Goal: Task Accomplishment & Management: Manage account settings

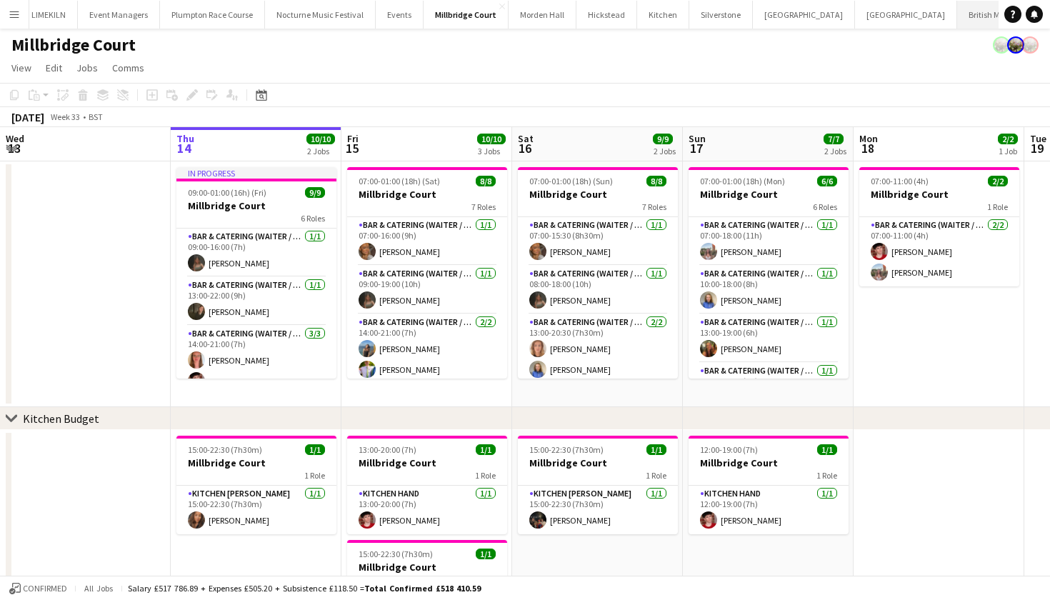
click at [957, 19] on button "British Motor Show Close" at bounding box center [1002, 15] width 91 height 28
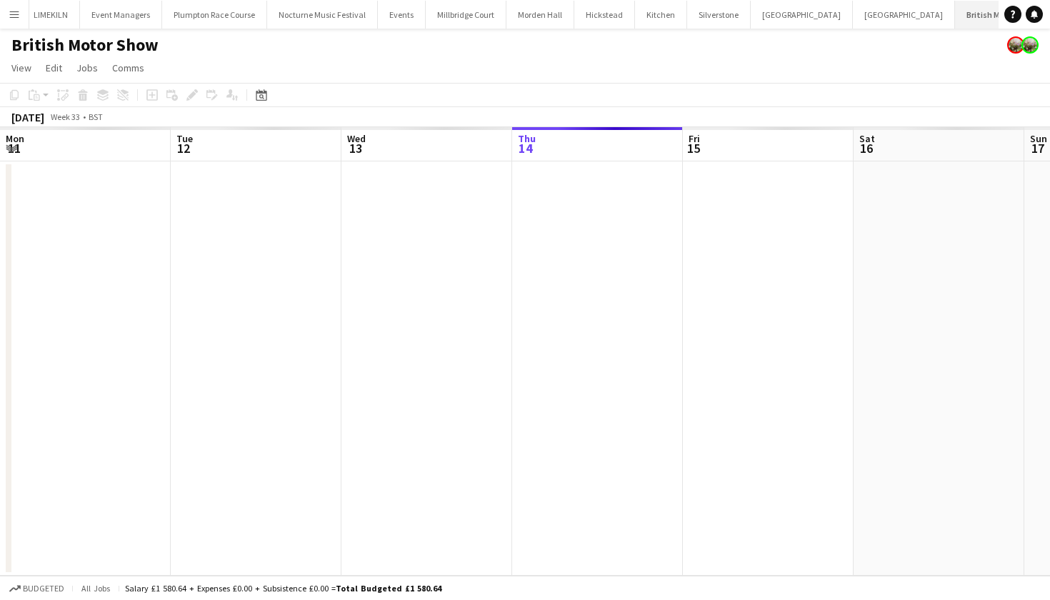
scroll to position [0, 341]
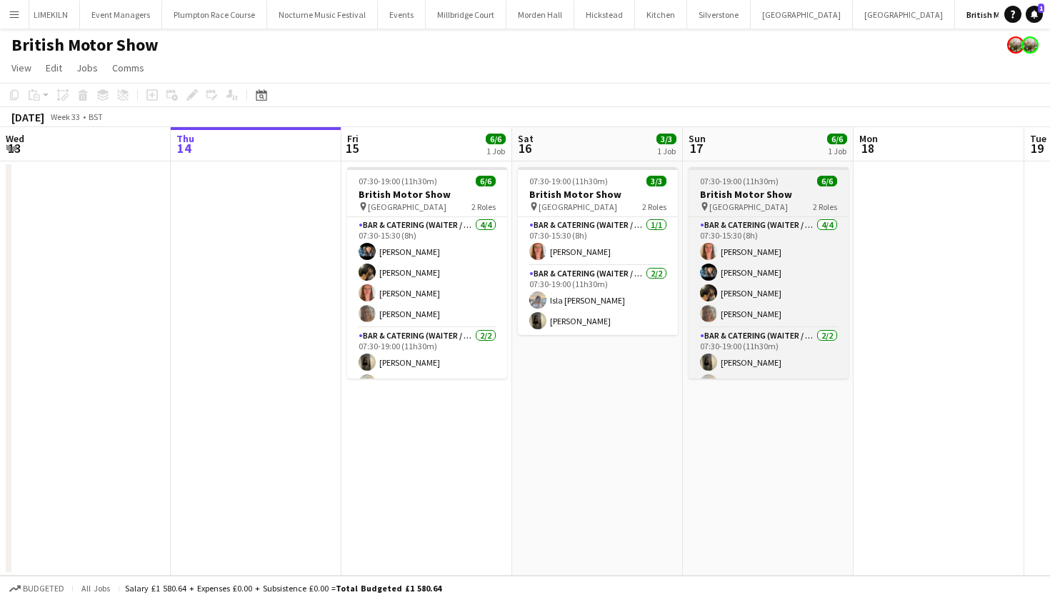
click at [720, 206] on span "Farnborough Airport" at bounding box center [748, 206] width 79 height 11
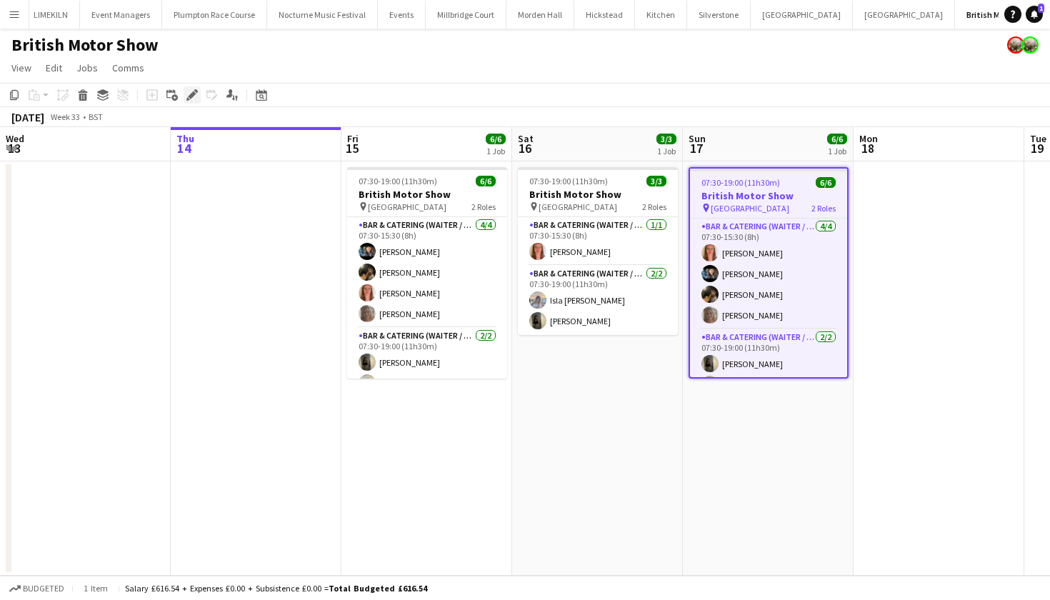
click at [194, 96] on icon at bounding box center [192, 95] width 8 height 8
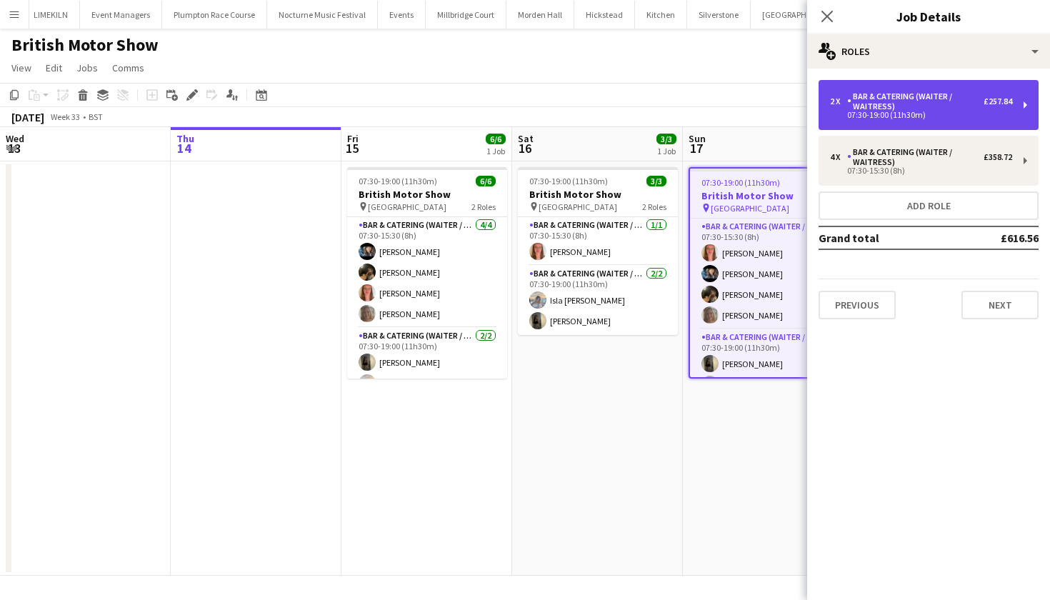
click at [905, 96] on div "Bar & Catering (Waiter / waitress)" at bounding box center [915, 101] width 136 height 20
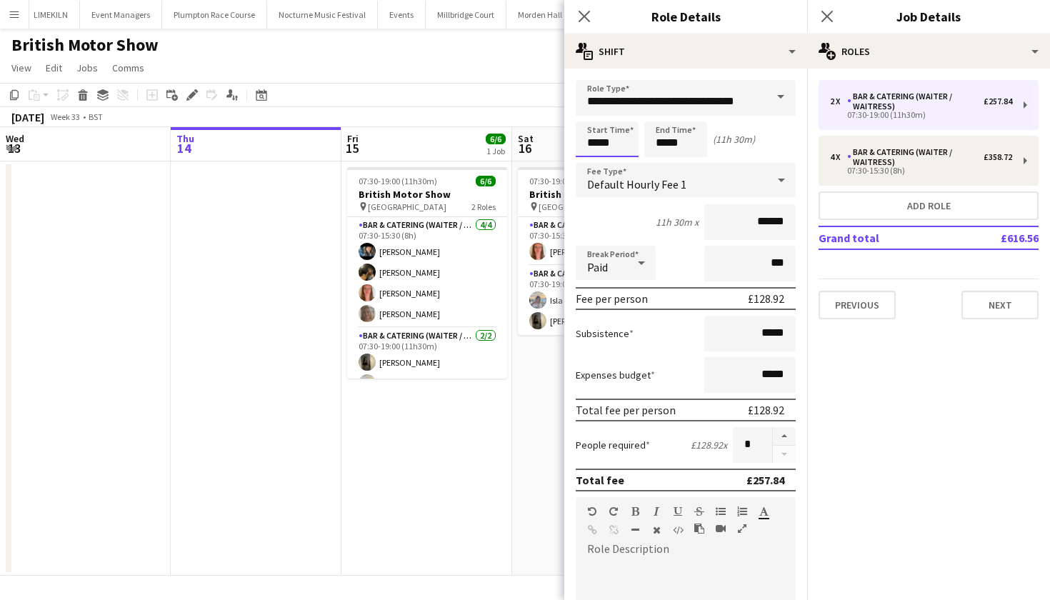
click at [604, 141] on input "*****" at bounding box center [607, 139] width 63 height 36
type input "*****"
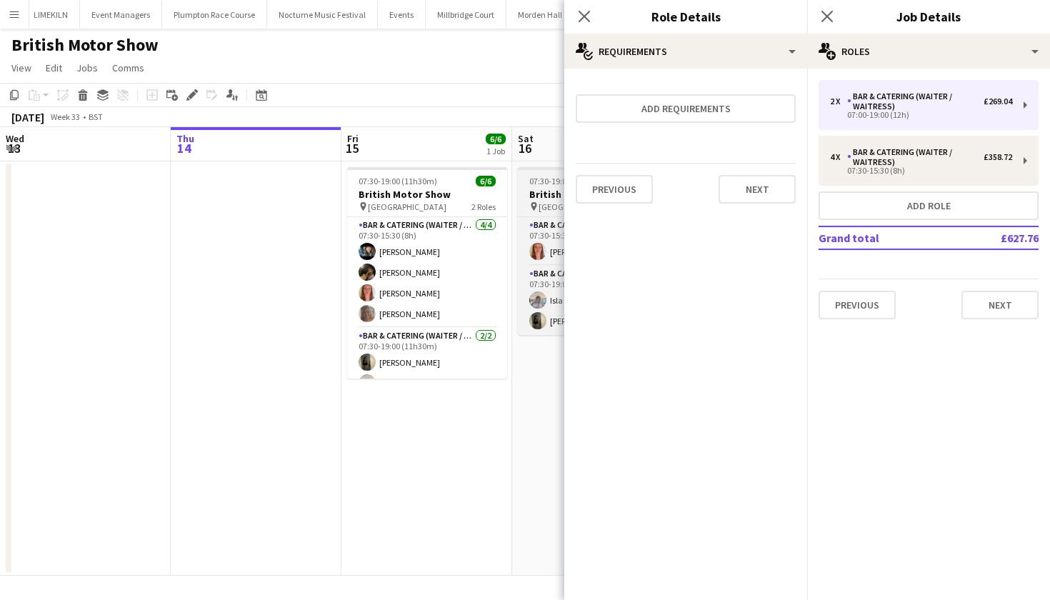
click at [537, 201] on div "pin Farnborough Airport" at bounding box center [573, 206] width 88 height 11
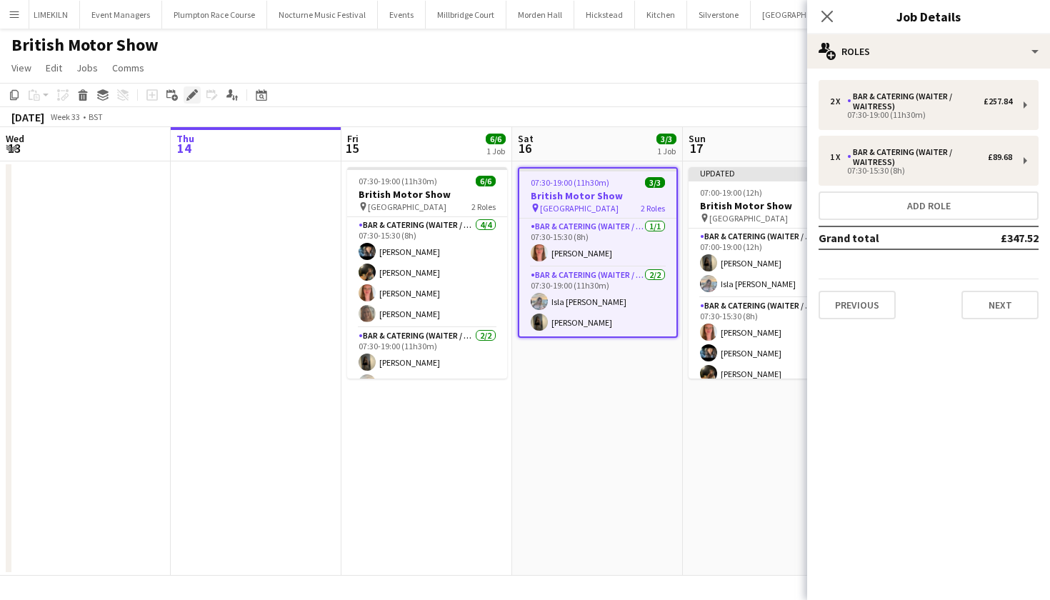
click at [187, 96] on icon "Edit" at bounding box center [191, 94] width 11 height 11
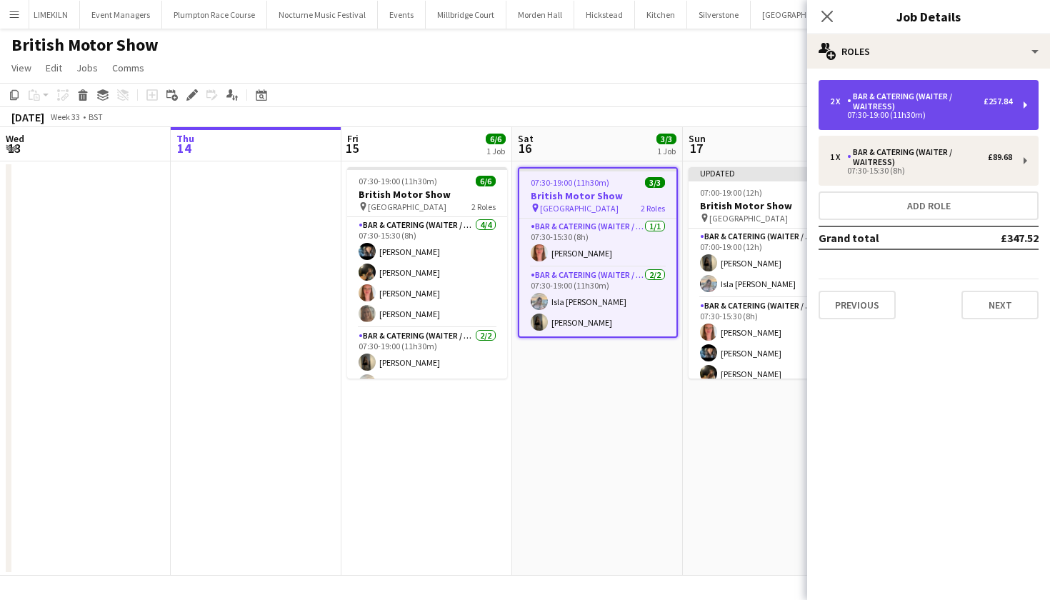
click at [913, 112] on div "07:30-19:00 (11h30m)" at bounding box center [921, 114] width 182 height 7
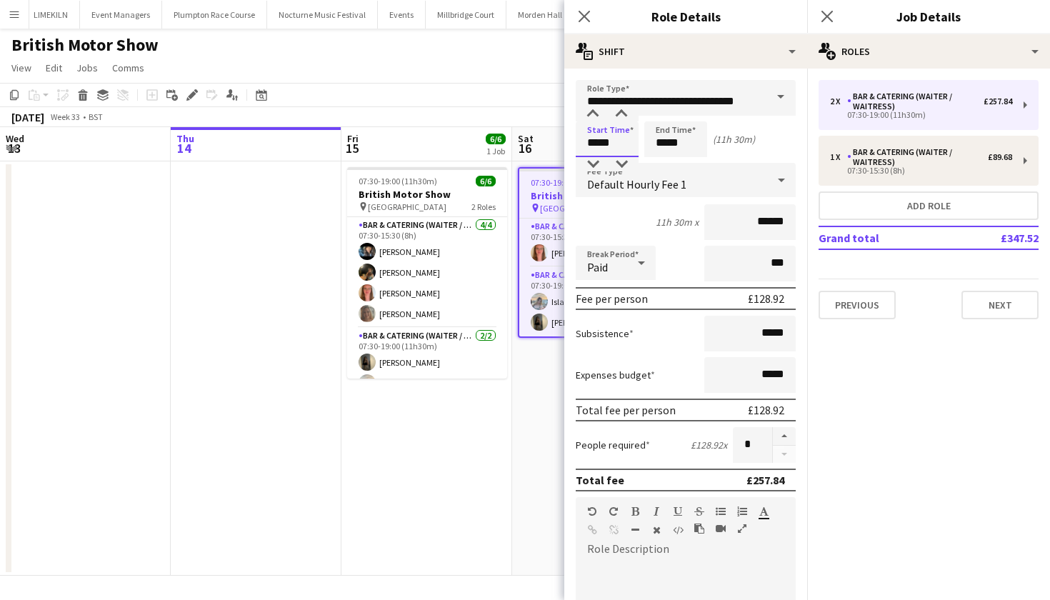
click at [605, 142] on input "*****" at bounding box center [607, 139] width 63 height 36
type input "*****"
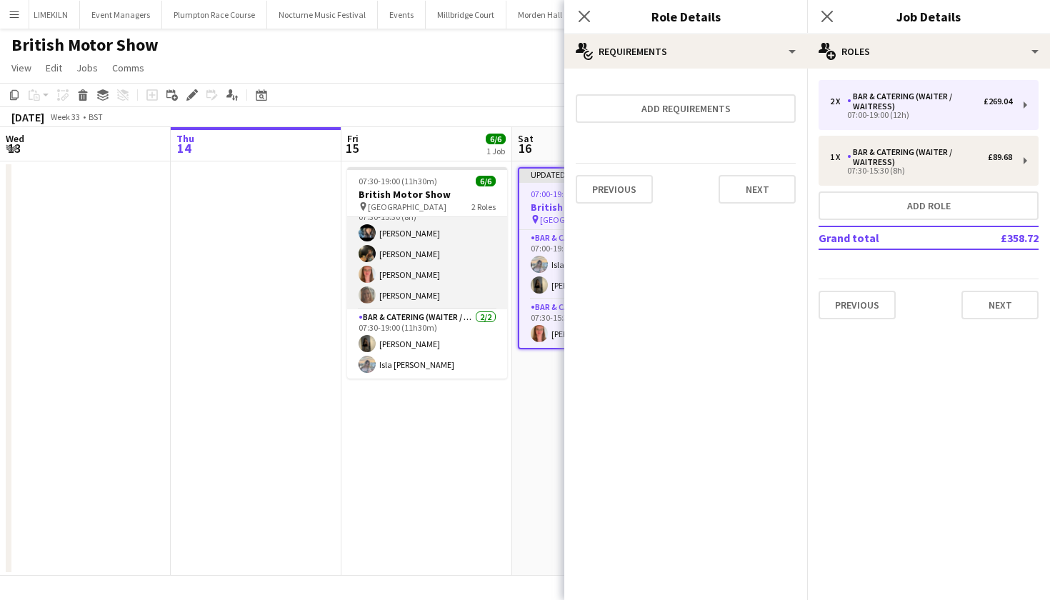
scroll to position [19, 0]
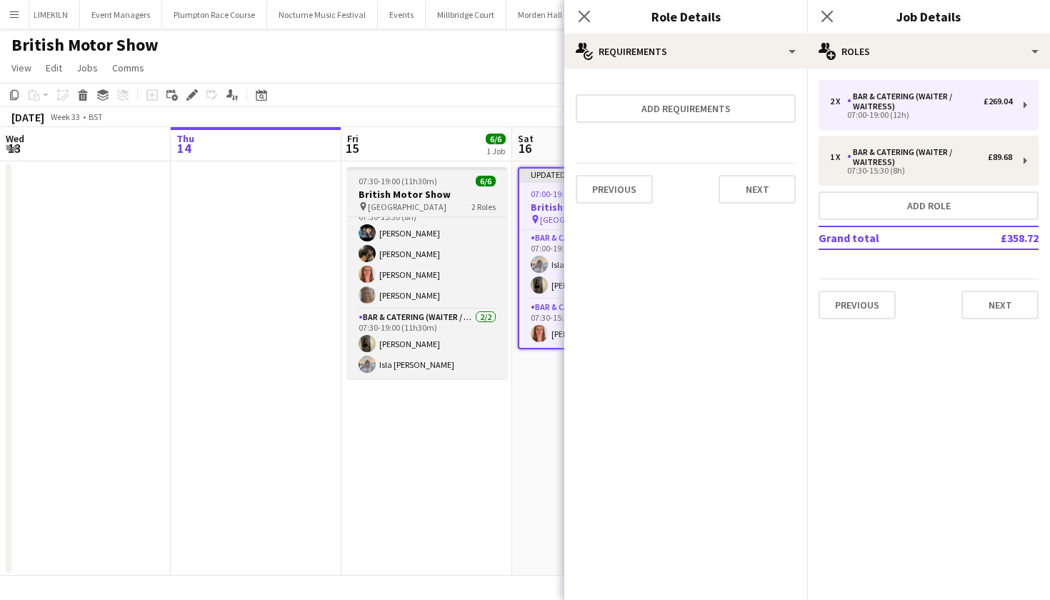
click at [396, 191] on h3 "British Motor Show" at bounding box center [427, 194] width 160 height 13
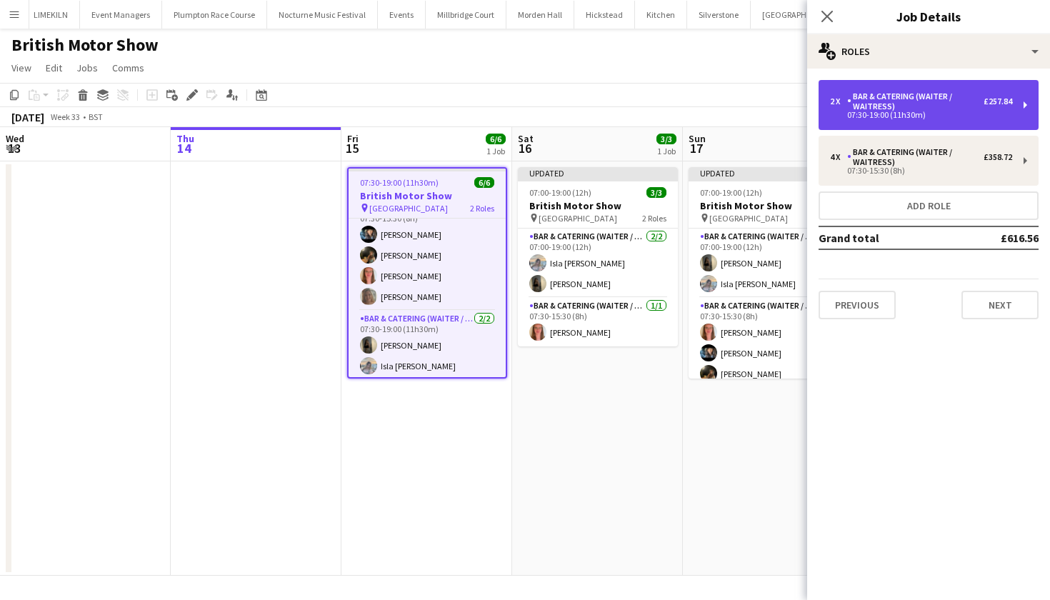
click at [967, 107] on div "Bar & Catering (Waiter / waitress)" at bounding box center [915, 101] width 136 height 20
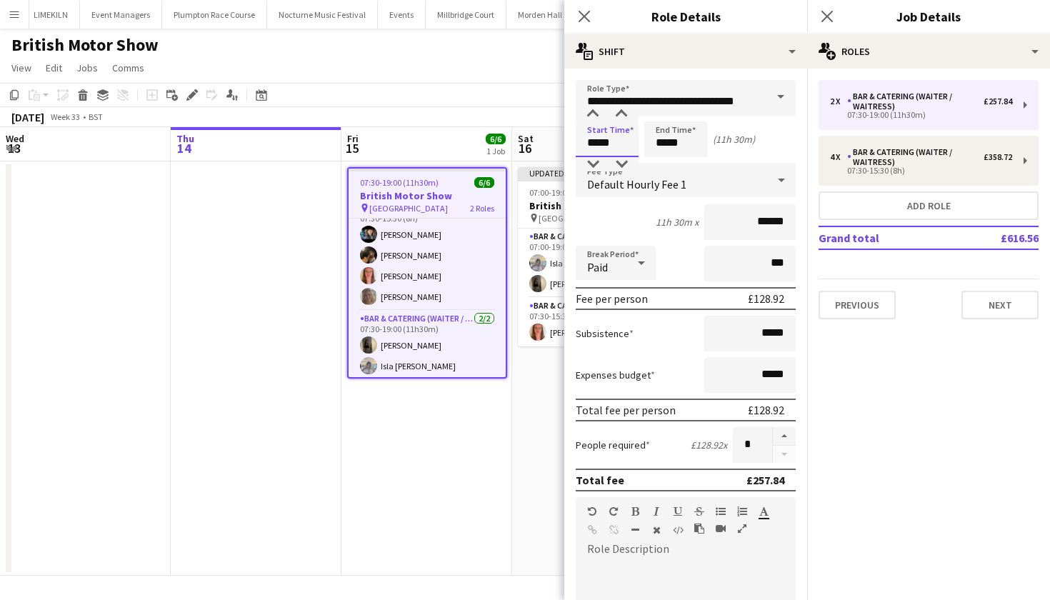
click at [607, 144] on input "*****" at bounding box center [607, 139] width 63 height 36
type input "*****"
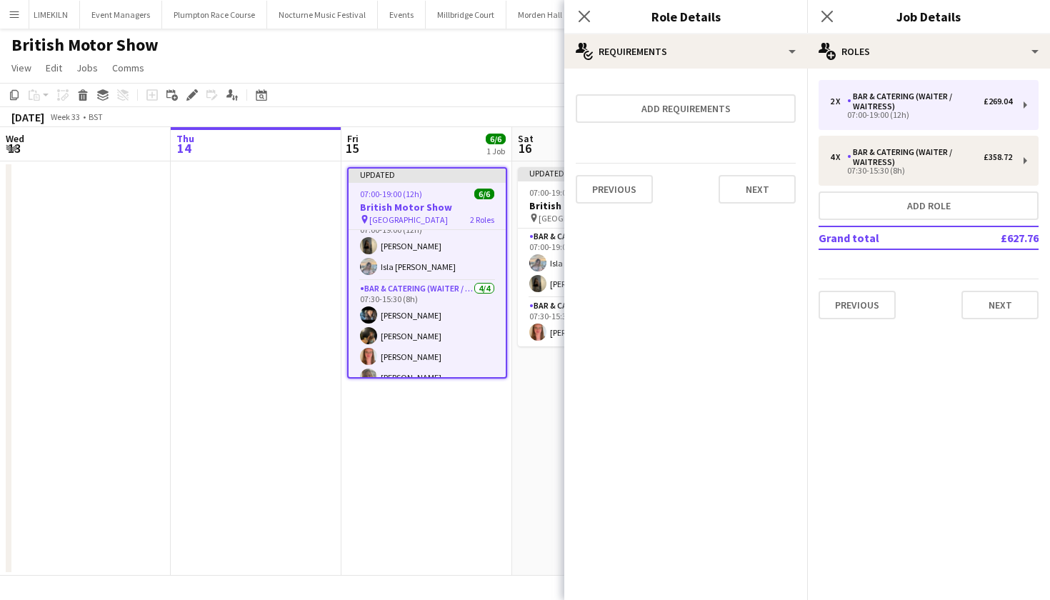
click at [181, 251] on app-date-cell at bounding box center [256, 368] width 171 height 414
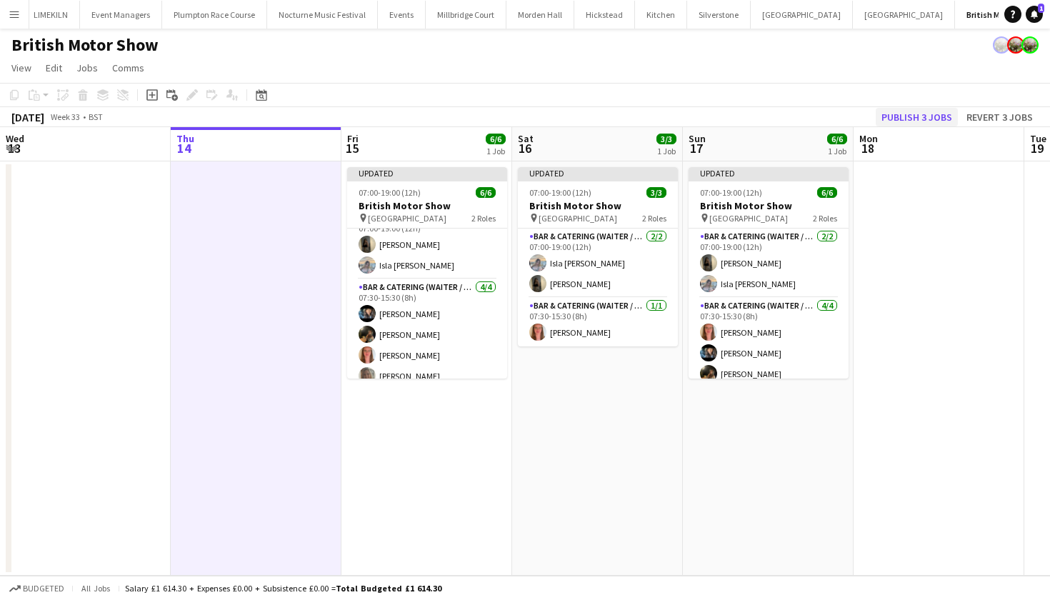
click at [934, 118] on button "Publish 3 jobs" at bounding box center [917, 117] width 82 height 19
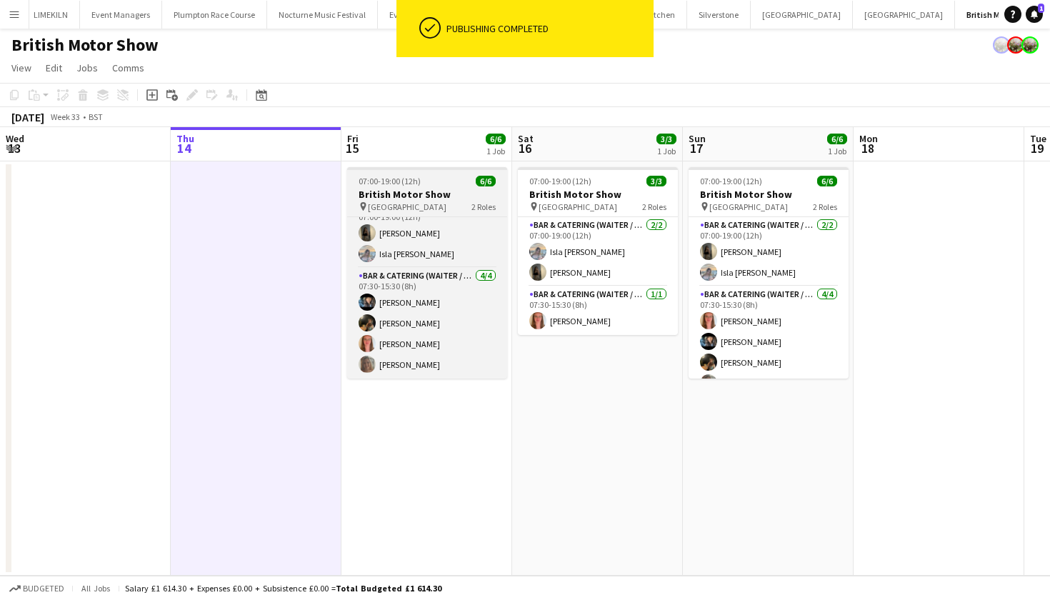
click at [432, 185] on div "07:00-19:00 (12h) 6/6" at bounding box center [427, 181] width 160 height 11
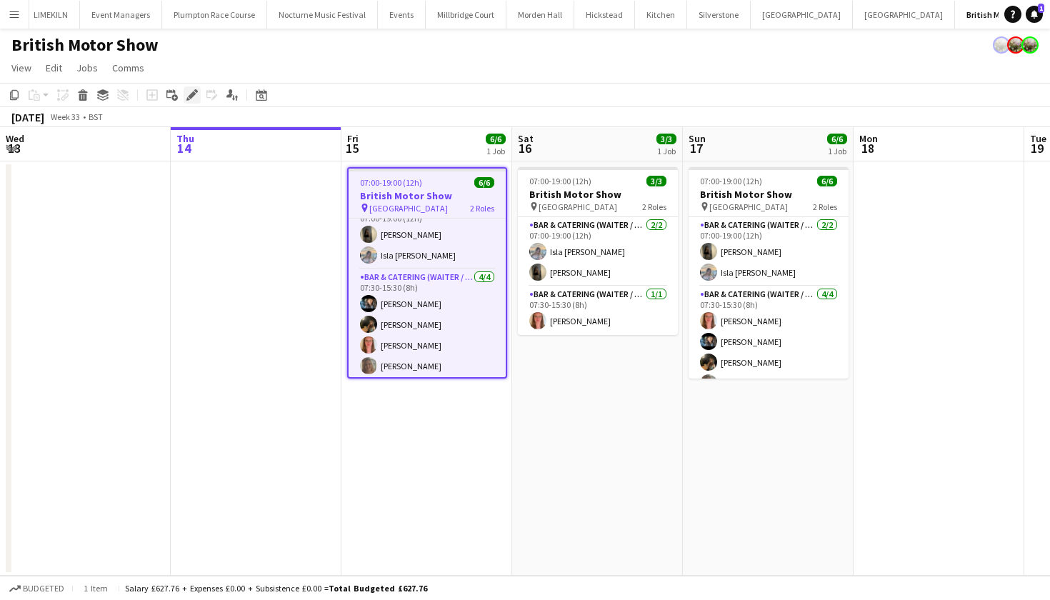
click at [190, 103] on div "Edit" at bounding box center [192, 94] width 17 height 17
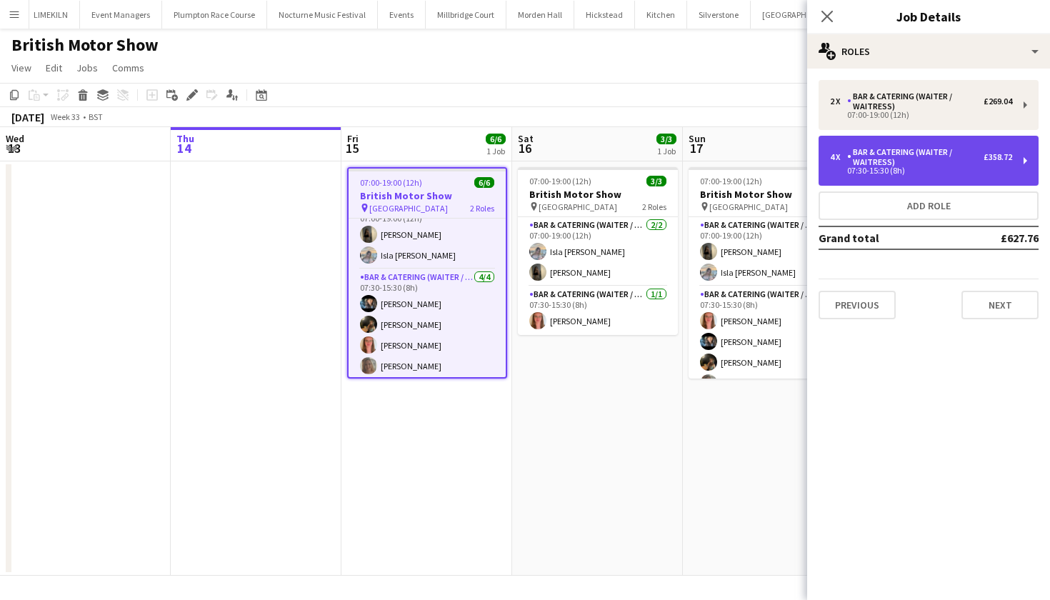
click at [962, 166] on div "Bar & Catering (Waiter / waitress)" at bounding box center [915, 157] width 136 height 20
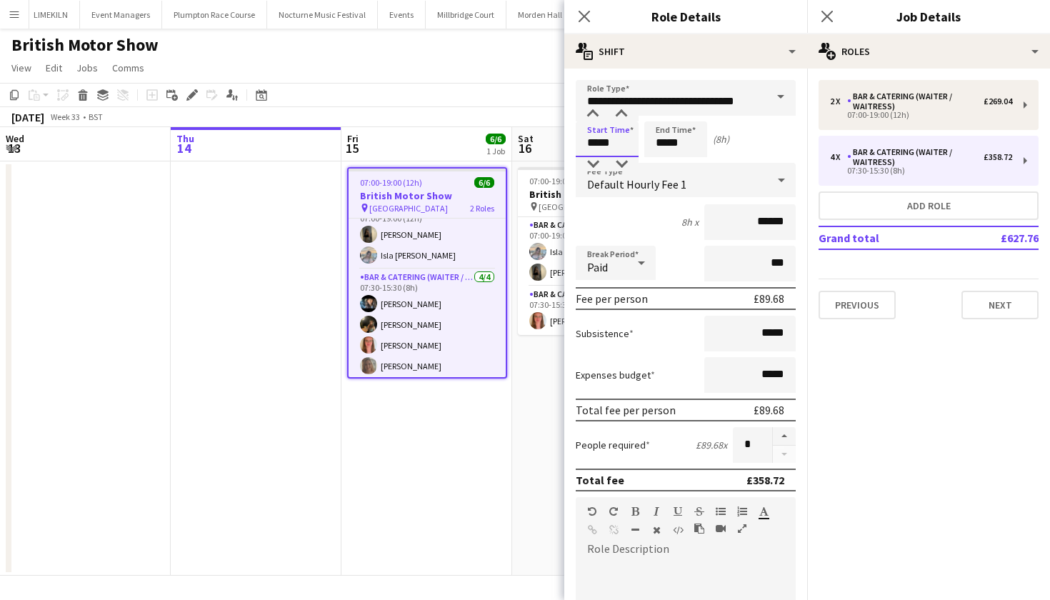
click at [606, 149] on input "*****" at bounding box center [607, 139] width 63 height 36
type input "*****"
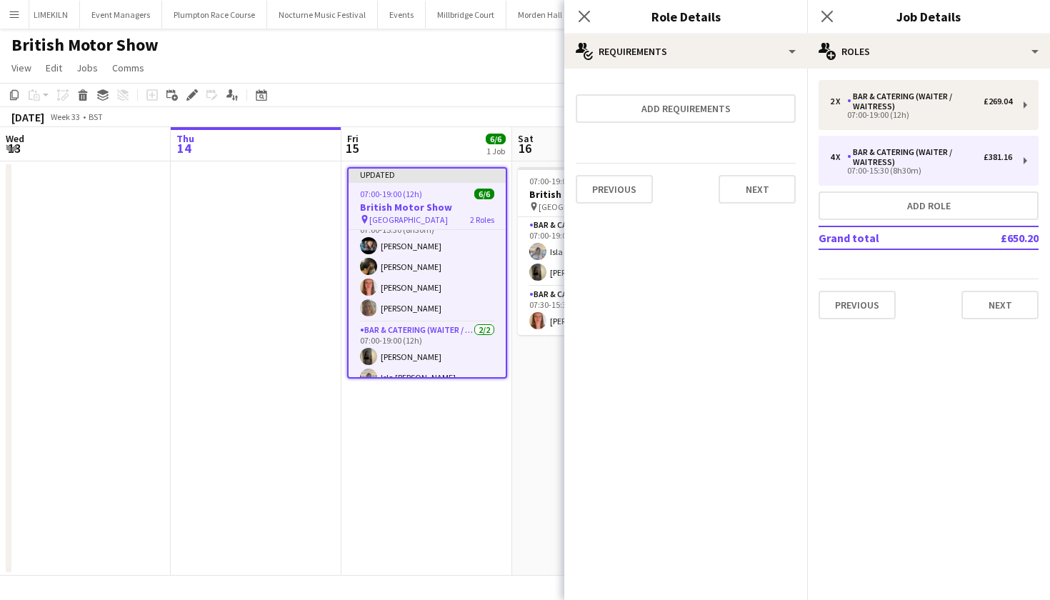
click at [259, 261] on app-date-cell at bounding box center [256, 368] width 171 height 414
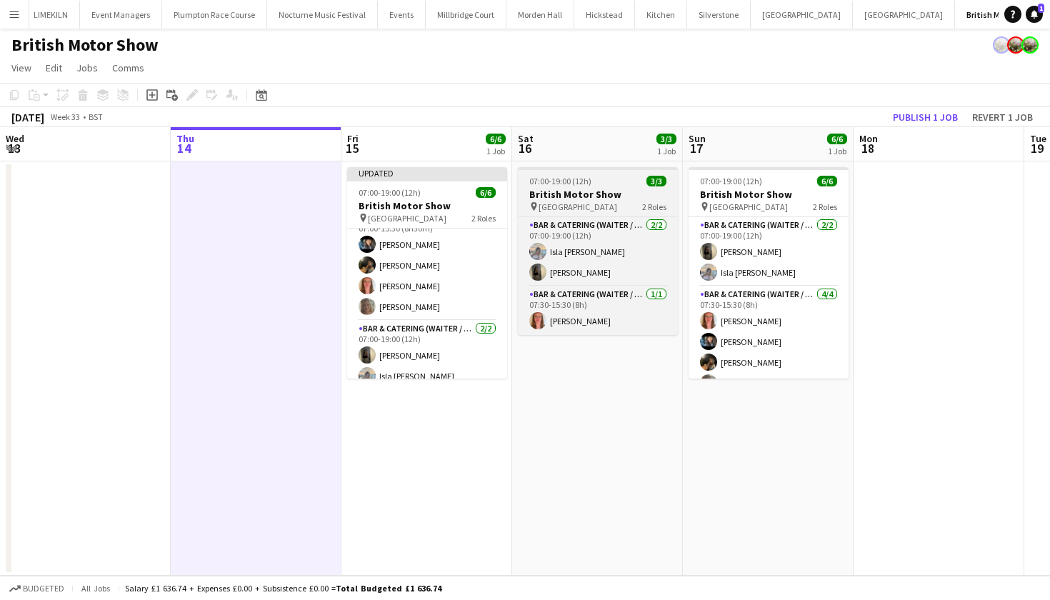
click at [584, 201] on span "Farnborough Airport" at bounding box center [578, 206] width 79 height 11
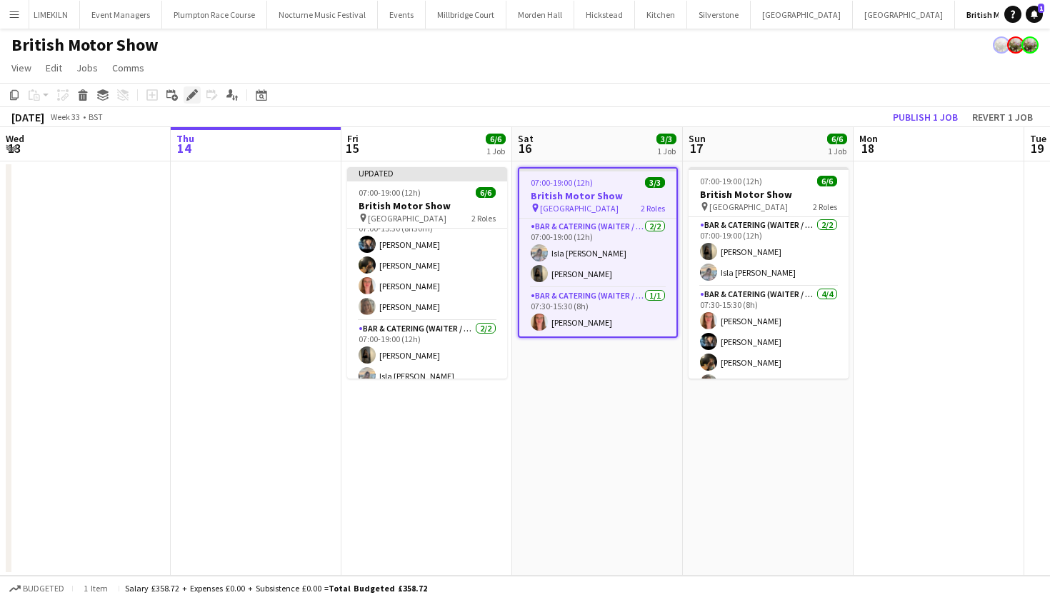
click at [188, 101] on div "Edit" at bounding box center [192, 94] width 17 height 17
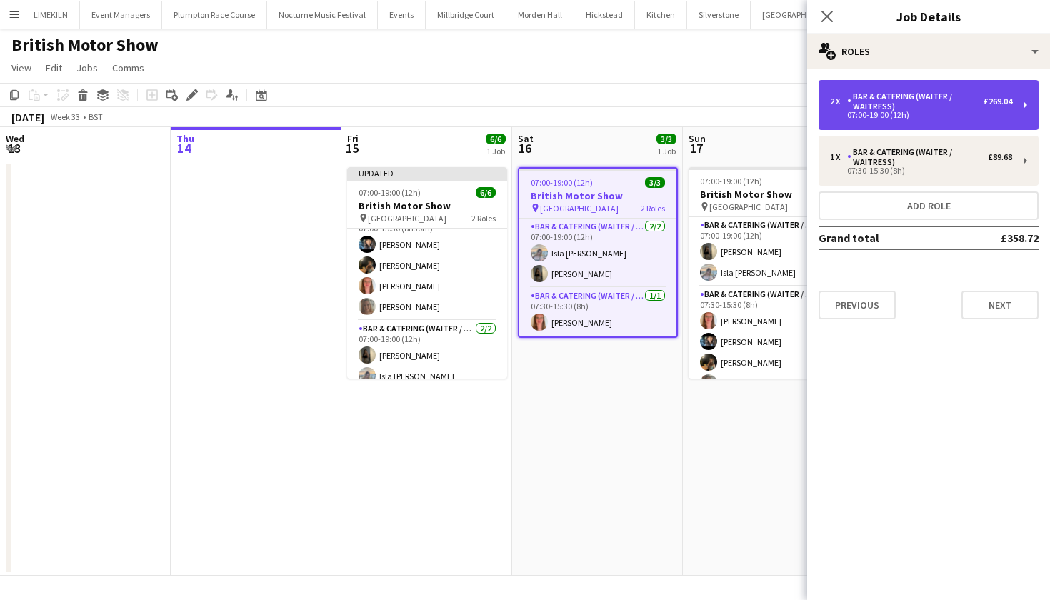
click at [926, 106] on div "Bar & Catering (Waiter / waitress)" at bounding box center [915, 101] width 136 height 20
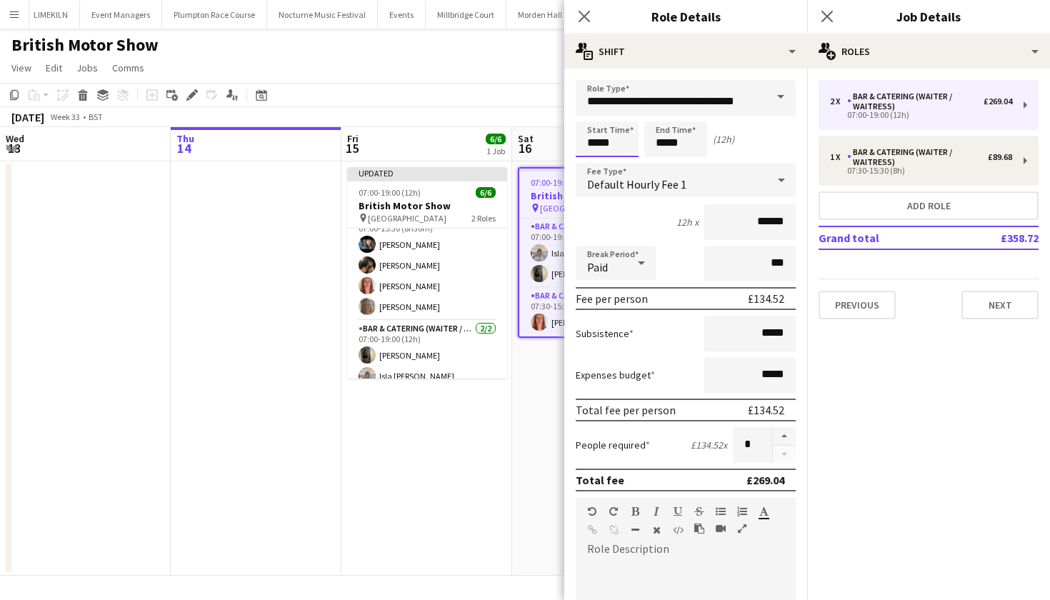
click at [608, 146] on input "*****" at bounding box center [607, 139] width 63 height 36
type input "*****"
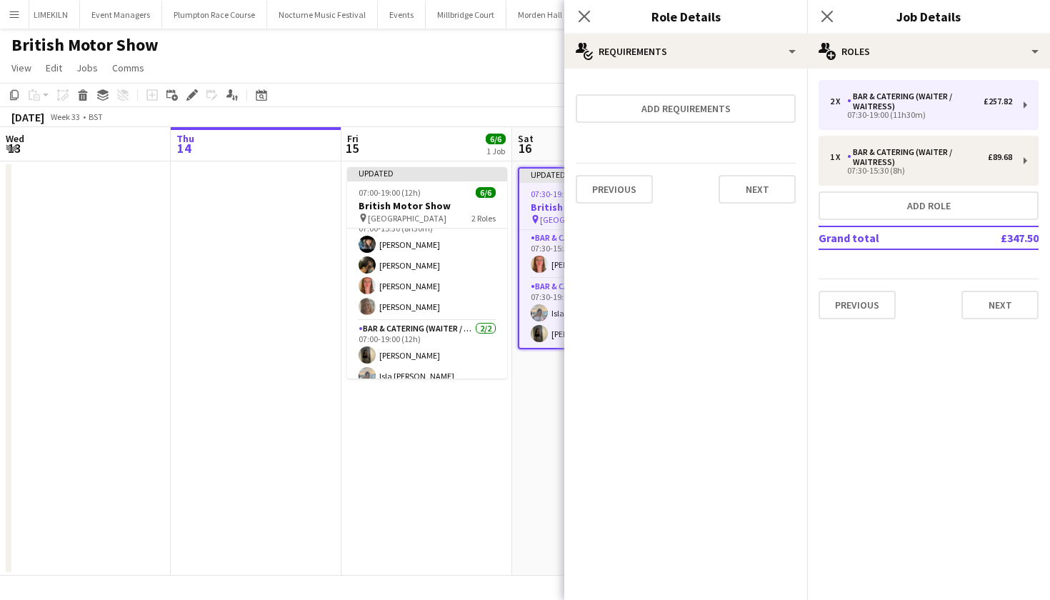
click at [462, 59] on app-page-menu "View Day view expanded Day view collapsed Month view Date picker Jump to [DATE]…" at bounding box center [525, 69] width 1050 height 27
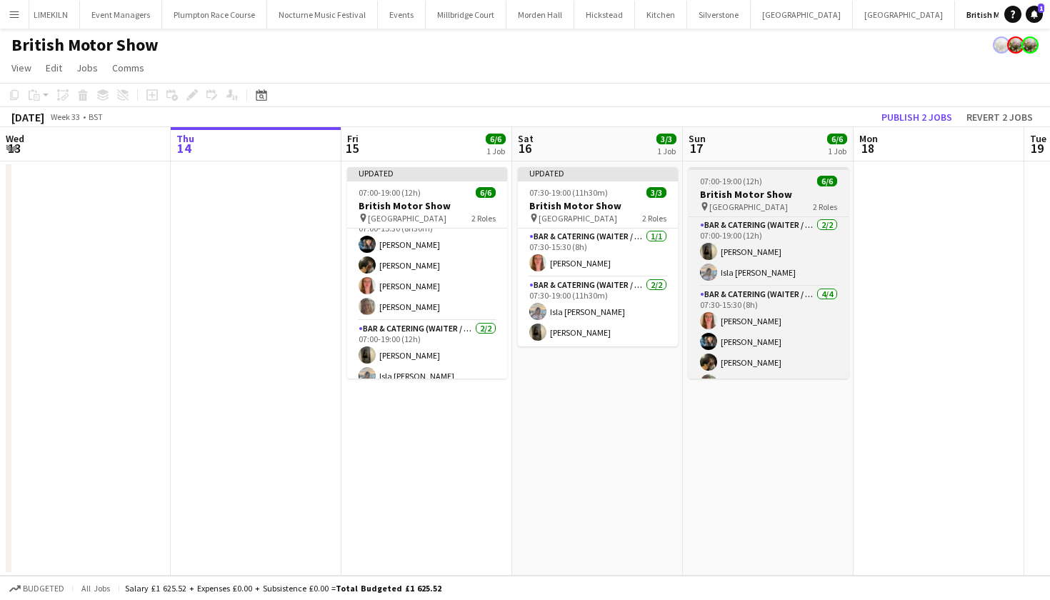
click at [772, 178] on div "07:00-19:00 (12h) 6/6" at bounding box center [769, 181] width 160 height 11
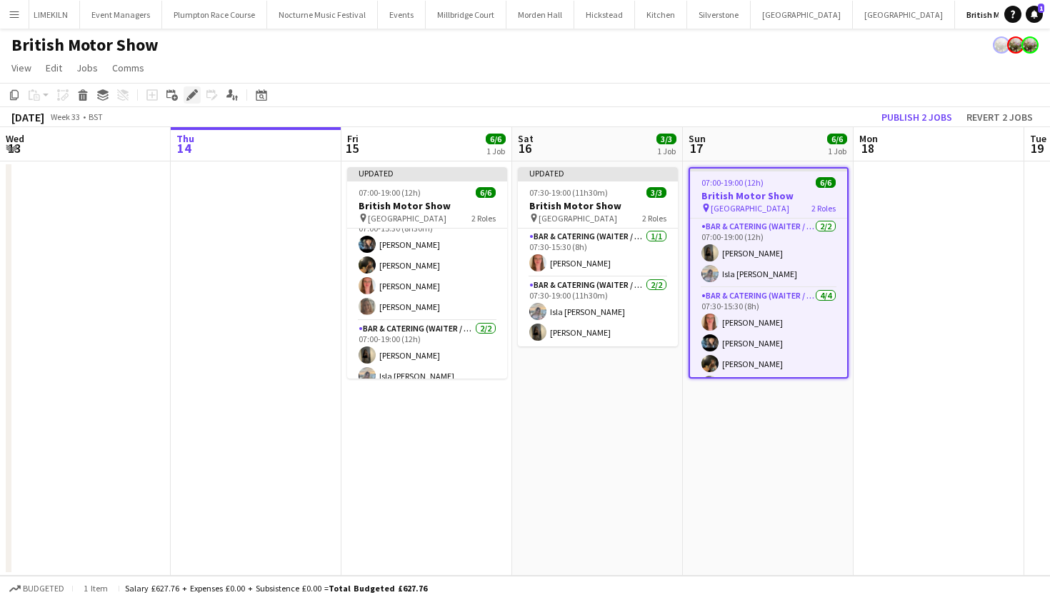
click at [189, 94] on icon "Edit" at bounding box center [191, 94] width 11 height 11
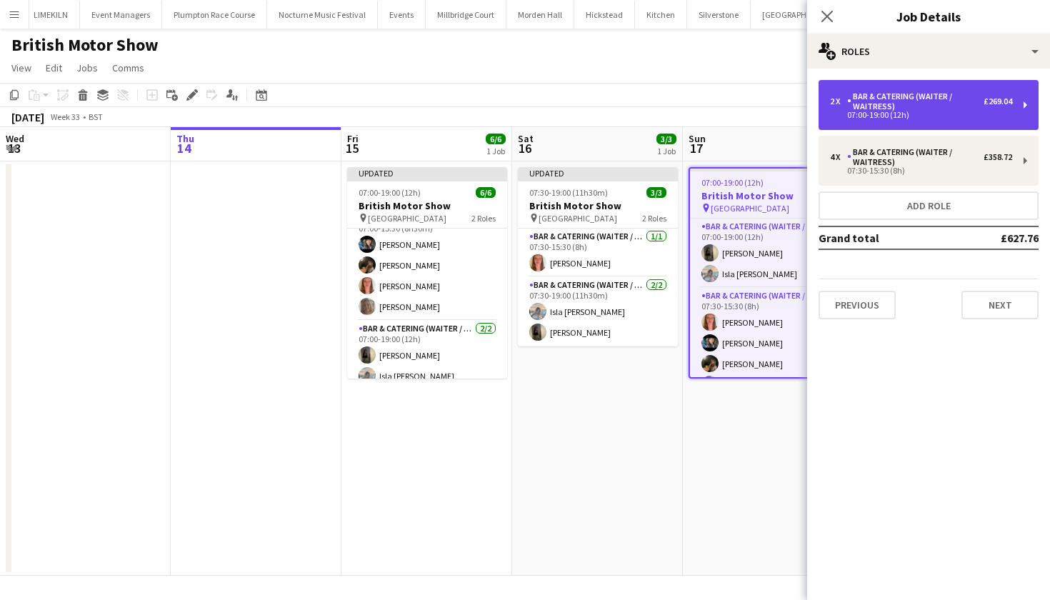
click at [916, 106] on div "Bar & Catering (Waiter / waitress)" at bounding box center [915, 101] width 136 height 20
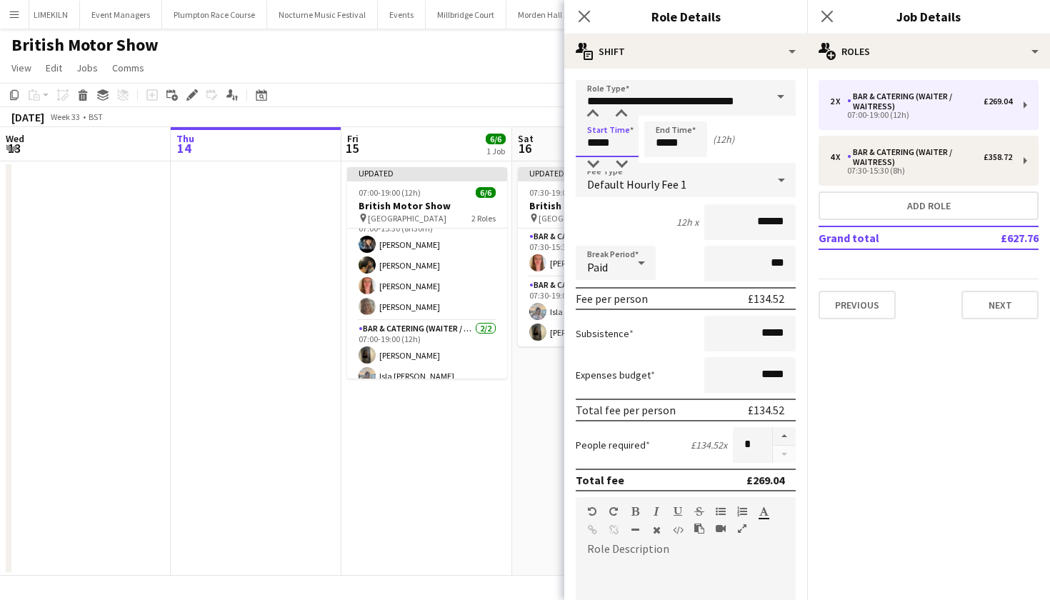
click at [610, 145] on input "*****" at bounding box center [607, 139] width 63 height 36
type input "*****"
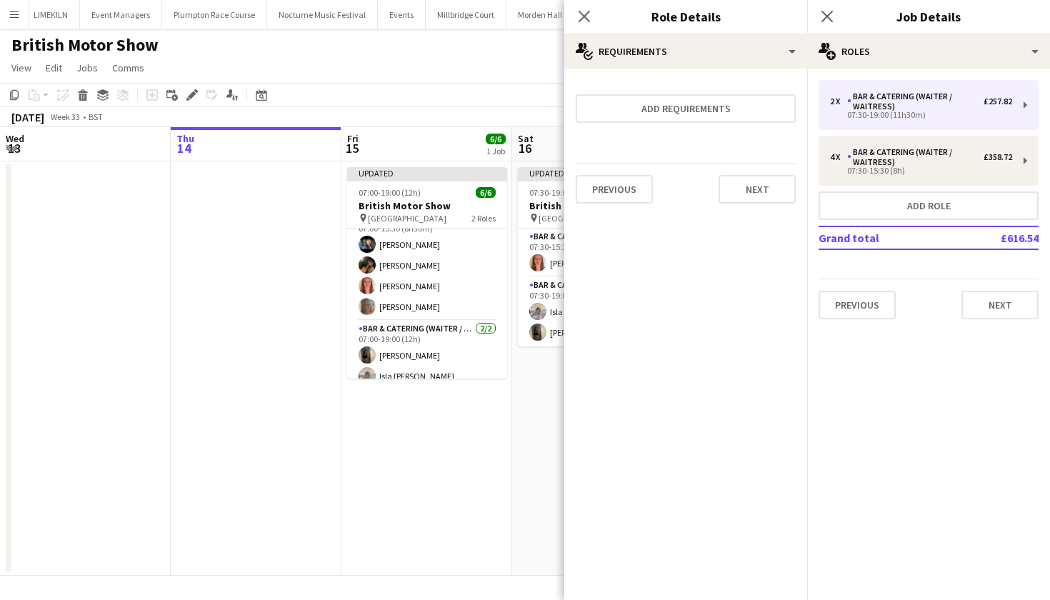
click at [413, 91] on app-toolbar "Copy Paste Paste Command V Paste with crew Command Shift V Paste linked Job Del…" at bounding box center [525, 95] width 1050 height 24
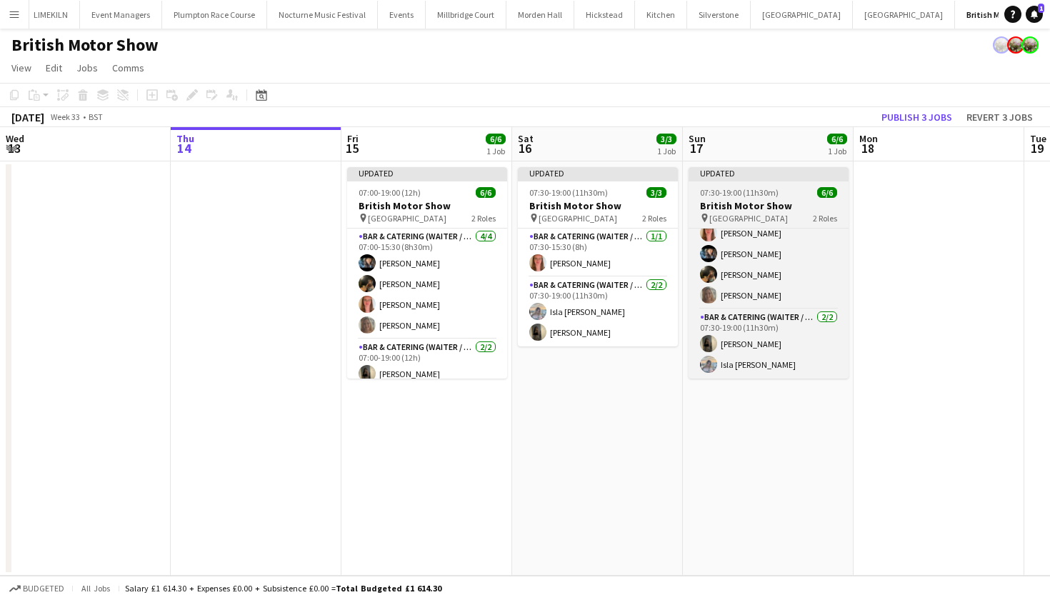
scroll to position [30, 0]
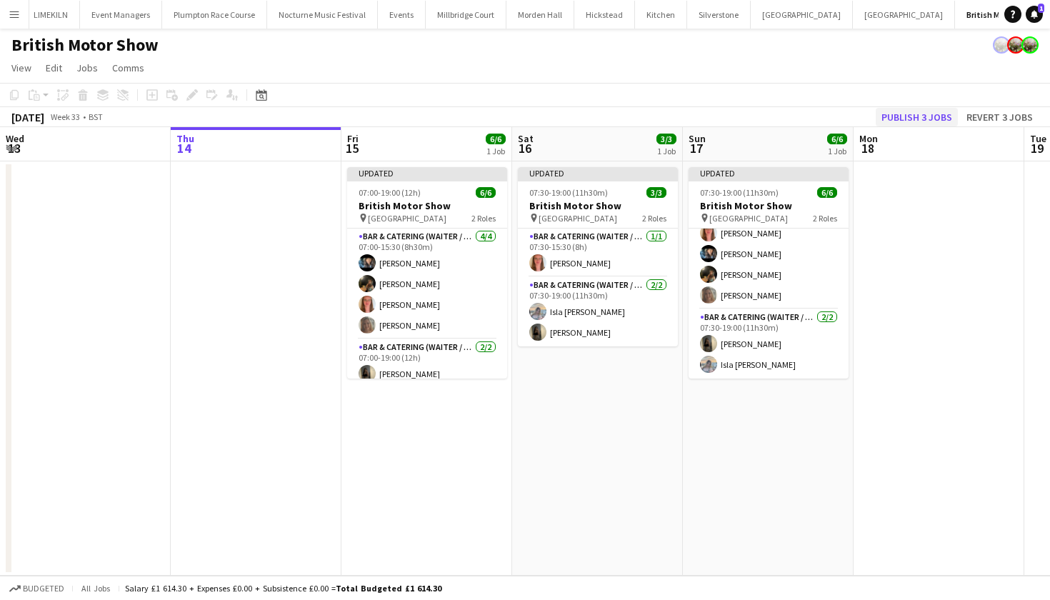
click at [927, 115] on button "Publish 3 jobs" at bounding box center [917, 117] width 82 height 19
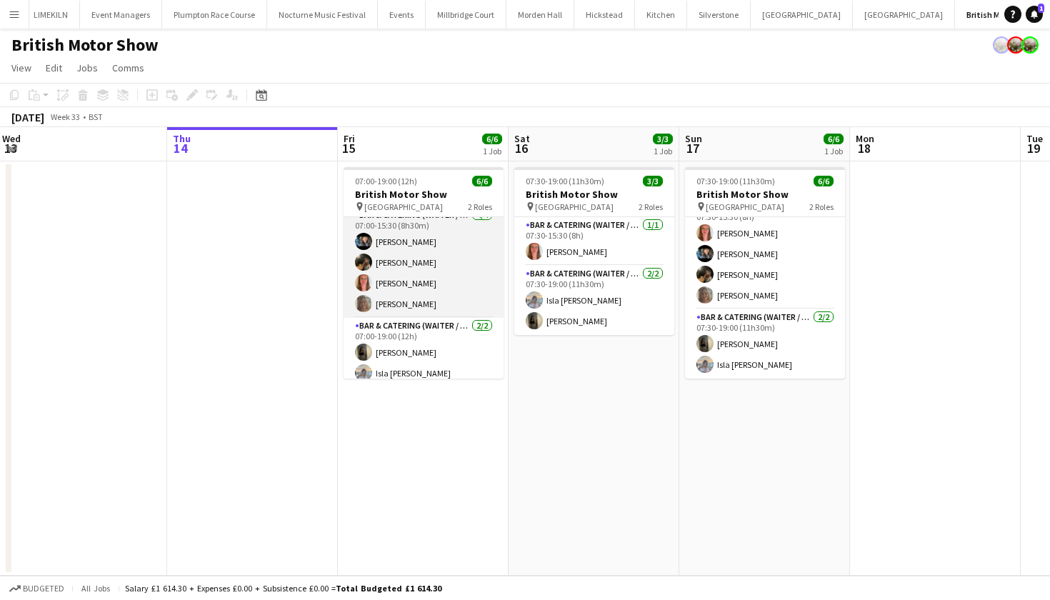
scroll to position [6, 0]
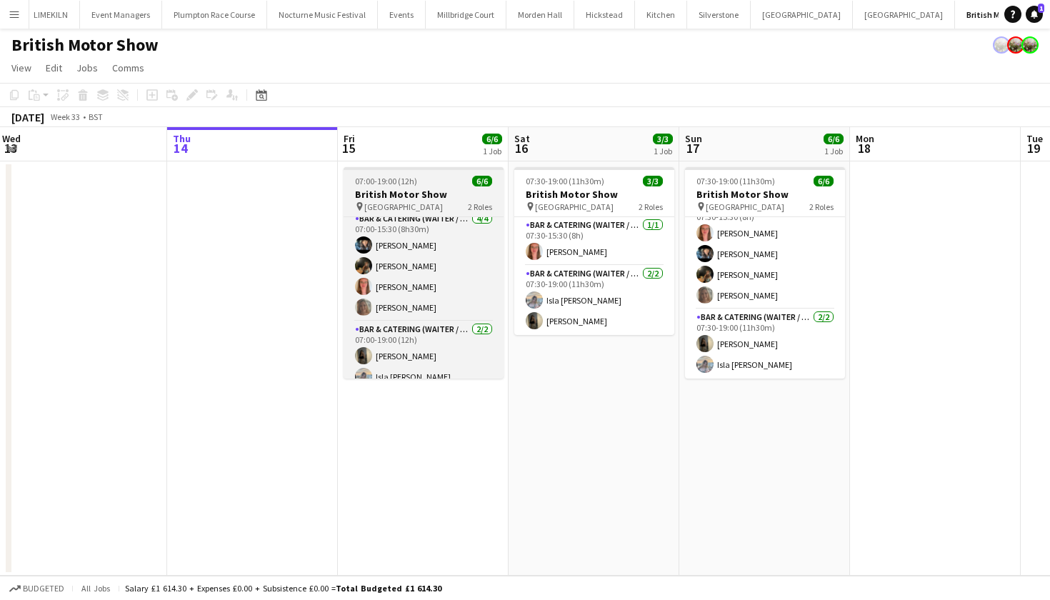
click at [399, 183] on span "07:00-19:00 (12h)" at bounding box center [386, 181] width 62 height 11
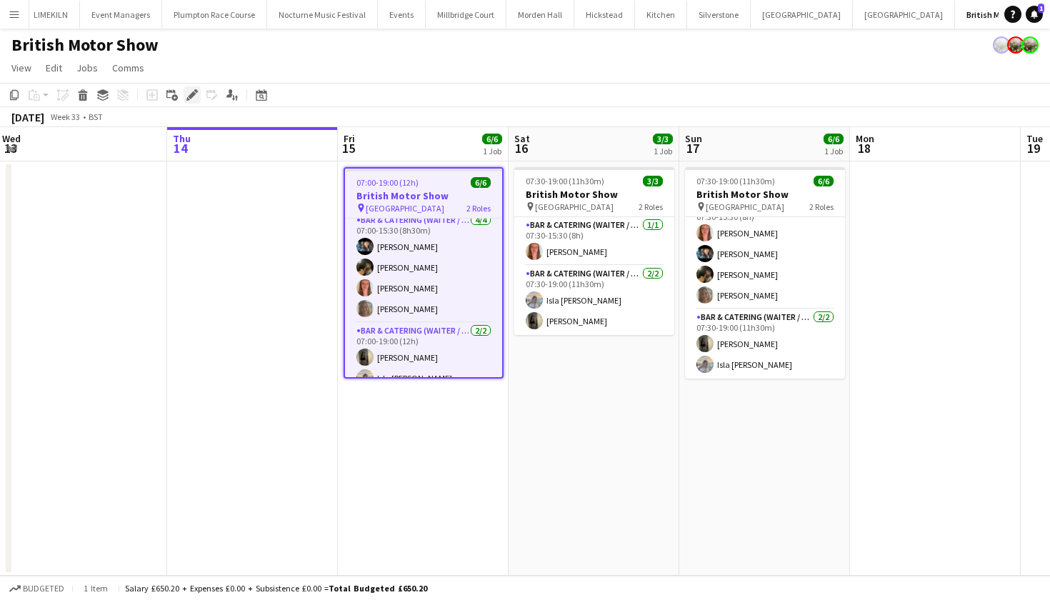
click at [198, 93] on div "Edit" at bounding box center [192, 94] width 17 height 17
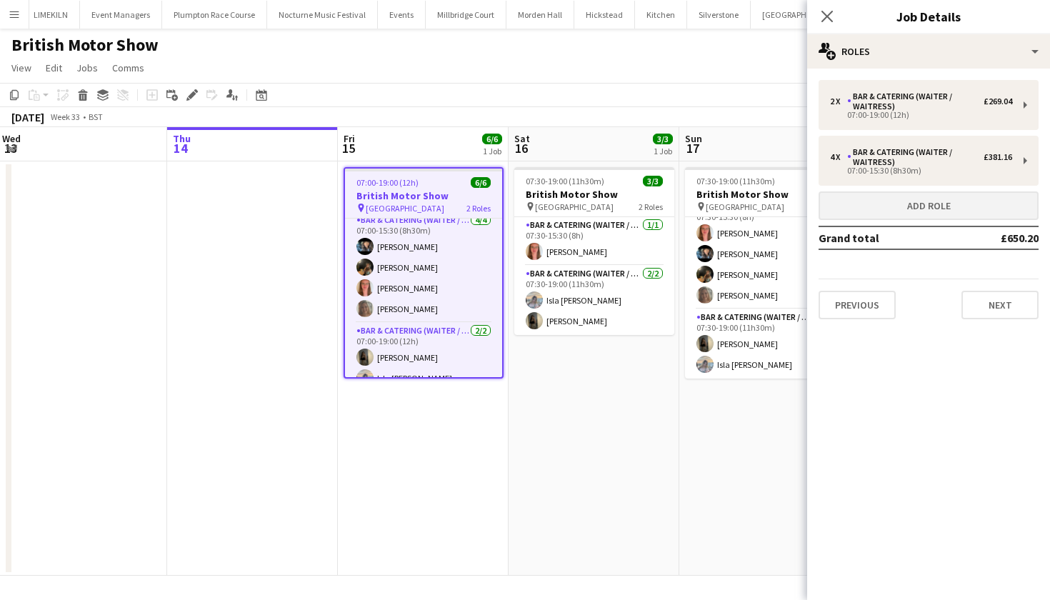
click at [922, 209] on button "Add role" at bounding box center [929, 205] width 220 height 29
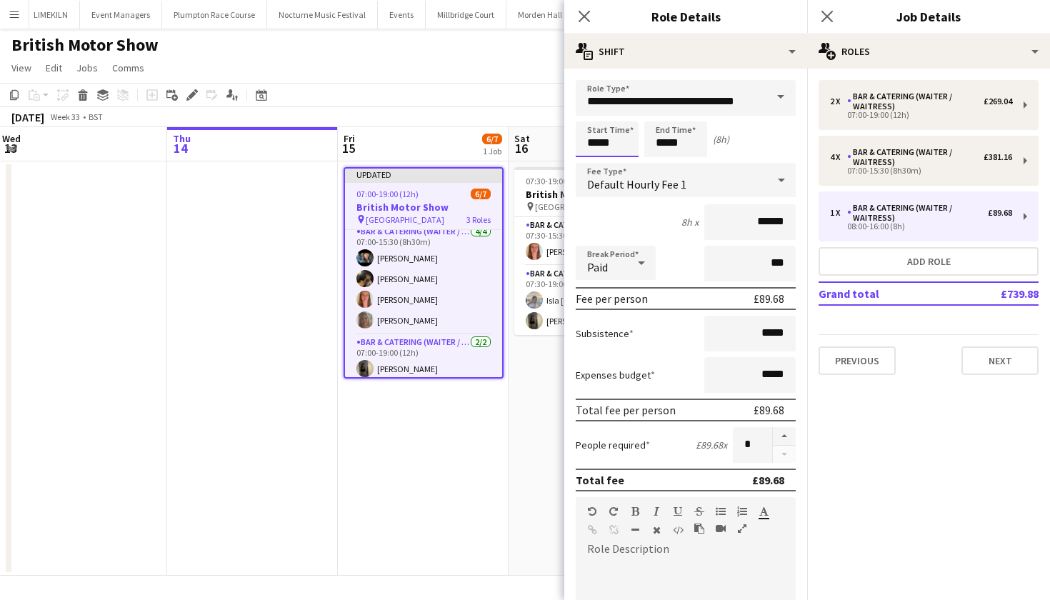
click at [599, 141] on input "*****" at bounding box center [607, 139] width 63 height 36
type input "*****"
click at [665, 138] on input "*****" at bounding box center [675, 139] width 63 height 36
type input "*****"
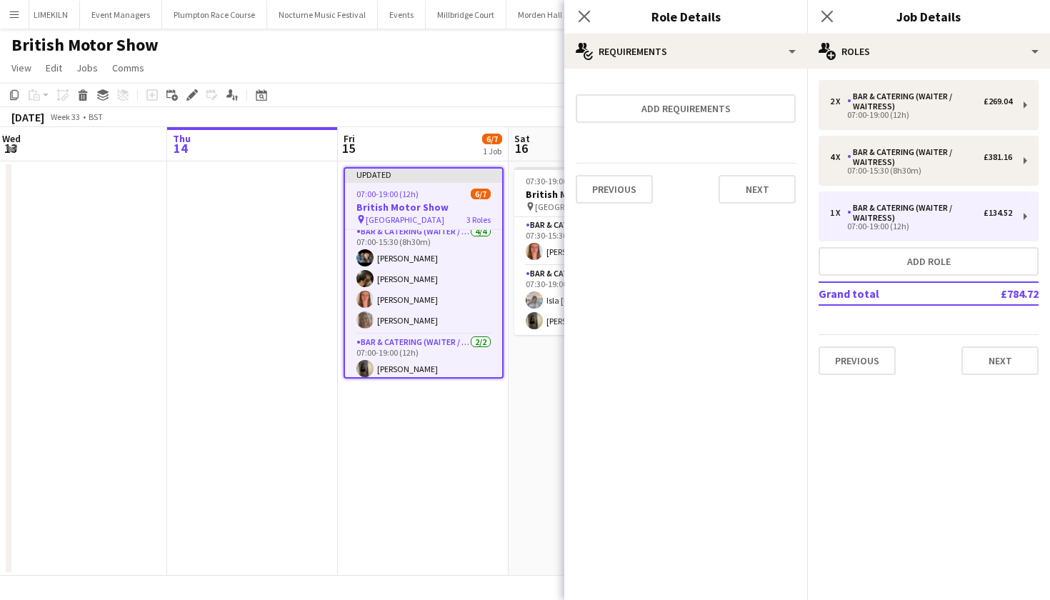
click at [506, 427] on app-date-cell "Updated 07:00-19:00 (12h) 6/7 British Motor Show pin Farnborough Airport 3 Role…" at bounding box center [423, 368] width 171 height 414
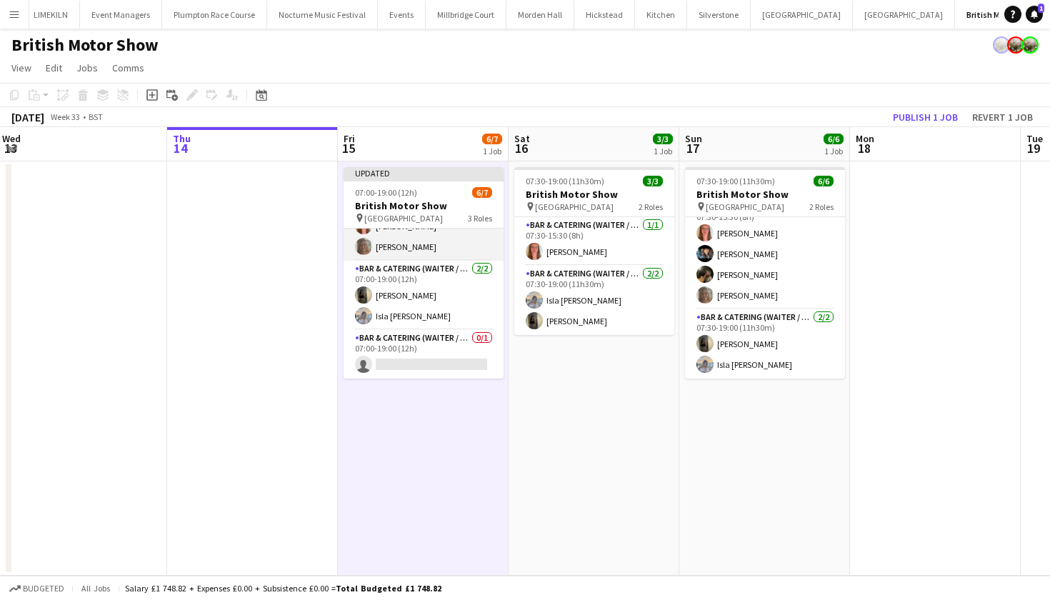
scroll to position [77, 0]
click at [401, 246] on app-card-role "Bar & Catering (Waiter / waitress) 4/4 07:00-15:30 (8h30m) Lydia Cameron Emily …" at bounding box center [424, 206] width 160 height 111
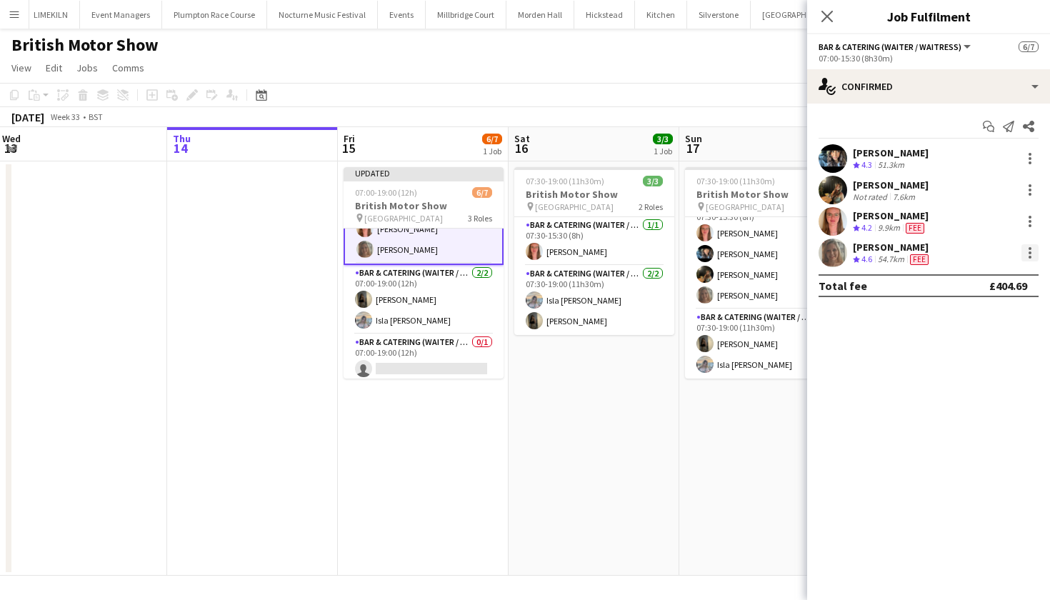
click at [1034, 259] on div at bounding box center [1030, 252] width 17 height 17
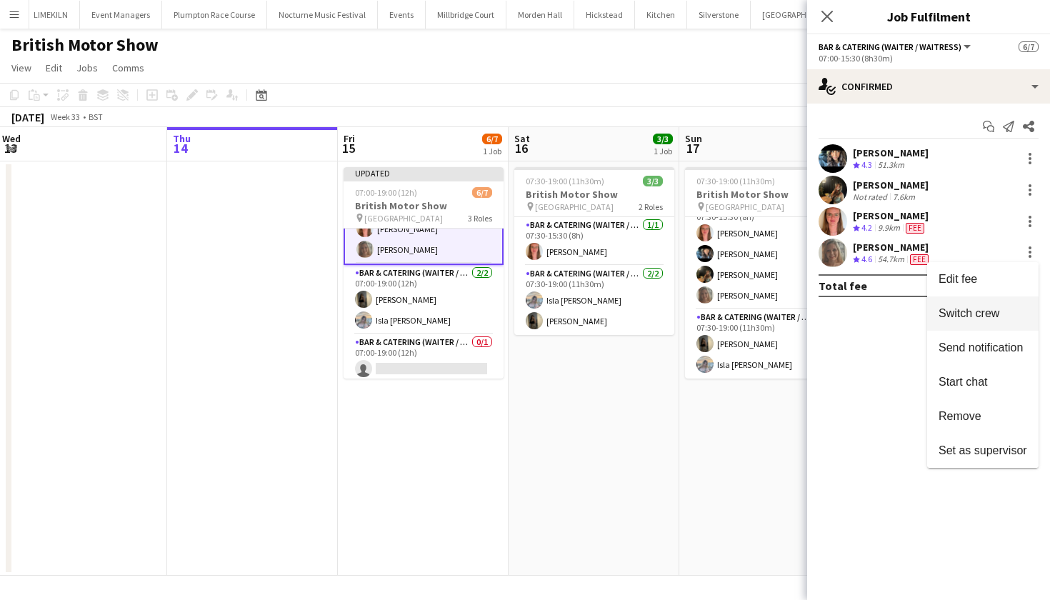
click at [997, 311] on span "Switch crew" at bounding box center [969, 313] width 61 height 12
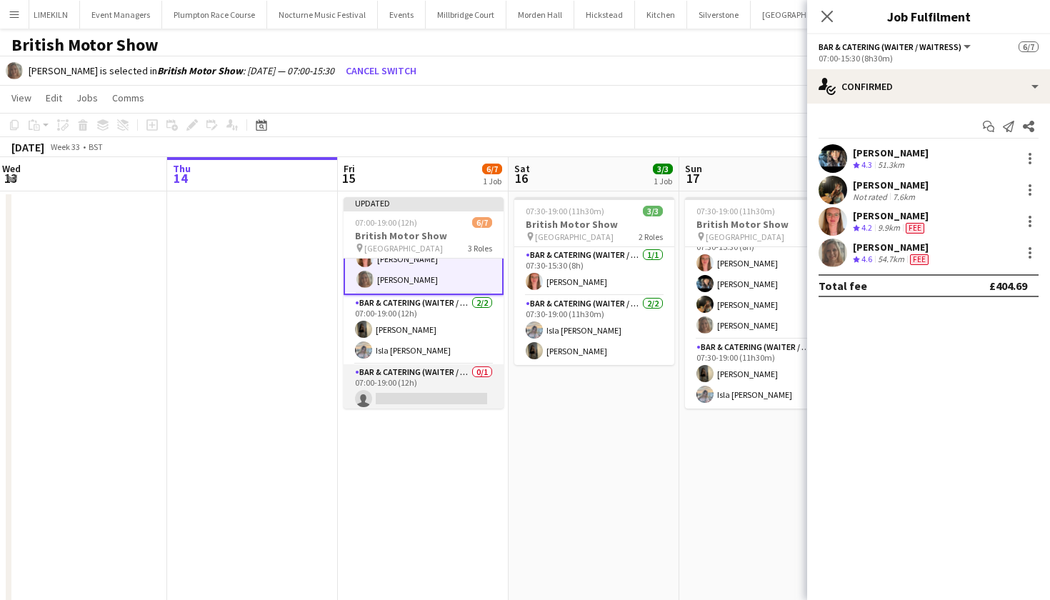
click at [454, 395] on app-card-role "Bar & Catering (Waiter / waitress) 0/1 07:00-19:00 (12h) single-neutral-actions" at bounding box center [424, 388] width 160 height 49
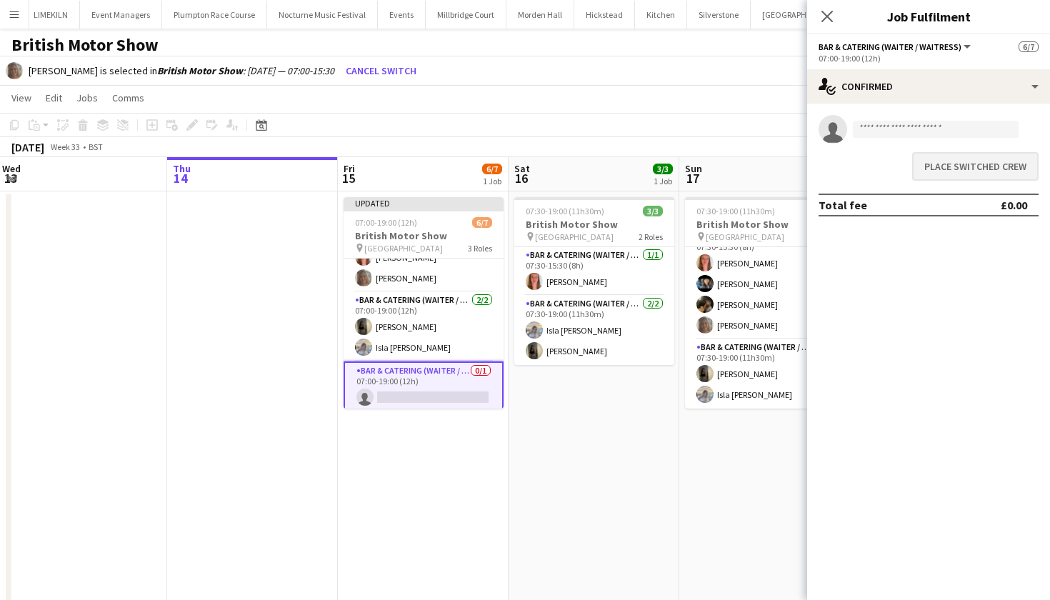
click at [974, 175] on button "Place switched crew" at bounding box center [975, 166] width 126 height 29
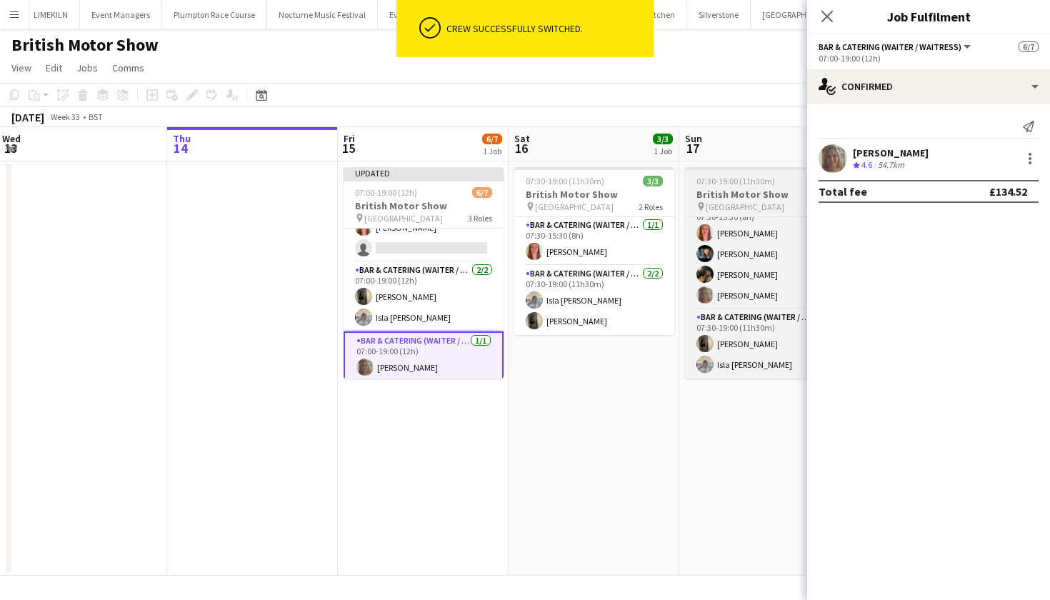
click at [717, 202] on span "Farnborough Airport" at bounding box center [745, 206] width 79 height 11
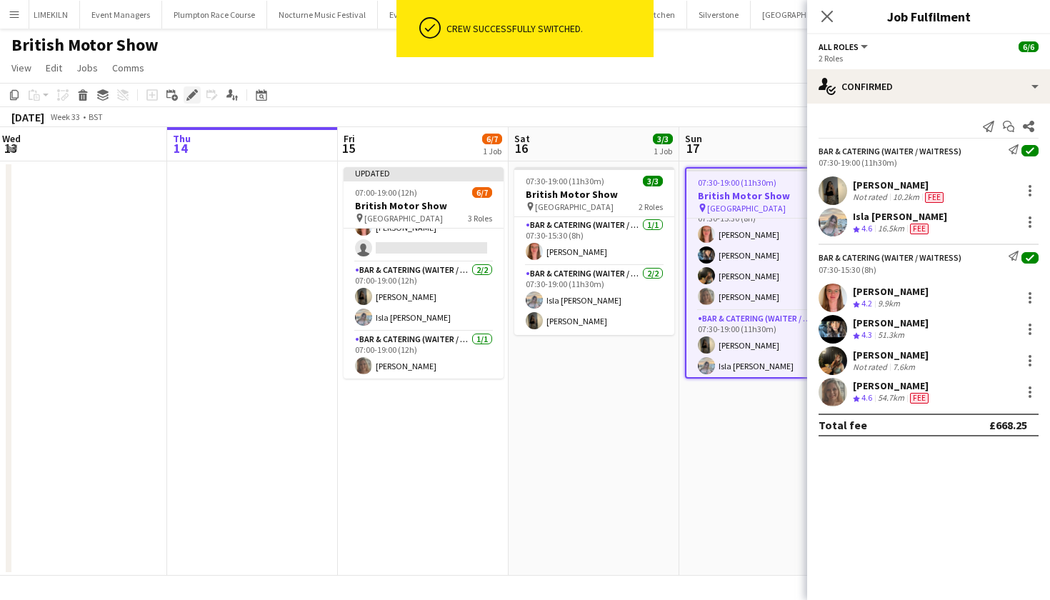
click at [191, 101] on div "Edit" at bounding box center [192, 94] width 17 height 17
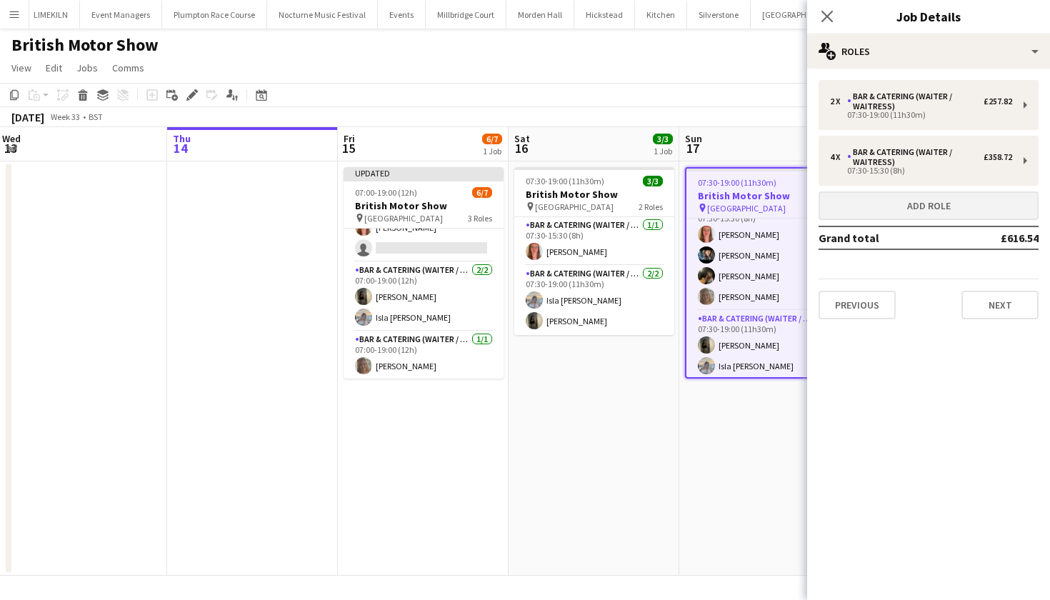
click at [915, 201] on button "Add role" at bounding box center [929, 205] width 220 height 29
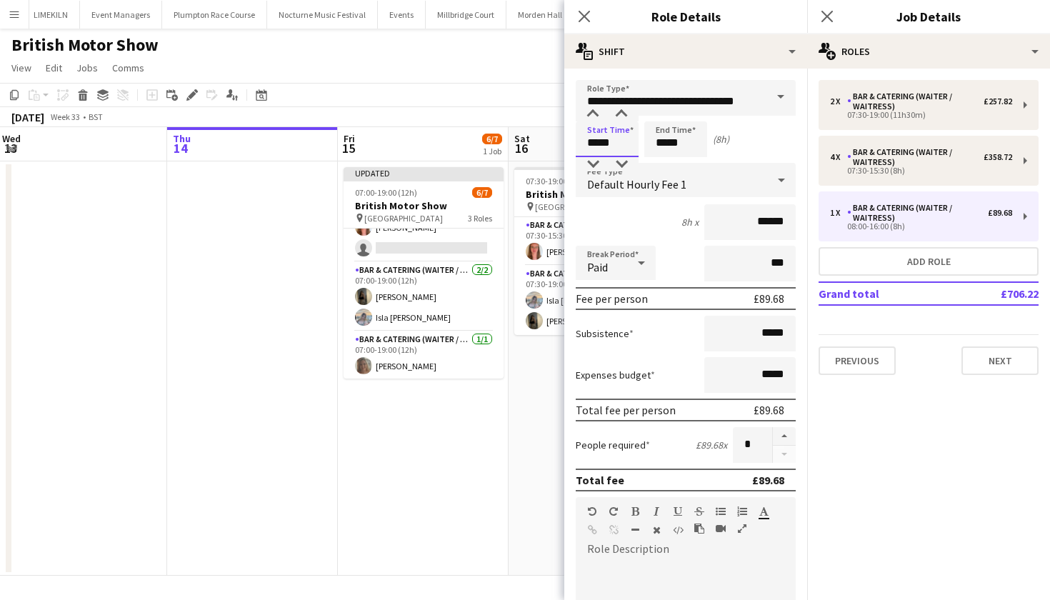
click at [597, 142] on input "*****" at bounding box center [607, 139] width 63 height 36
type input "*****"
click at [667, 140] on input "*****" at bounding box center [675, 139] width 63 height 36
type input "*****"
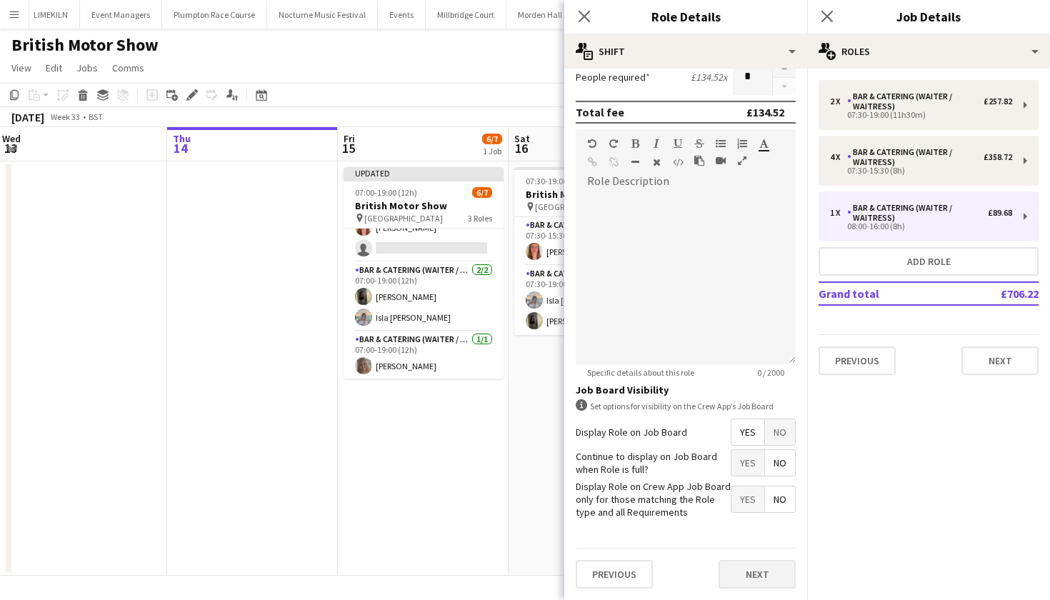
scroll to position [367, 0]
click at [737, 574] on button "Next" at bounding box center [757, 575] width 77 height 29
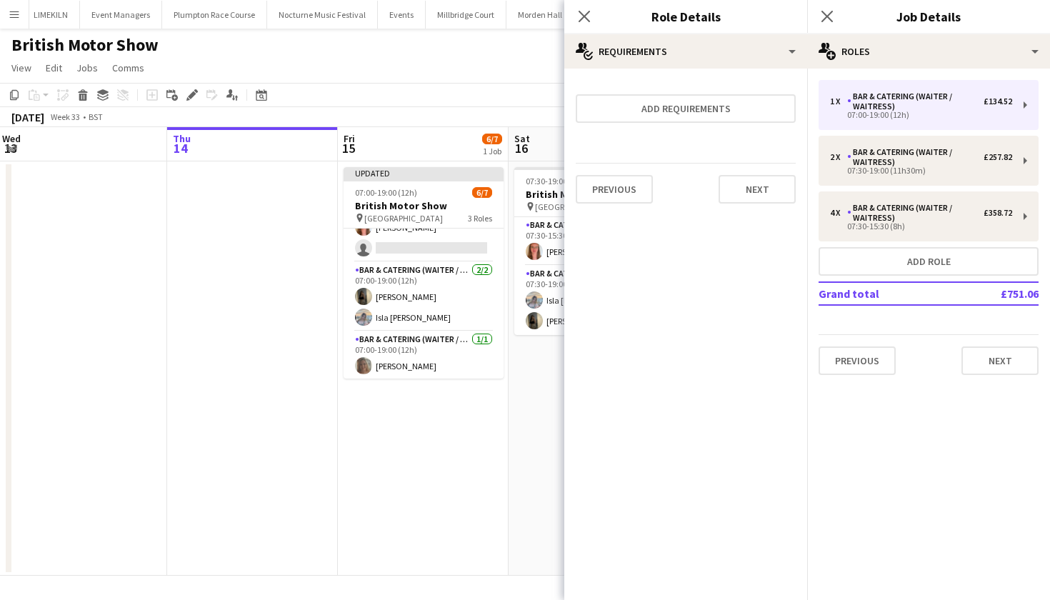
click at [449, 449] on app-date-cell "Updated 07:00-19:00 (12h) 6/7 British Motor Show pin Farnborough Airport 3 Role…" at bounding box center [423, 368] width 171 height 414
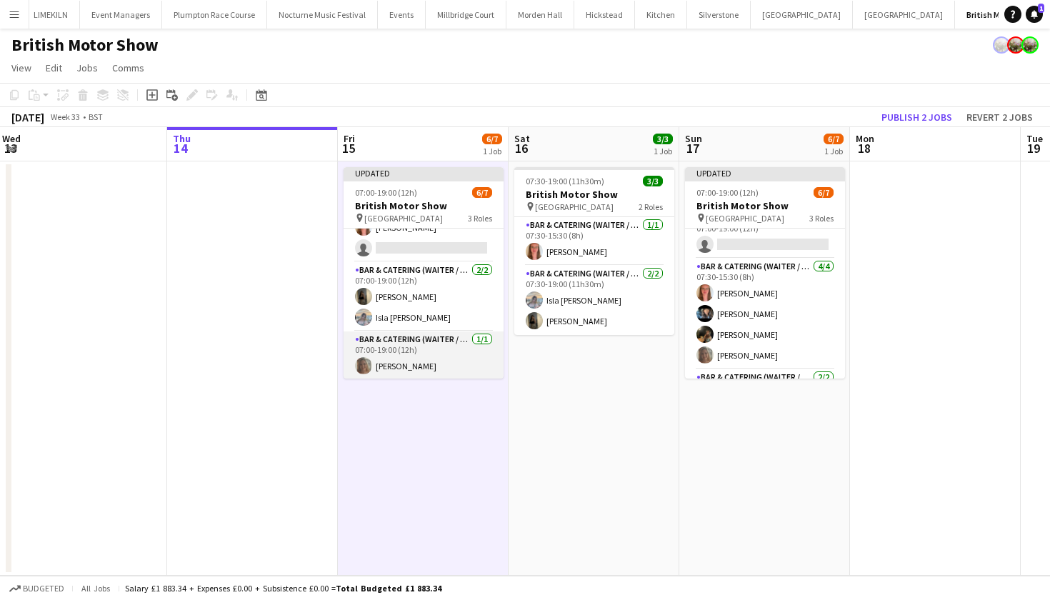
click at [437, 351] on app-card-role "Bar & Catering (Waiter / waitress) 1/1 07:00-19:00 (12h) Amy Pemberton" at bounding box center [424, 355] width 160 height 49
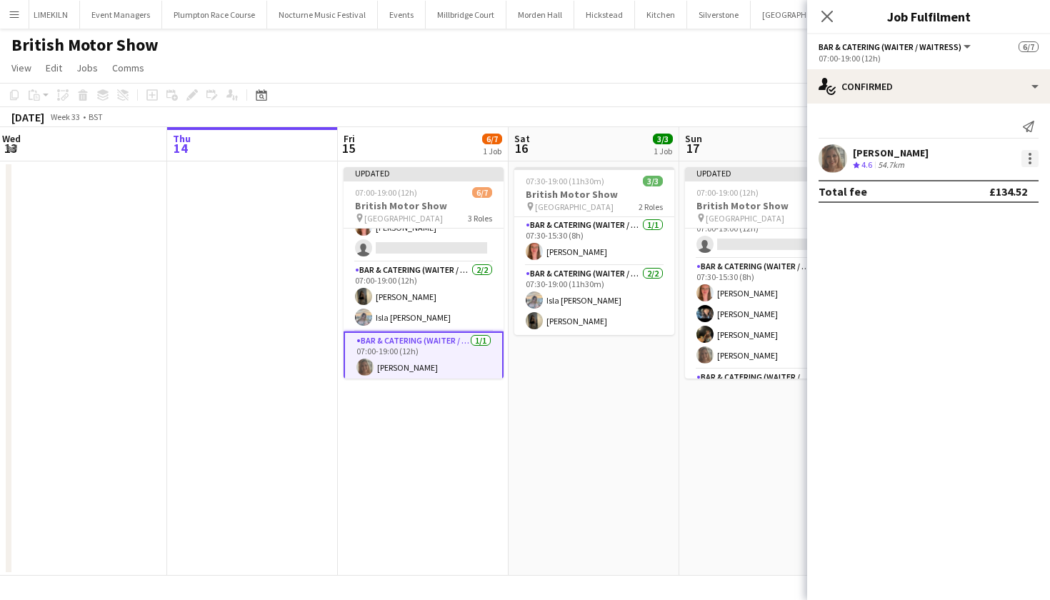
click at [1032, 159] on div at bounding box center [1030, 158] width 17 height 17
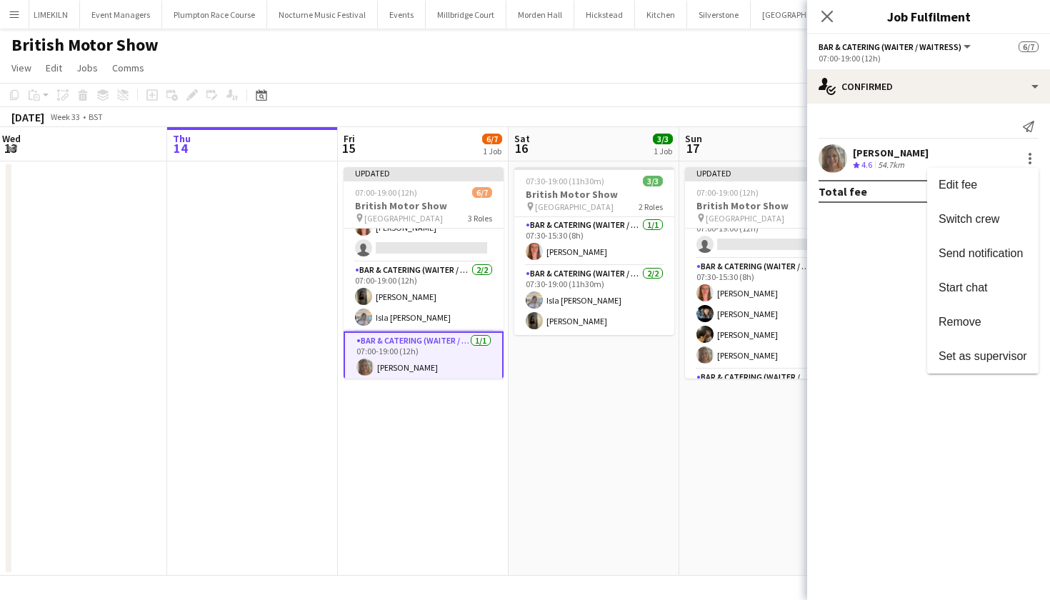
click at [655, 535] on div at bounding box center [525, 300] width 1050 height 600
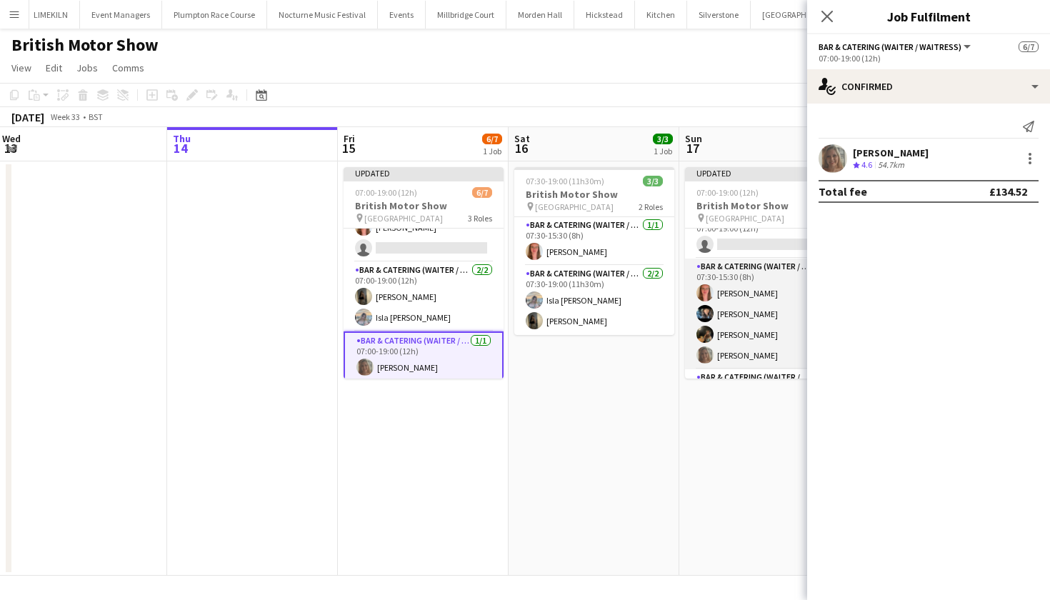
click at [754, 330] on app-card-role "Bar & Catering (Waiter / waitress) 4/4 07:30-15:30 (8h) Freya Hanmer Lydia Came…" at bounding box center [765, 314] width 160 height 111
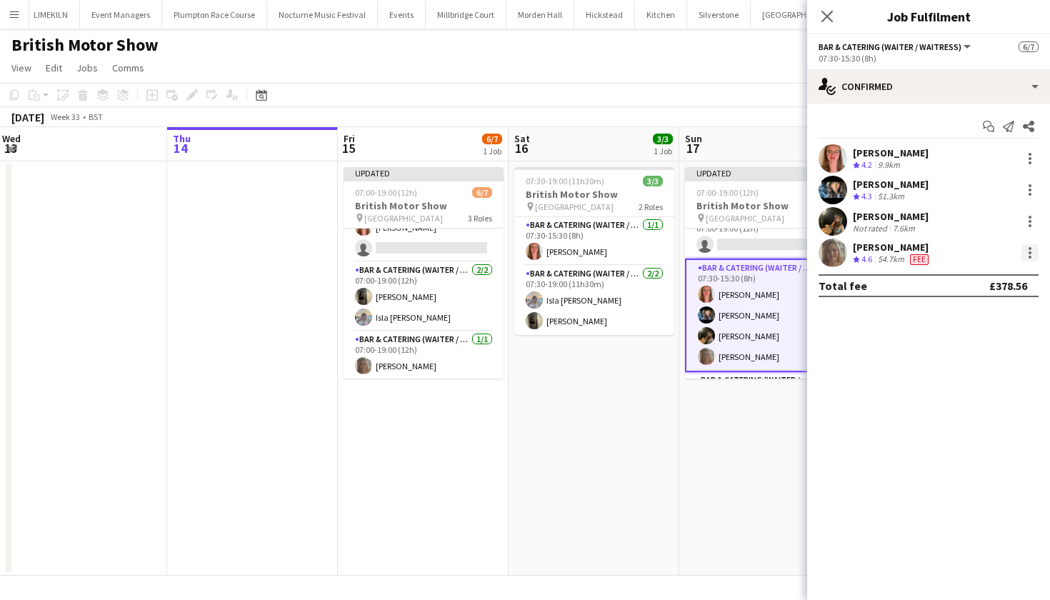
click at [1034, 250] on div at bounding box center [1030, 252] width 17 height 17
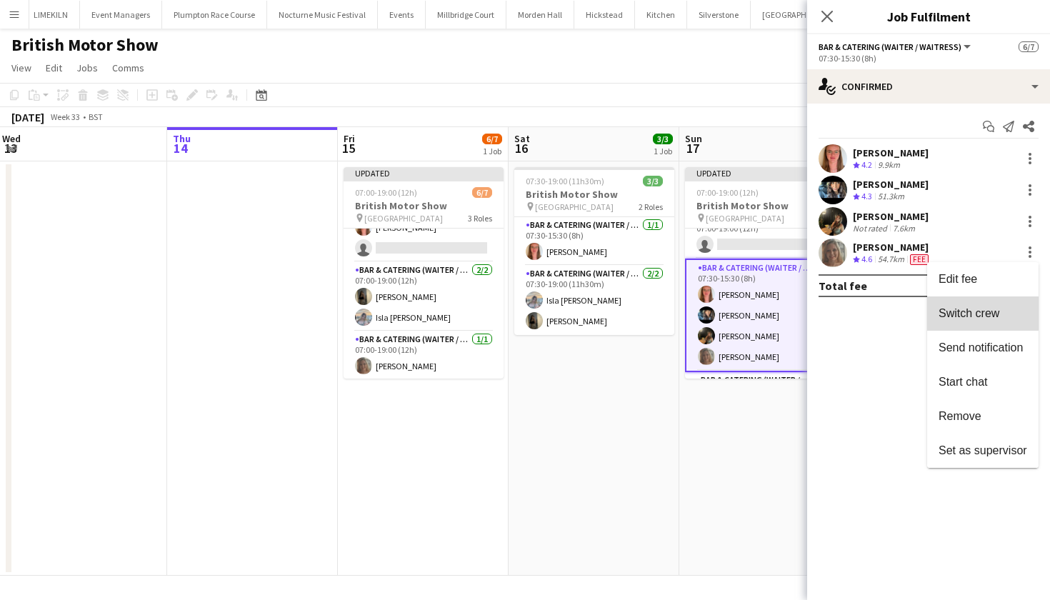
click at [969, 308] on span "Switch crew" at bounding box center [969, 313] width 61 height 12
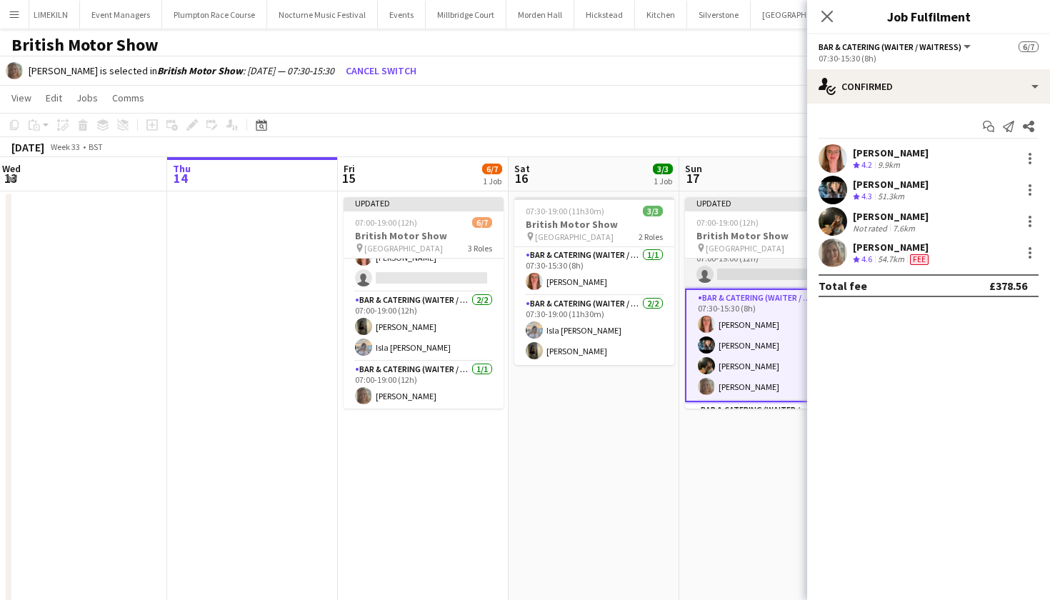
click at [756, 281] on app-card-role "Bar & Catering (Waiter / waitress) 0/1 07:00-19:00 (12h) single-neutral-actions" at bounding box center [765, 264] width 160 height 49
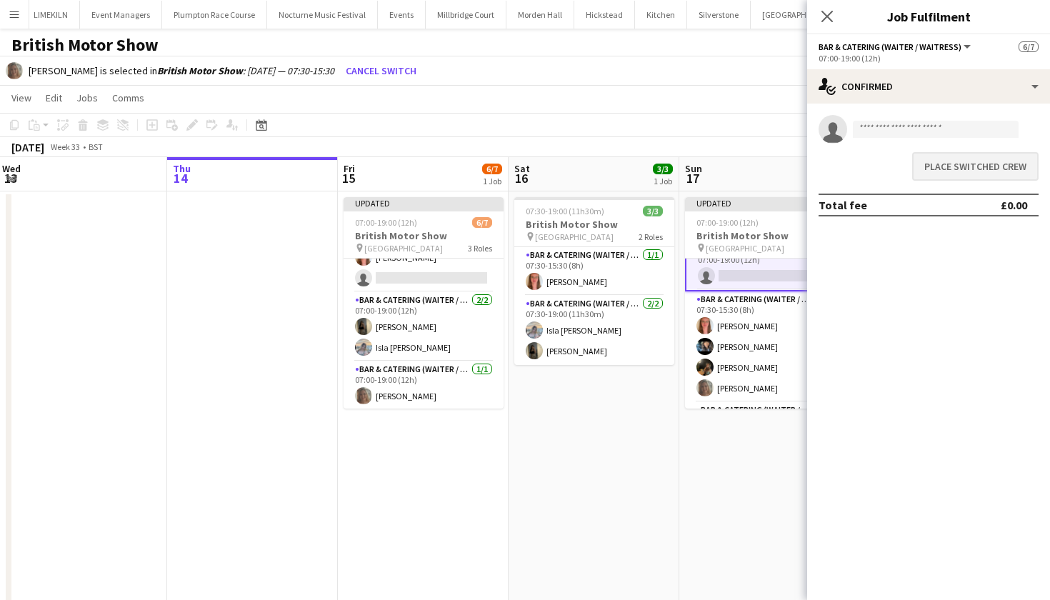
click at [1013, 174] on button "Place switched crew" at bounding box center [975, 166] width 126 height 29
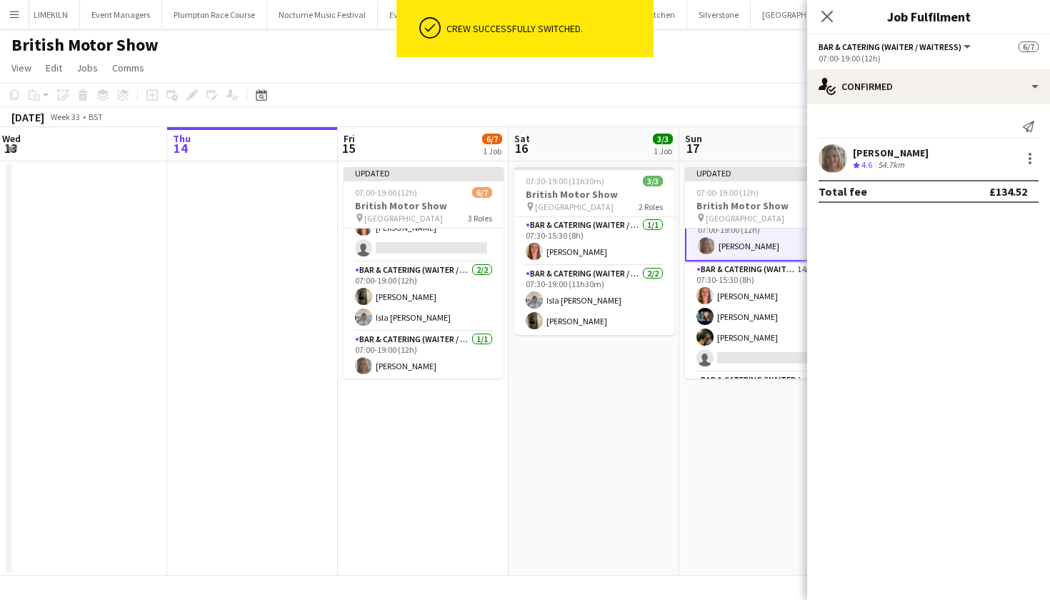
click at [673, 96] on app-toolbar "Copy Paste Paste Command V Paste with crew Command Shift V Paste linked Job Del…" at bounding box center [525, 95] width 1050 height 24
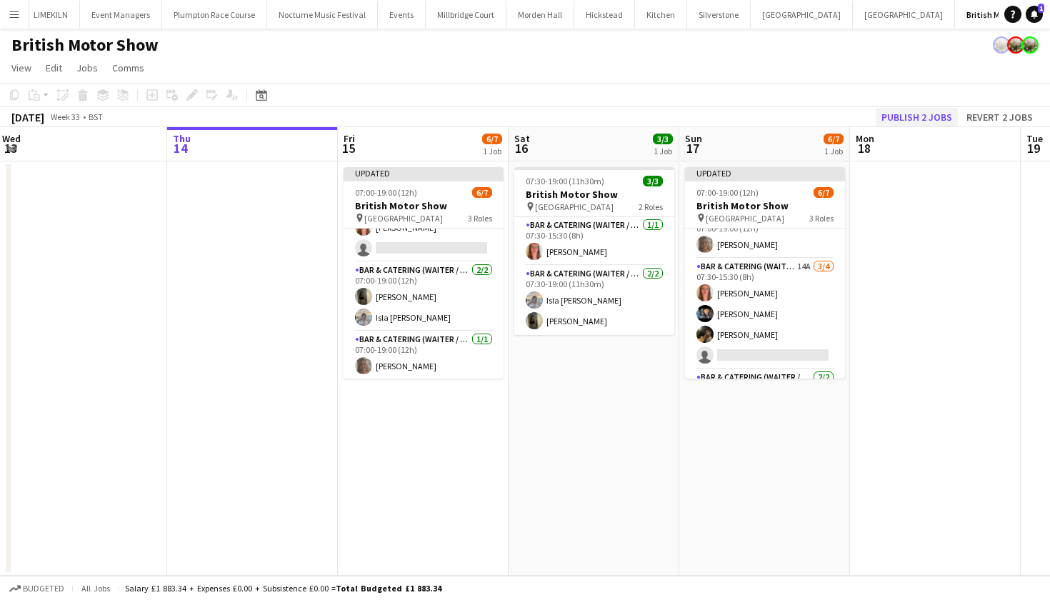
click at [927, 114] on button "Publish 2 jobs" at bounding box center [917, 117] width 82 height 19
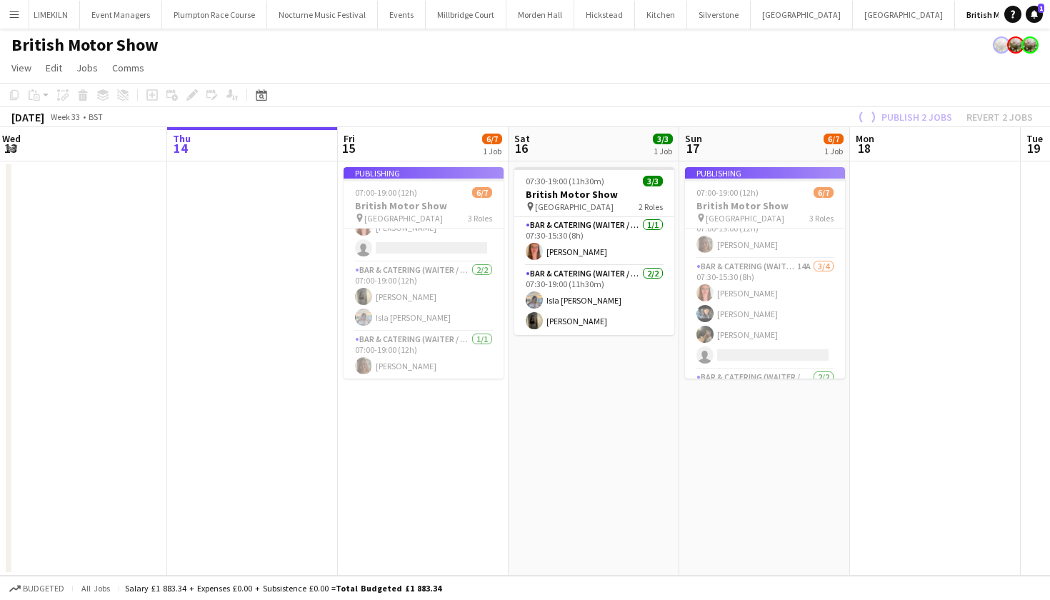
scroll to position [67, 0]
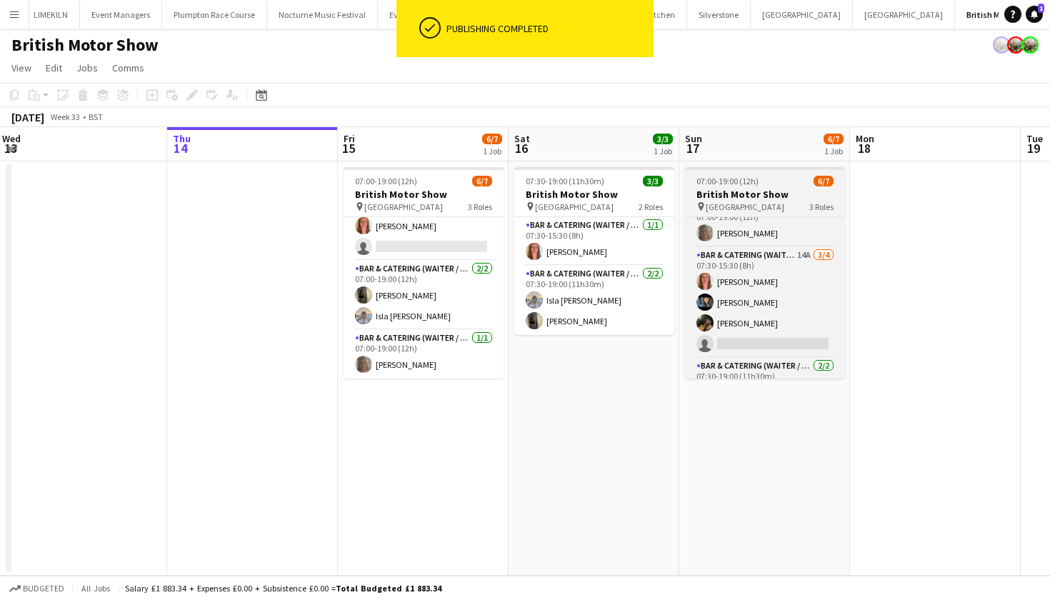
click at [752, 196] on h3 "British Motor Show" at bounding box center [765, 194] width 160 height 13
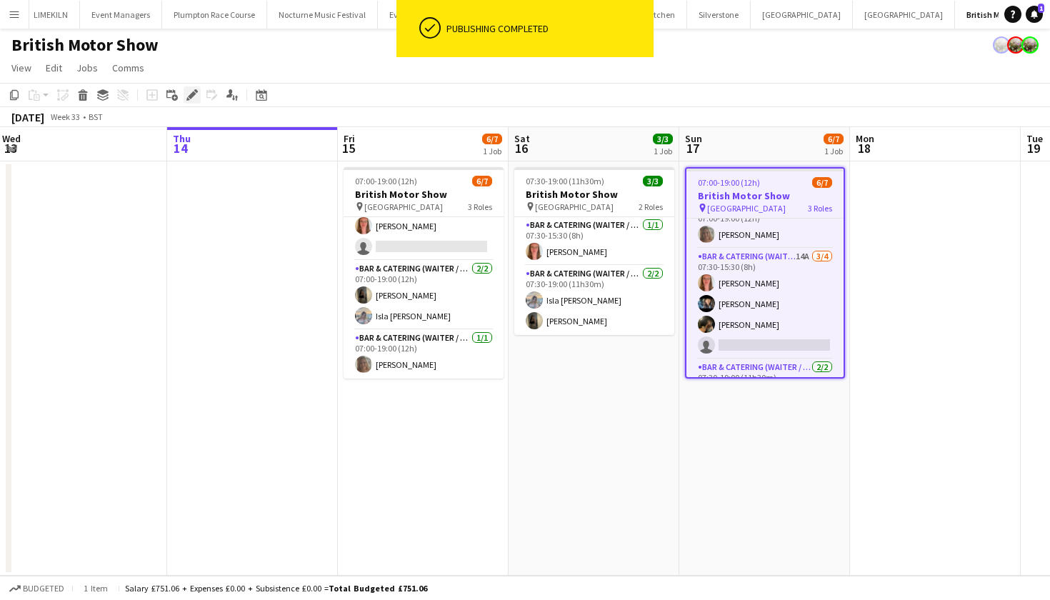
click at [195, 90] on icon at bounding box center [196, 91] width 4 height 4
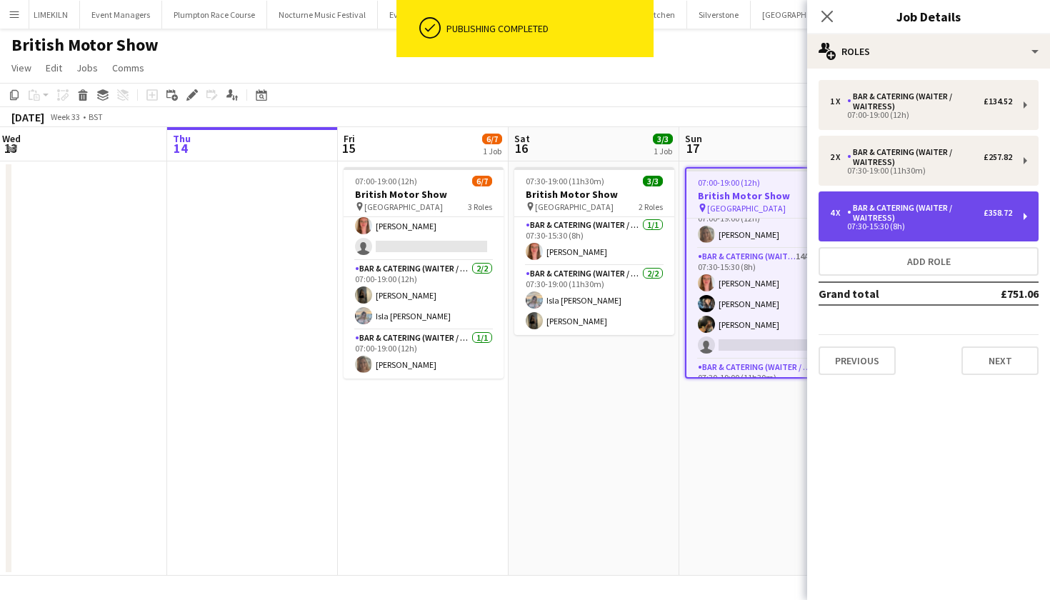
click at [885, 219] on div "Bar & Catering (Waiter / waitress)" at bounding box center [915, 213] width 136 height 20
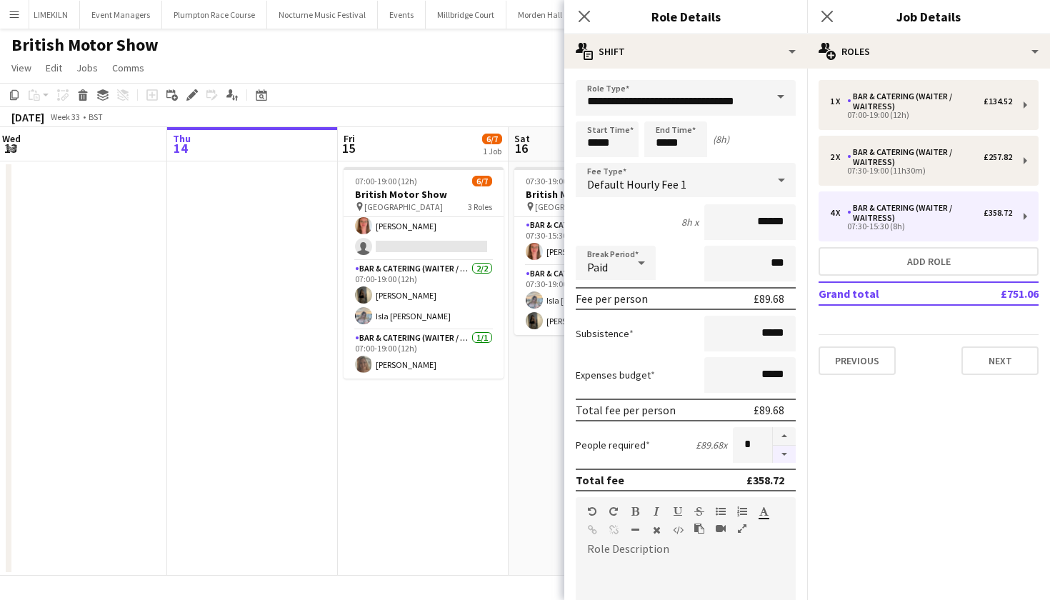
click at [785, 457] on button "button" at bounding box center [784, 455] width 23 height 18
type input "*"
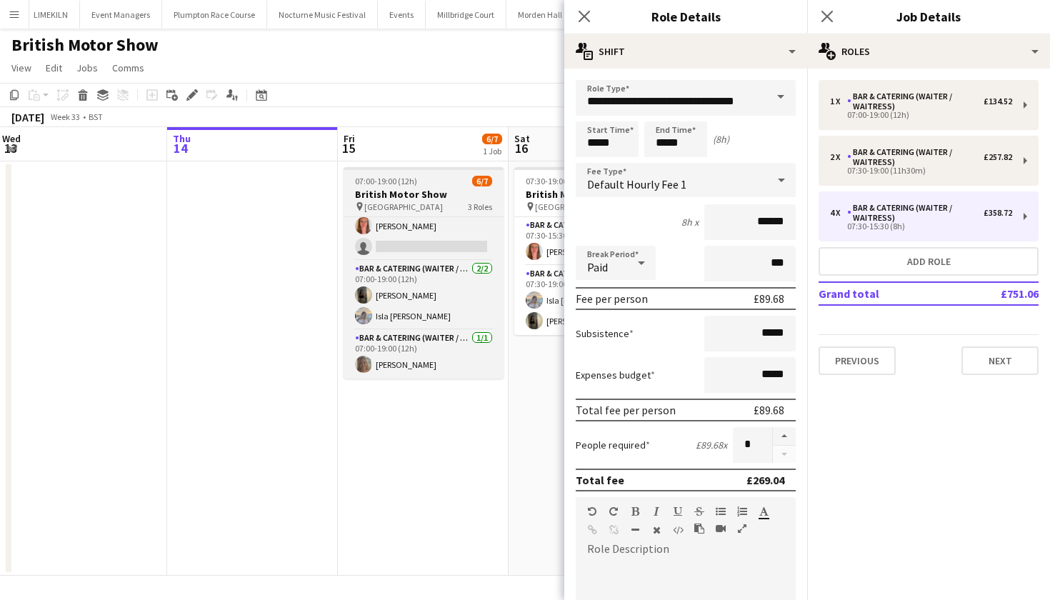
click at [415, 197] on h3 "British Motor Show" at bounding box center [424, 194] width 160 height 13
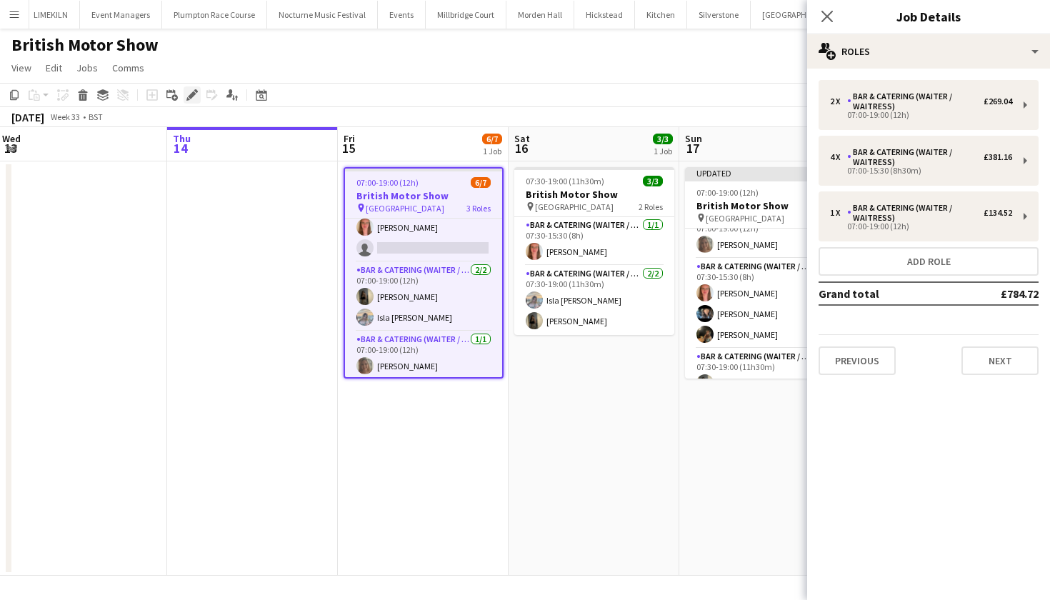
click at [196, 89] on icon "Edit" at bounding box center [191, 94] width 11 height 11
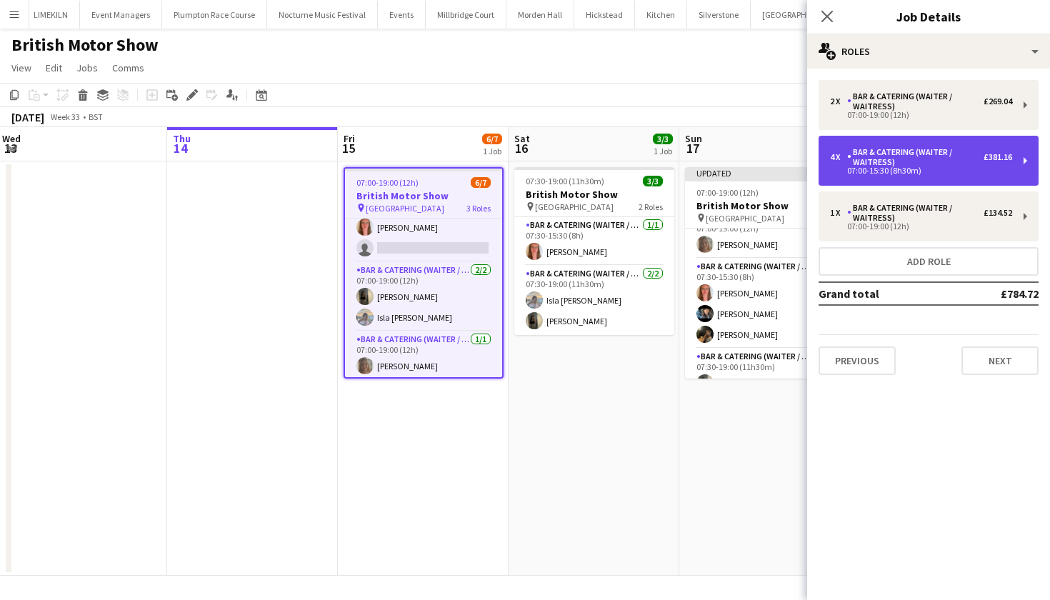
click at [891, 163] on div "Bar & Catering (Waiter / waitress)" at bounding box center [915, 157] width 136 height 20
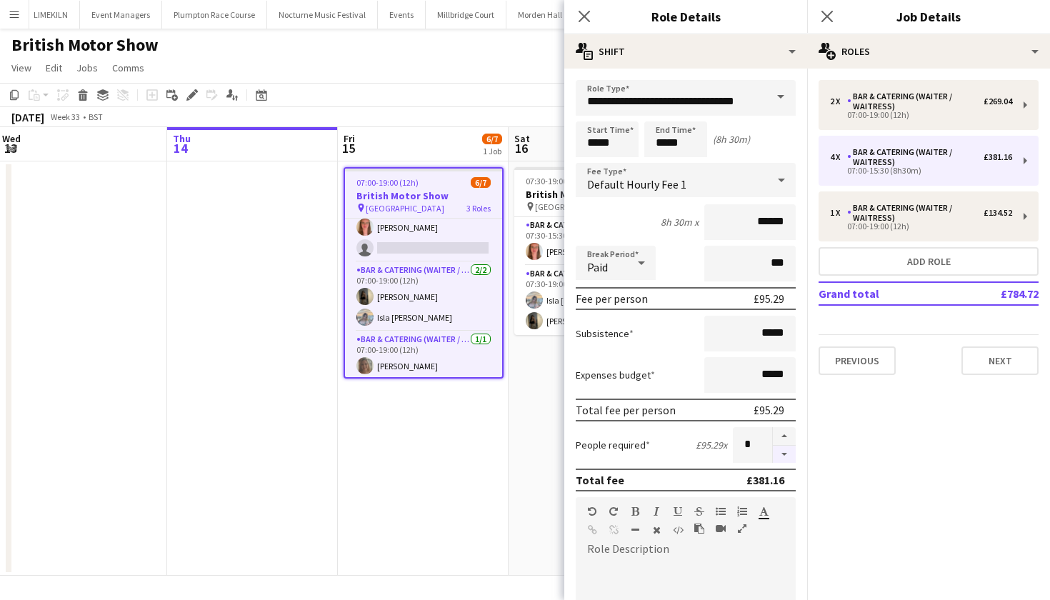
click at [781, 452] on button "button" at bounding box center [784, 455] width 23 height 18
type input "*"
click at [459, 487] on app-date-cell "07:00-19:00 (12h) 6/7 British Motor Show pin Farnborough Airport 3 Roles Bar & …" at bounding box center [423, 368] width 171 height 414
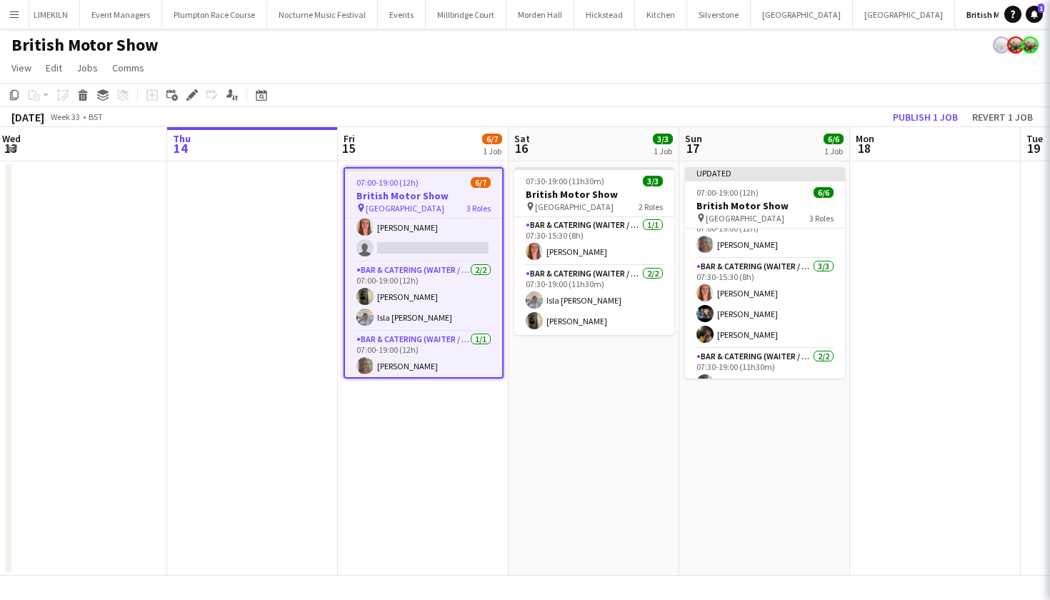
scroll to position [58, 0]
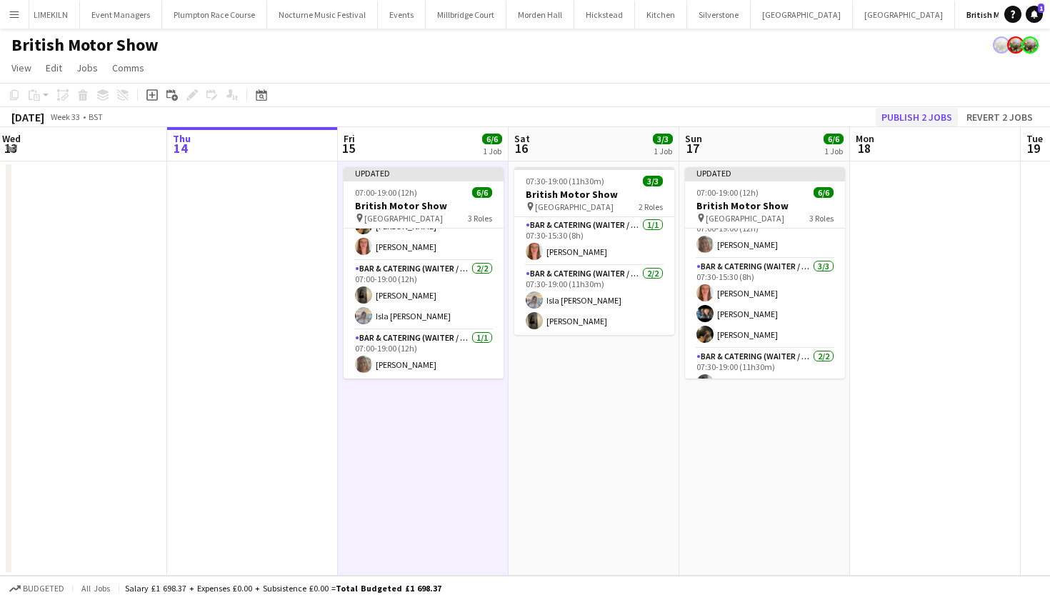
click at [915, 114] on button "Publish 2 jobs" at bounding box center [917, 117] width 82 height 19
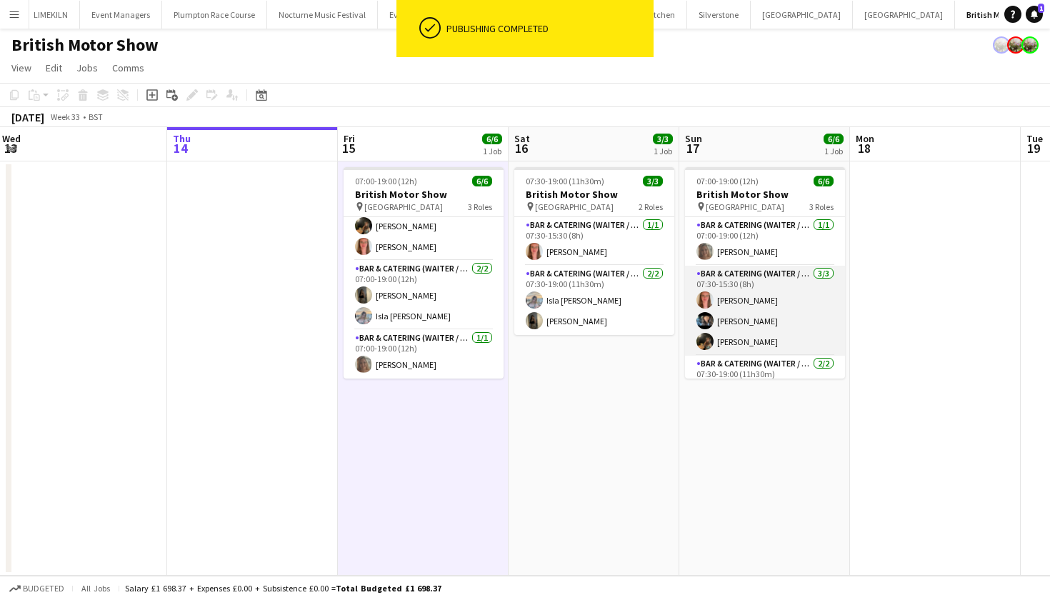
scroll to position [0, 0]
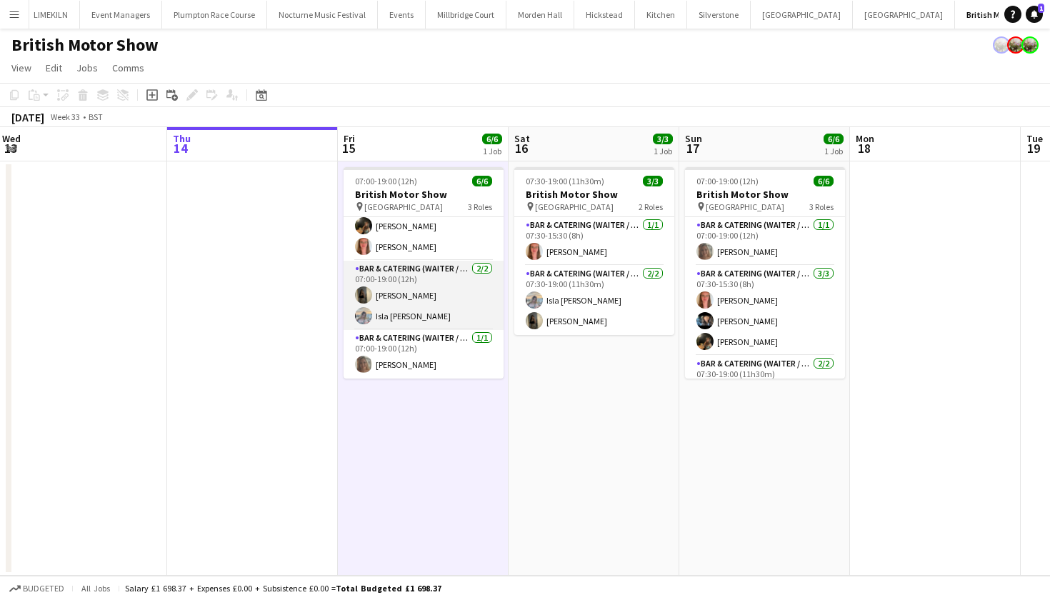
click at [420, 318] on app-card-role "Bar & Catering (Waiter / waitress) 2/2 07:00-19:00 (12h) Ellie Crosby Isla Moore" at bounding box center [424, 295] width 160 height 69
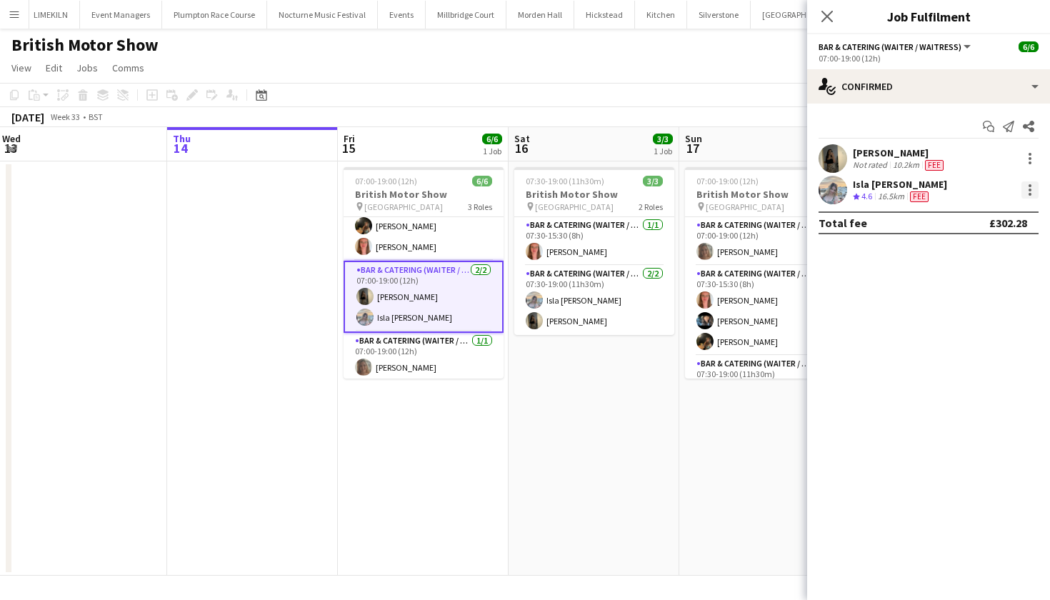
click at [1027, 190] on div at bounding box center [1030, 189] width 17 height 17
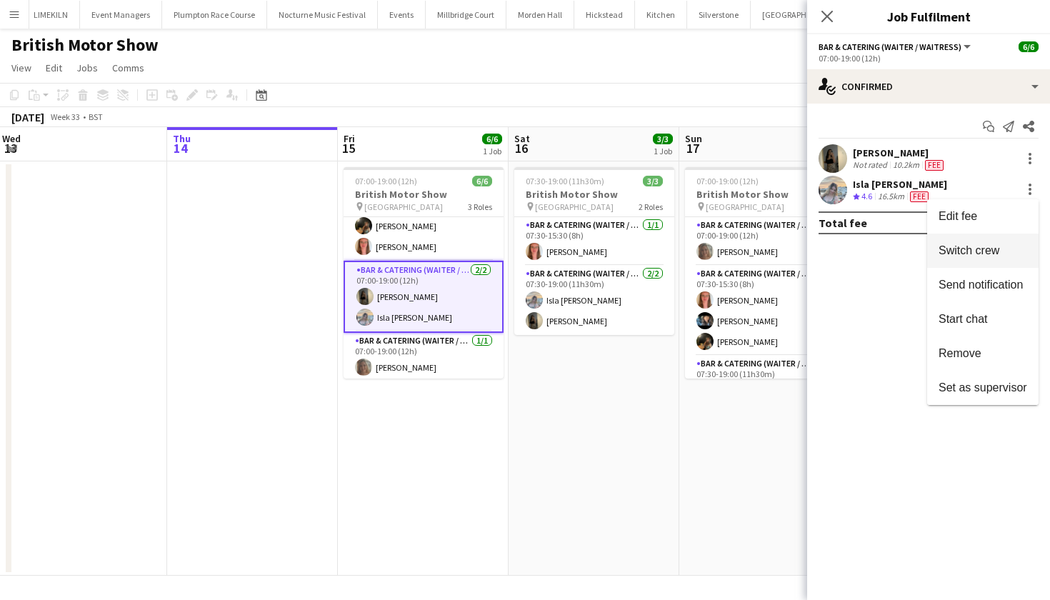
click at [983, 249] on span "Switch crew" at bounding box center [969, 250] width 61 height 12
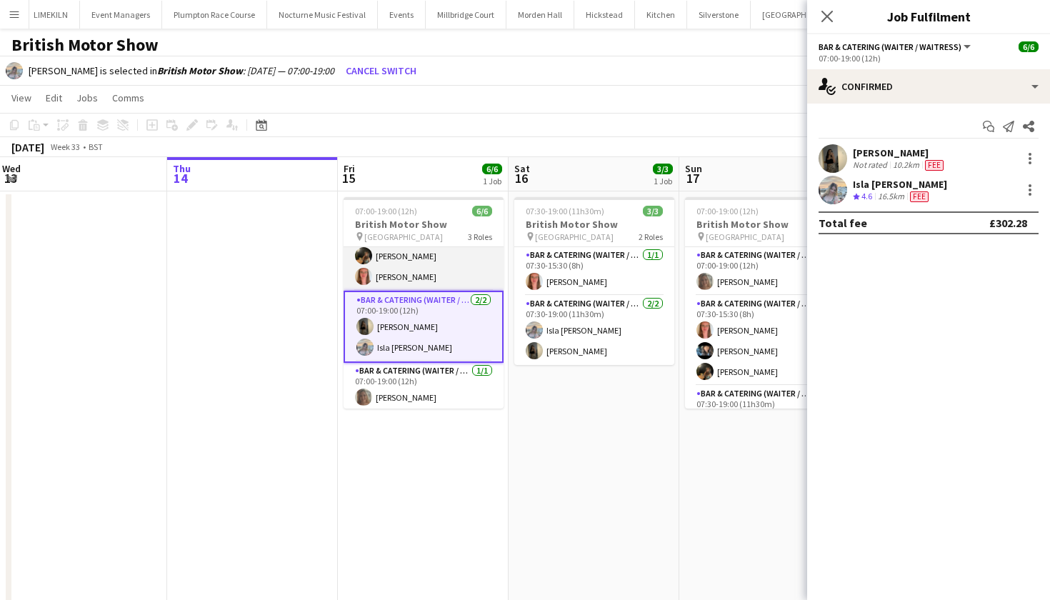
click at [401, 260] on app-card-role "Bar & Catering (Waiter / waitress) 3/3 07:00-15:30 (8h30m) Lydia Cameron Emily …" at bounding box center [424, 246] width 160 height 90
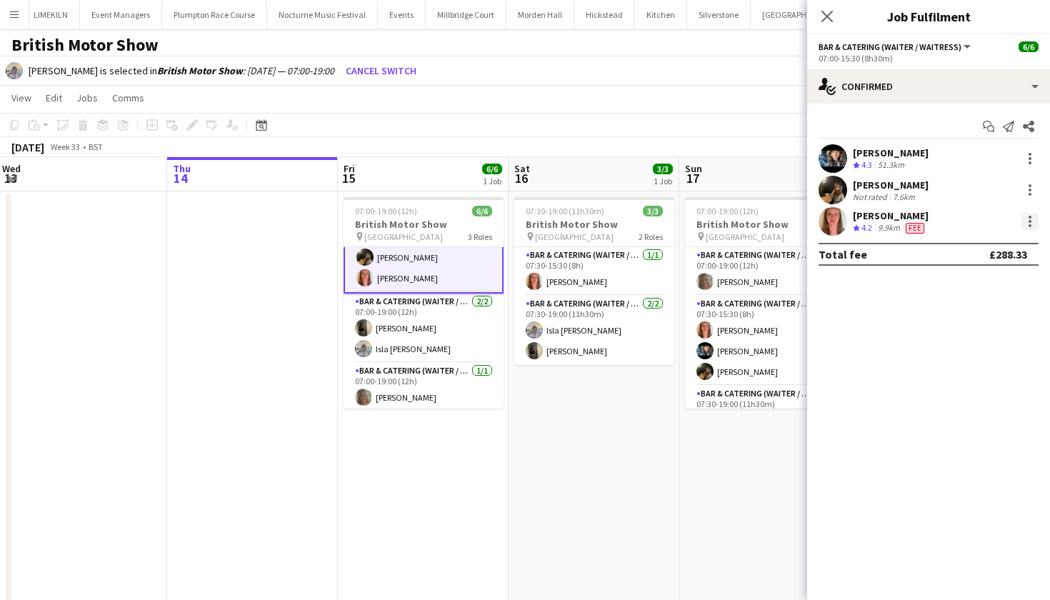
click at [1028, 221] on div at bounding box center [1030, 221] width 17 height 17
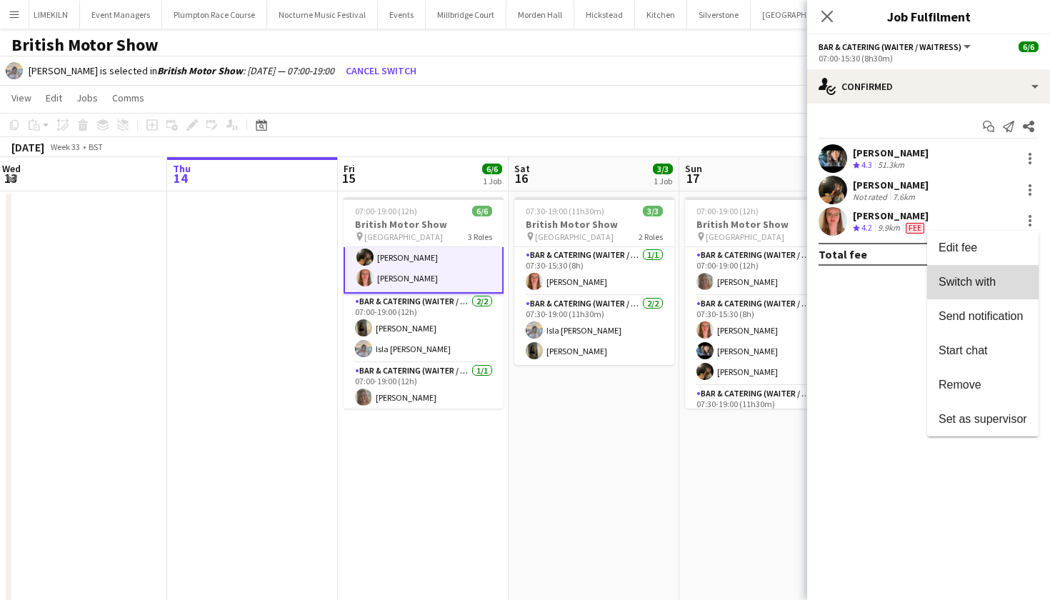
click at [984, 281] on span "Switch with" at bounding box center [967, 282] width 57 height 12
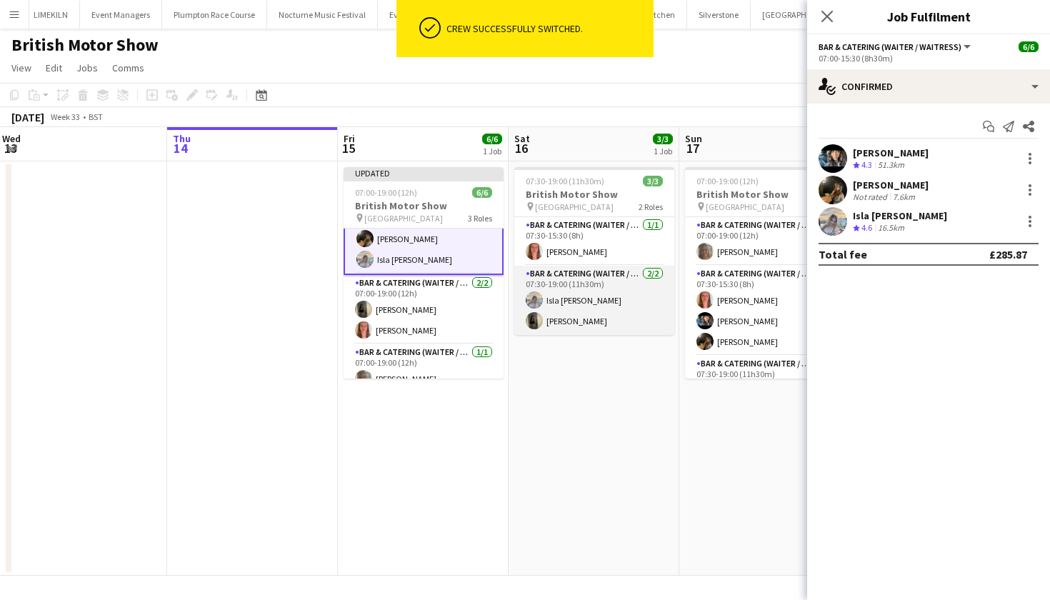
click at [587, 316] on app-card-role "Bar & Catering (Waiter / waitress) 2/2 07:30-19:00 (11h30m) Isla Moore Ellie Cr…" at bounding box center [594, 300] width 160 height 69
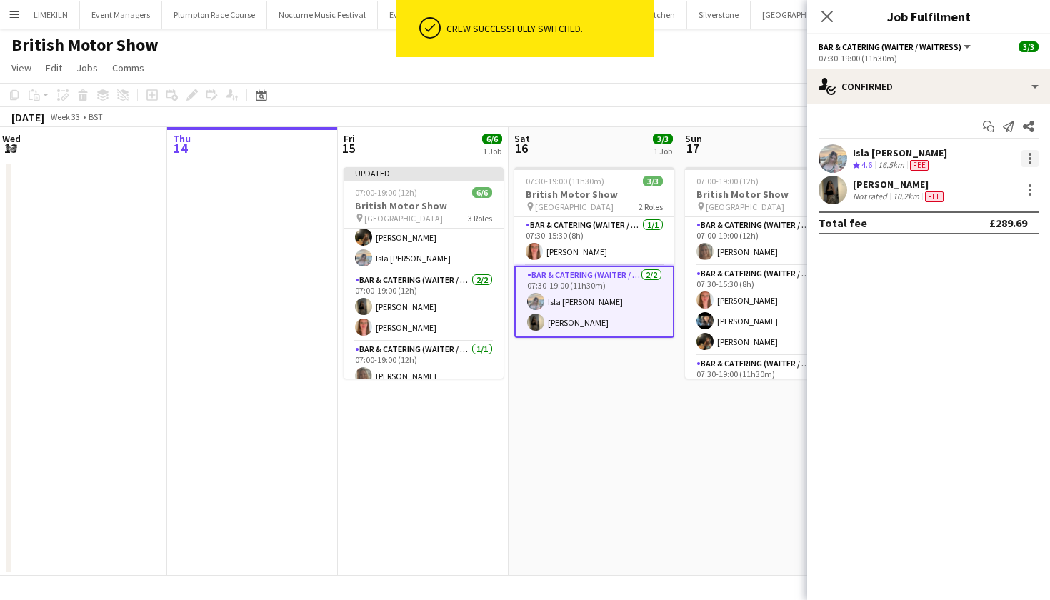
click at [1029, 157] on div at bounding box center [1030, 158] width 3 height 3
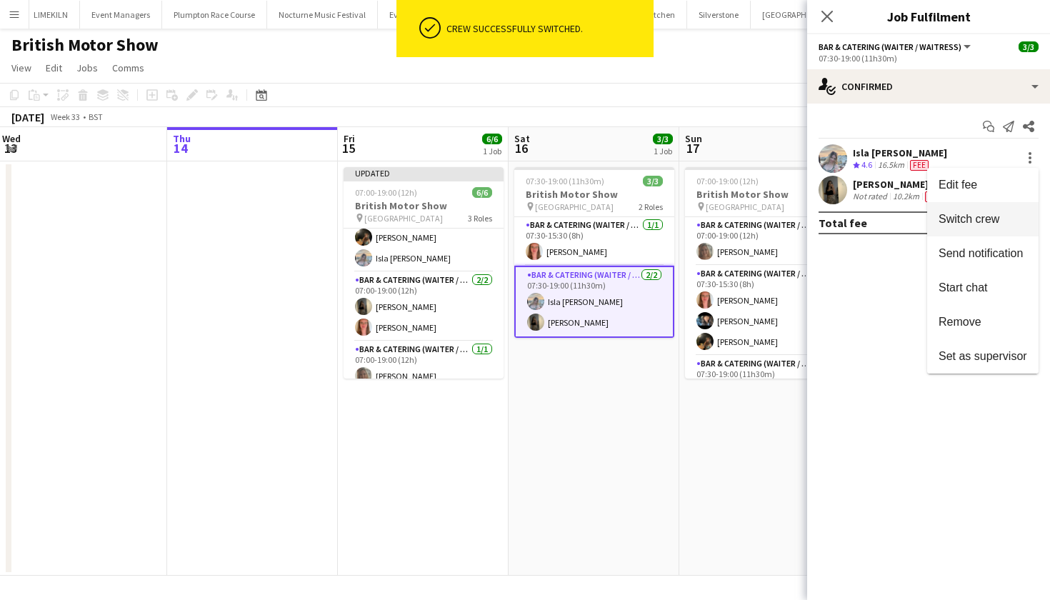
click at [980, 221] on span "Switch crew" at bounding box center [969, 219] width 61 height 12
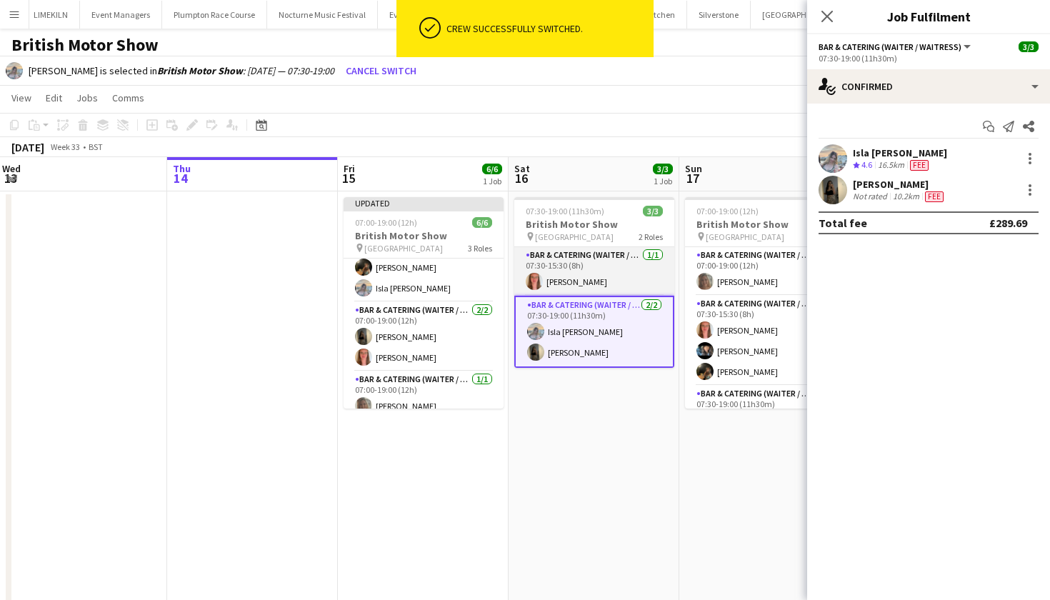
click at [554, 279] on app-card-role "Bar & Catering (Waiter / waitress) 1/1 07:30-15:30 (8h) Freya Hanmer" at bounding box center [594, 271] width 160 height 49
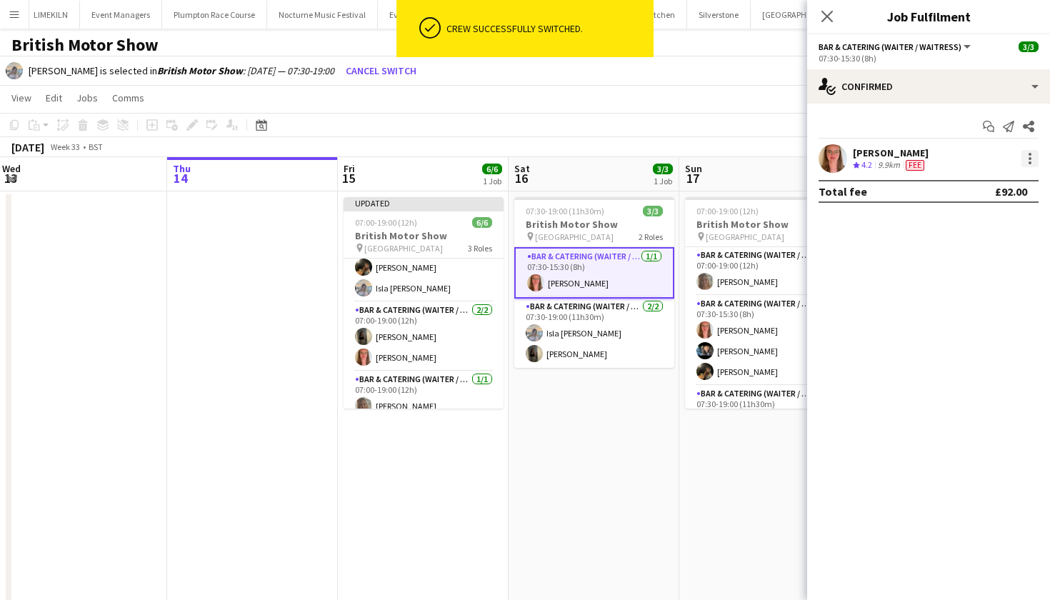
click at [1031, 152] on div at bounding box center [1030, 158] width 17 height 17
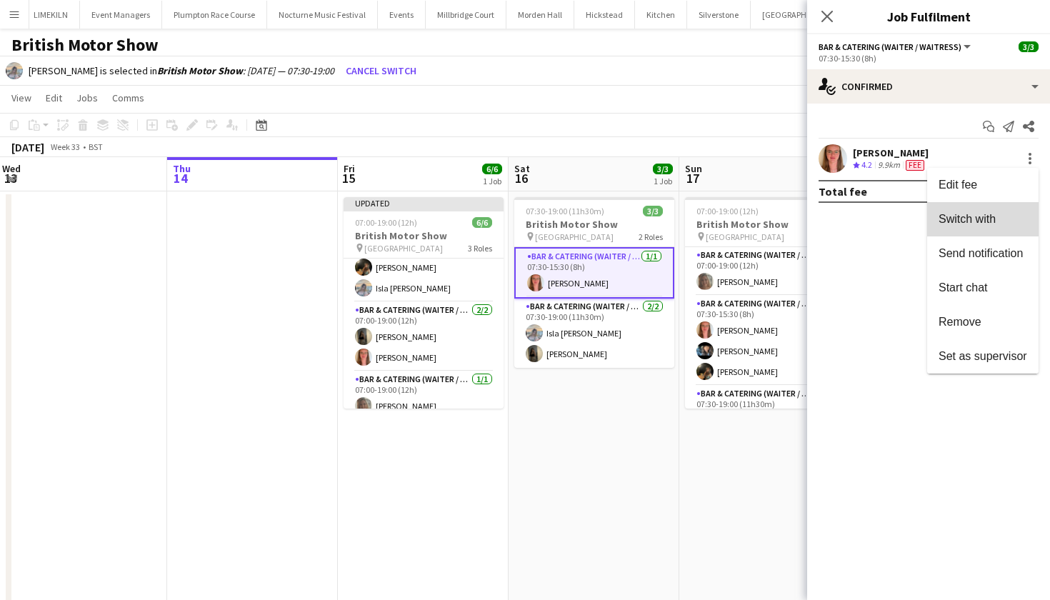
click at [1002, 220] on span "Switch with" at bounding box center [983, 219] width 89 height 13
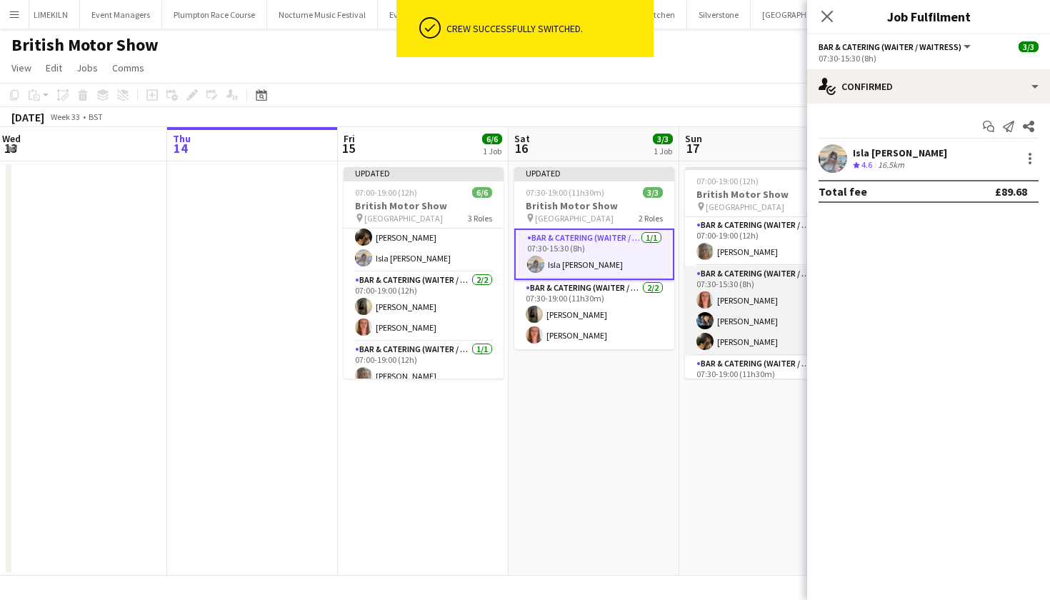
click at [746, 311] on app-card-role "Bar & Catering (Waiter / waitress) 3/3 07:30-15:30 (8h) Freya Hanmer Lydia Came…" at bounding box center [765, 311] width 160 height 90
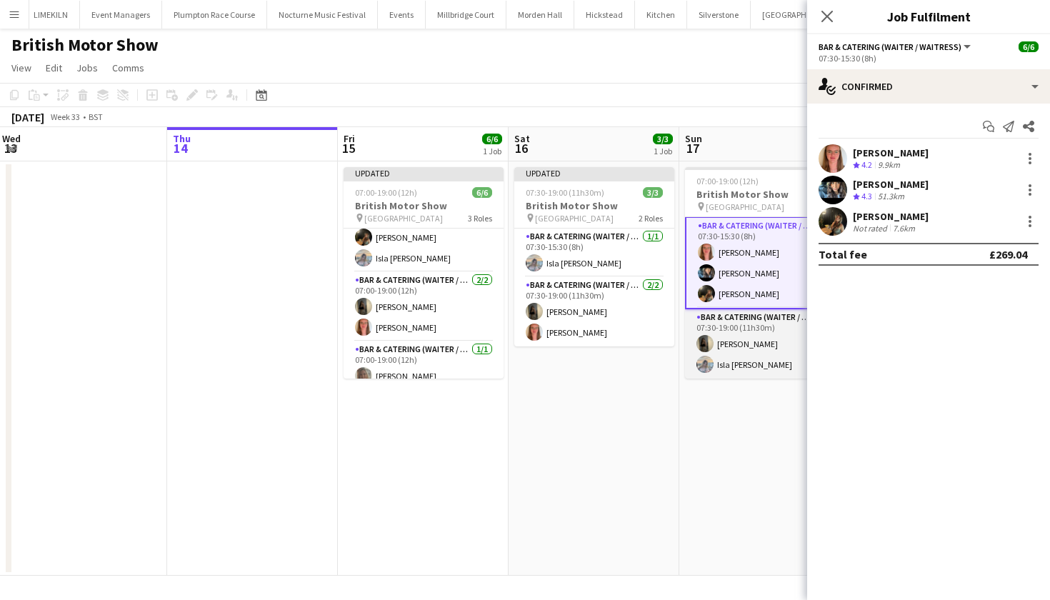
scroll to position [49, 0]
click at [749, 347] on app-card-role "Bar & Catering (Waiter / waitress) 2/2 07:30-19:00 (11h30m) Ellie Crosby Isla M…" at bounding box center [765, 343] width 160 height 69
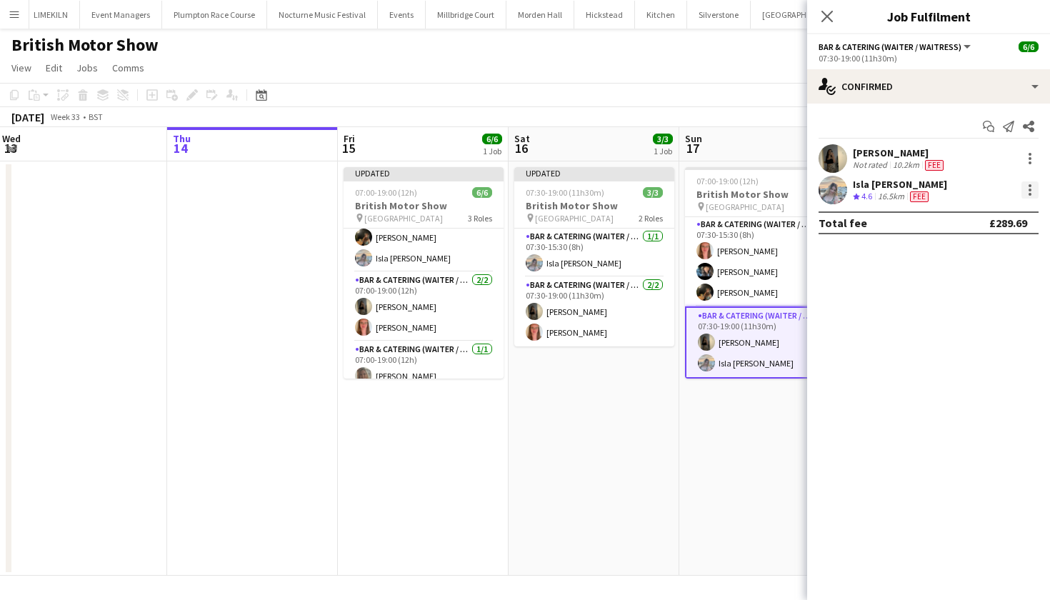
click at [1029, 185] on div at bounding box center [1030, 185] width 3 height 3
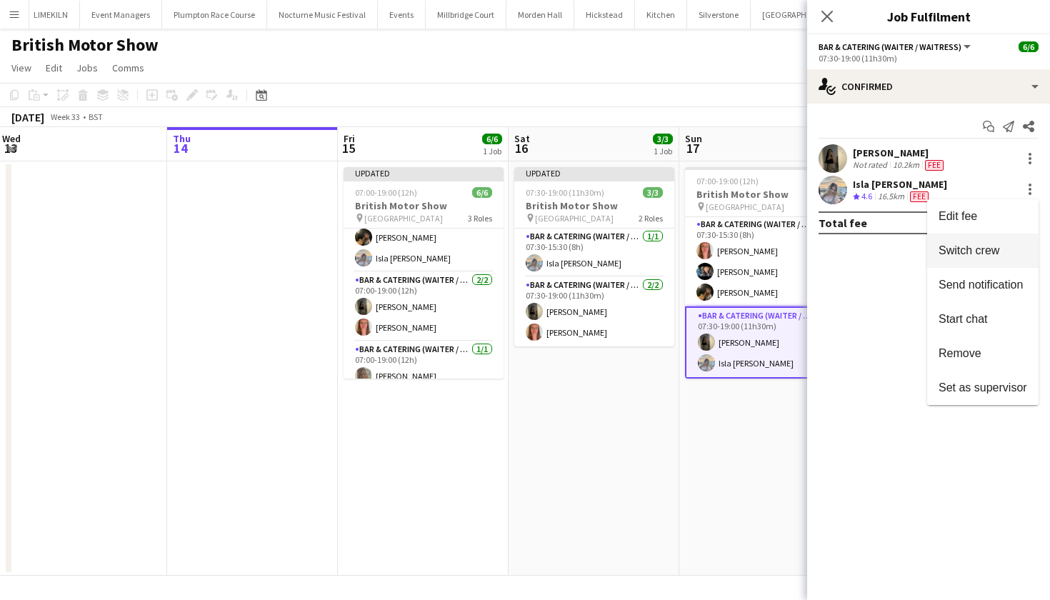
click at [993, 251] on span "Switch crew" at bounding box center [969, 250] width 61 height 12
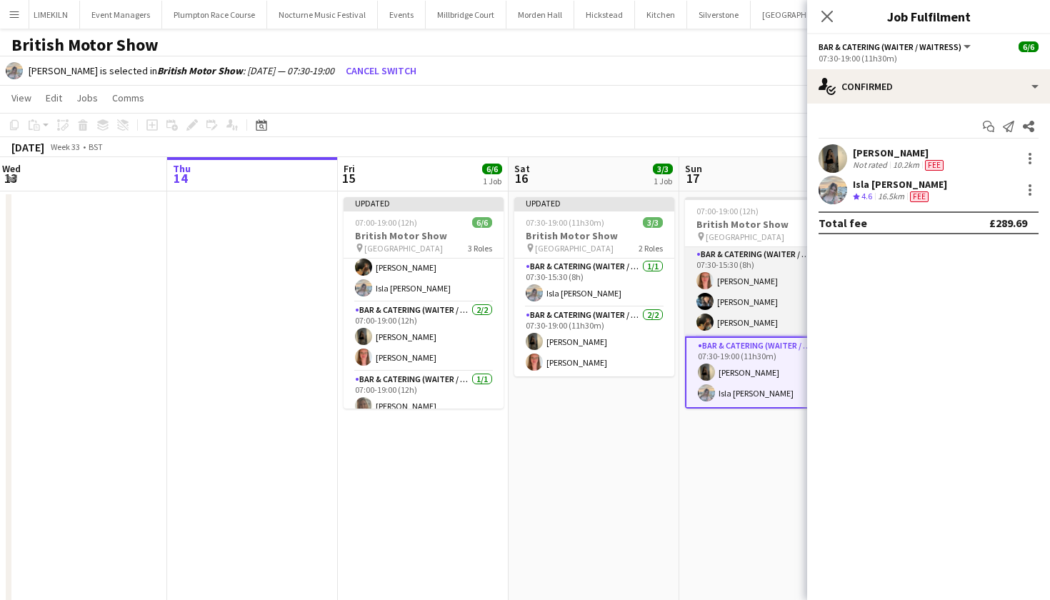
click at [719, 275] on app-card-role "Bar & Catering (Waiter / waitress) 3/3 07:30-15:30 (8h) Freya Hanmer Lydia Came…" at bounding box center [765, 291] width 160 height 90
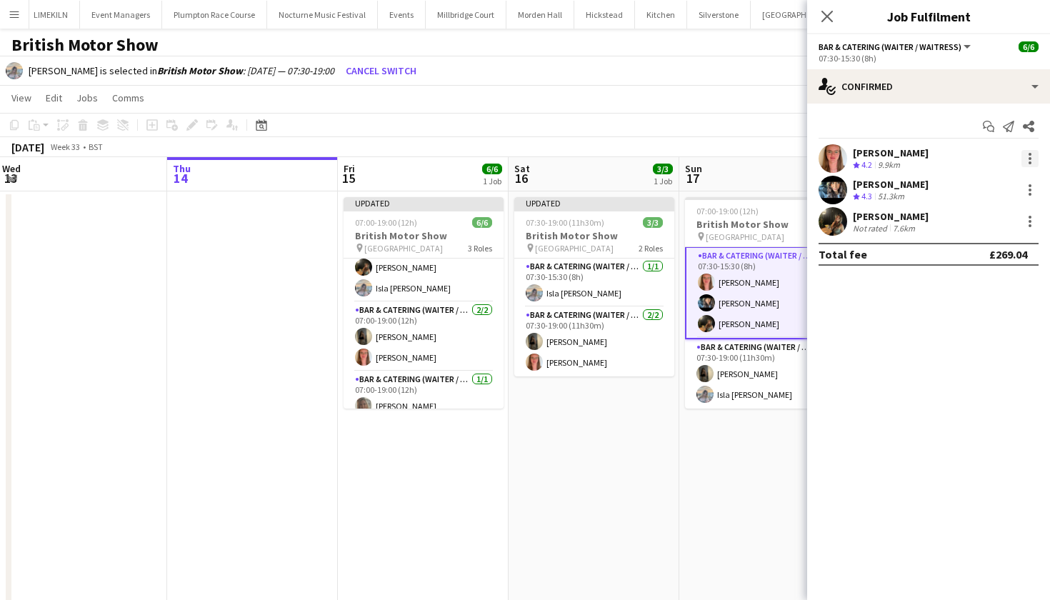
click at [1034, 156] on div at bounding box center [1030, 158] width 17 height 17
click at [944, 226] on button "Switch with" at bounding box center [982, 219] width 111 height 34
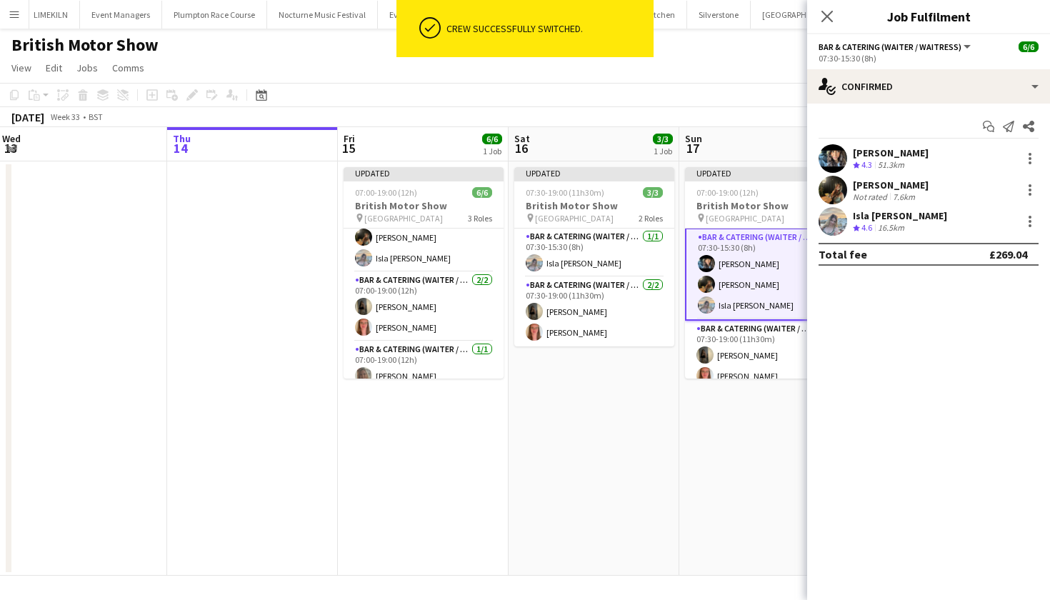
click at [728, 108] on div "August 2025 Week 33 • BST Publish 1 job Revert 1 job" at bounding box center [525, 117] width 1050 height 20
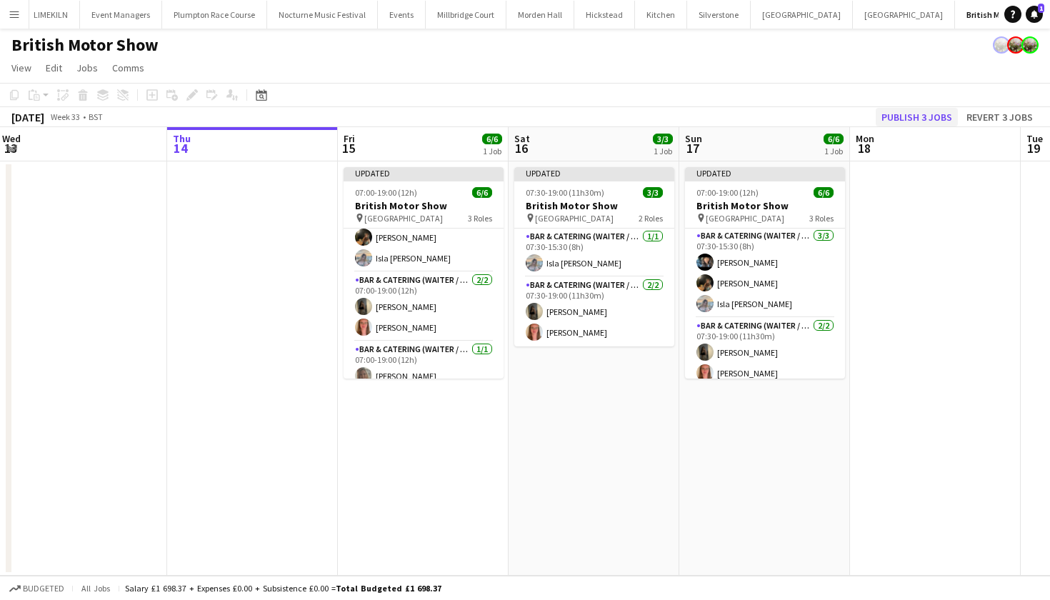
click at [922, 122] on button "Publish 3 jobs" at bounding box center [917, 117] width 82 height 19
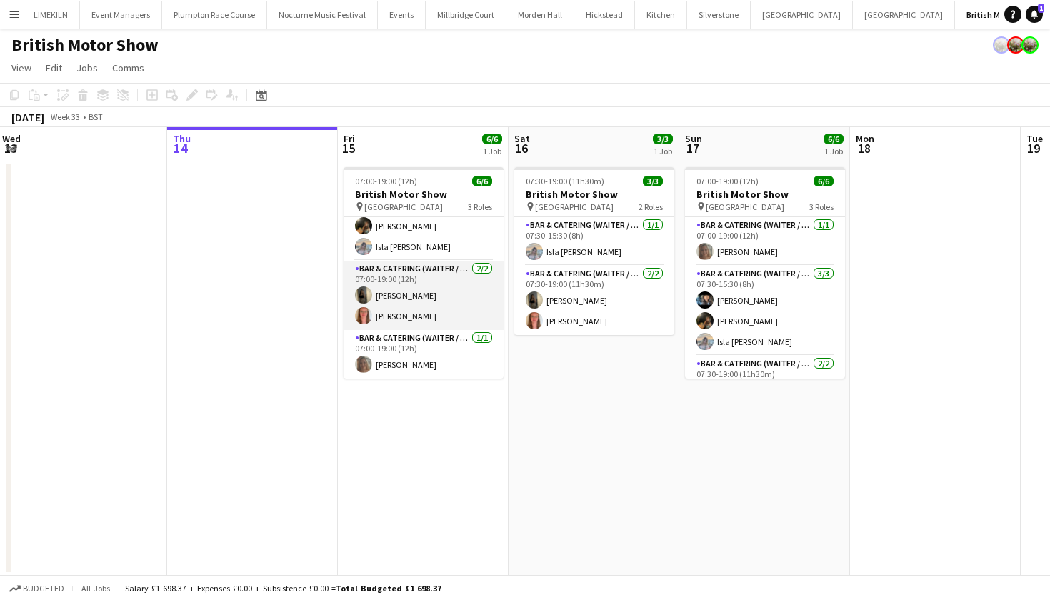
scroll to position [46, 0]
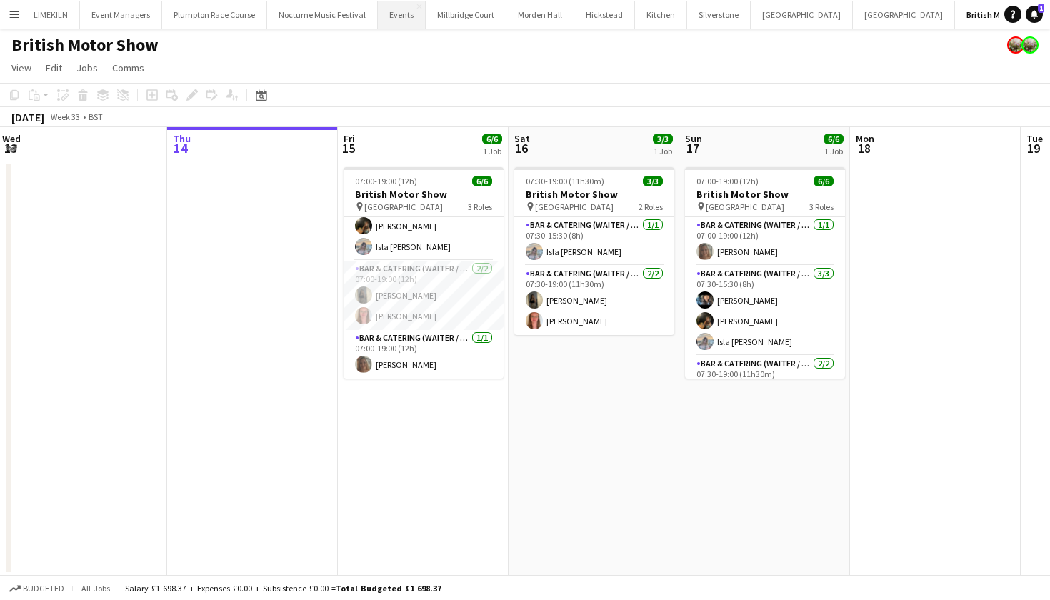
click at [379, 13] on button "Events Close" at bounding box center [402, 15] width 48 height 28
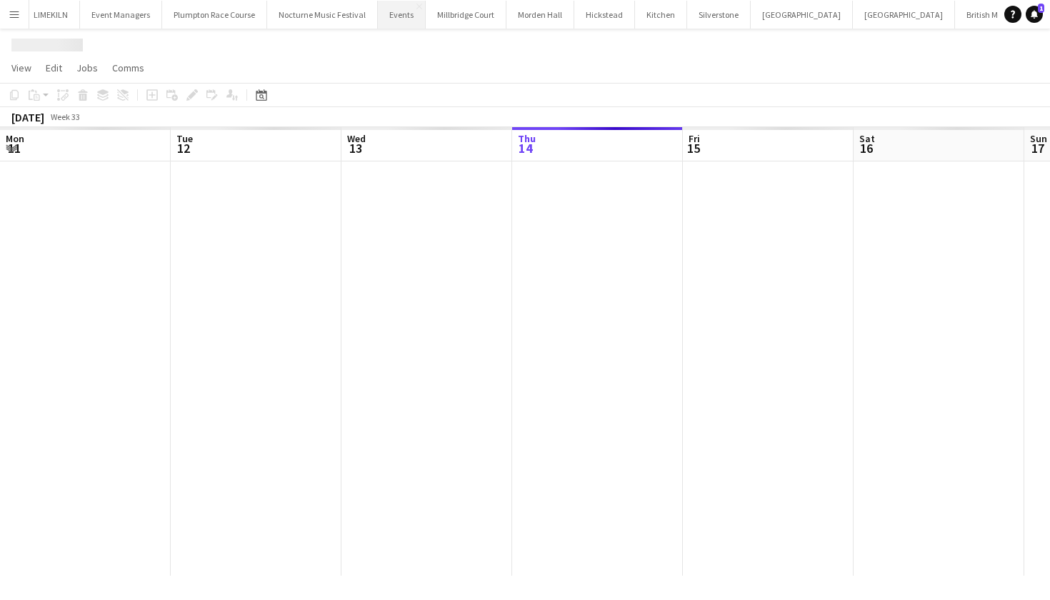
scroll to position [0, 341]
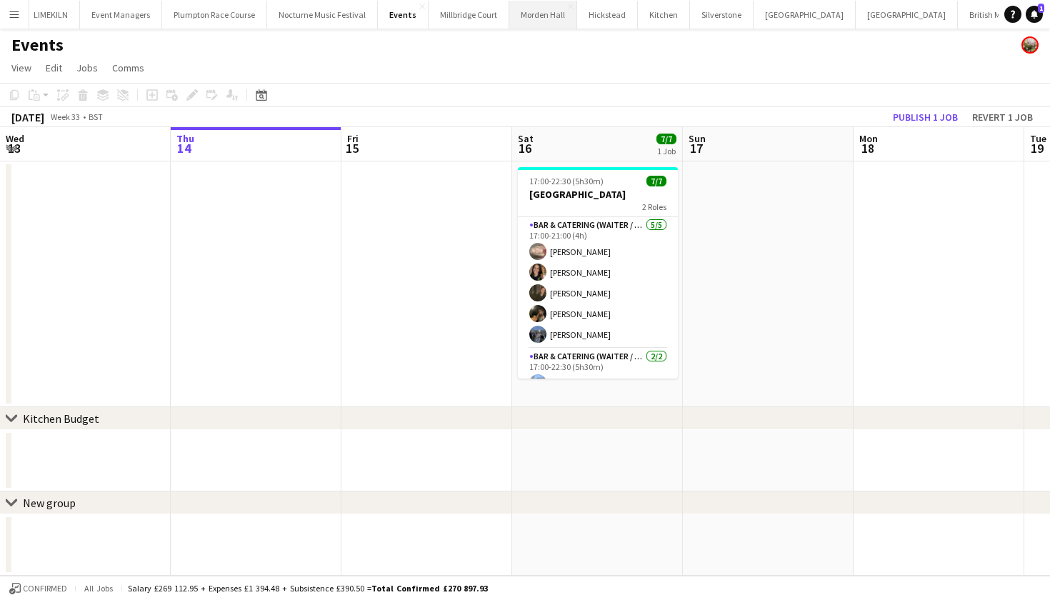
click at [528, 9] on button "Morden Hall Close" at bounding box center [543, 15] width 68 height 28
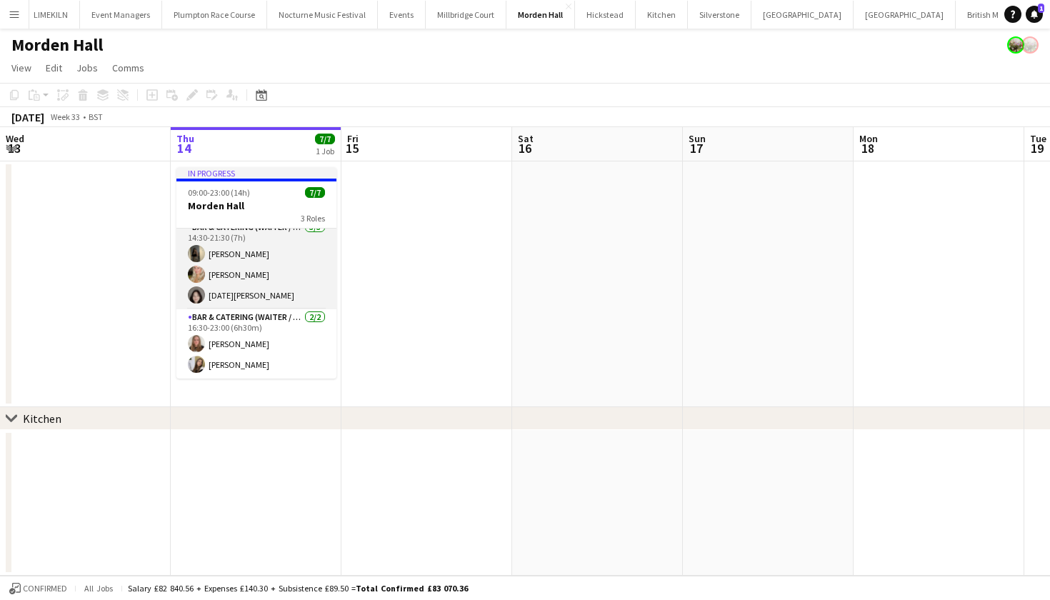
scroll to position [79, 0]
click at [252, 270] on app-card-role "Bar & Catering (Waiter / waitress) 3/3 14:30-21:30 (7h) Ellie Crosby Olivia Dav…" at bounding box center [256, 264] width 160 height 90
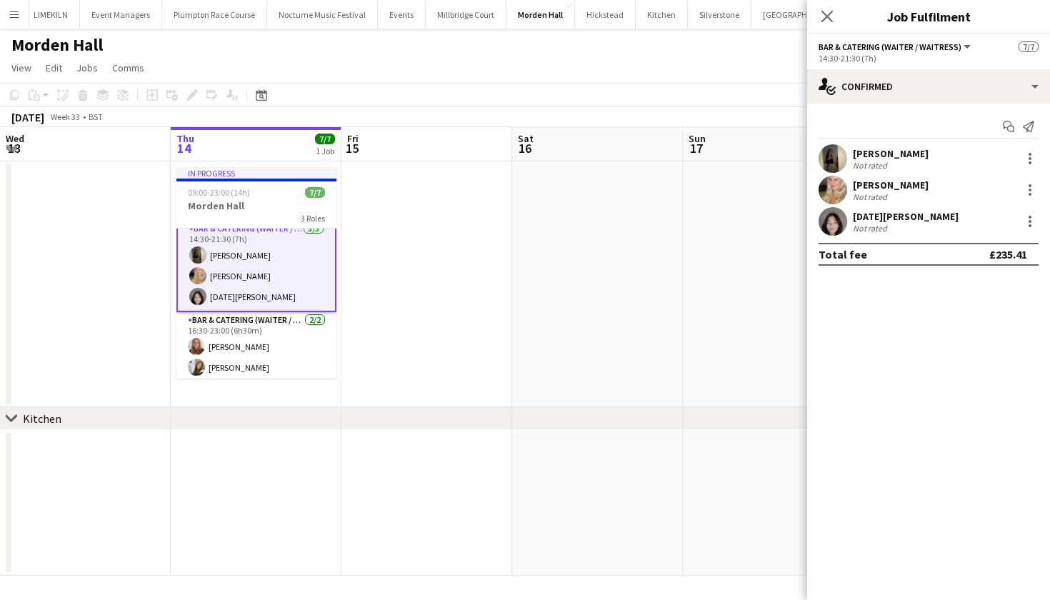
click at [832, 228] on app-user-avatar at bounding box center [833, 221] width 29 height 29
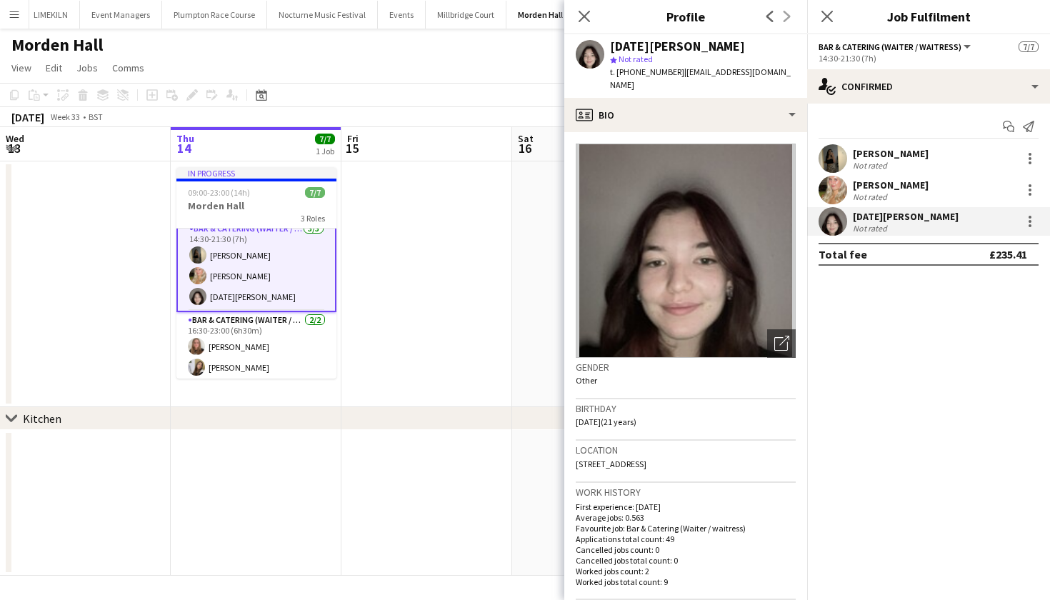
click at [404, 293] on app-date-cell at bounding box center [426, 284] width 171 height 246
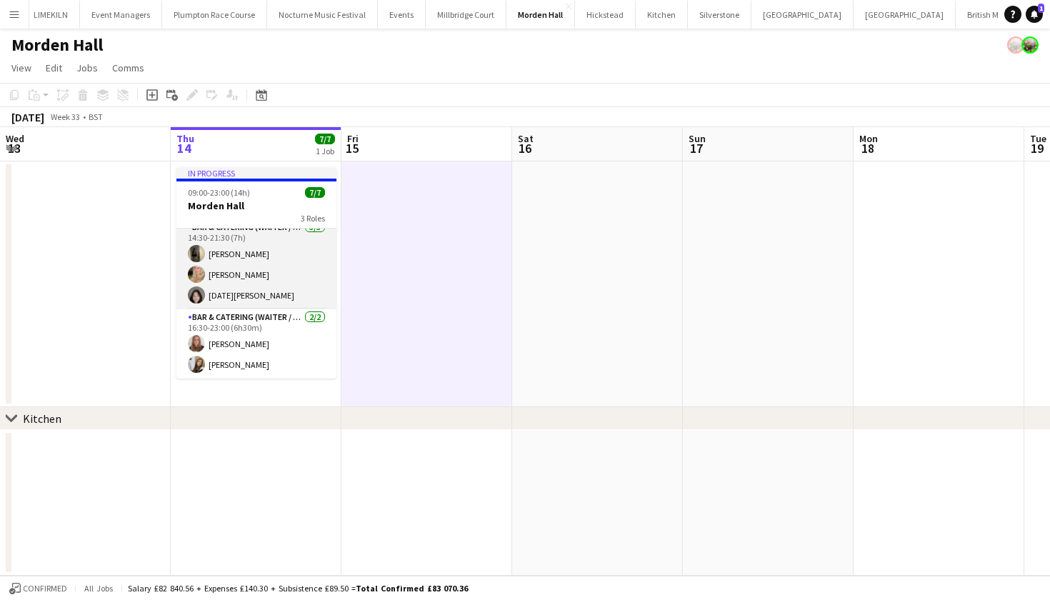
click at [268, 263] on app-card-role "Bar & Catering (Waiter / waitress) 3/3 14:30-21:30 (7h) Ellie Crosby Olivia Dav…" at bounding box center [256, 264] width 160 height 90
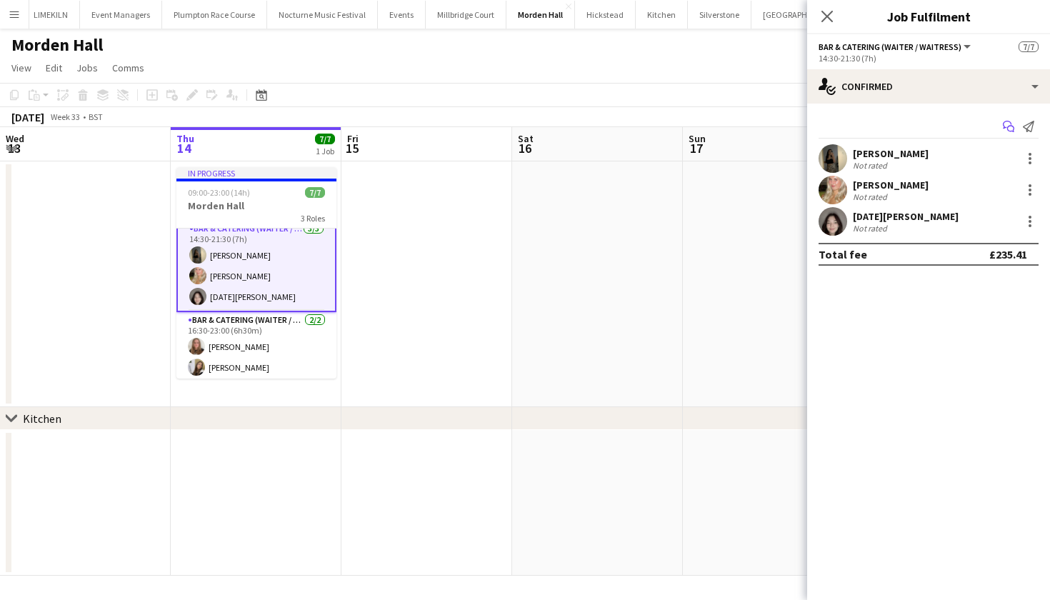
click at [1007, 123] on icon "Start chat" at bounding box center [1008, 126] width 11 height 11
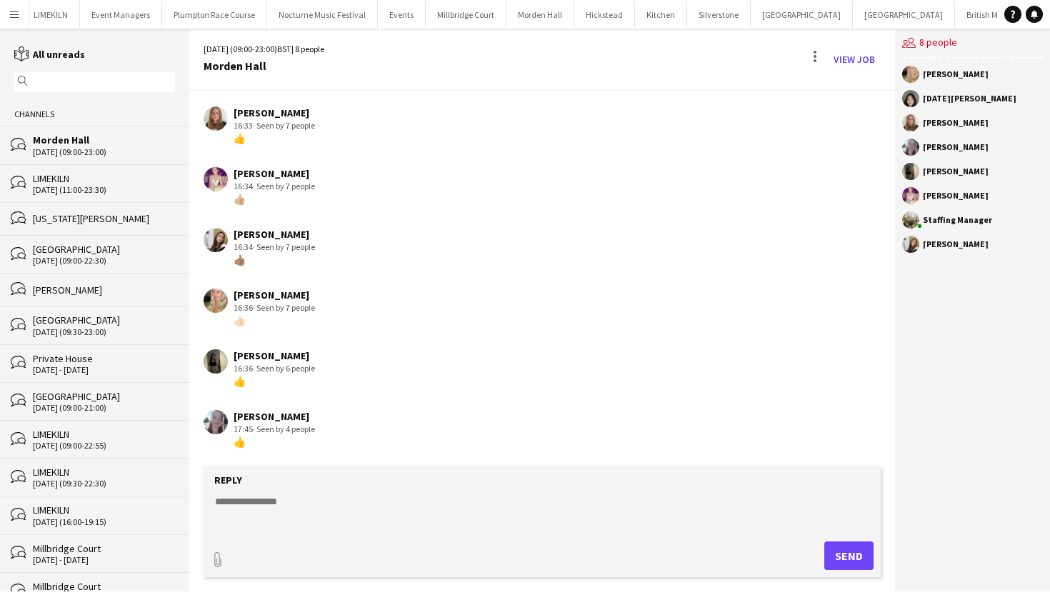
scroll to position [121, 0]
click at [378, 18] on button "Events Close" at bounding box center [402, 15] width 48 height 28
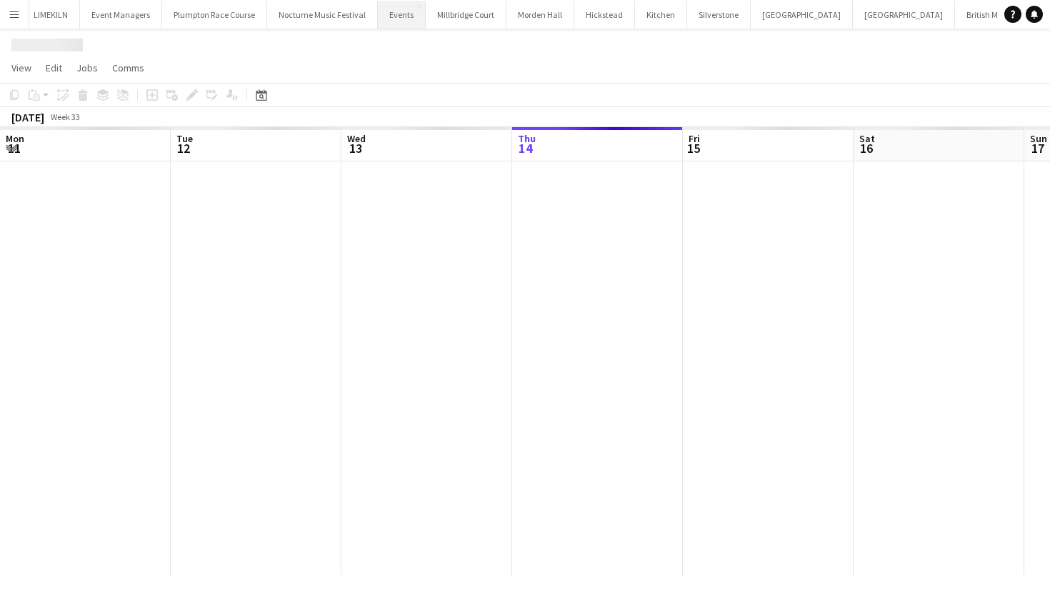
scroll to position [0, 341]
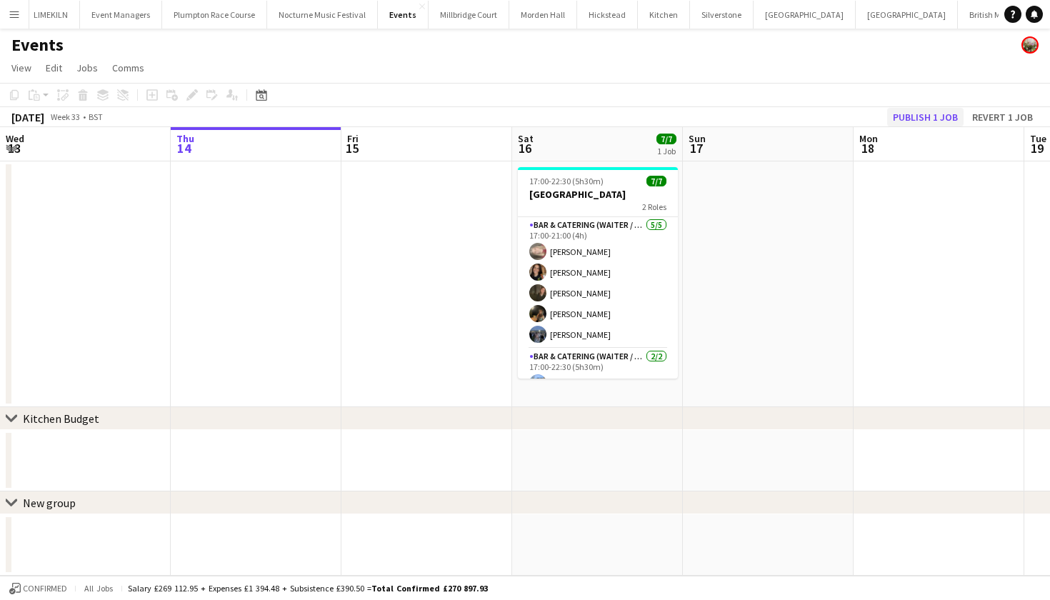
click at [940, 110] on button "Publish 1 job" at bounding box center [925, 117] width 76 height 19
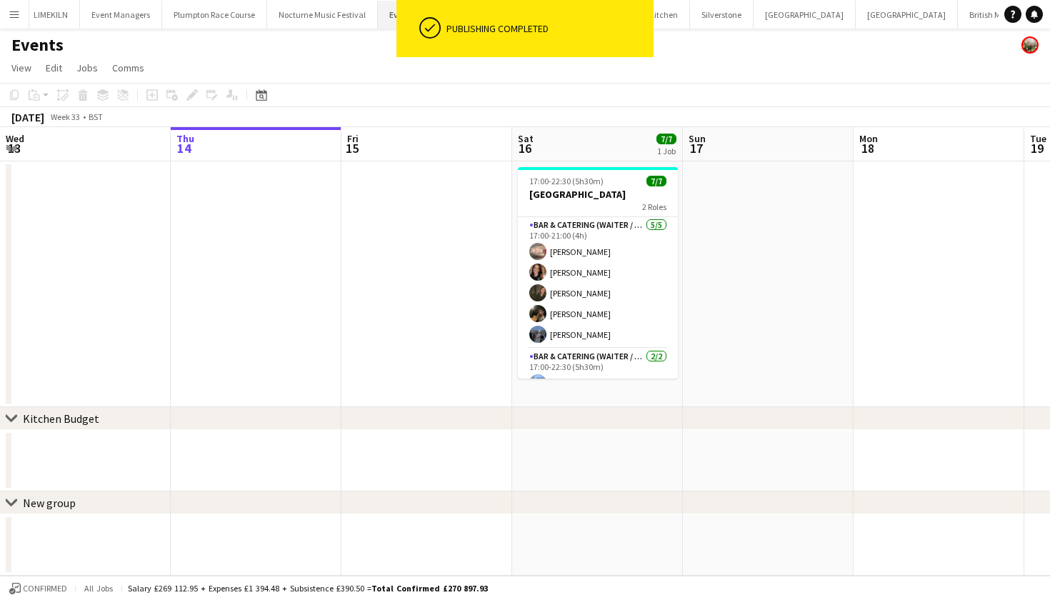
click at [378, 16] on button "Events Close" at bounding box center [403, 15] width 51 height 28
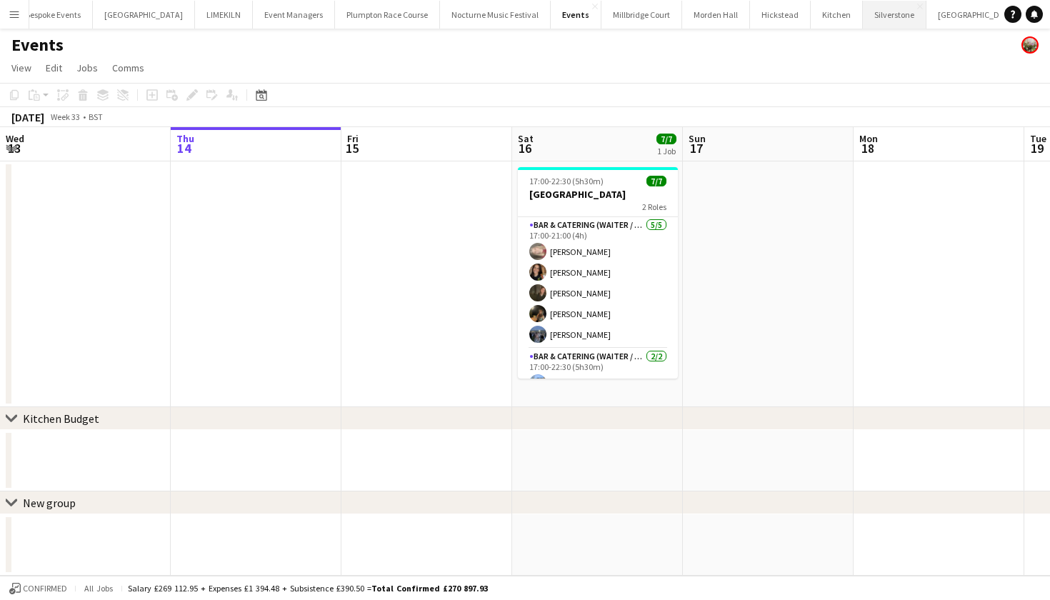
scroll to position [0, 17]
click at [681, 9] on button "Morden Hall Close" at bounding box center [715, 15] width 68 height 28
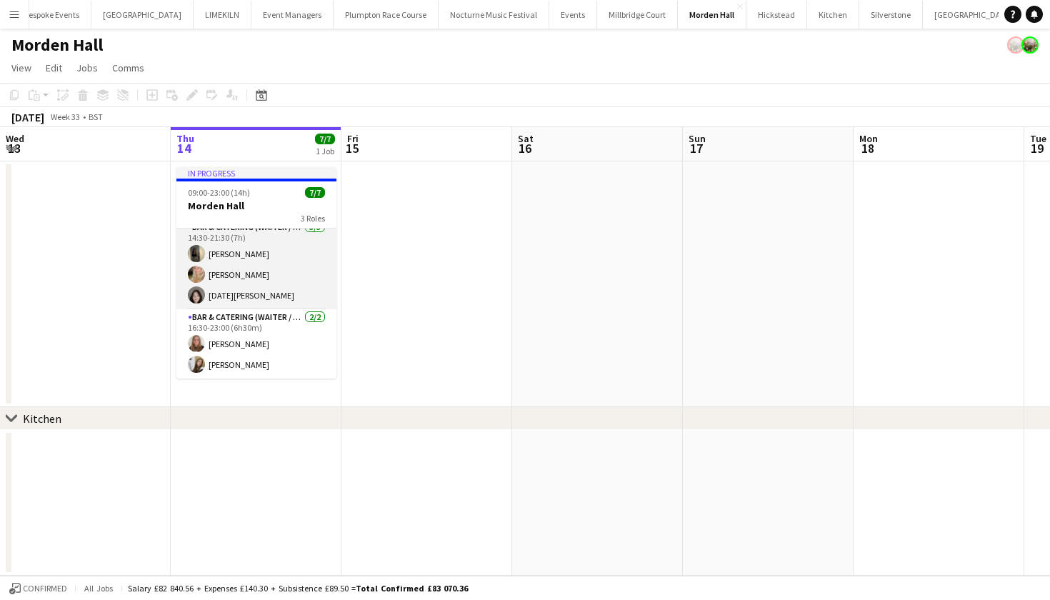
scroll to position [79, 0]
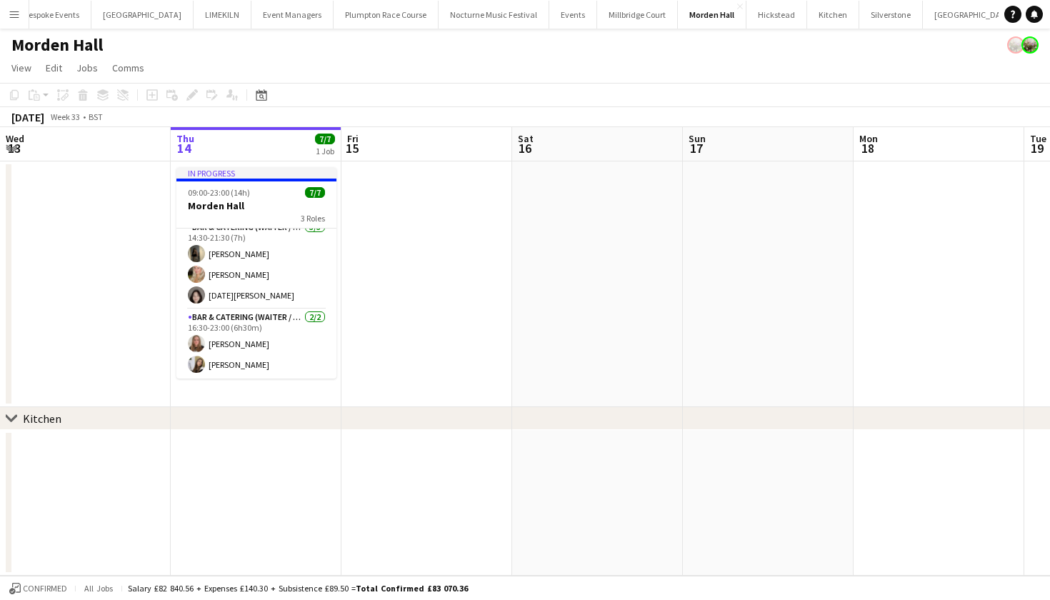
click at [19, 14] on app-icon "Menu" at bounding box center [14, 14] width 11 height 11
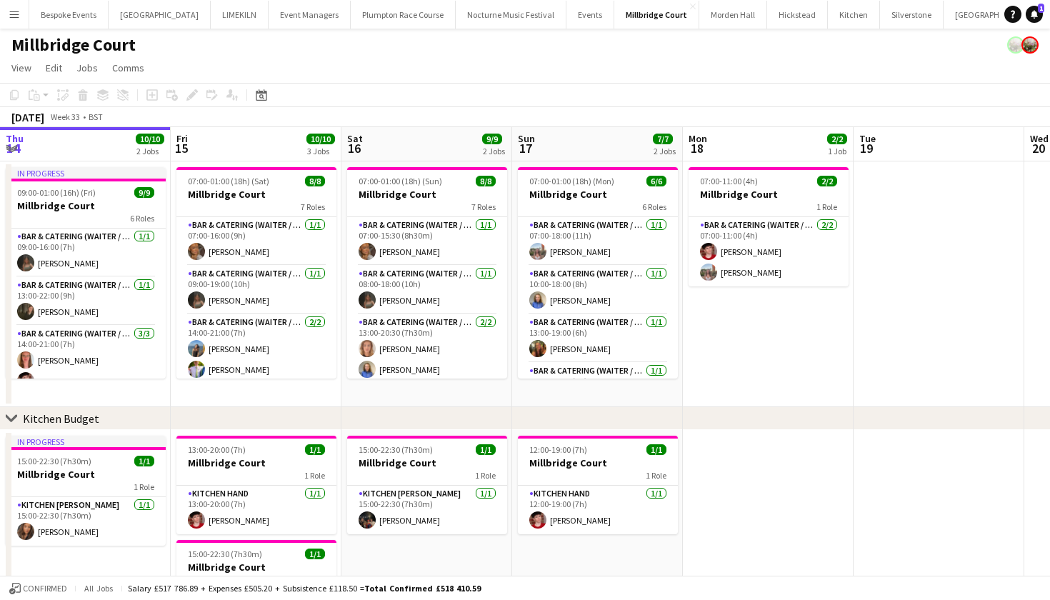
scroll to position [0, 544]
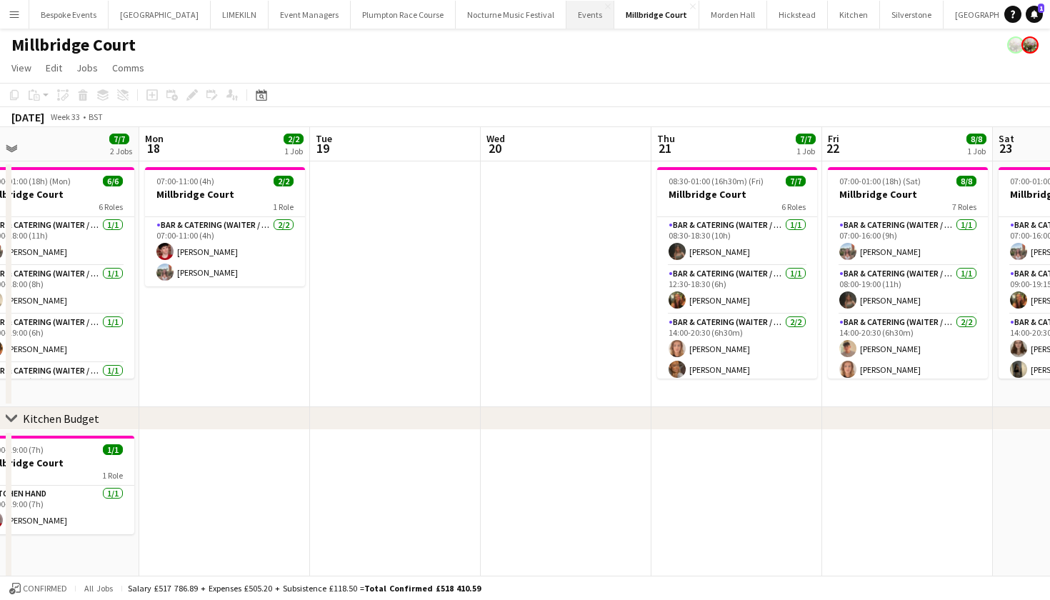
click at [567, 22] on button "Events Close" at bounding box center [591, 15] width 48 height 28
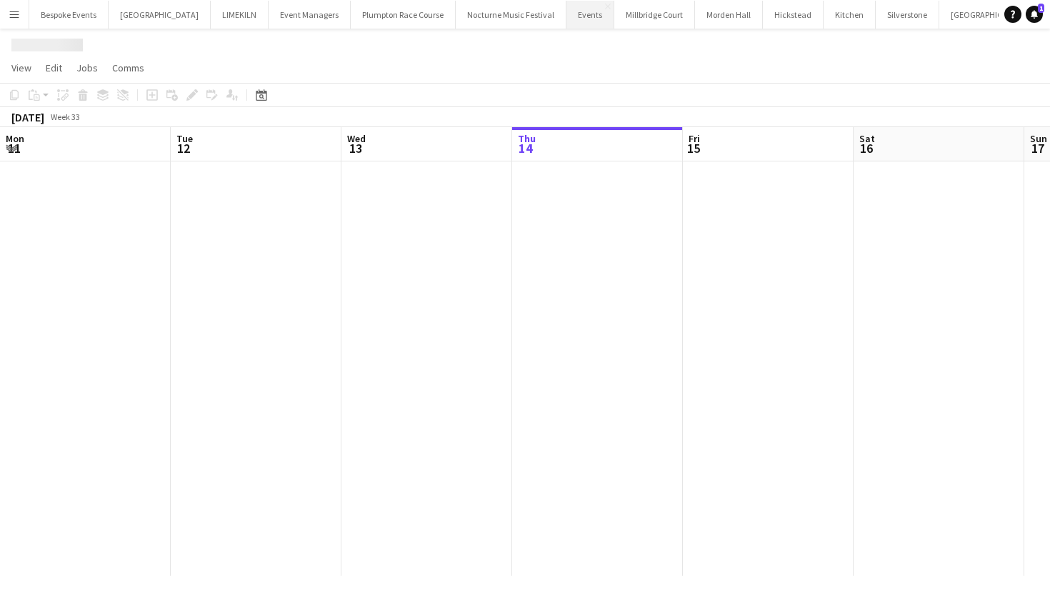
scroll to position [0, 341]
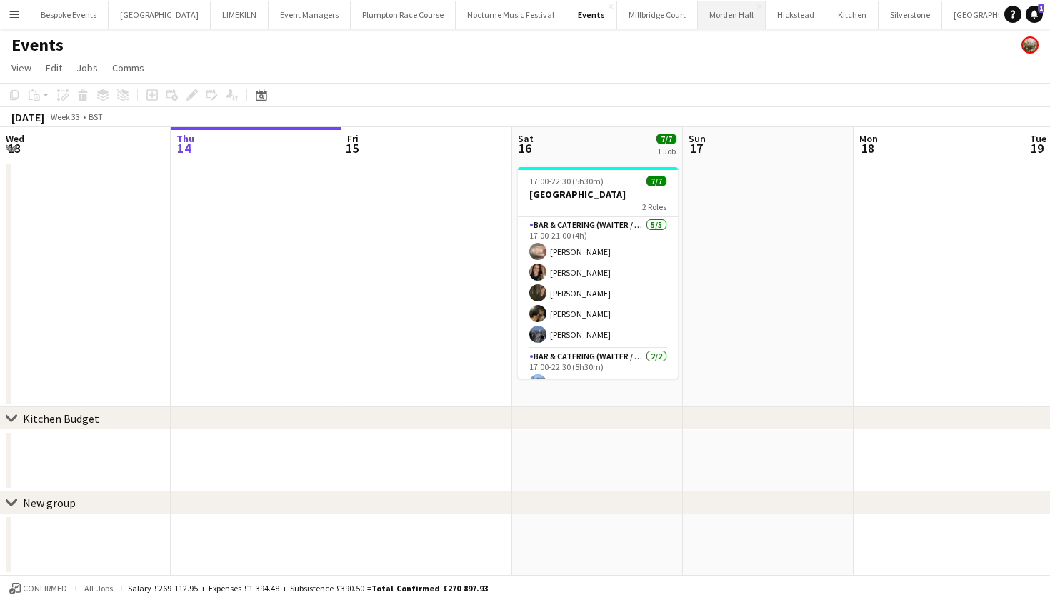
click at [714, 9] on button "[GEOGRAPHIC_DATA] Close" at bounding box center [732, 15] width 68 height 28
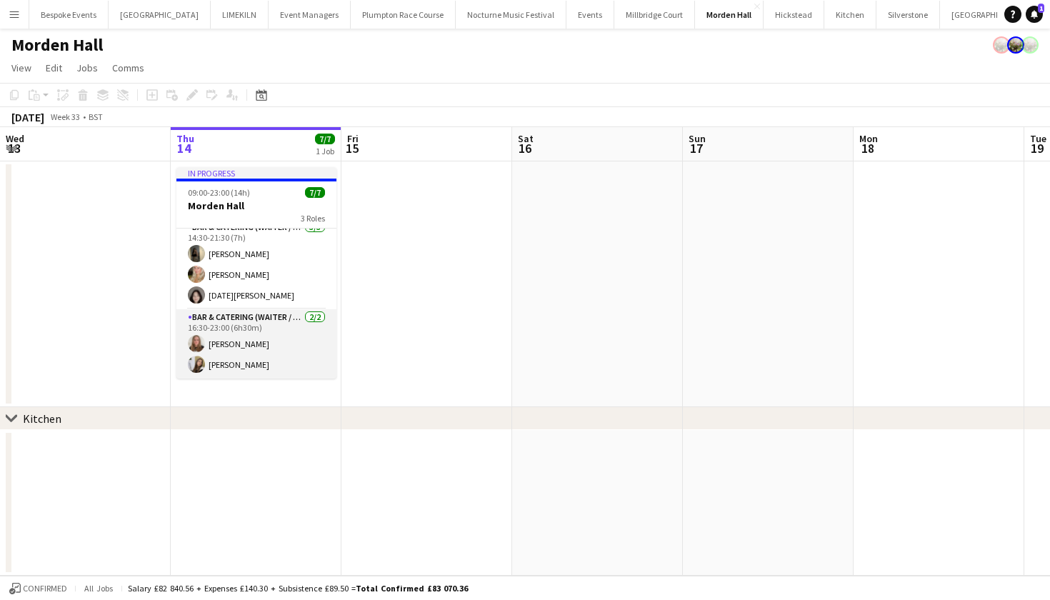
scroll to position [79, 0]
click at [268, 354] on app-card-role "Bar & Catering (Waiter / waitress) [DATE] 16:30-23:00 (6h30m) [PERSON_NAME] Ink…" at bounding box center [256, 343] width 160 height 69
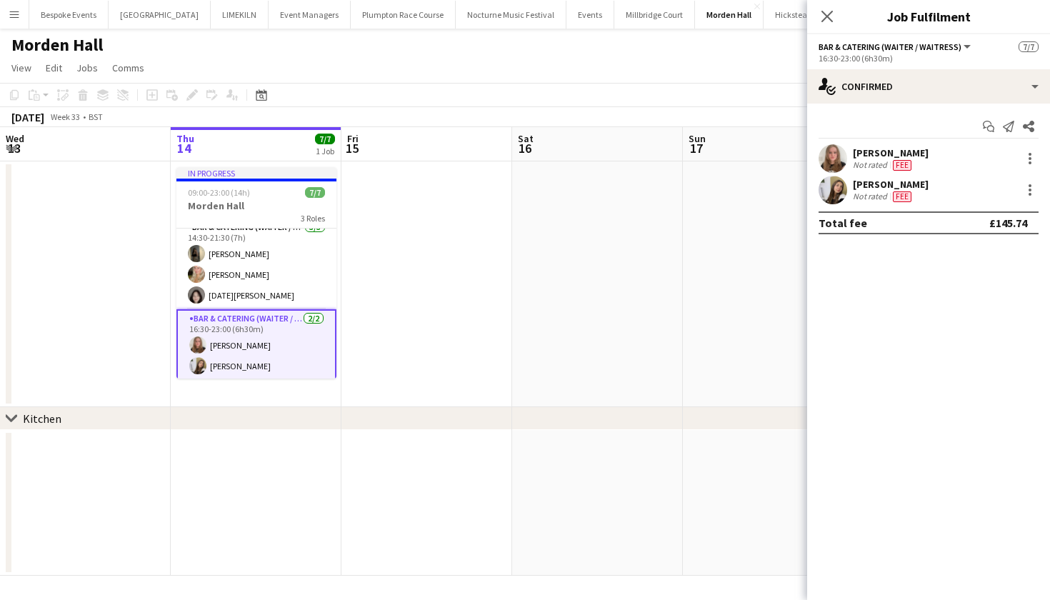
click at [843, 161] on app-user-avatar at bounding box center [833, 158] width 29 height 29
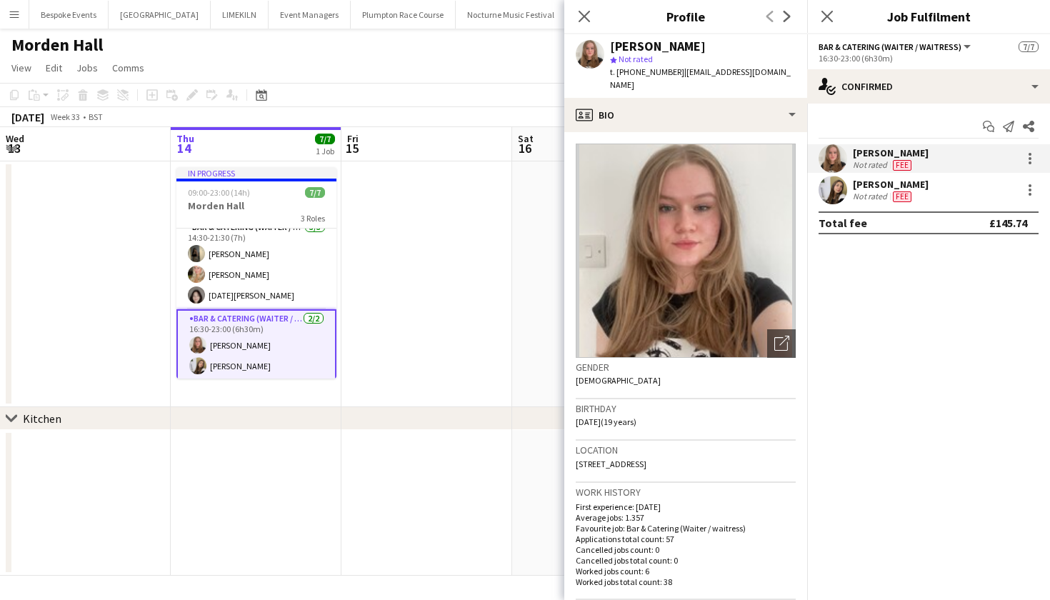
click at [842, 189] on app-user-avatar at bounding box center [833, 190] width 29 height 29
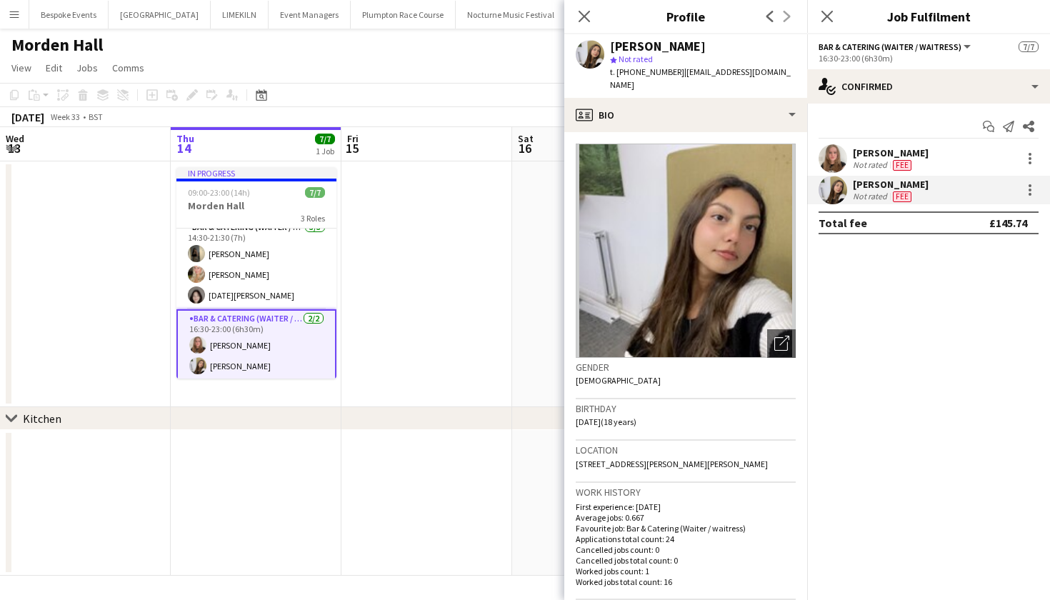
click at [835, 155] on app-user-avatar at bounding box center [833, 158] width 29 height 29
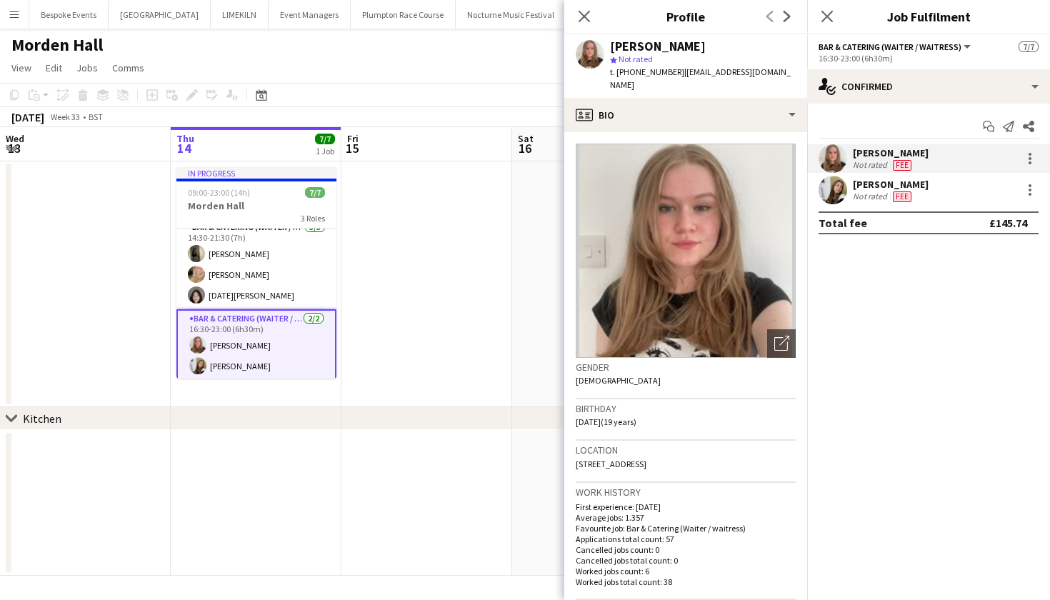
click at [392, 311] on app-date-cell at bounding box center [426, 284] width 171 height 246
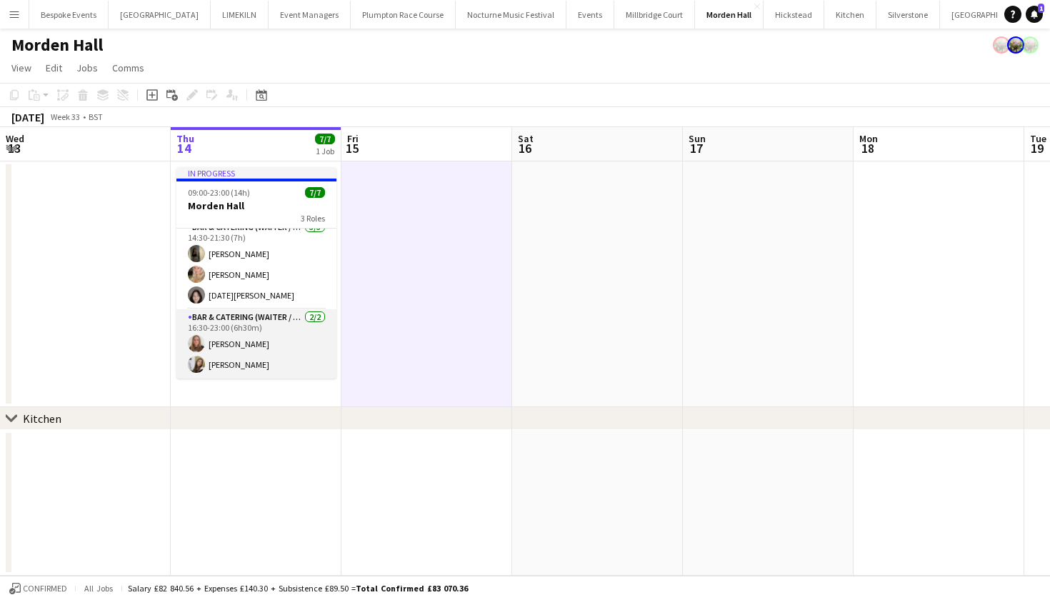
click at [223, 361] on app-card-role "Bar & Catering (Waiter / waitress) [DATE] 16:30-23:00 (6h30m) [PERSON_NAME] Ink…" at bounding box center [256, 343] width 160 height 69
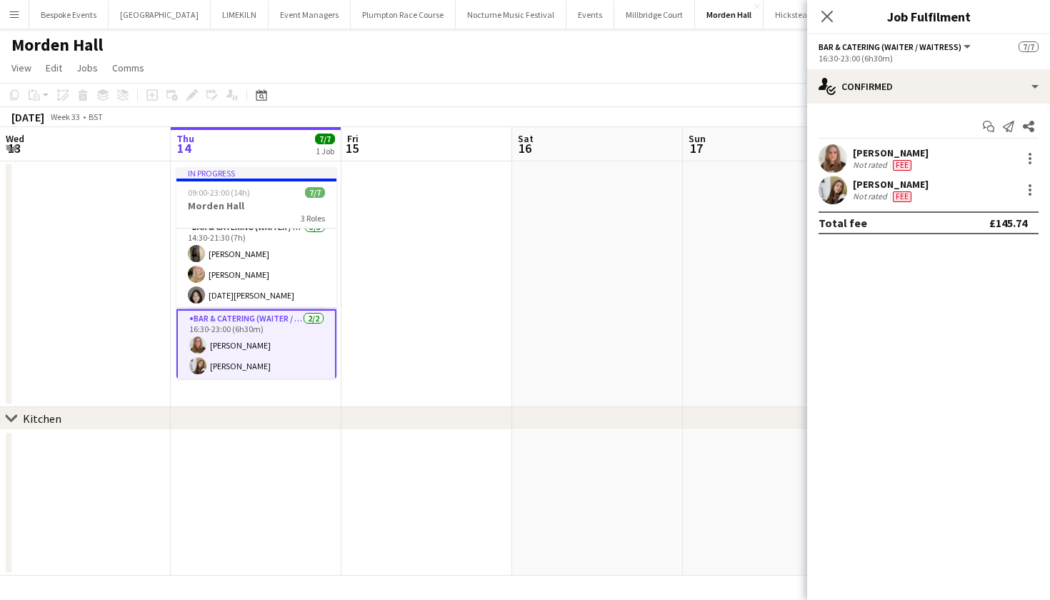
click at [838, 188] on app-user-avatar at bounding box center [833, 190] width 29 height 29
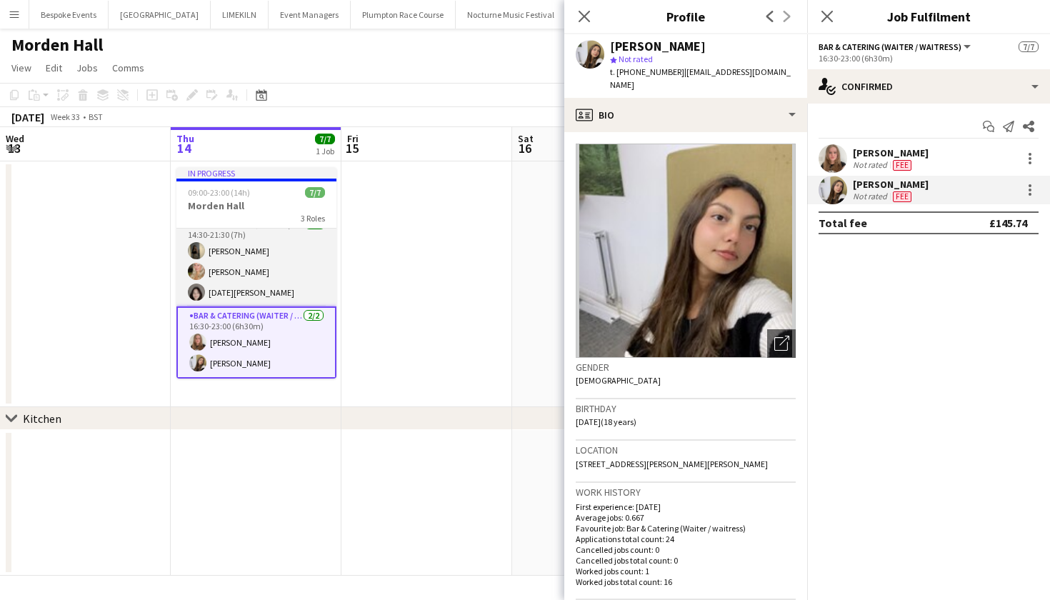
scroll to position [81, 0]
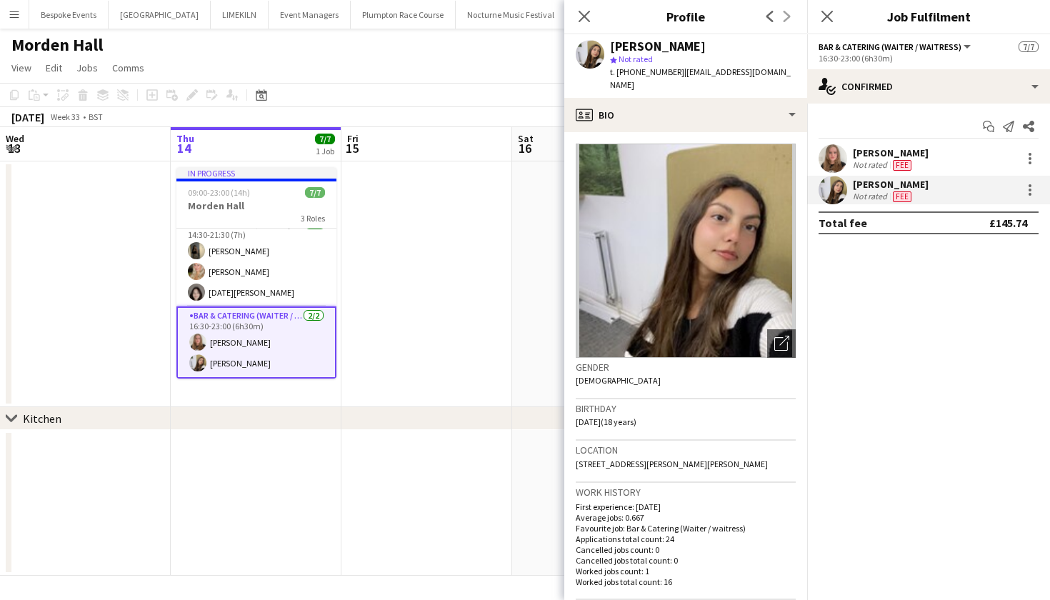
click at [501, 64] on app-page-menu "View Day view expanded Day view collapsed Month view Date picker Jump to [DATE]…" at bounding box center [525, 69] width 1050 height 27
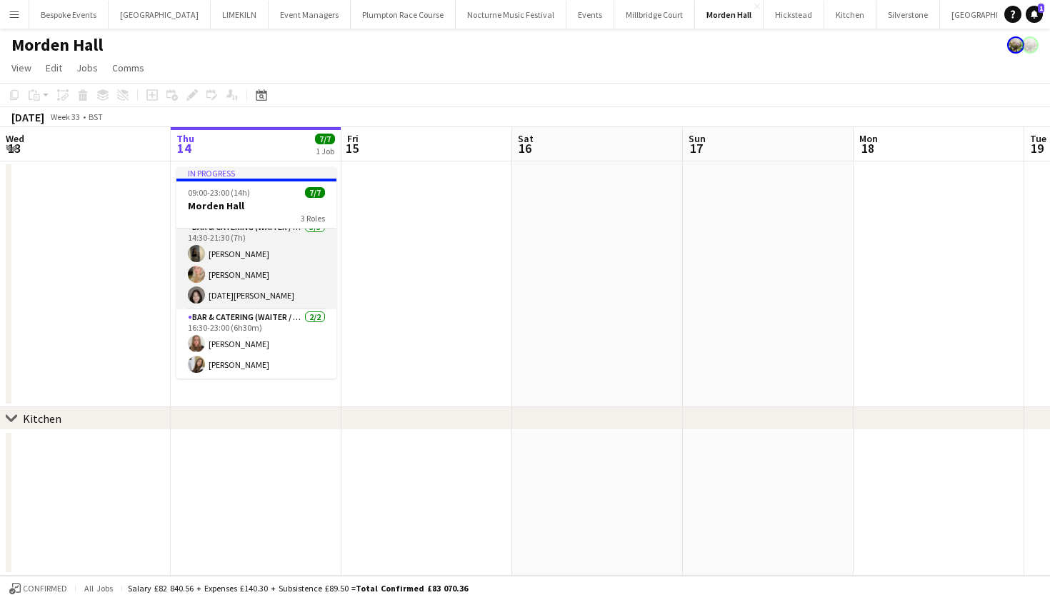
scroll to position [79, 0]
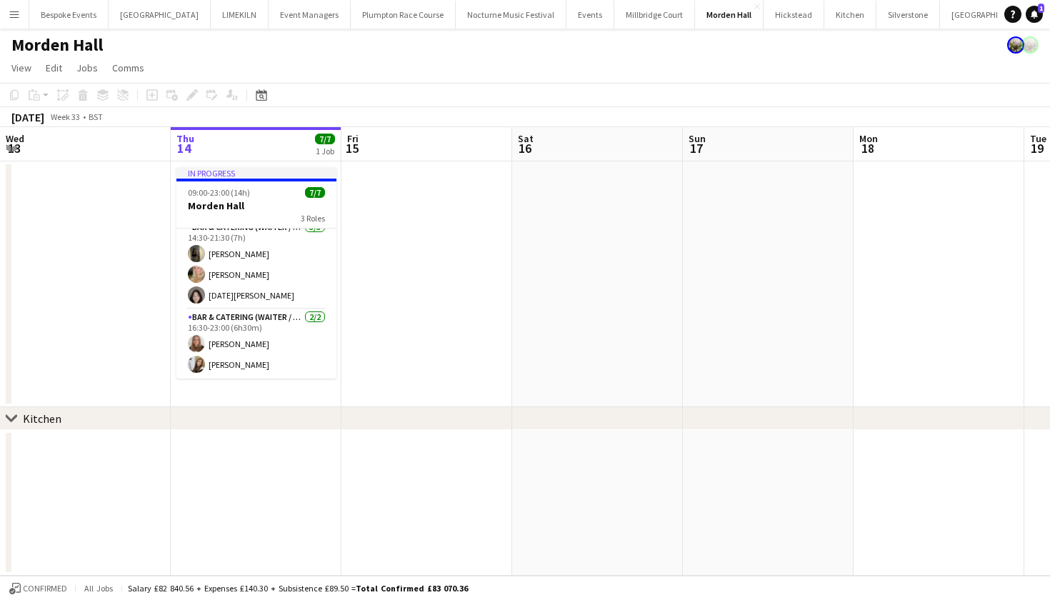
click at [6, 11] on button "Menu" at bounding box center [14, 14] width 29 height 29
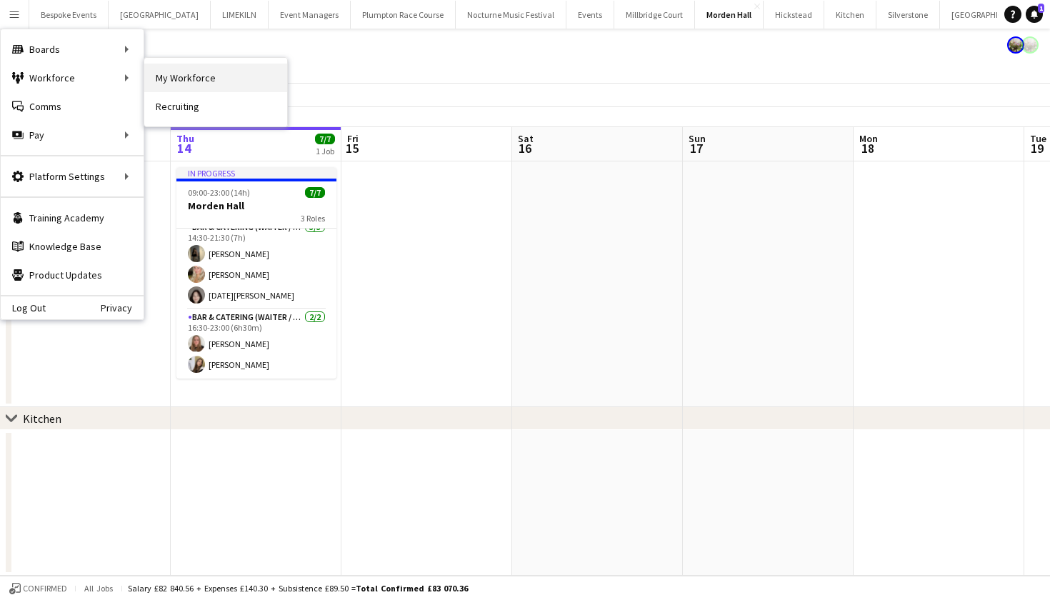
click at [162, 79] on link "My Workforce" at bounding box center [215, 78] width 143 height 29
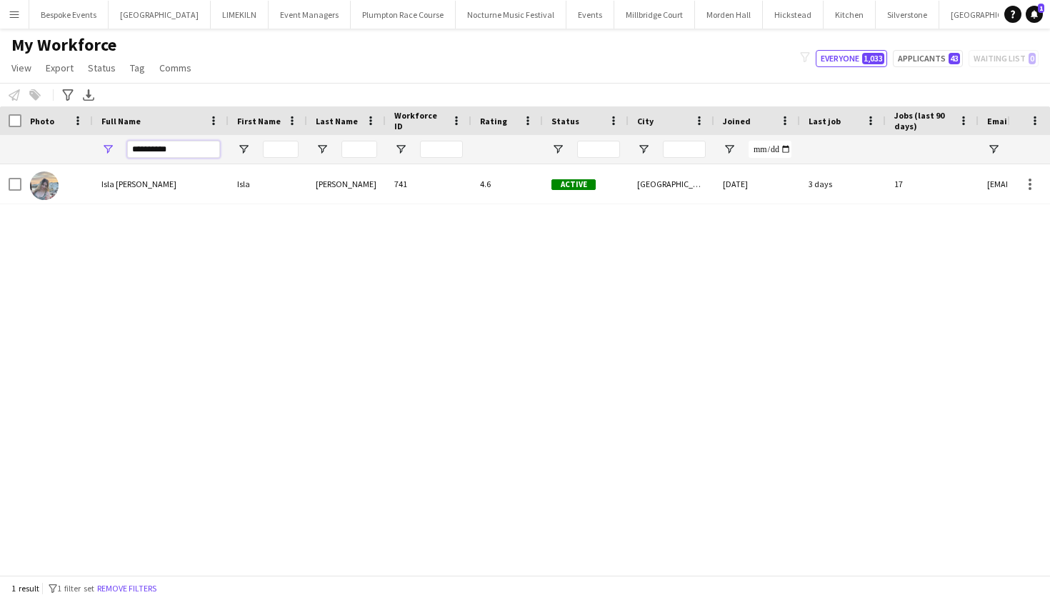
click at [196, 150] on input "**********" at bounding box center [173, 149] width 93 height 17
type input "*"
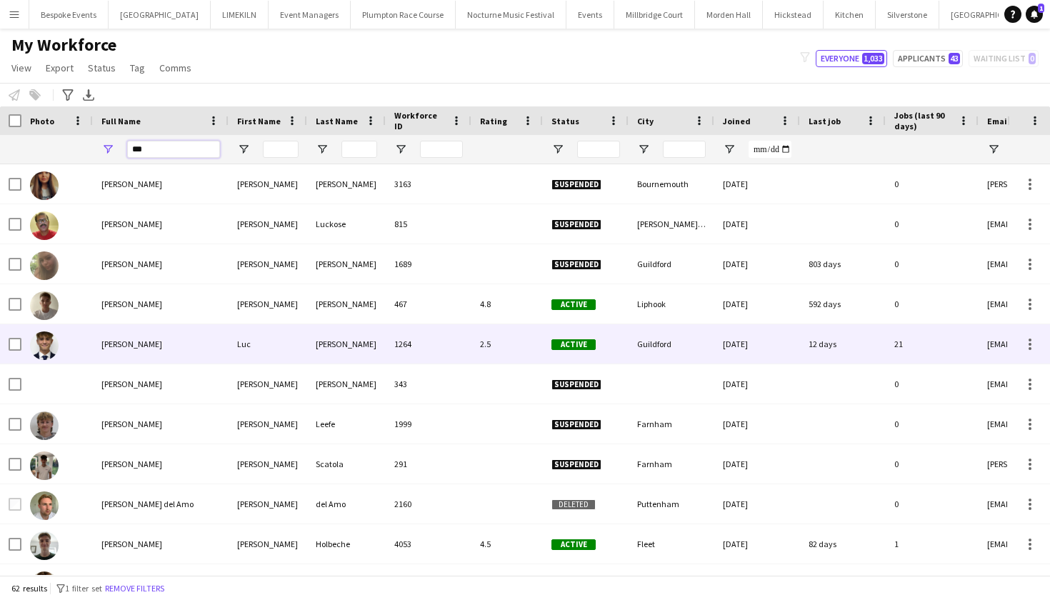
type input "***"
click at [131, 356] on div "Luc Pressley" at bounding box center [161, 343] width 136 height 39
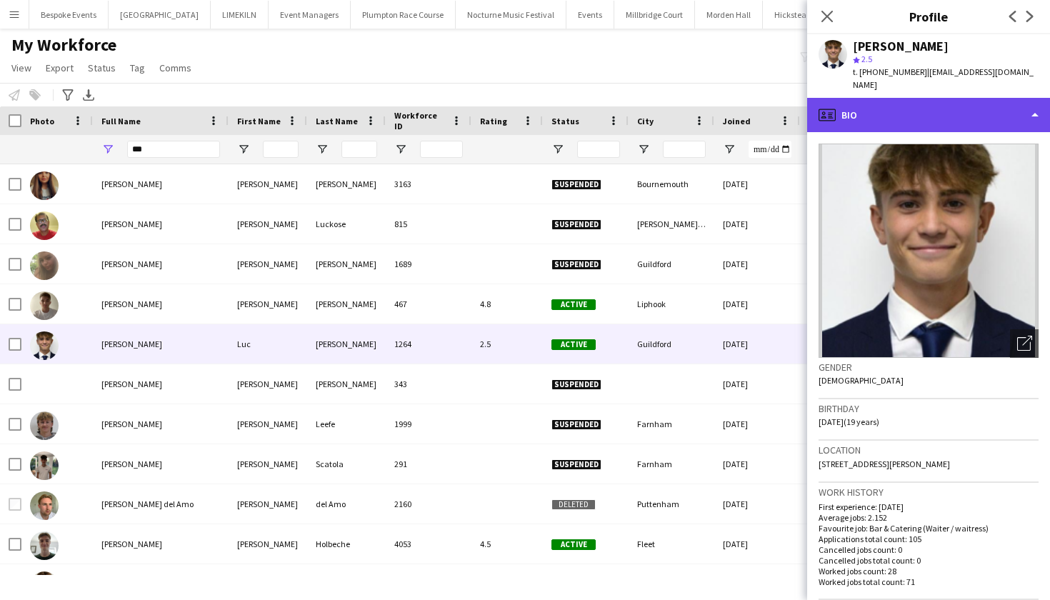
click at [907, 114] on div "profile Bio" at bounding box center [928, 115] width 243 height 34
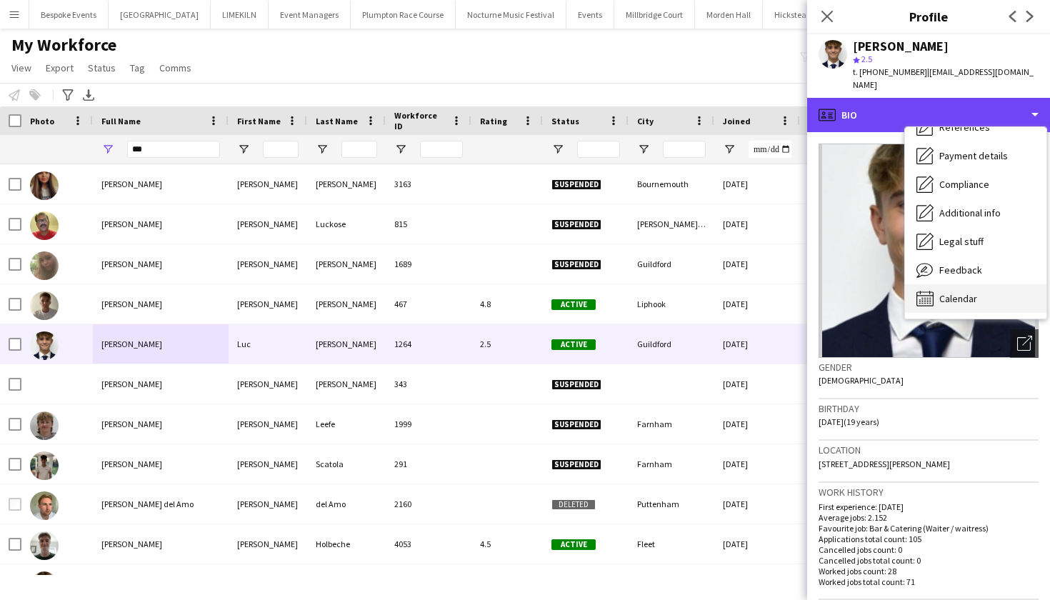
scroll to position [164, 0]
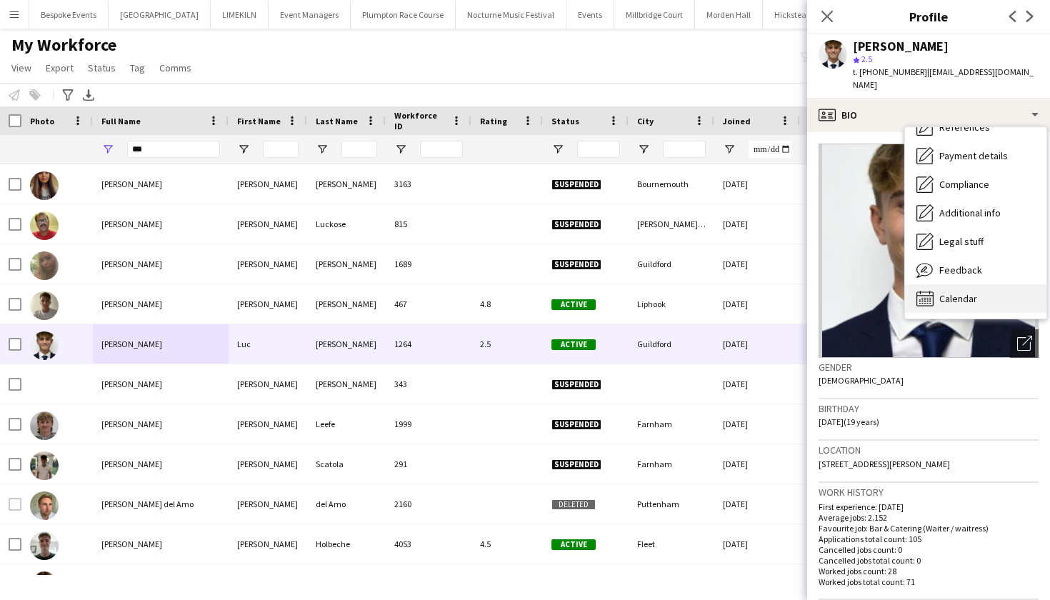
click at [976, 292] on span "Calendar" at bounding box center [958, 298] width 38 height 13
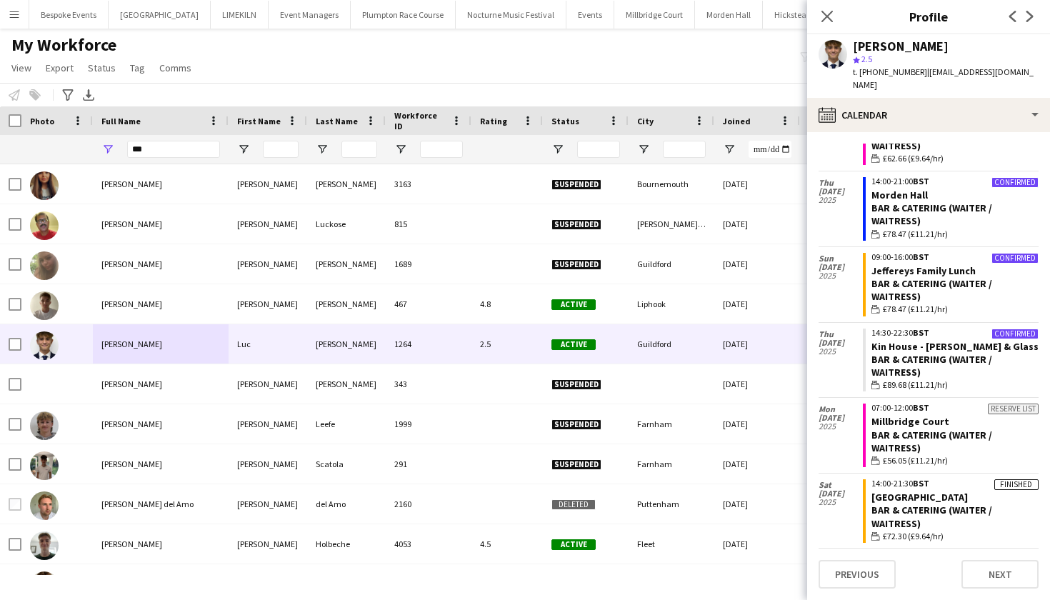
scroll to position [590, 0]
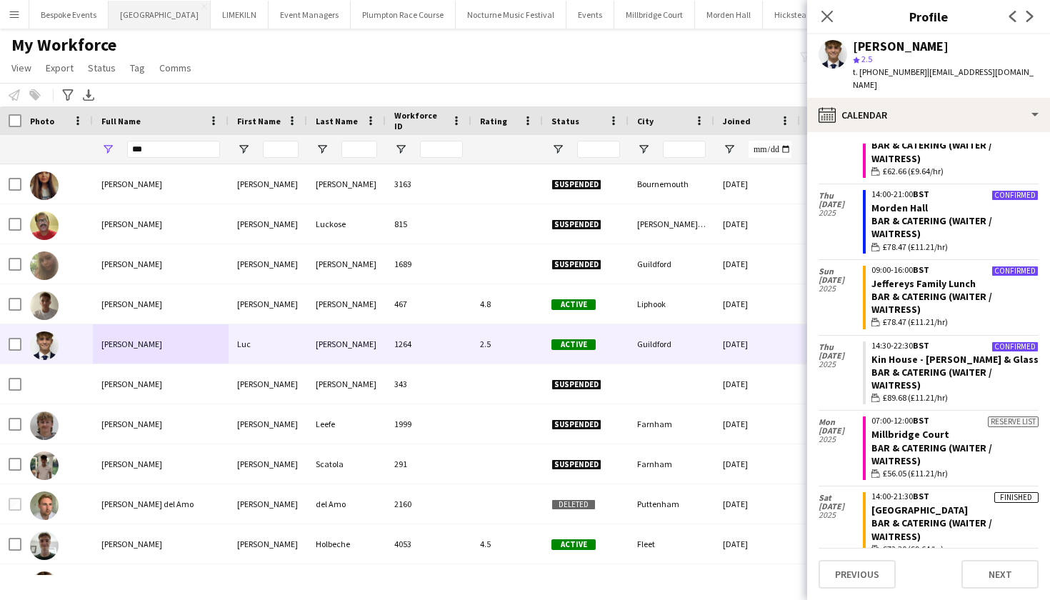
click at [133, 11] on button "Micklefield Hall Close" at bounding box center [160, 15] width 102 height 28
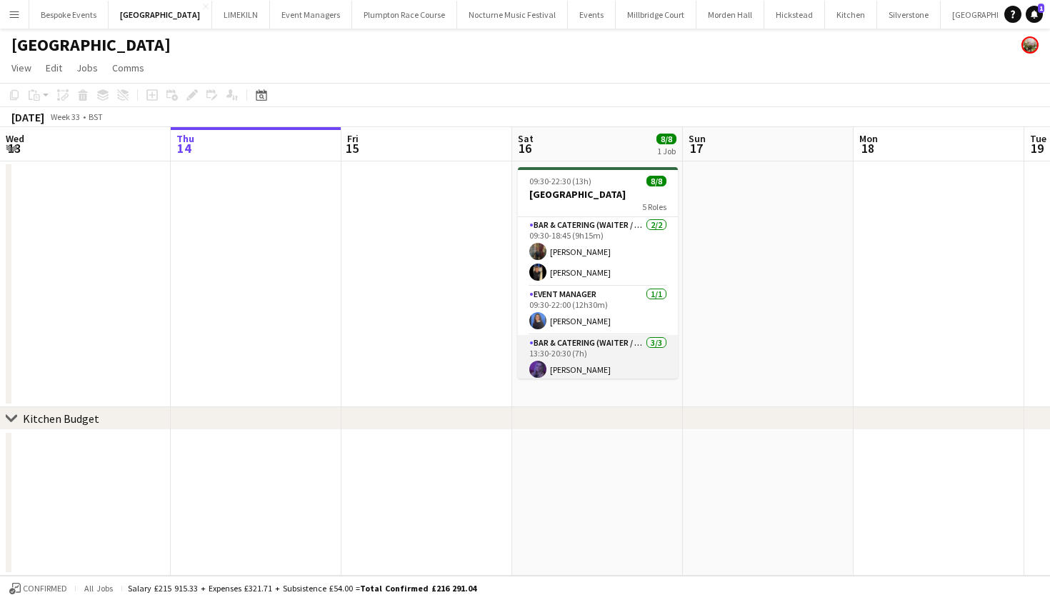
scroll to position [5, 0]
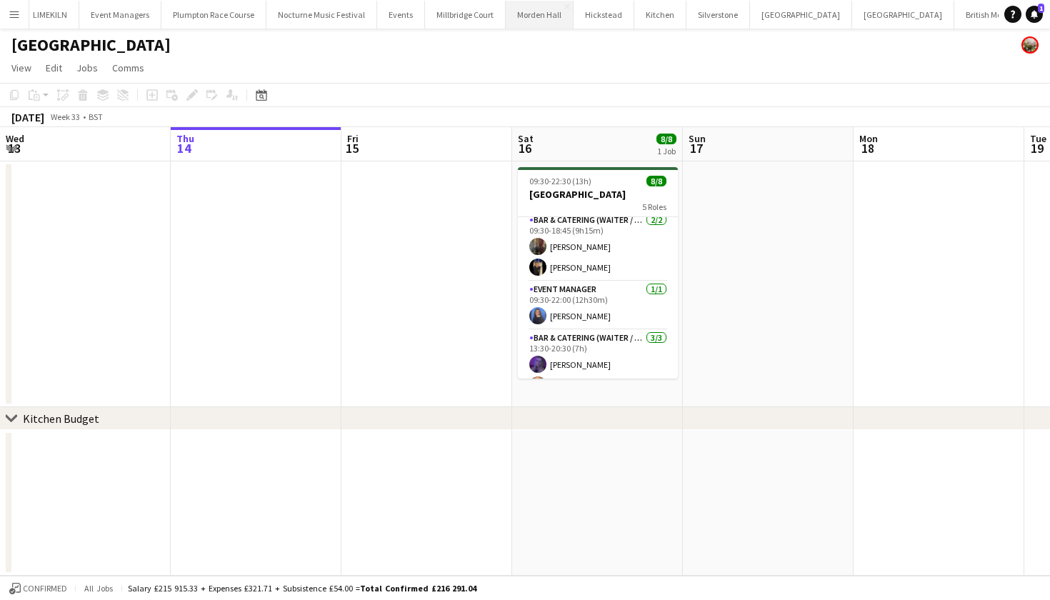
click at [512, 9] on button "Morden Hall Close" at bounding box center [540, 15] width 68 height 28
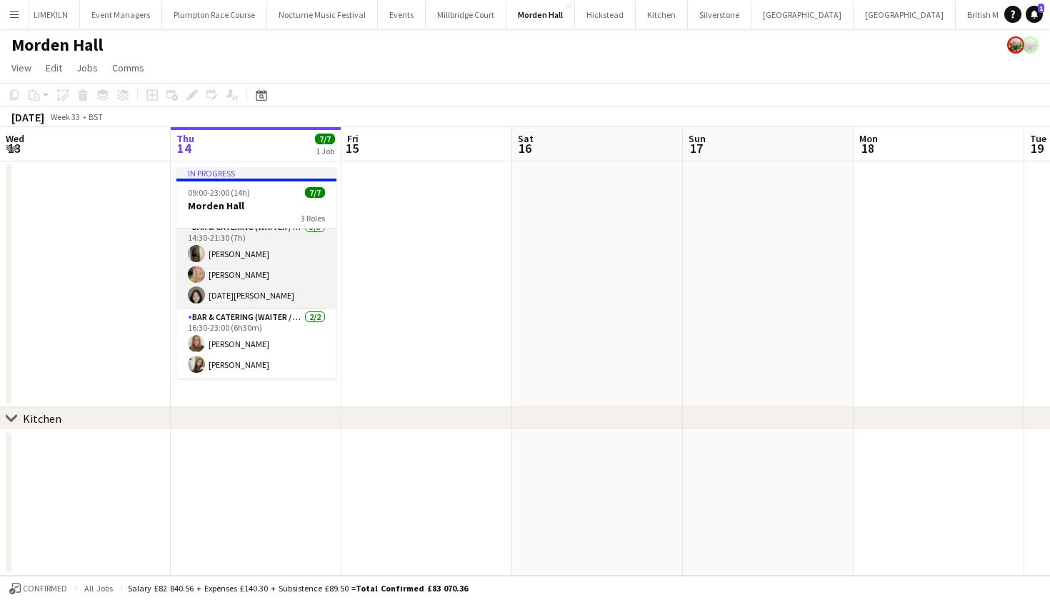
scroll to position [79, 0]
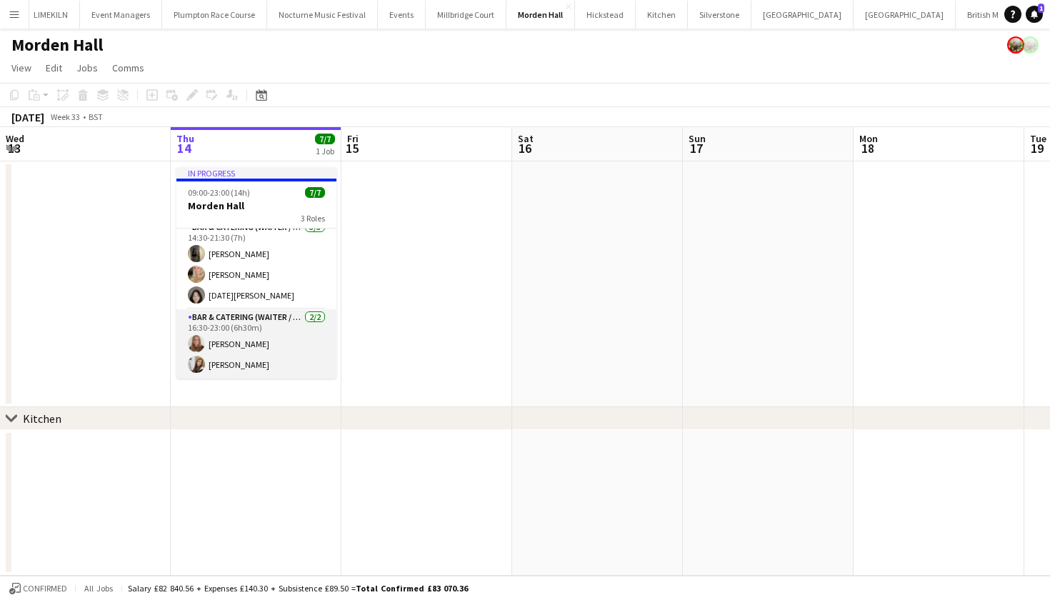
click at [223, 335] on app-card-role "Bar & Catering (Waiter / waitress) 2/2 16:30-23:00 (6h30m) Daisy Shaw Inka Sona…" at bounding box center [256, 343] width 160 height 69
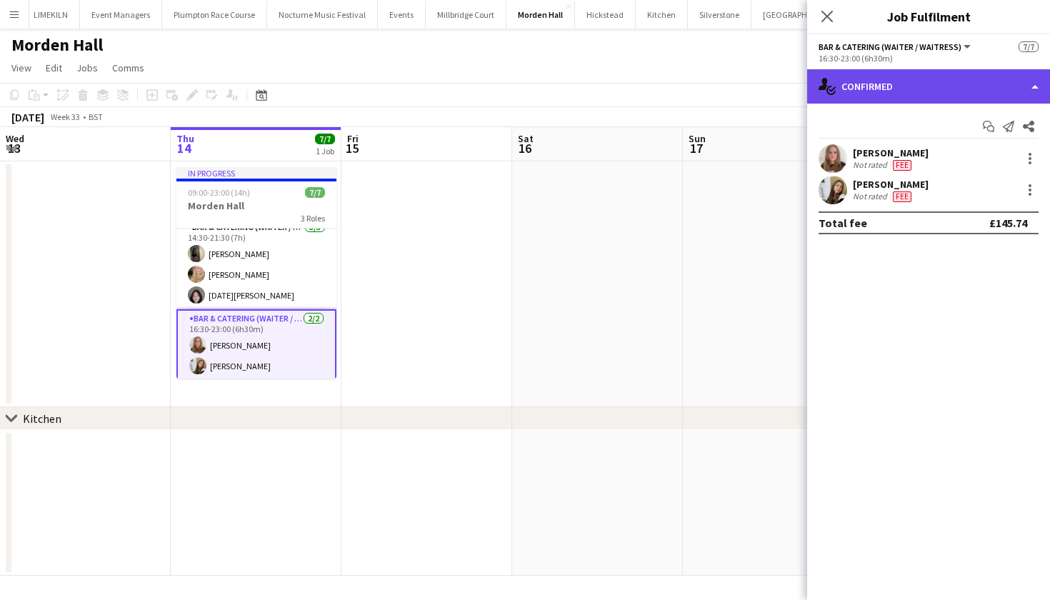
click at [972, 80] on div "single-neutral-actions-check-2 Confirmed" at bounding box center [928, 86] width 243 height 34
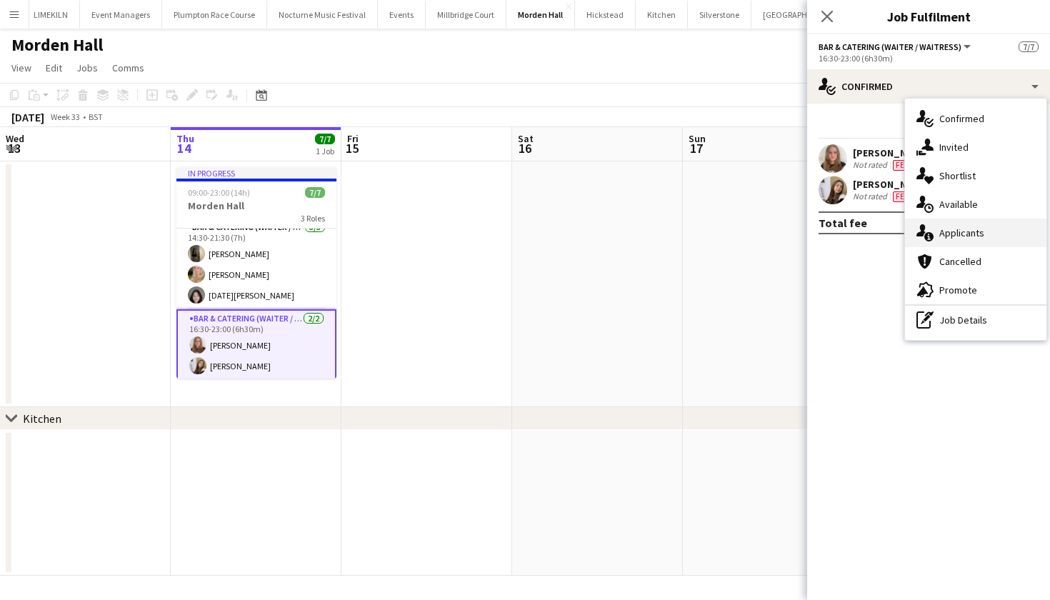
click at [957, 242] on div "single-neutral-actions-information Applicants" at bounding box center [975, 233] width 141 height 29
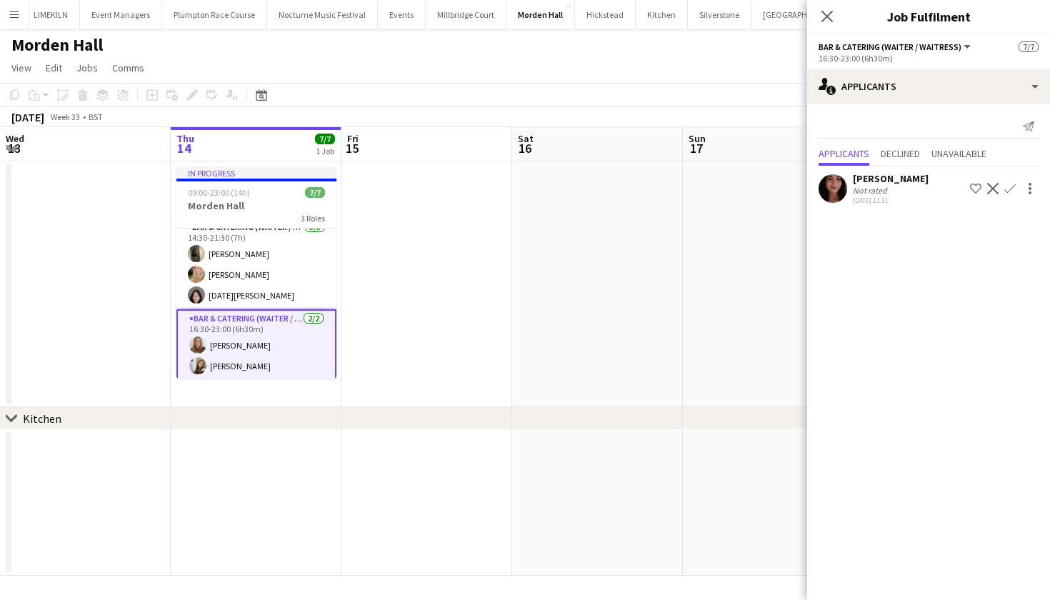
click at [830, 182] on app-user-avatar at bounding box center [833, 188] width 29 height 29
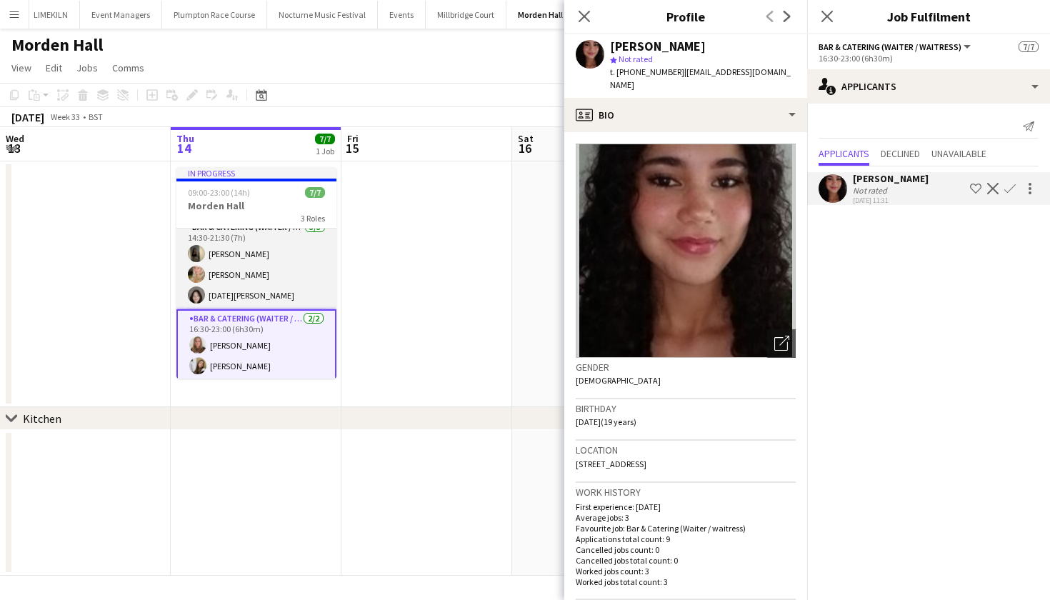
click at [263, 269] on app-card-role "Bar & Catering (Waiter / waitress) 3/3 14:30-21:30 (7h) Ellie Crosby Olivia Dav…" at bounding box center [256, 264] width 160 height 90
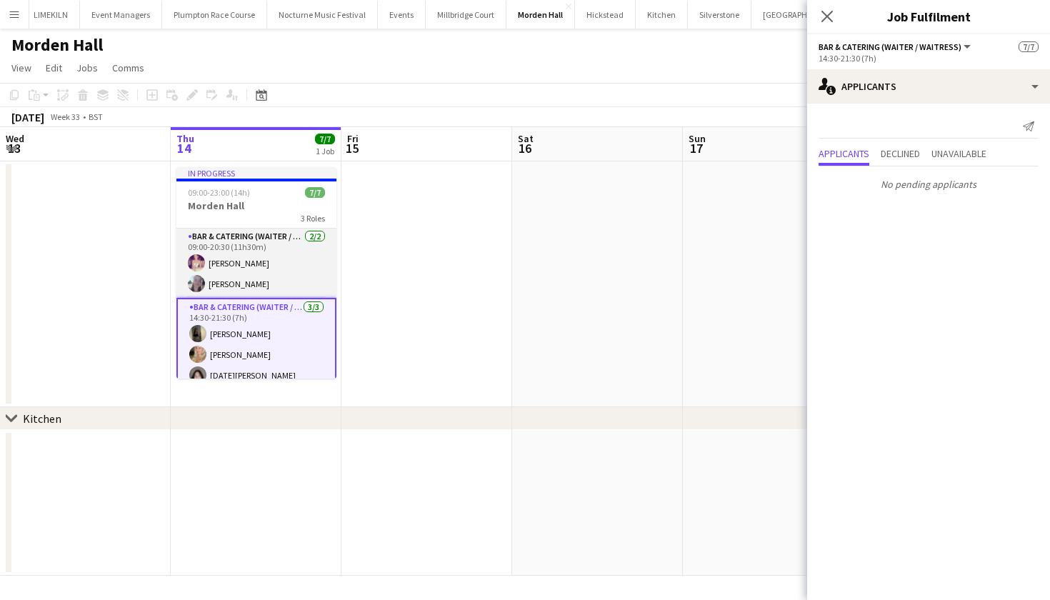
scroll to position [0, 0]
click at [209, 257] on app-card-role "Bar & Catering (Waiter / waitress) 2/2 09:00-20:30 (11h30m) Emma Black Ella Ken…" at bounding box center [256, 263] width 160 height 69
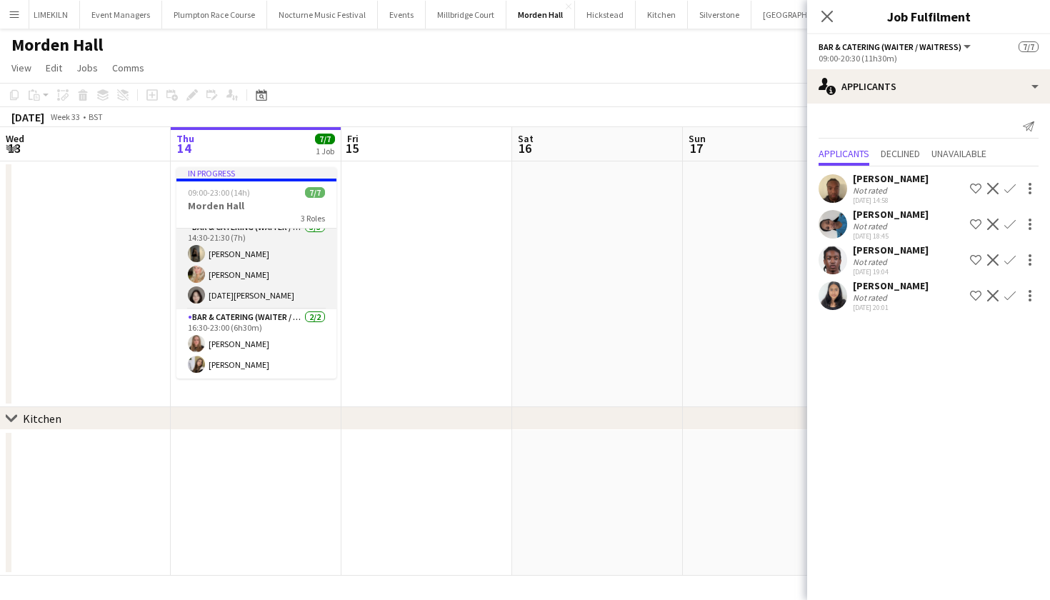
scroll to position [81, 0]
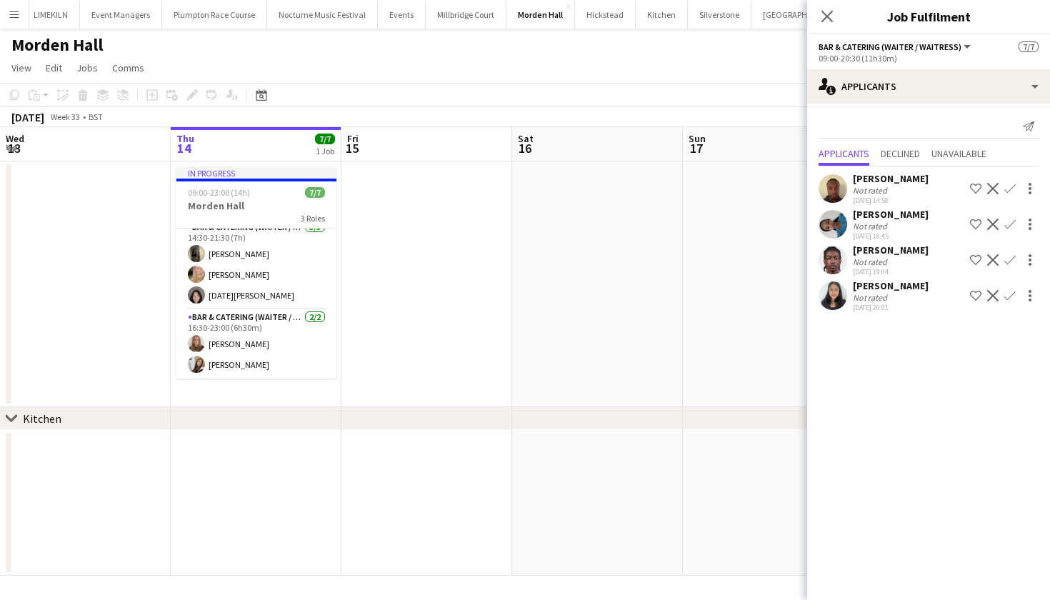
click at [834, 298] on app-user-avatar at bounding box center [833, 295] width 29 height 29
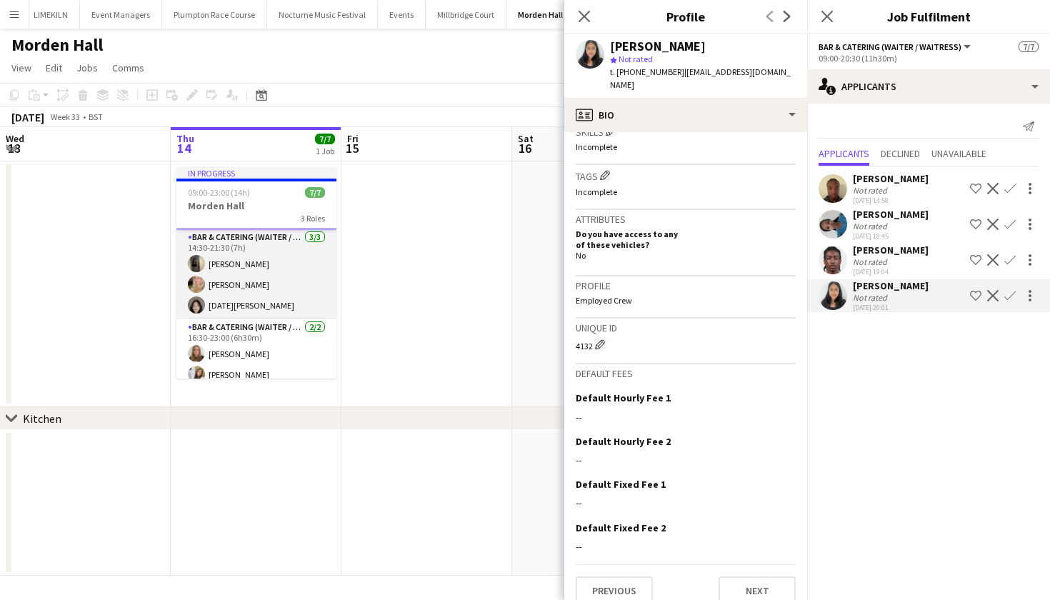
scroll to position [72, 0]
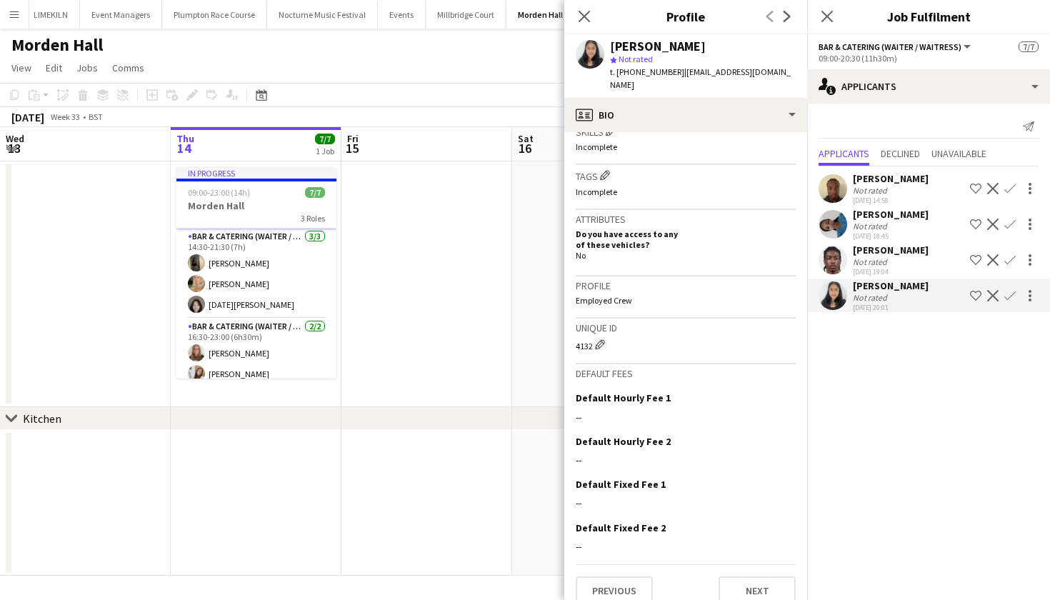
click at [824, 290] on app-user-avatar at bounding box center [833, 295] width 29 height 29
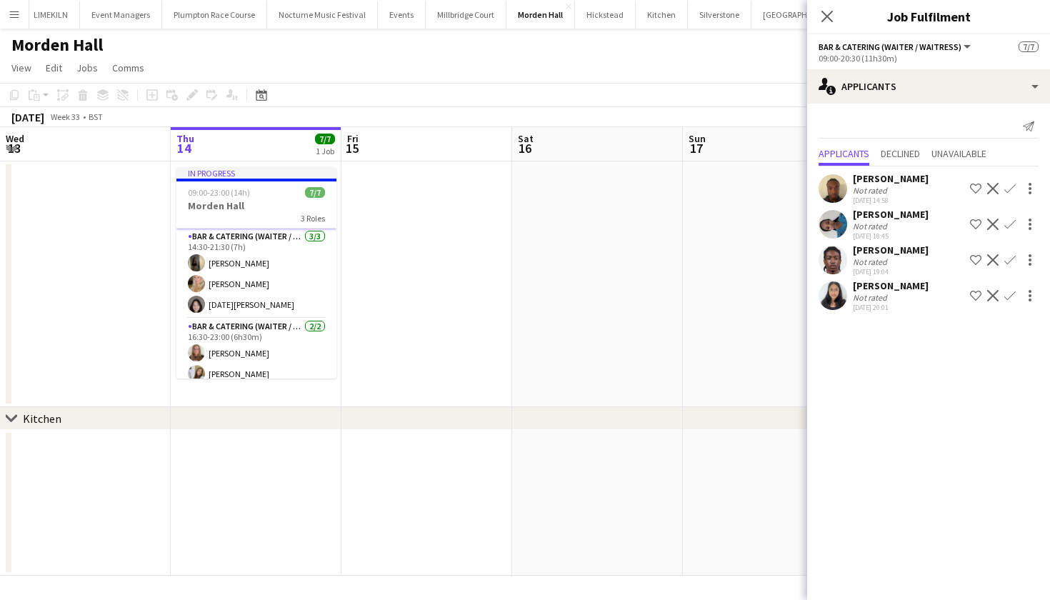
click at [824, 290] on app-user-avatar at bounding box center [833, 295] width 29 height 29
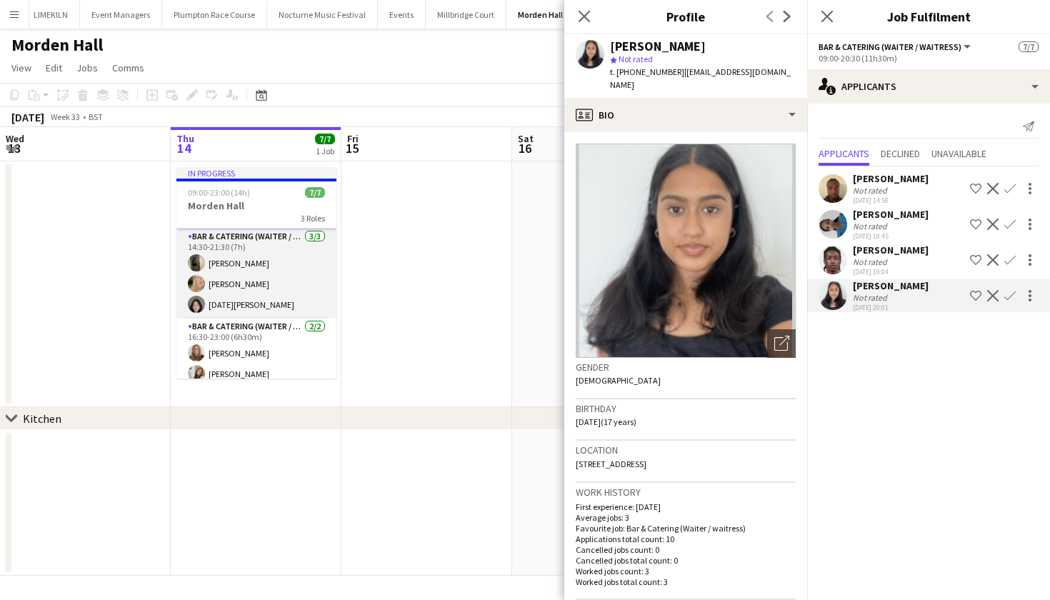
click at [224, 294] on app-card-role "Bar & Catering (Waiter / waitress) 3/3 14:30-21:30 (7h) Ellie Crosby Olivia Dav…" at bounding box center [256, 274] width 160 height 90
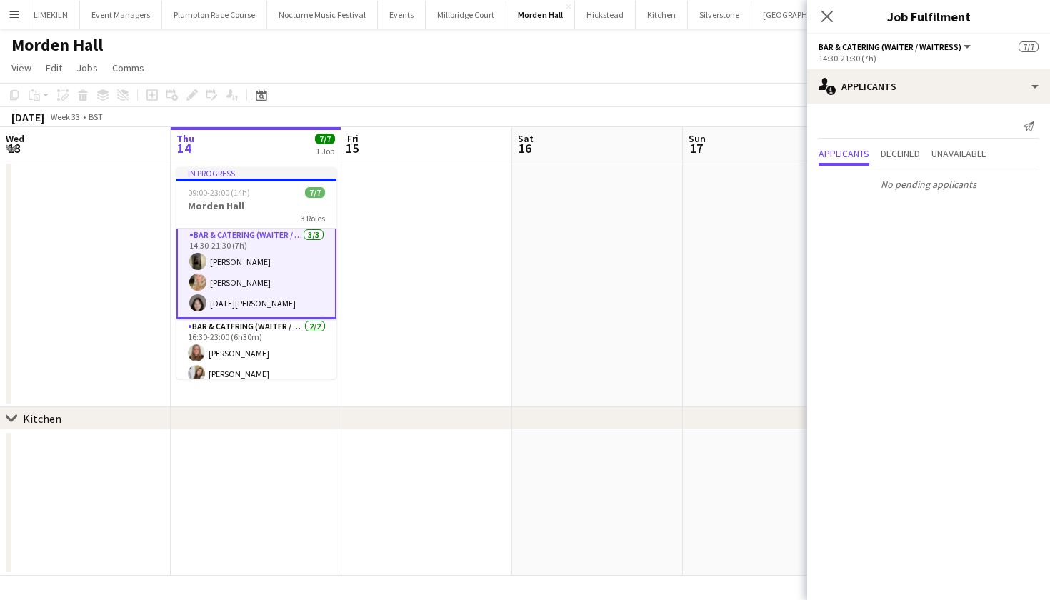
click at [503, 315] on app-date-cell at bounding box center [426, 284] width 171 height 246
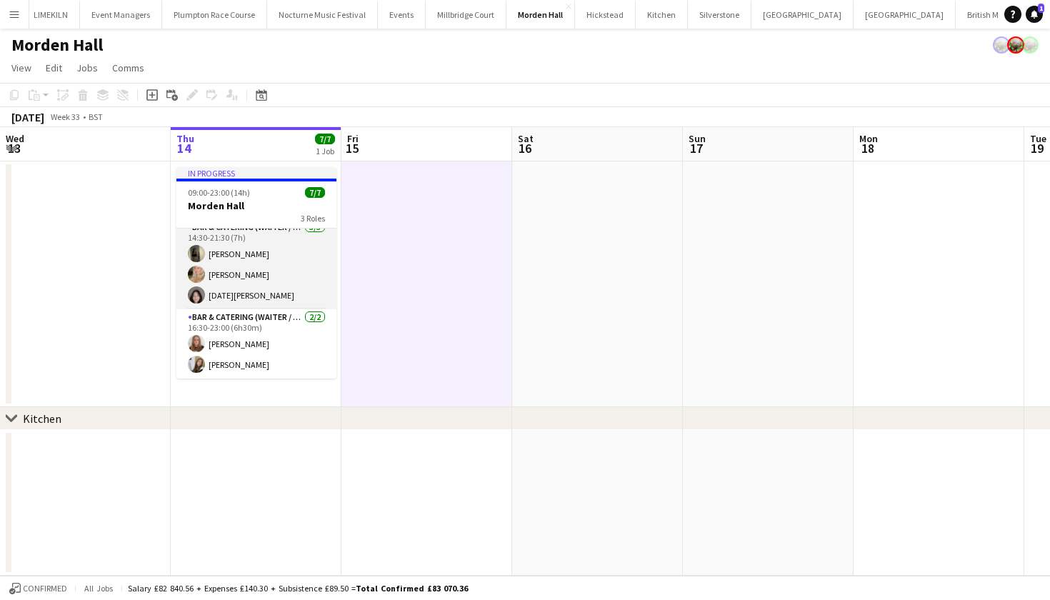
scroll to position [79, 0]
click at [263, 289] on app-card-role "Bar & Catering (Waiter / waitress) 3/3 14:30-21:30 (7h) Ellie Crosby Olivia Dav…" at bounding box center [256, 264] width 160 height 90
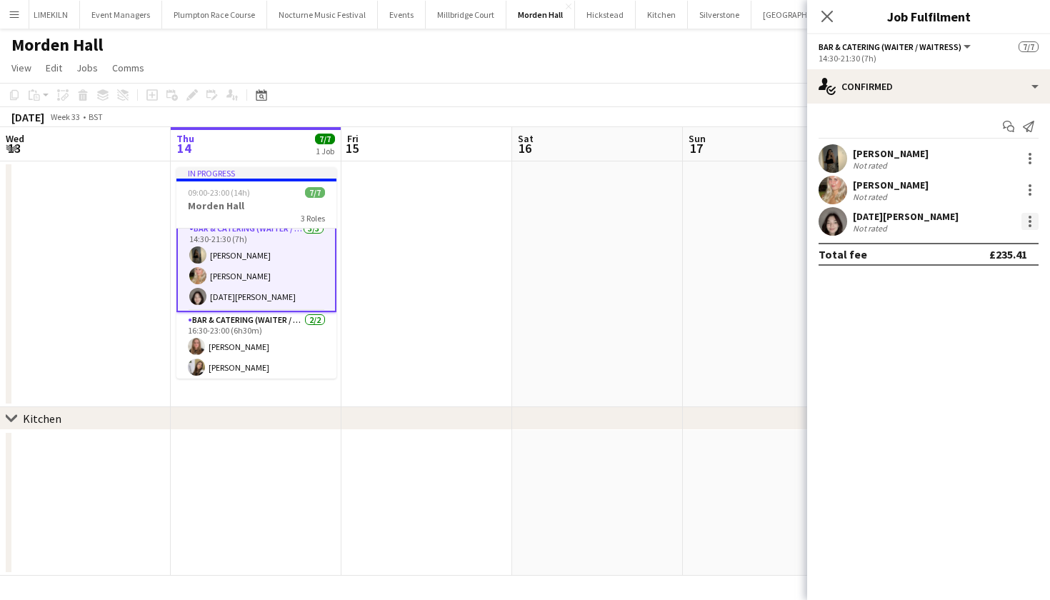
click at [1024, 221] on div at bounding box center [1030, 221] width 17 height 17
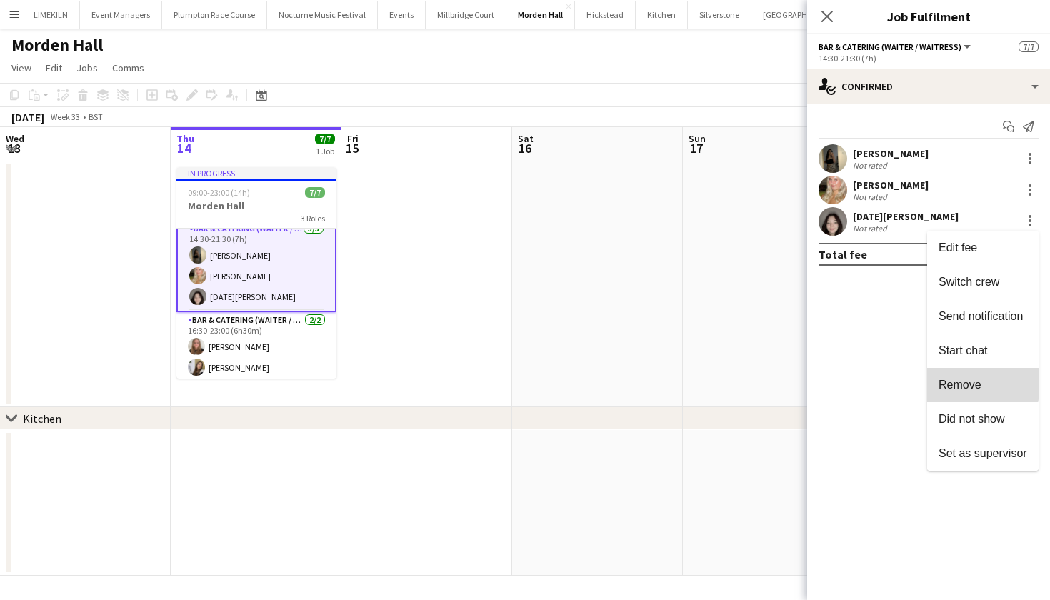
click at [956, 384] on span "Remove" at bounding box center [960, 385] width 43 height 12
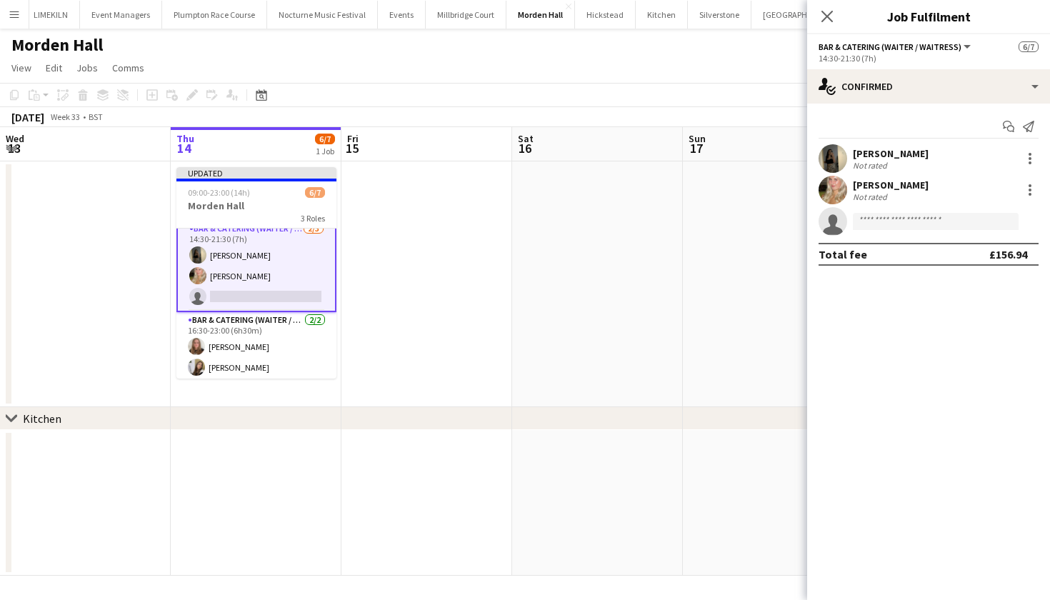
click at [610, 314] on app-date-cell at bounding box center [597, 284] width 171 height 246
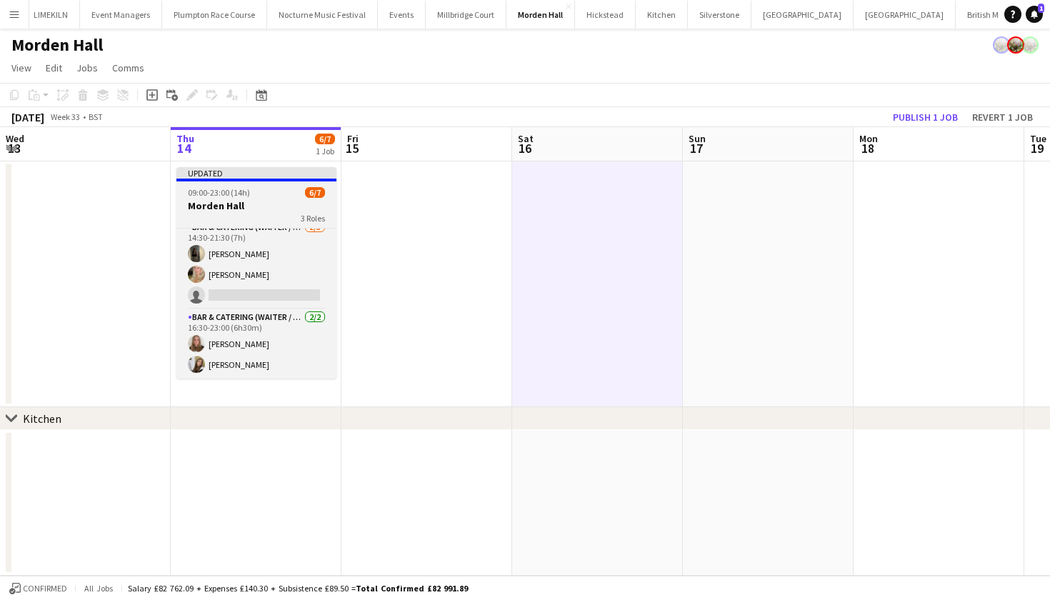
click at [281, 196] on div "09:00-23:00 (14h) 6/7" at bounding box center [256, 192] width 160 height 11
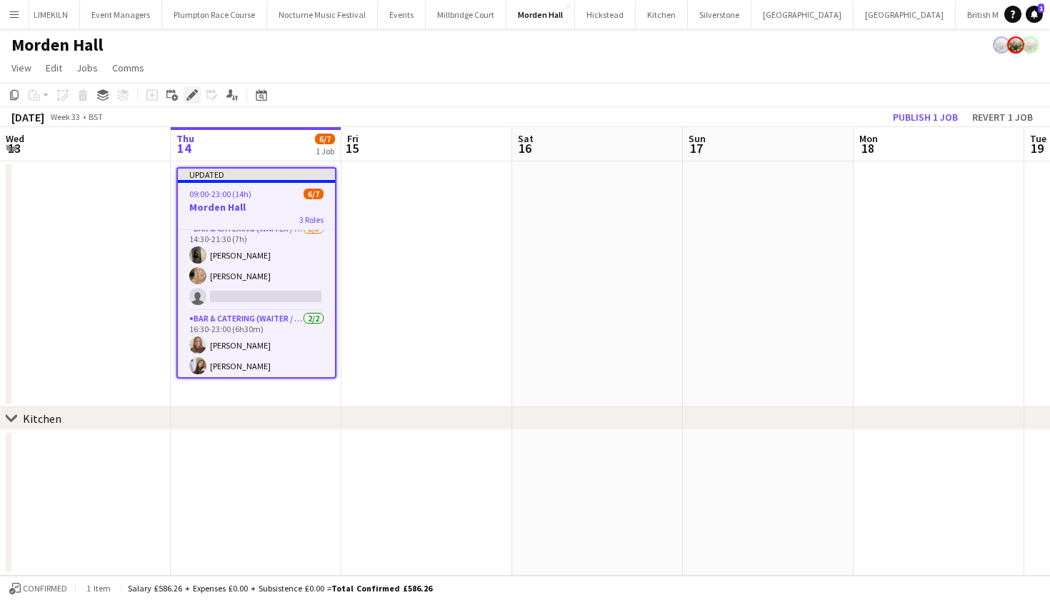
click at [194, 90] on icon "Edit" at bounding box center [191, 94] width 11 height 11
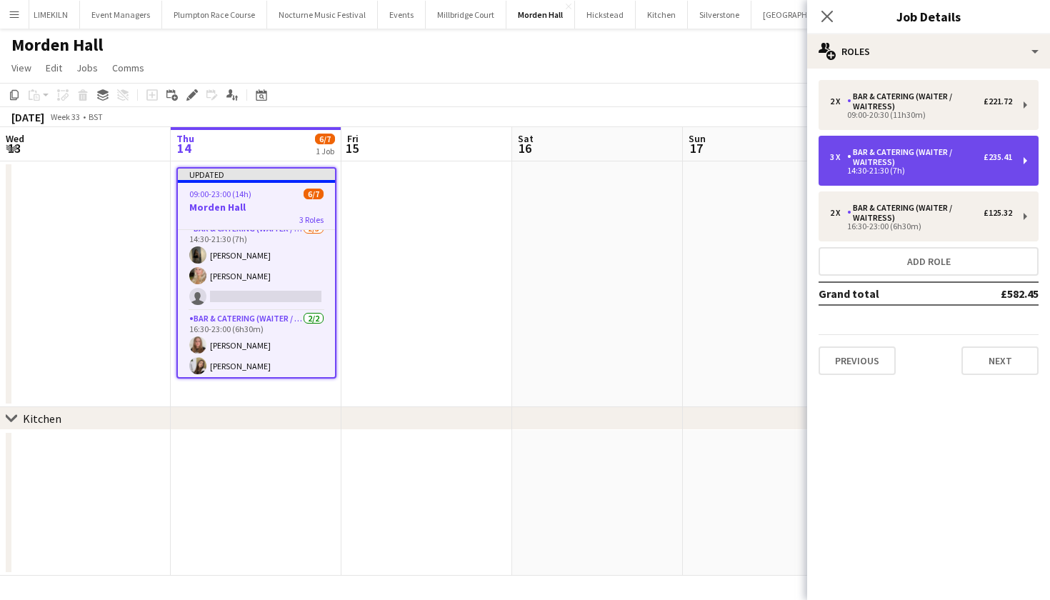
click at [874, 181] on div "3 x Bar & Catering (Waiter / waitress) £235.41 14:30-21:30 (7h)" at bounding box center [929, 161] width 220 height 50
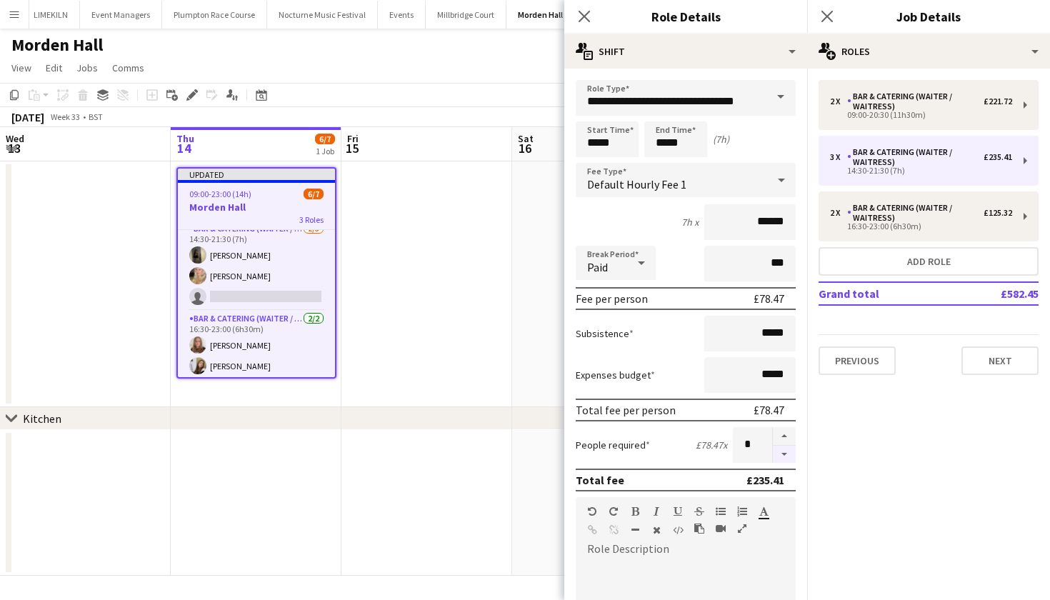
click at [787, 456] on button "button" at bounding box center [784, 455] width 23 height 18
type input "*"
click at [445, 284] on app-date-cell at bounding box center [426, 284] width 171 height 246
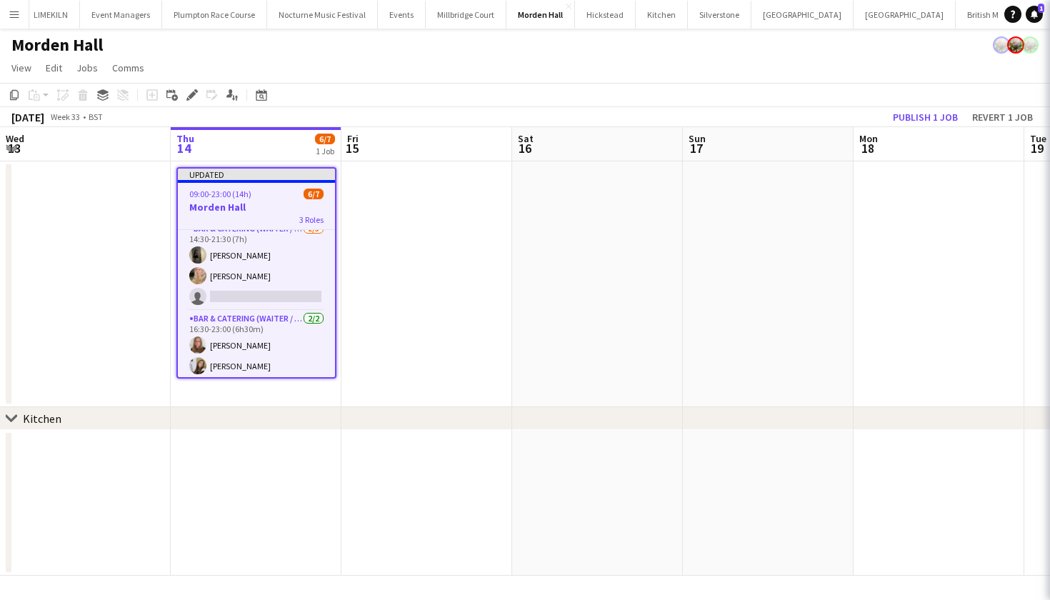
scroll to position [58, 0]
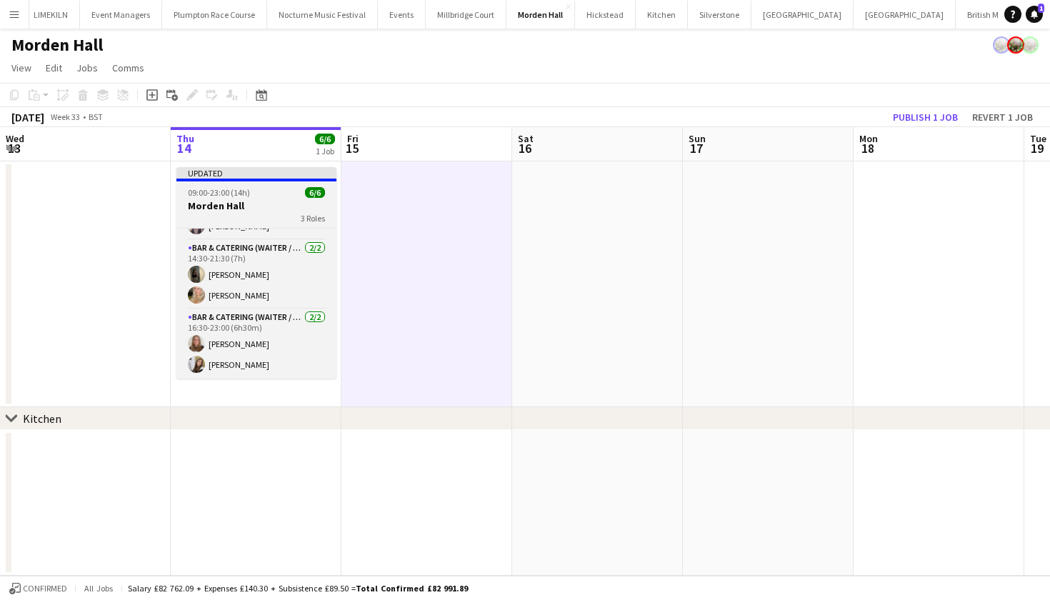
click at [294, 192] on div "09:00-23:00 (14h) 6/6" at bounding box center [256, 192] width 160 height 11
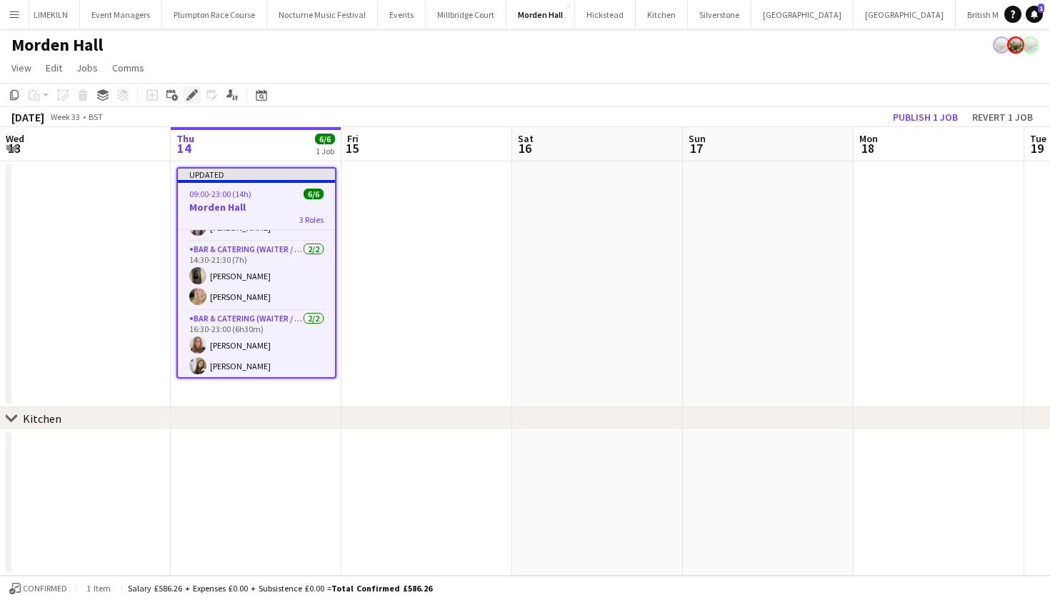
click at [189, 97] on icon at bounding box center [192, 95] width 8 height 8
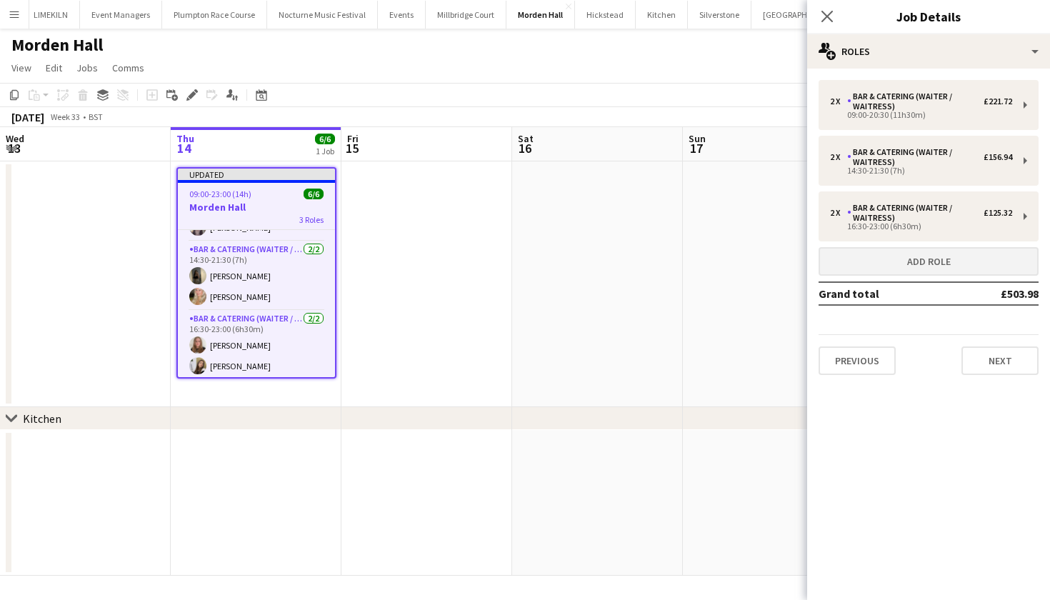
click at [919, 258] on button "Add role" at bounding box center [929, 261] width 220 height 29
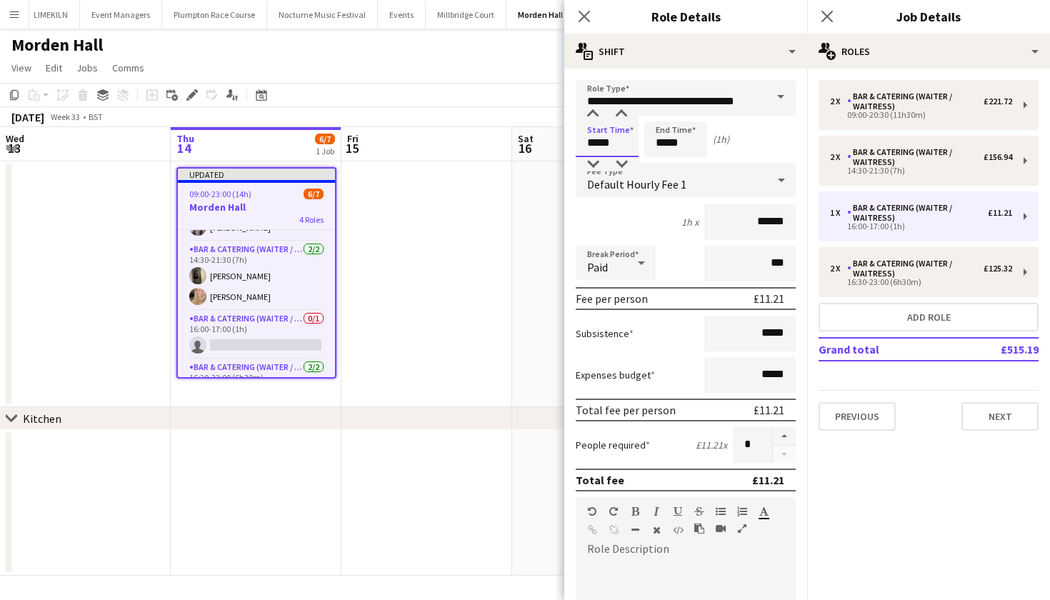
click at [595, 139] on input "*****" at bounding box center [607, 139] width 63 height 36
type input "*****"
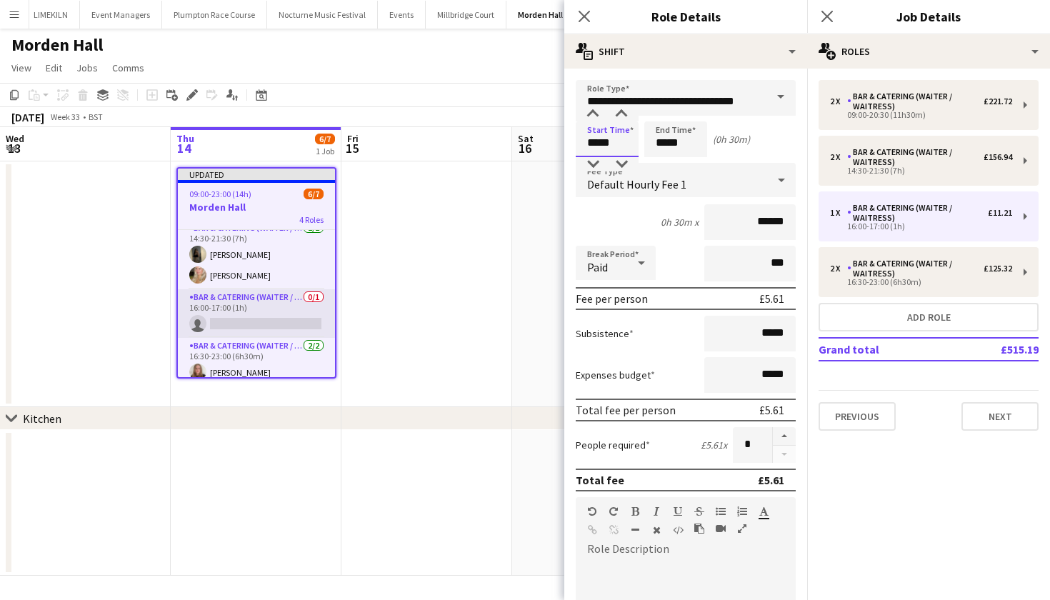
scroll to position [78, 0]
click at [666, 144] on input "*****" at bounding box center [675, 139] width 63 height 36
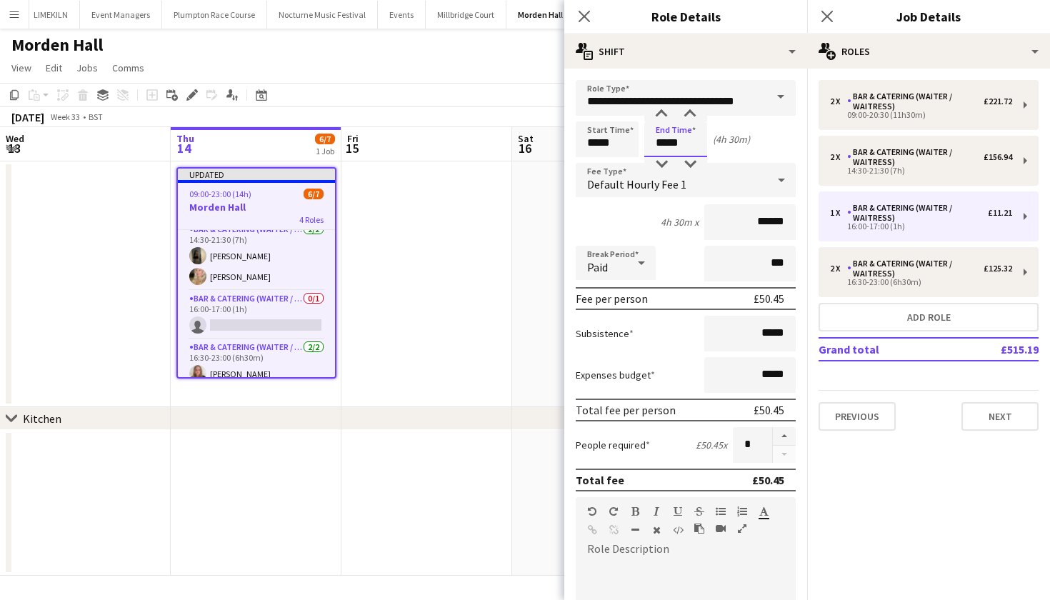
type input "*****"
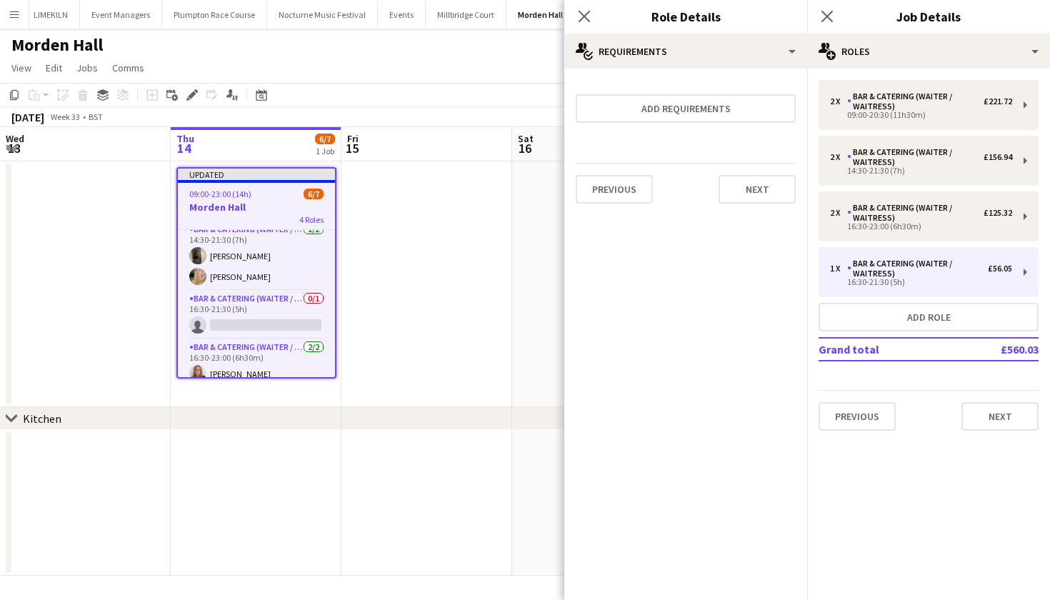
click at [404, 292] on app-date-cell at bounding box center [426, 284] width 171 height 246
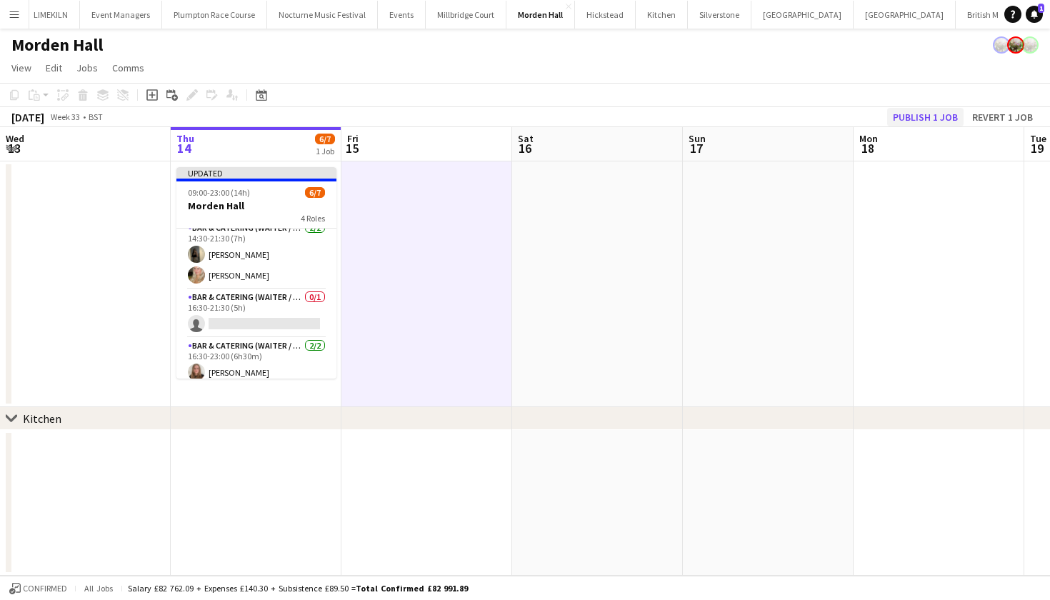
click at [909, 116] on button "Publish 1 job" at bounding box center [925, 117] width 76 height 19
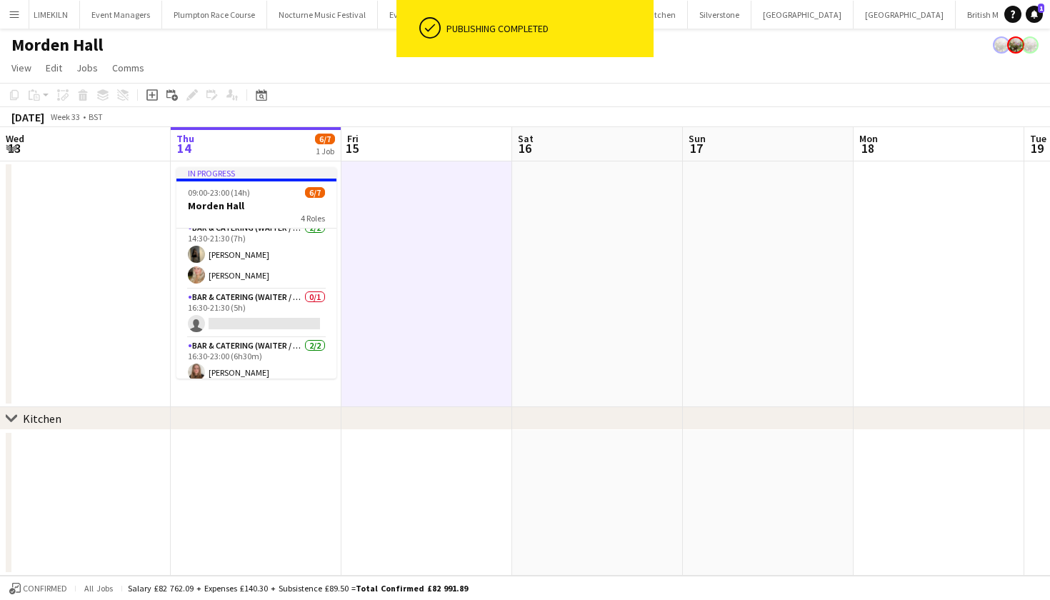
click at [217, 310] on app-card-role "Bar & Catering (Waiter / waitress) 0/1 16:30-21:30 (5h) single-neutral-actions" at bounding box center [256, 313] width 160 height 49
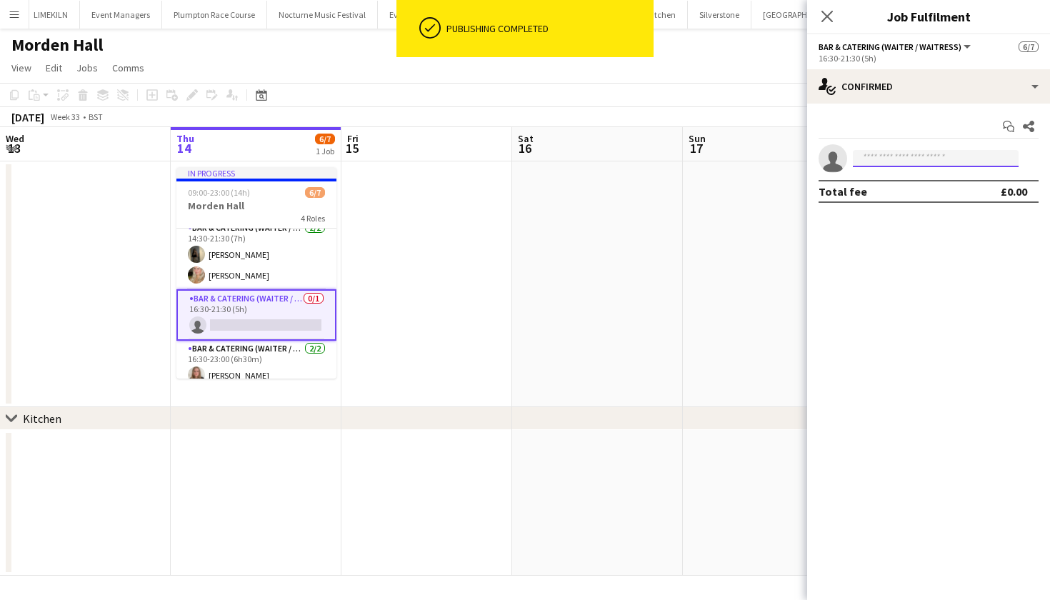
click at [887, 152] on input at bounding box center [936, 158] width 166 height 17
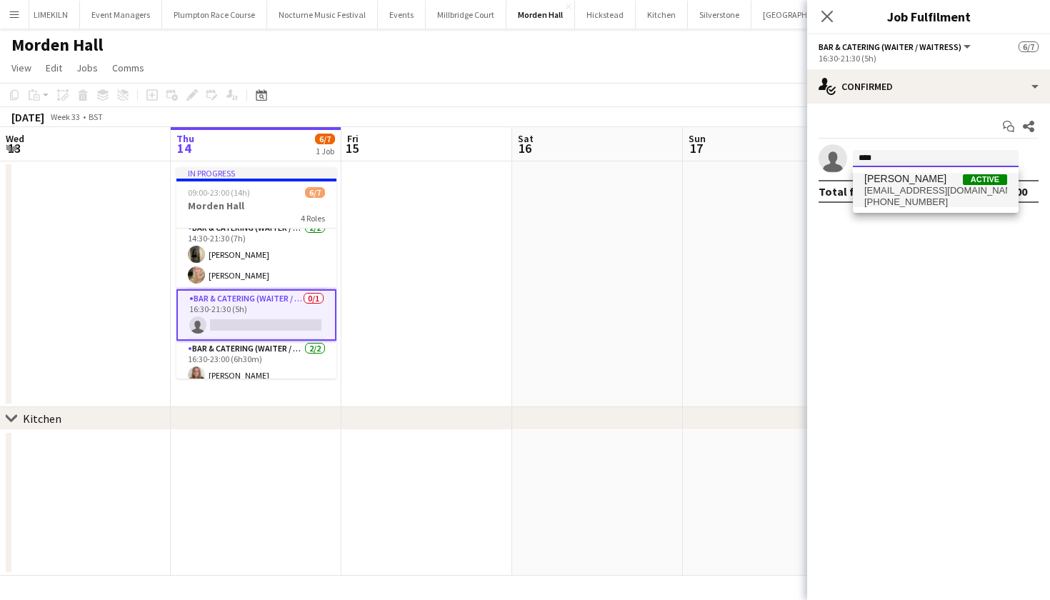
type input "****"
click at [900, 186] on span "julietavrod@gmail.com" at bounding box center [935, 190] width 143 height 11
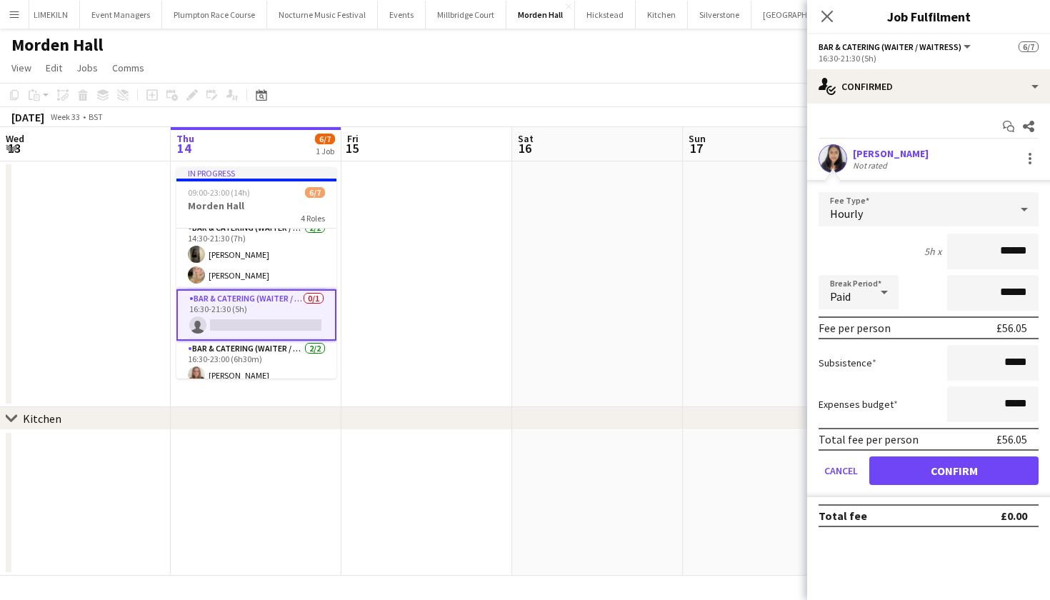
click at [922, 479] on button "Confirm" at bounding box center [953, 471] width 169 height 29
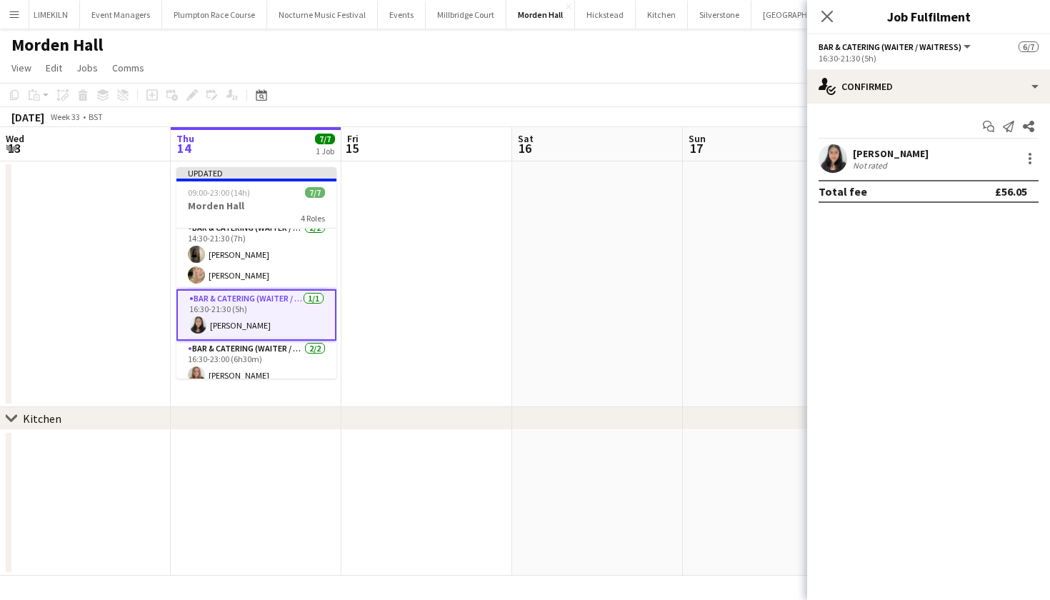
click at [597, 259] on app-date-cell at bounding box center [597, 284] width 171 height 246
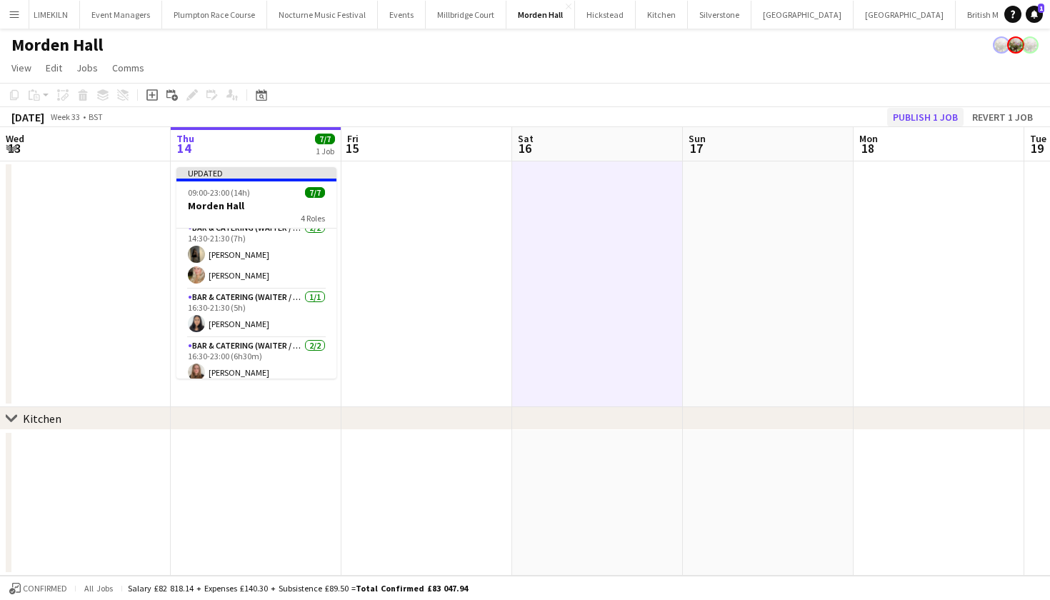
click at [947, 112] on button "Publish 1 job" at bounding box center [925, 117] width 76 height 19
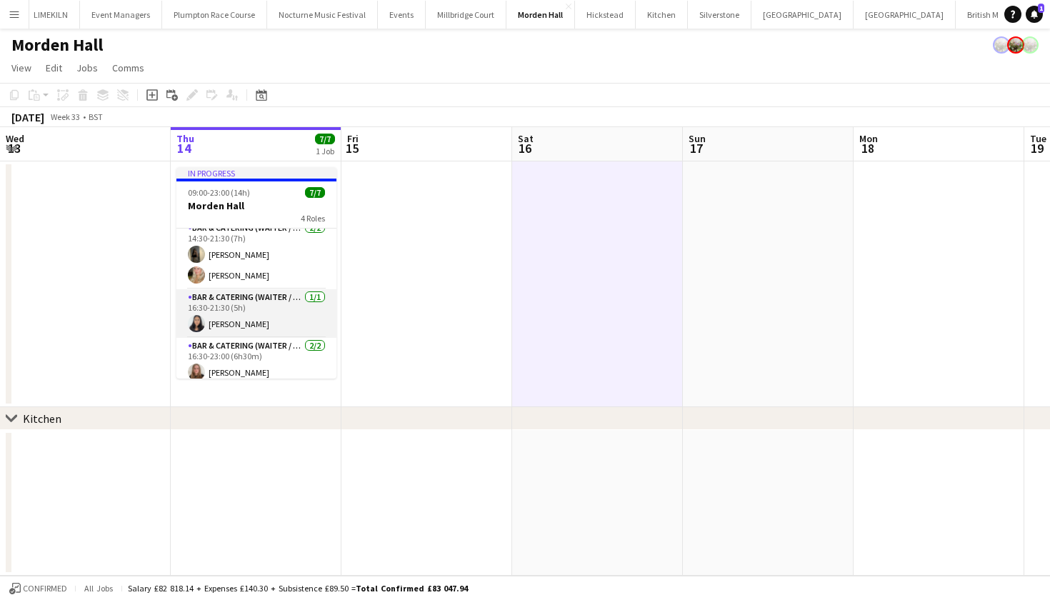
click at [266, 320] on app-card-role "Bar & Catering (Waiter / waitress) 1/1 16:30-21:30 (5h) Julieta Rodrigues" at bounding box center [256, 313] width 160 height 49
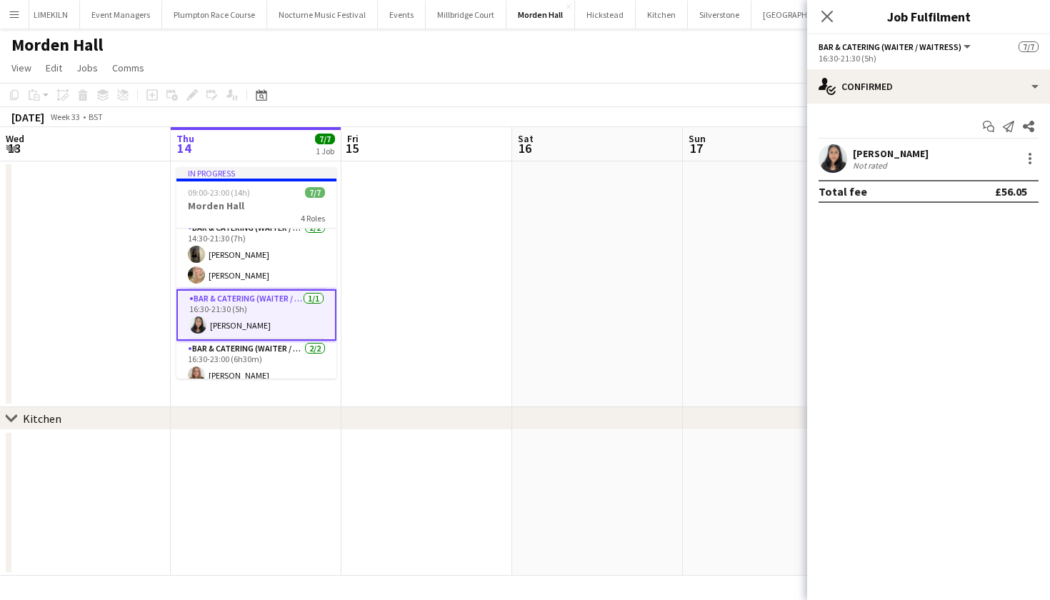
click at [835, 161] on app-user-avatar at bounding box center [833, 158] width 29 height 29
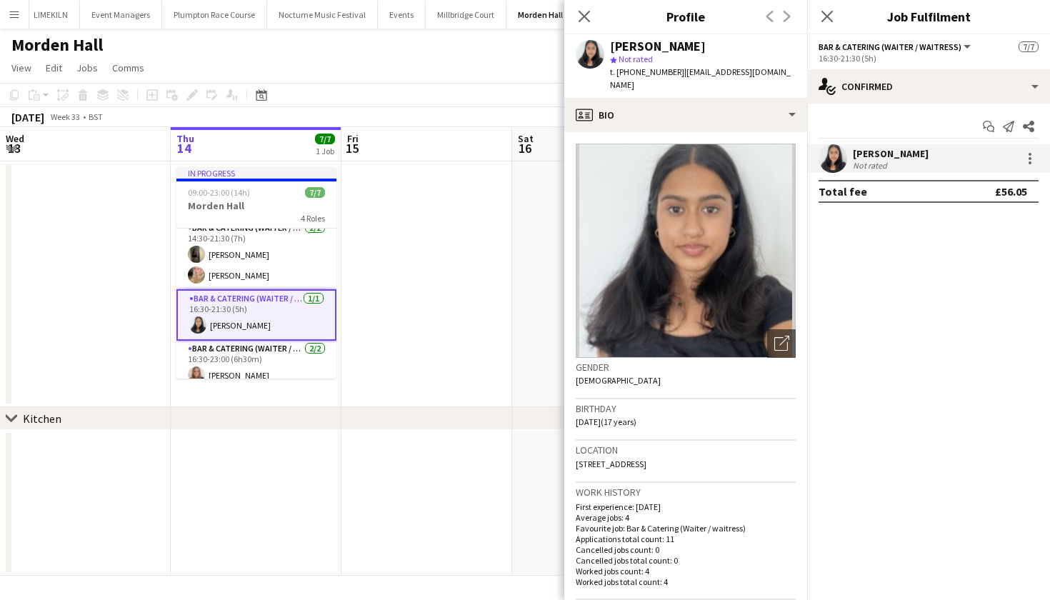
click at [449, 79] on app-page-menu "View Day view expanded Day view collapsed Month view Date picker Jump to today …" at bounding box center [525, 69] width 1050 height 27
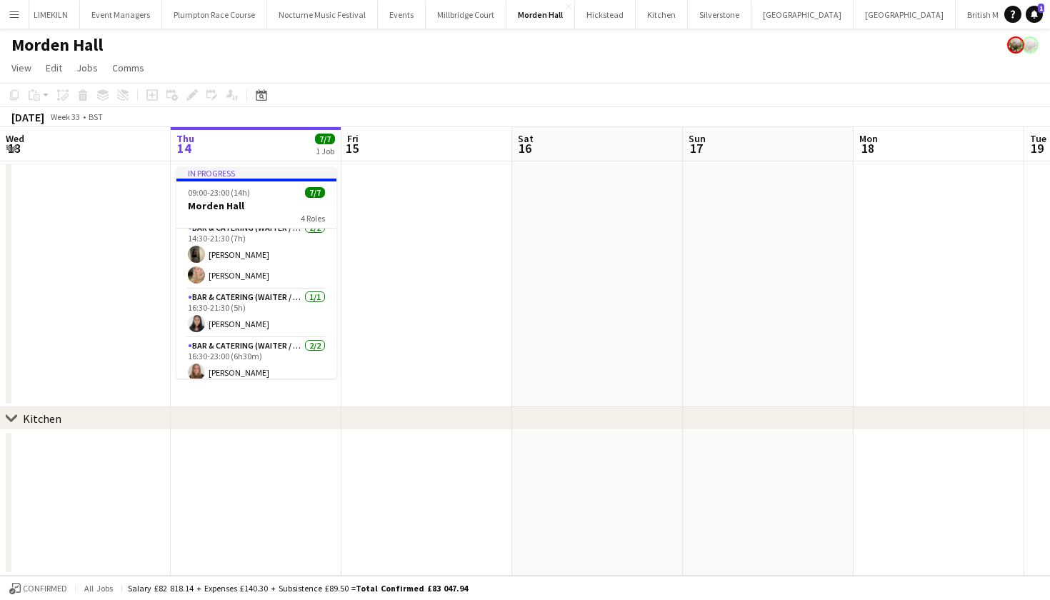
click at [12, 6] on button "Menu" at bounding box center [14, 14] width 29 height 29
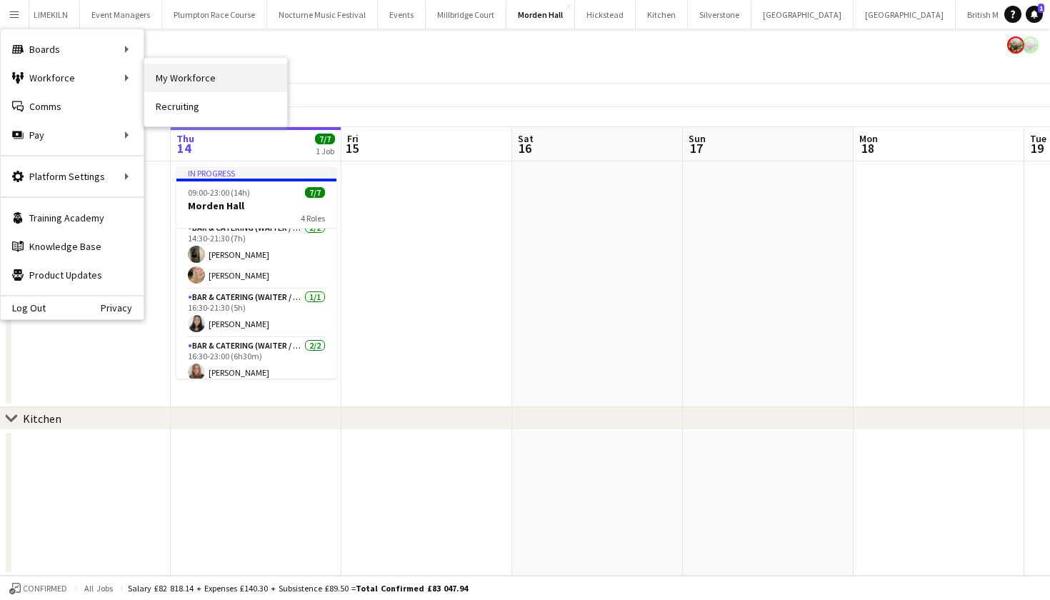
click at [209, 70] on link "My Workforce" at bounding box center [215, 78] width 143 height 29
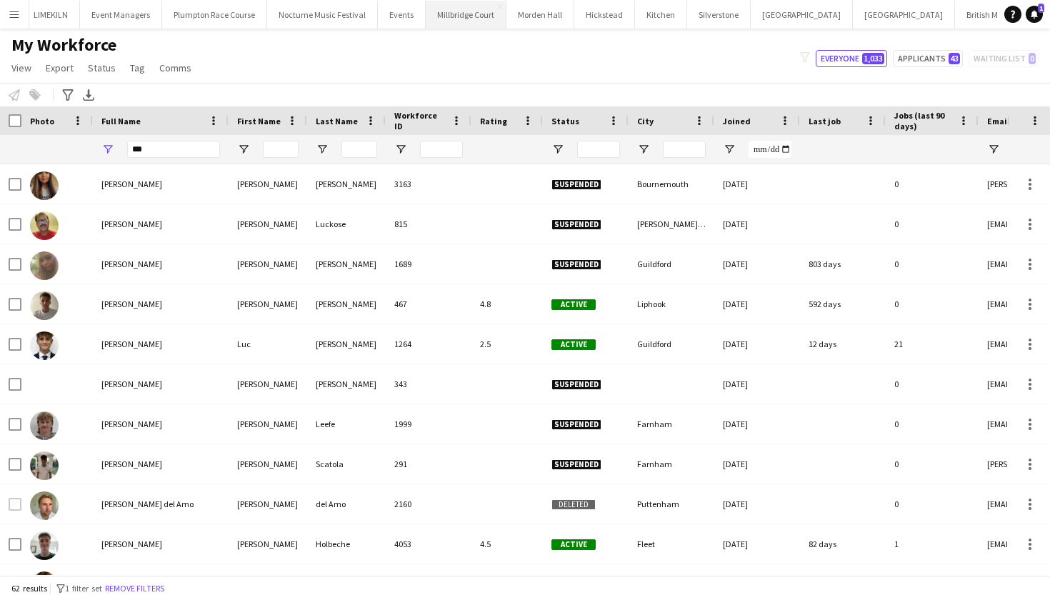
click at [449, 23] on button "Millbridge Court Close" at bounding box center [466, 15] width 81 height 28
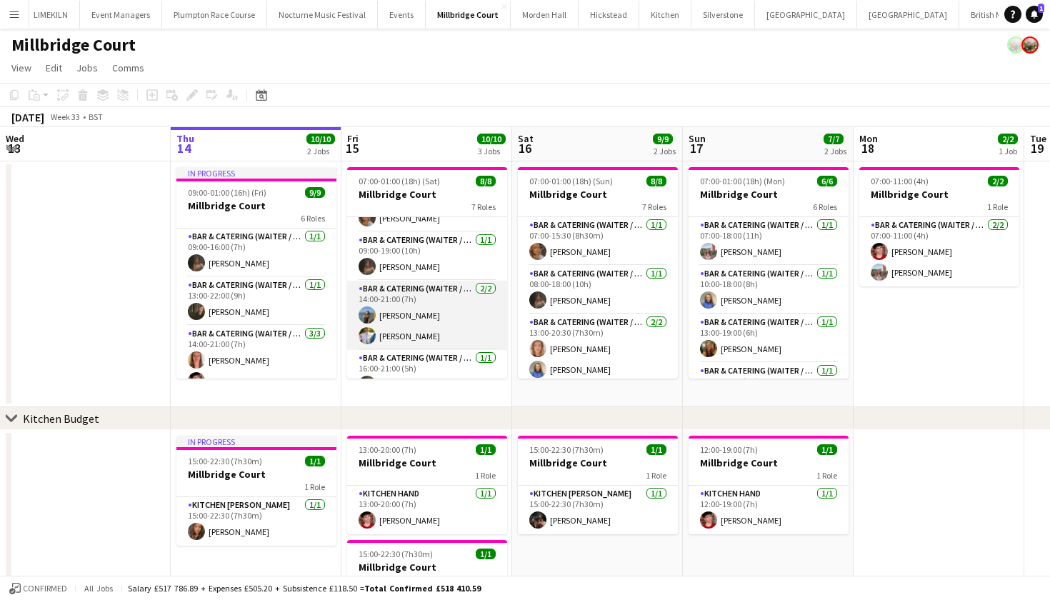
scroll to position [34, 0]
click at [444, 317] on app-card-role "Bar & Catering (Waiter / waitress) 2/2 14:00-21:00 (7h) Amelie Perriton James M…" at bounding box center [427, 314] width 160 height 69
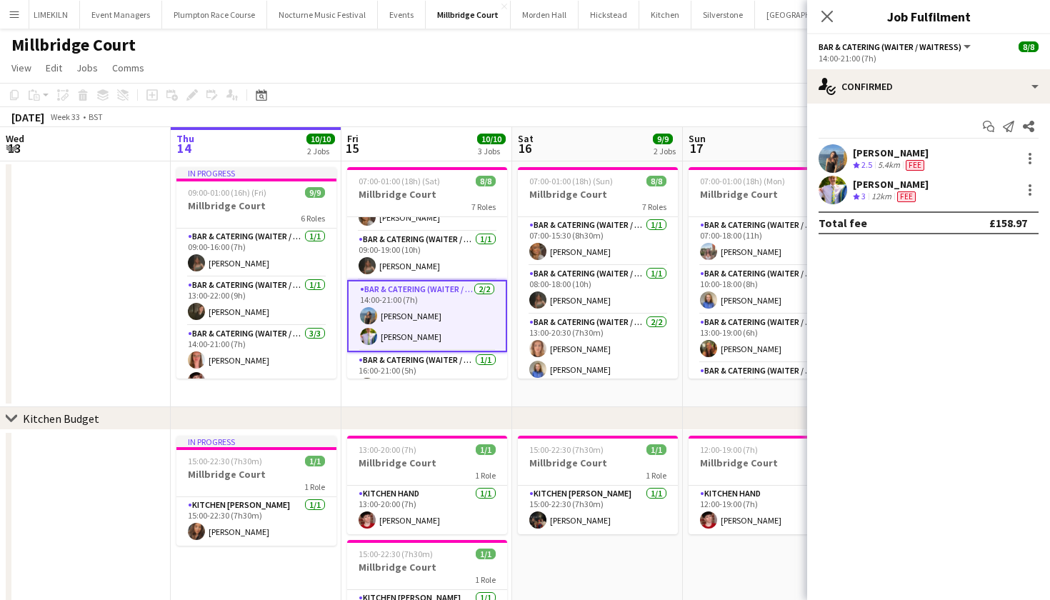
click at [838, 153] on app-user-avatar at bounding box center [833, 158] width 29 height 29
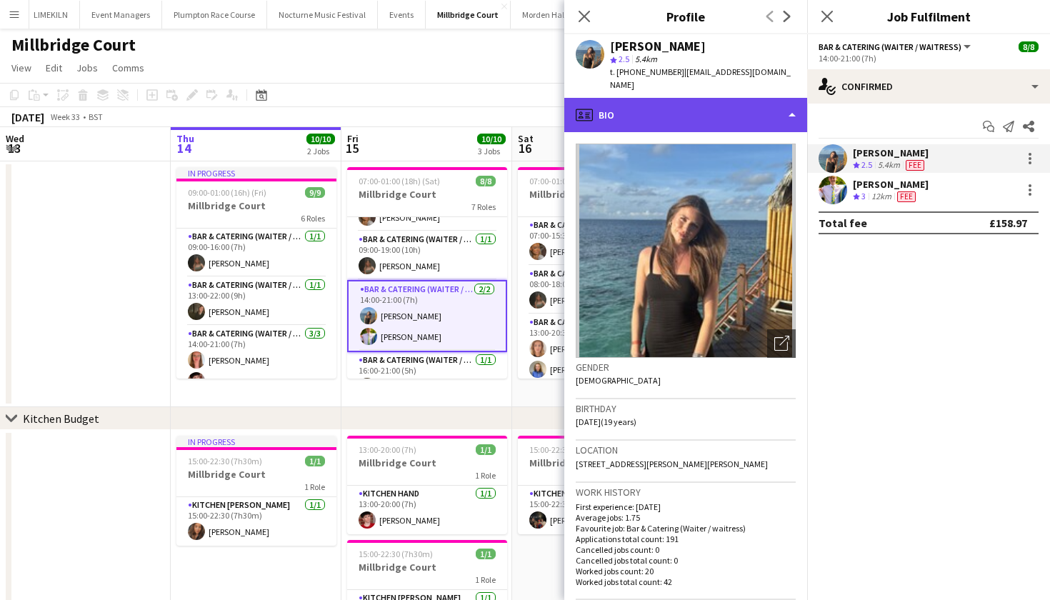
click at [748, 113] on div "profile Bio" at bounding box center [685, 115] width 243 height 34
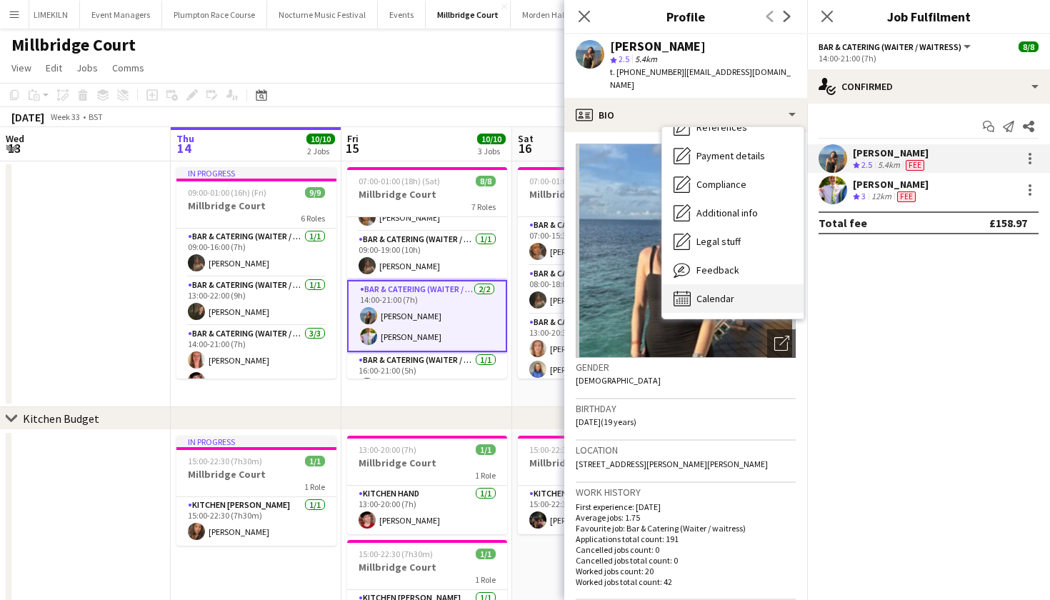
scroll to position [163, 0]
click at [735, 284] on div "Calendar Calendar" at bounding box center [732, 298] width 141 height 29
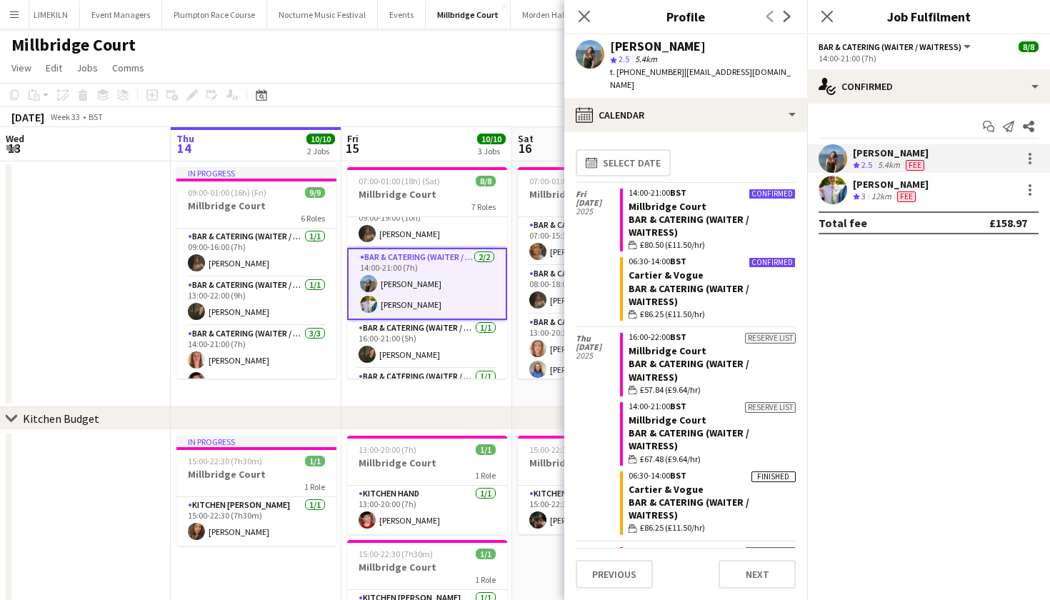
scroll to position [45, 0]
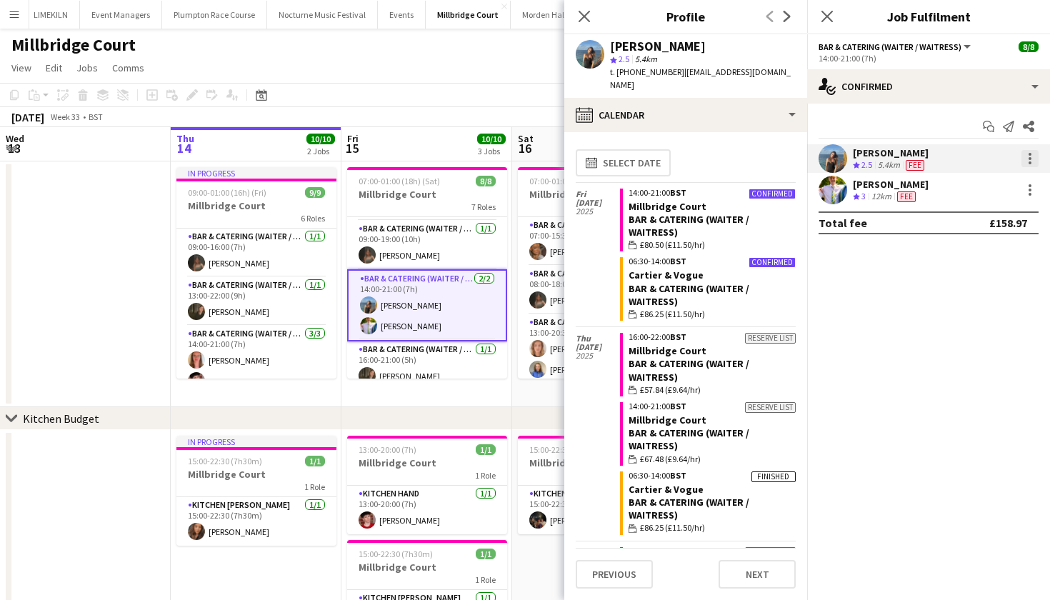
click at [1027, 165] on div at bounding box center [1030, 158] width 17 height 17
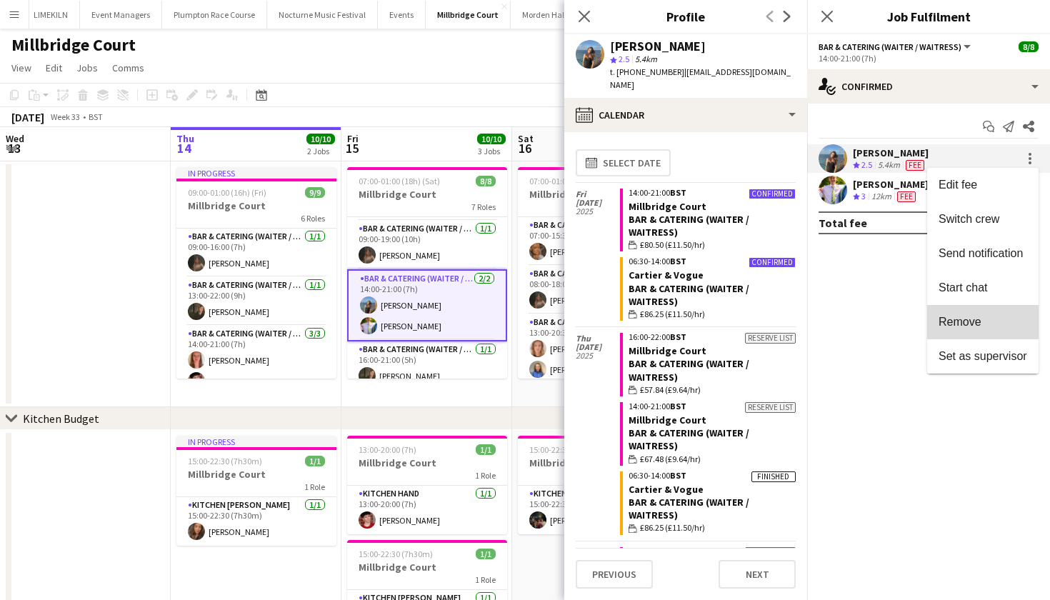
click at [984, 332] on button "Remove" at bounding box center [982, 322] width 111 height 34
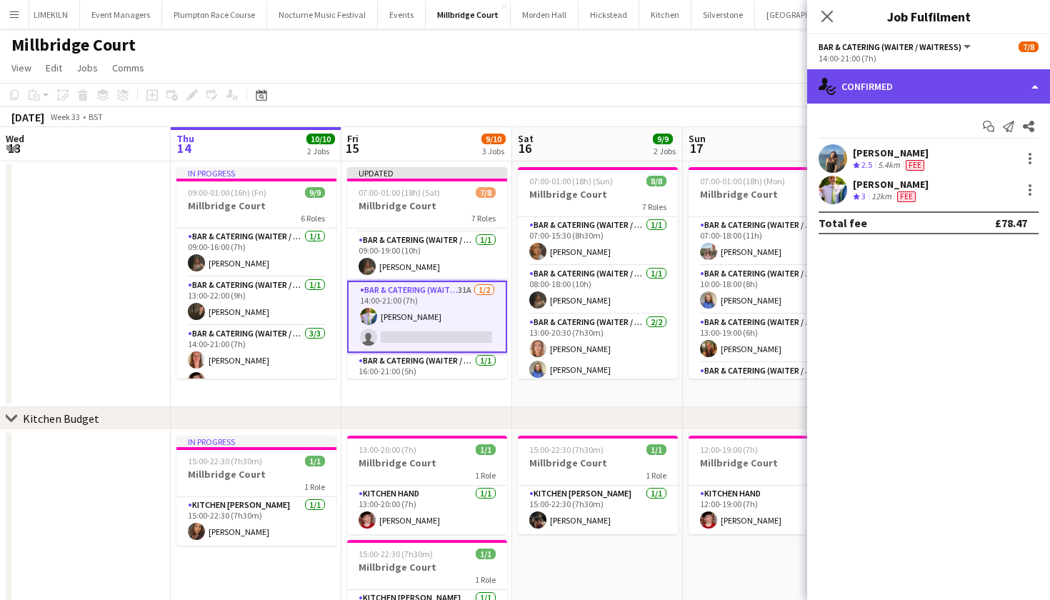
click at [944, 98] on div "single-neutral-actions-check-2 Confirmed" at bounding box center [928, 86] width 243 height 34
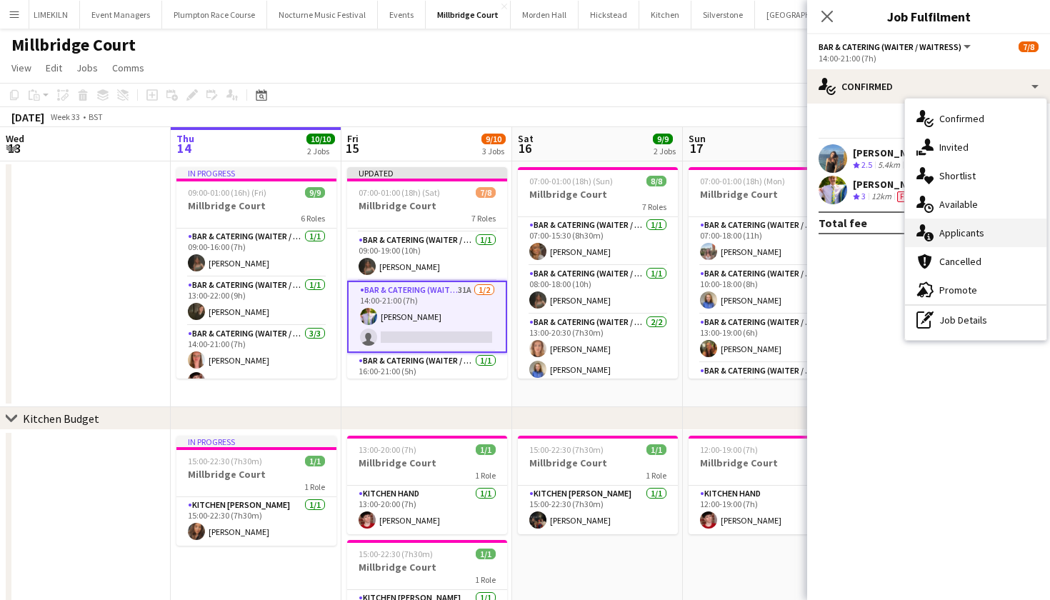
click at [942, 241] on div "single-neutral-actions-information Applicants" at bounding box center [975, 233] width 141 height 29
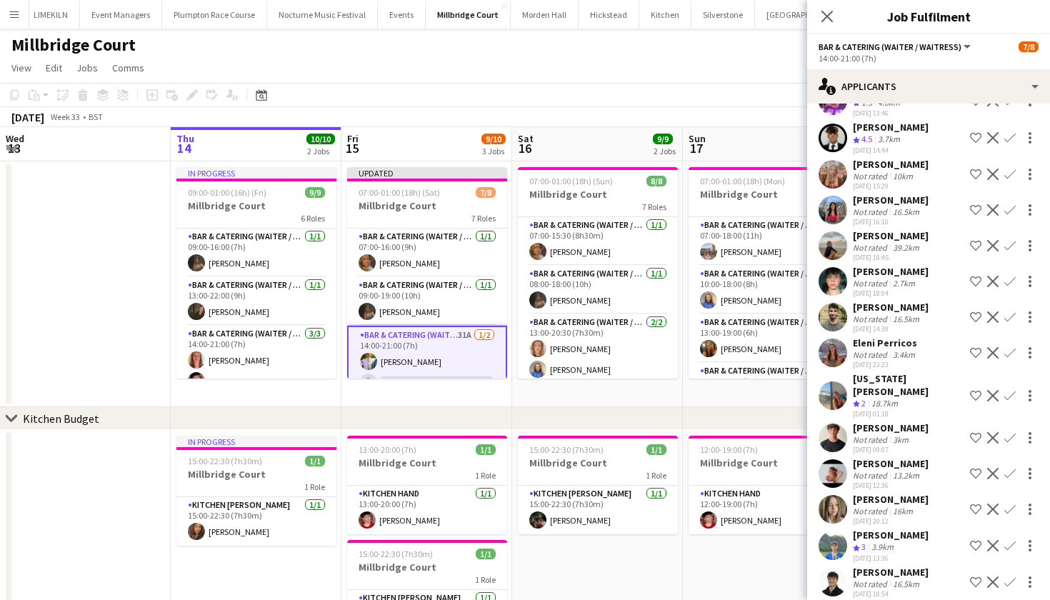
scroll to position [0, 0]
click at [400, 72] on app-page-menu "View Day view expanded Day view collapsed Month view Date picker Jump to today …" at bounding box center [525, 69] width 1050 height 27
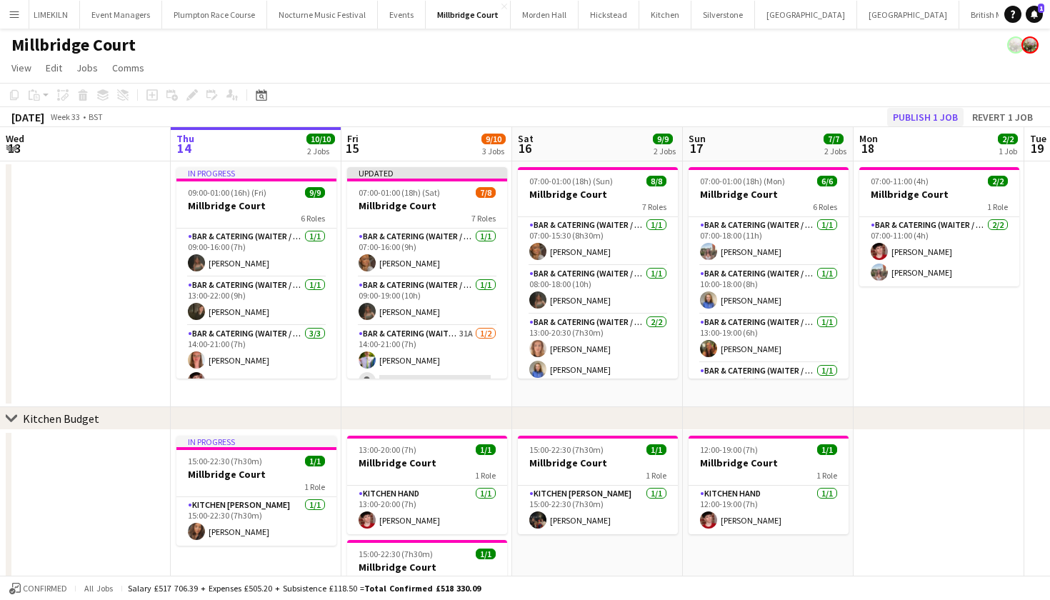
click at [949, 117] on button "Publish 1 job" at bounding box center [925, 117] width 76 height 19
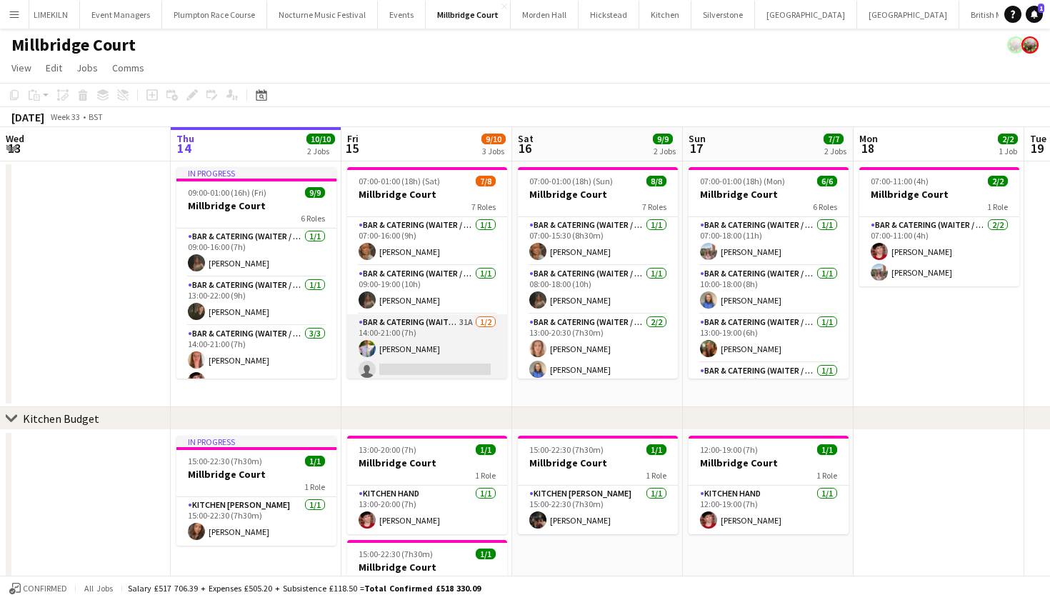
click at [452, 328] on app-card-role "Bar & Catering (Waiter / waitress) 31A 1/2 14:00-21:00 (7h) James Mundy single-…" at bounding box center [427, 348] width 160 height 69
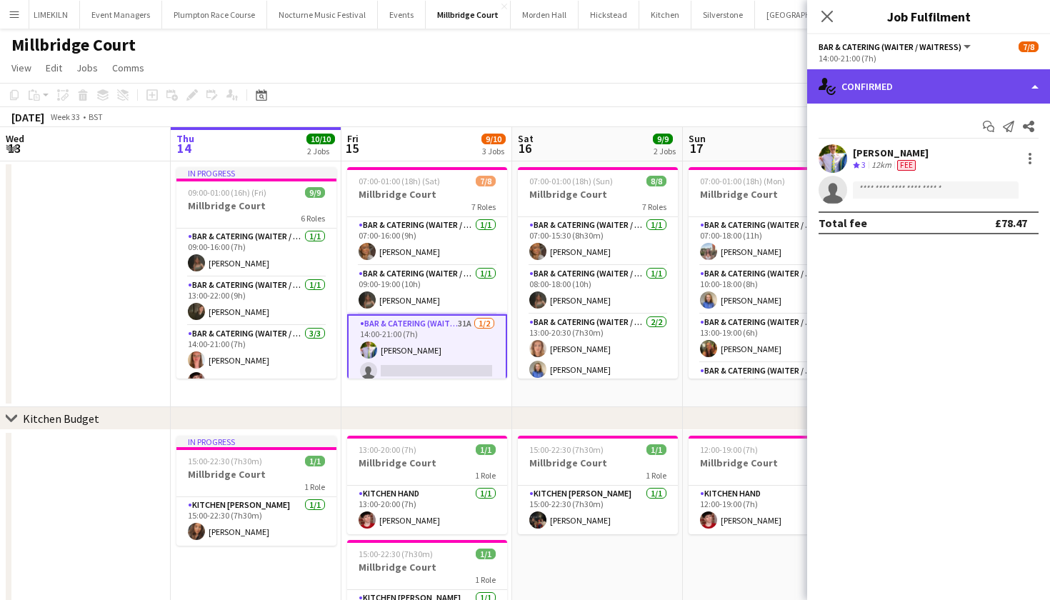
click at [979, 80] on div "single-neutral-actions-check-2 Confirmed" at bounding box center [928, 86] width 243 height 34
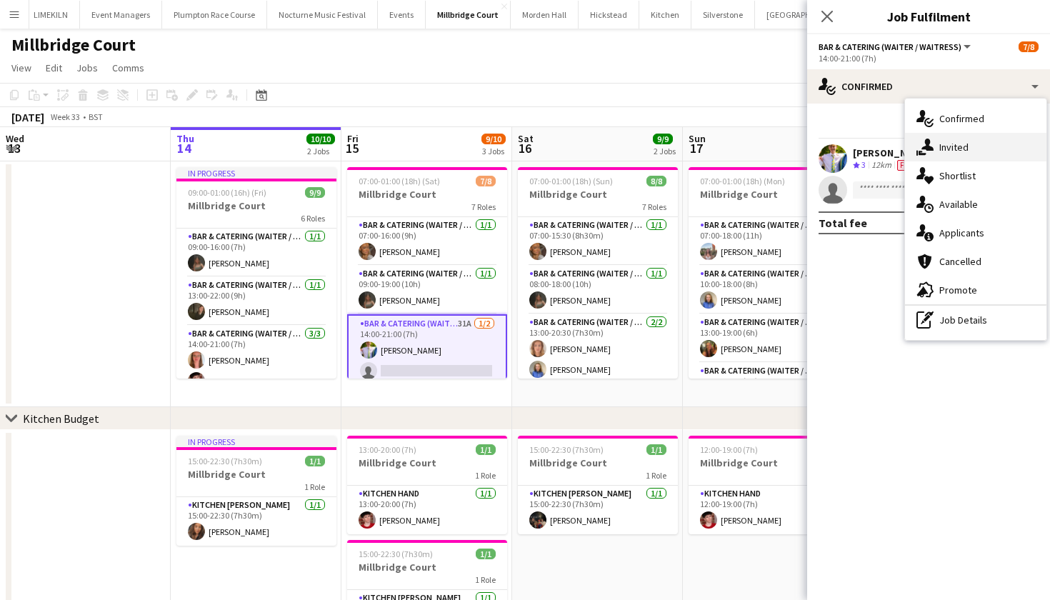
click at [974, 144] on div "single-neutral-actions-share-1 Invited" at bounding box center [975, 147] width 141 height 29
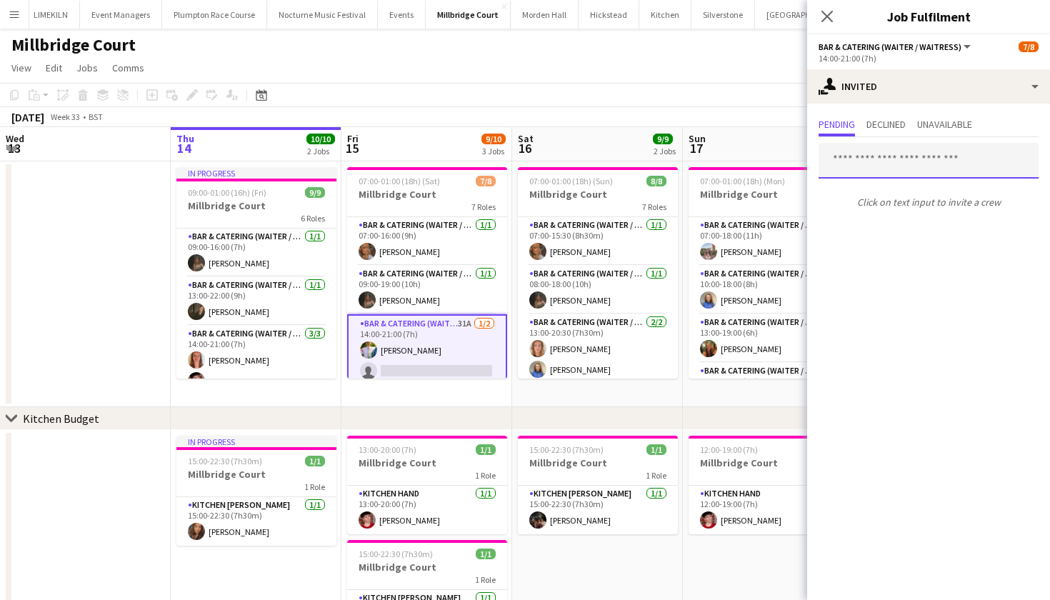
click at [896, 165] on input "text" at bounding box center [929, 161] width 220 height 36
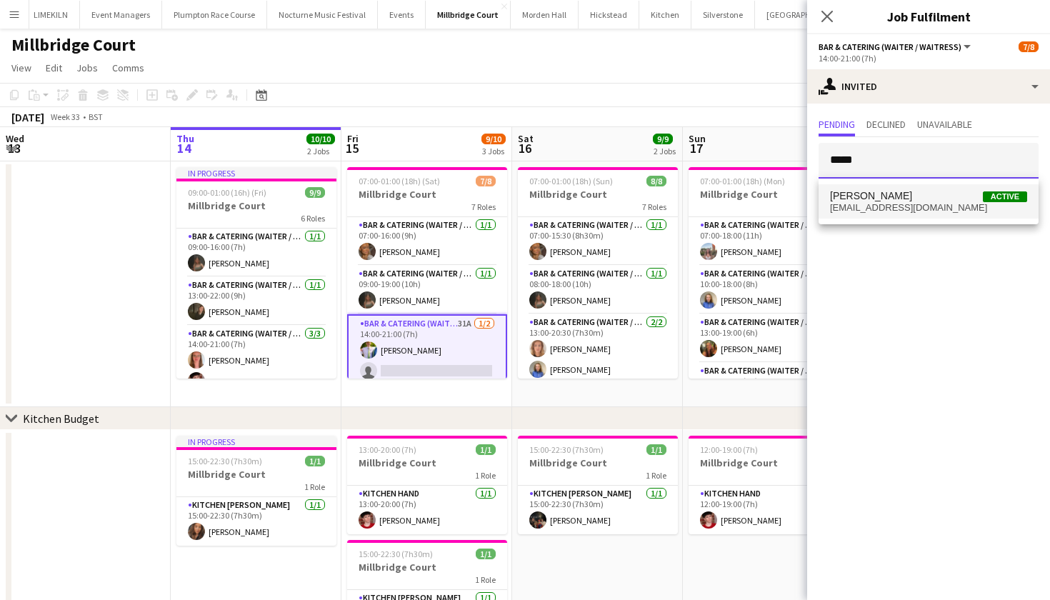
type input "*****"
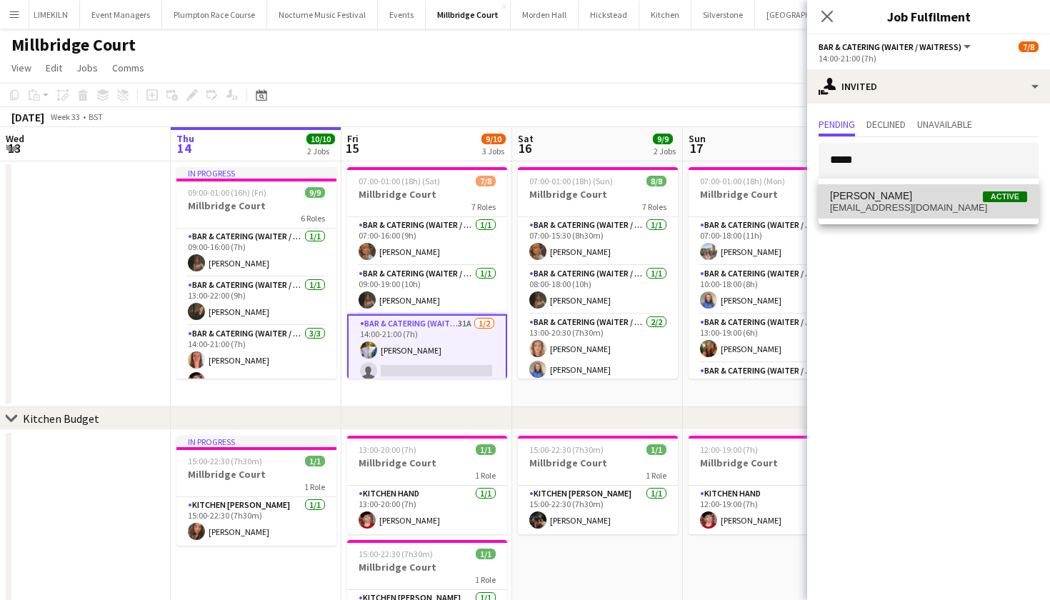
click at [919, 189] on mat-option "Luc Pressley Active lucpressley@hotmail.com" at bounding box center [929, 201] width 220 height 34
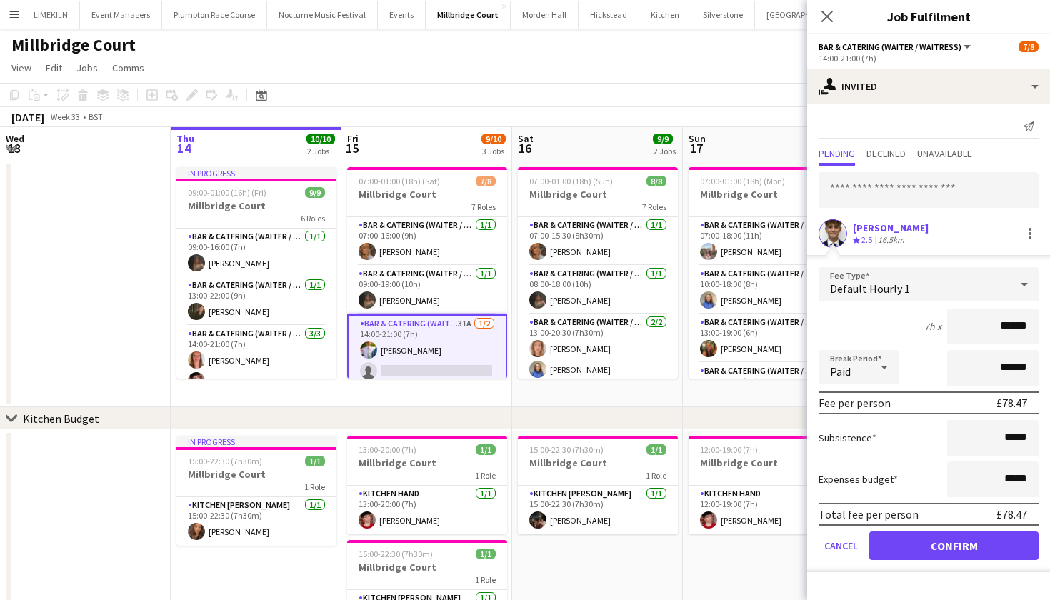
click at [1010, 550] on button "Confirm" at bounding box center [953, 546] width 169 height 29
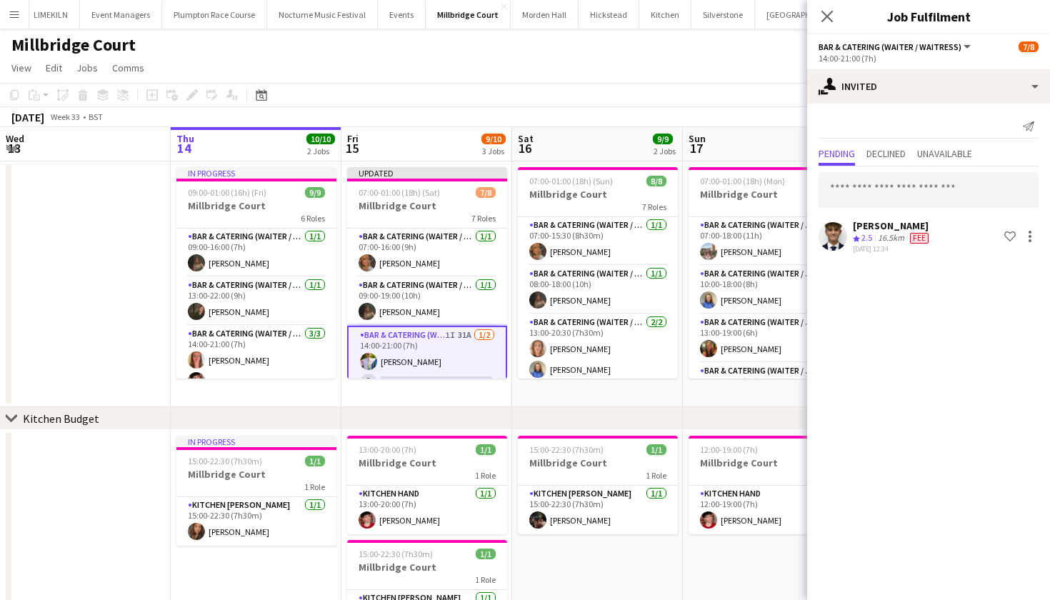
click at [697, 29] on div "Millbridge Court" at bounding box center [525, 42] width 1050 height 27
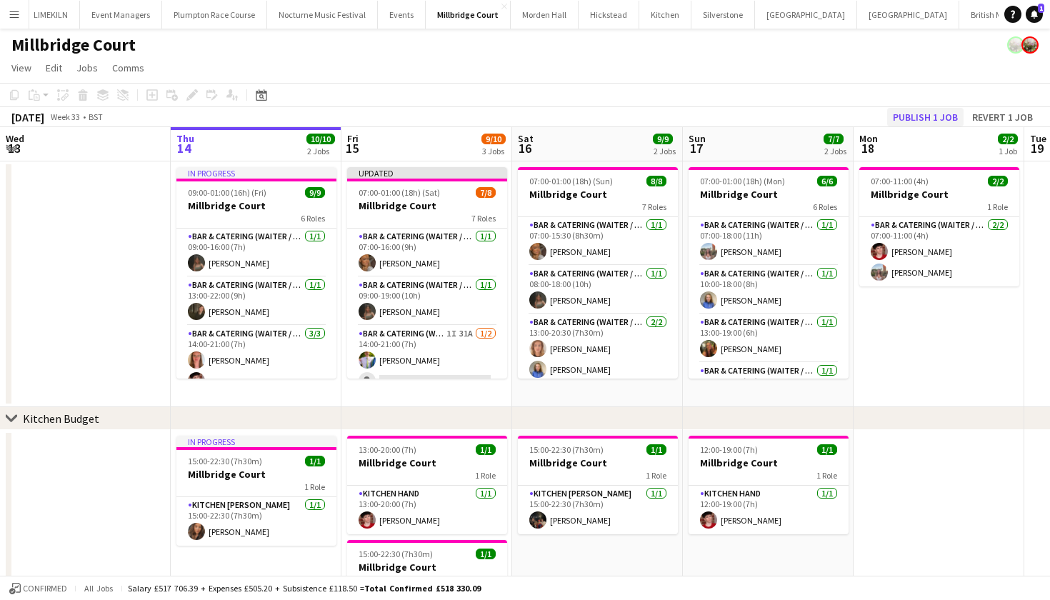
click at [921, 117] on button "Publish 1 job" at bounding box center [925, 117] width 76 height 19
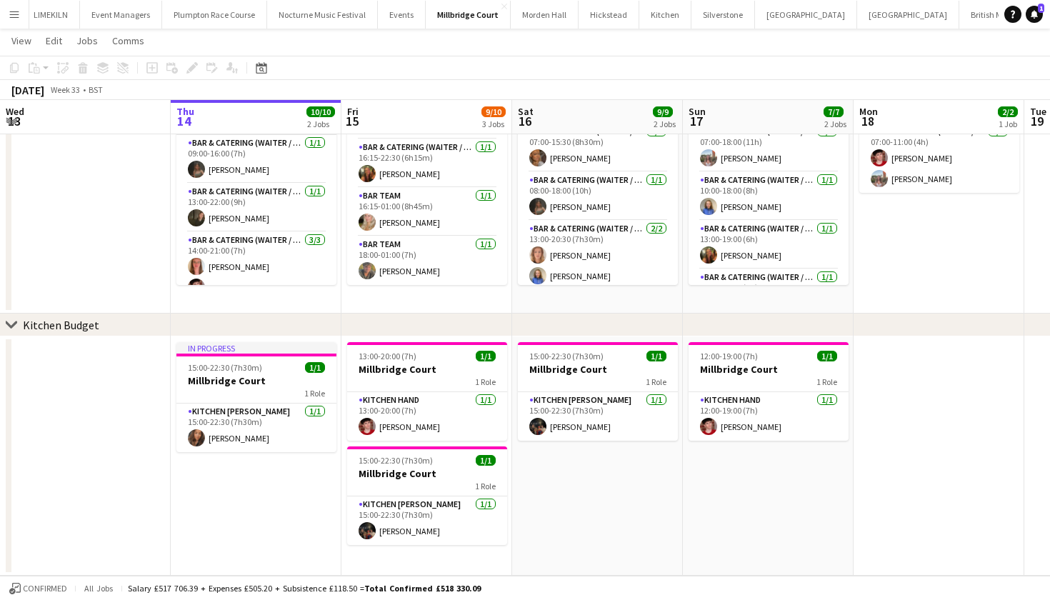
scroll to position [92, 0]
click at [378, 13] on button "Events Close" at bounding box center [402, 15] width 48 height 28
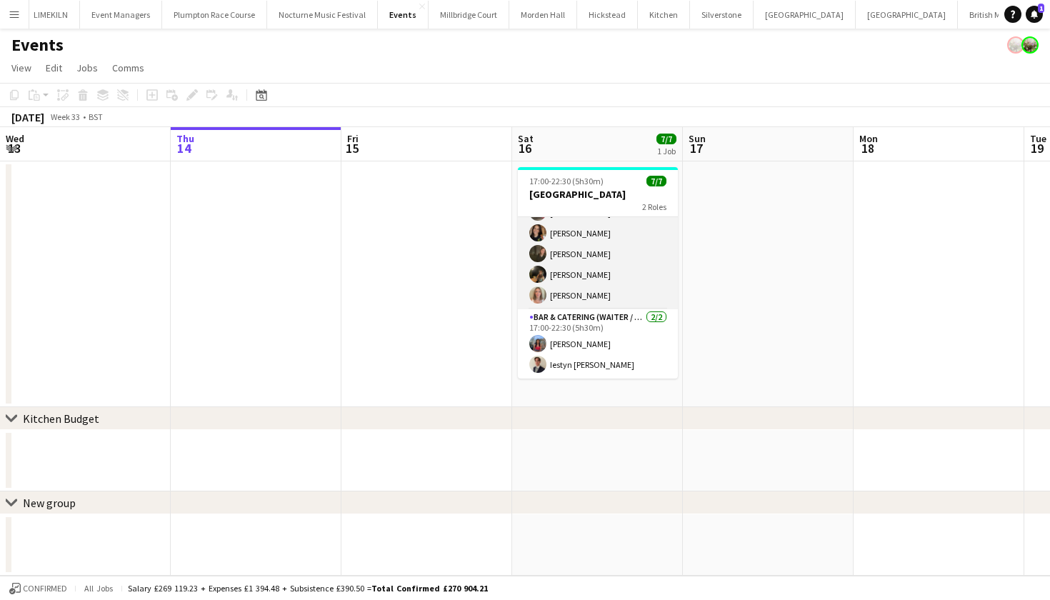
scroll to position [39, 0]
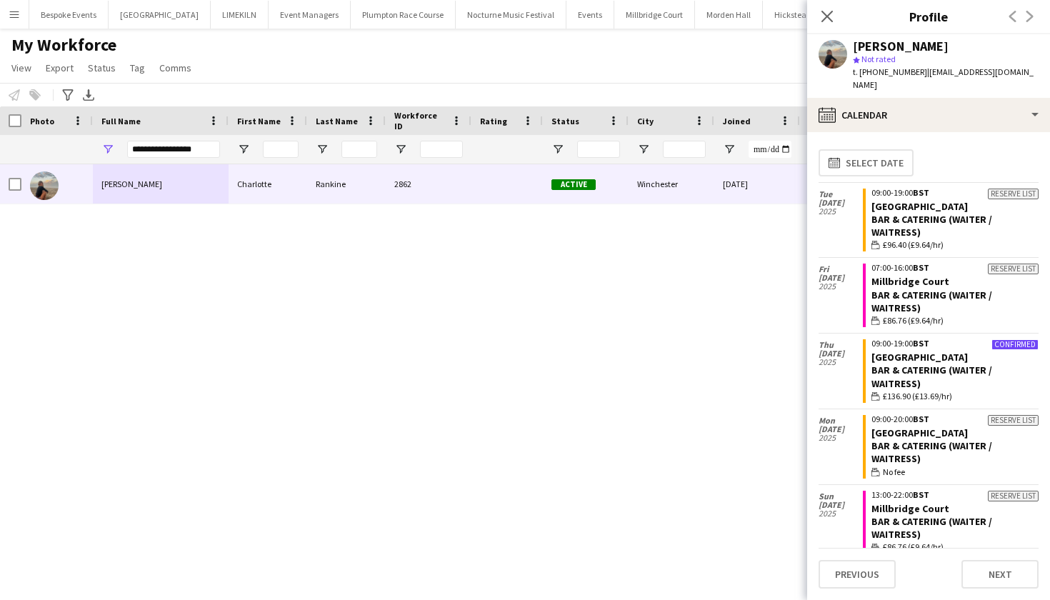
scroll to position [1167, 0]
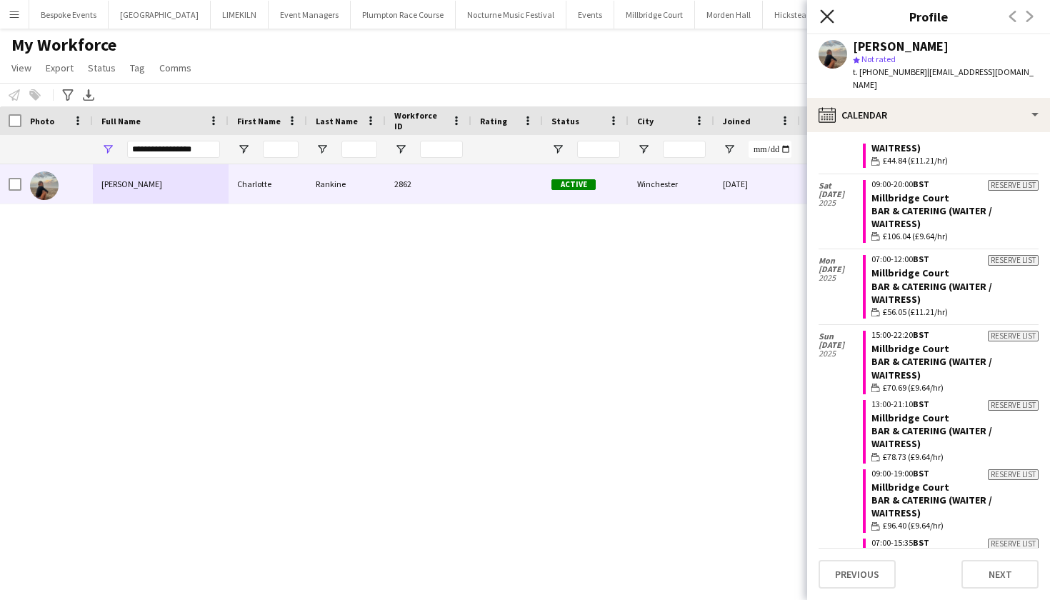
click at [834, 18] on icon "Close pop-in" at bounding box center [827, 16] width 14 height 14
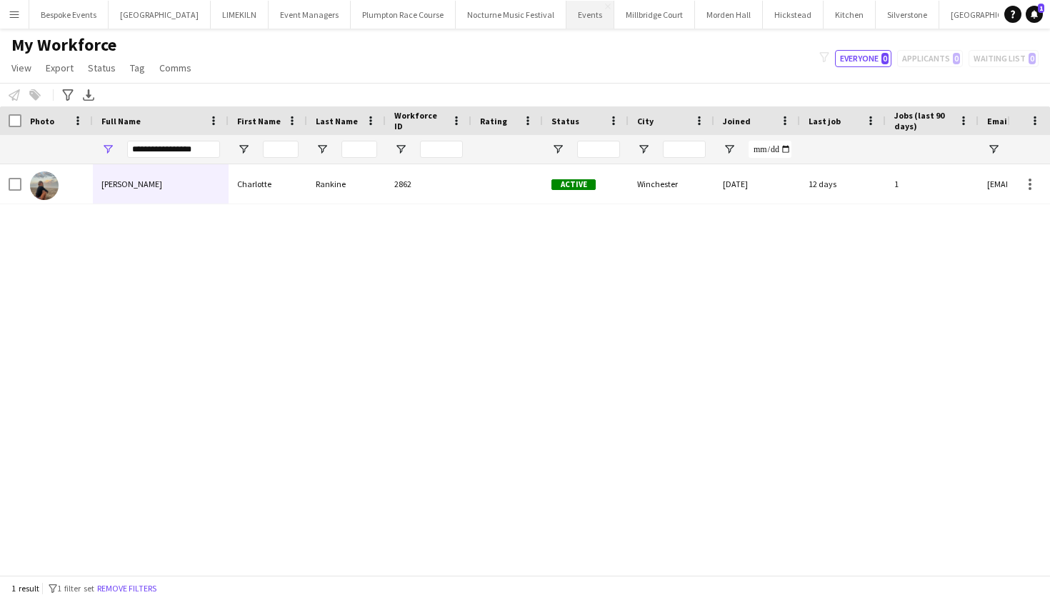
click at [567, 19] on button "Events Close" at bounding box center [591, 15] width 48 height 28
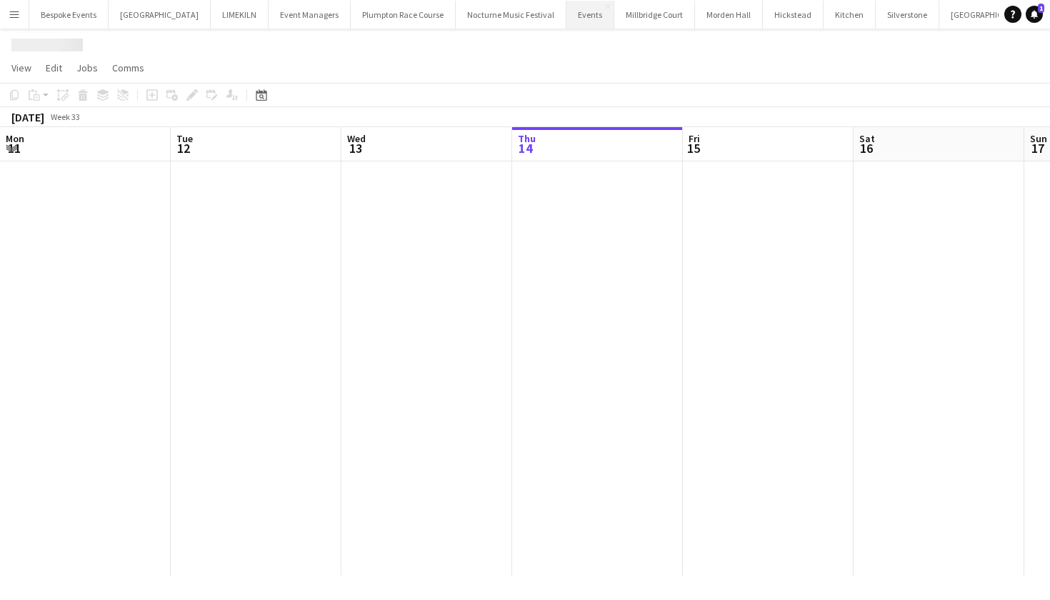
scroll to position [0, 341]
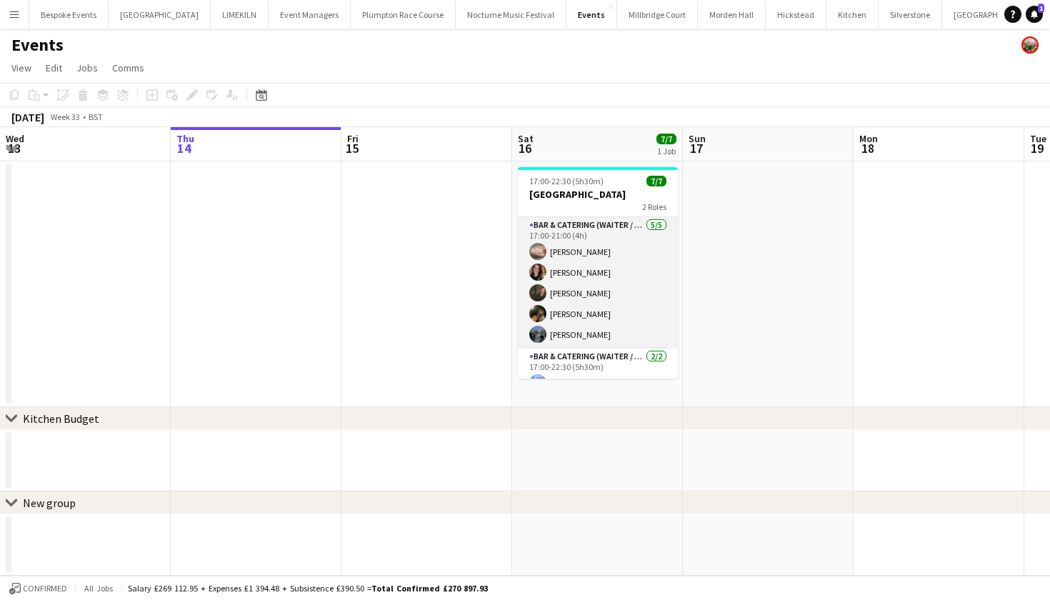
click at [589, 319] on app-card-role "Bar & Catering (Waiter / waitress) 5/5 17:00-21:00 (4h) Jasmine Pattison Leonie…" at bounding box center [598, 282] width 160 height 131
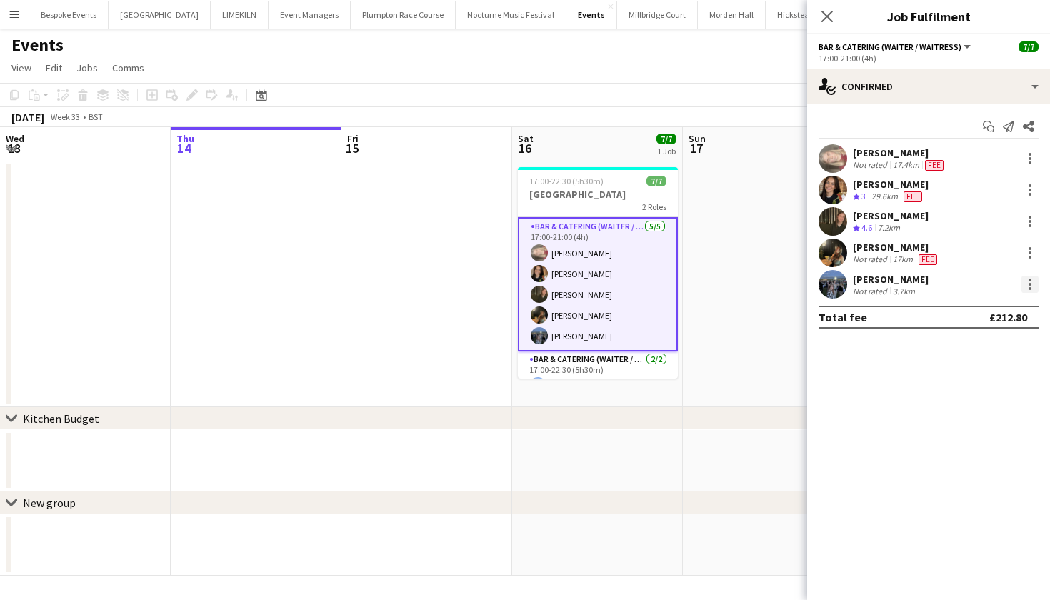
click at [1027, 286] on div at bounding box center [1030, 284] width 17 height 17
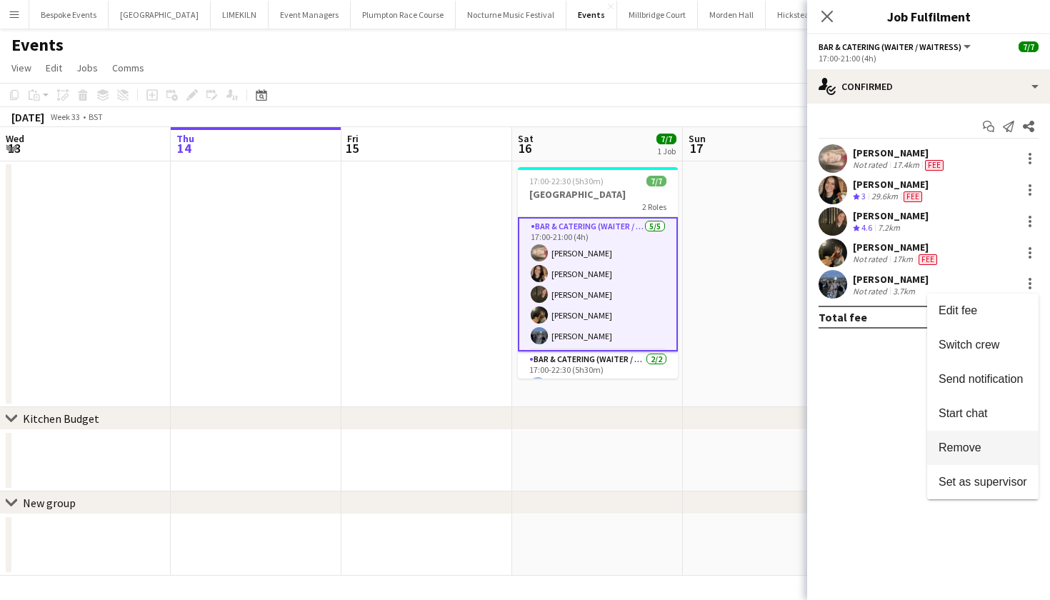
click at [950, 447] on span "Remove" at bounding box center [960, 448] width 43 height 12
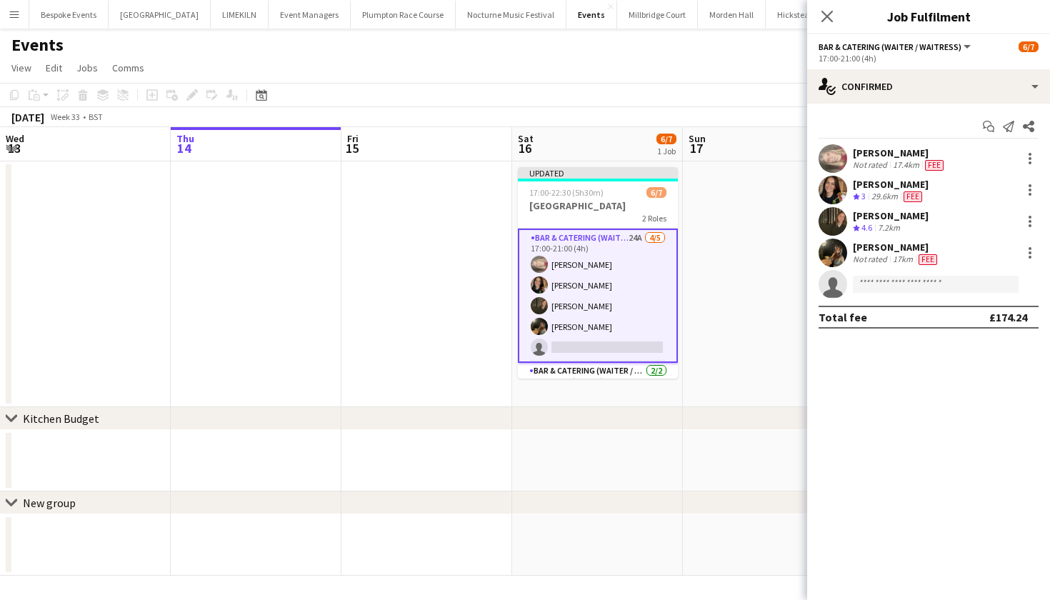
click at [769, 257] on app-date-cell at bounding box center [768, 284] width 171 height 246
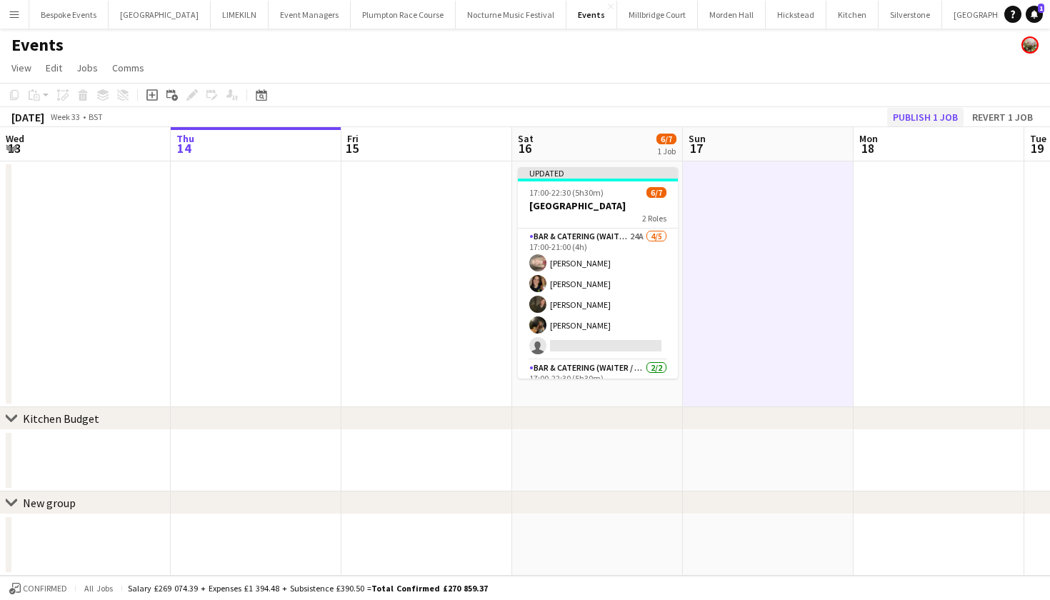
click at [924, 123] on button "Publish 1 job" at bounding box center [925, 117] width 76 height 19
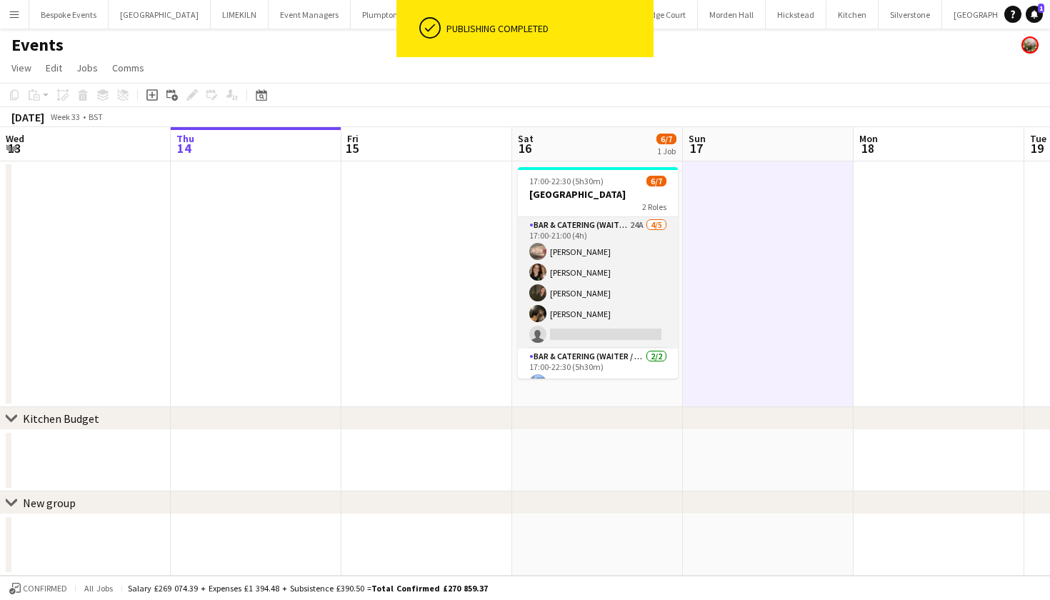
click at [612, 339] on app-card-role "Bar & Catering (Waiter / waitress) 24A 4/5 17:00-21:00 (4h) Jasmine Pattison Le…" at bounding box center [598, 282] width 160 height 131
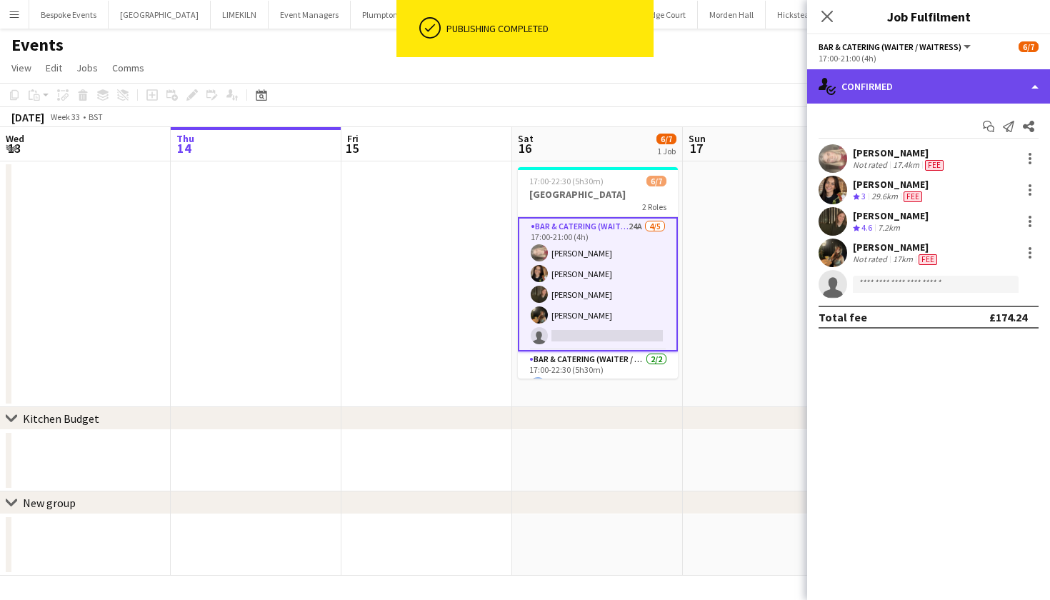
click at [915, 92] on div "single-neutral-actions-check-2 Confirmed" at bounding box center [928, 86] width 243 height 34
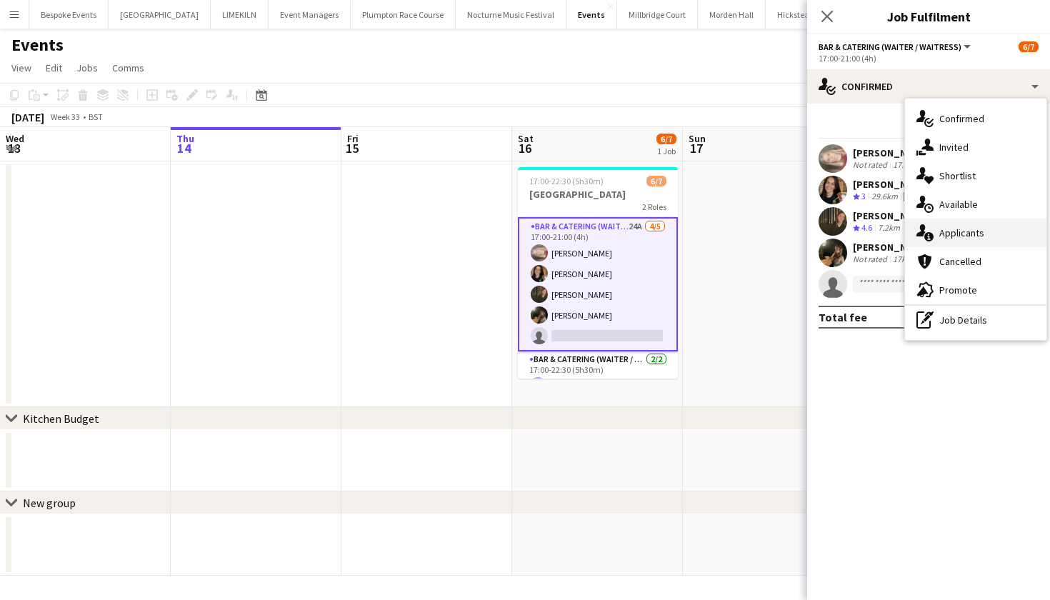
click at [922, 233] on icon at bounding box center [921, 230] width 9 height 12
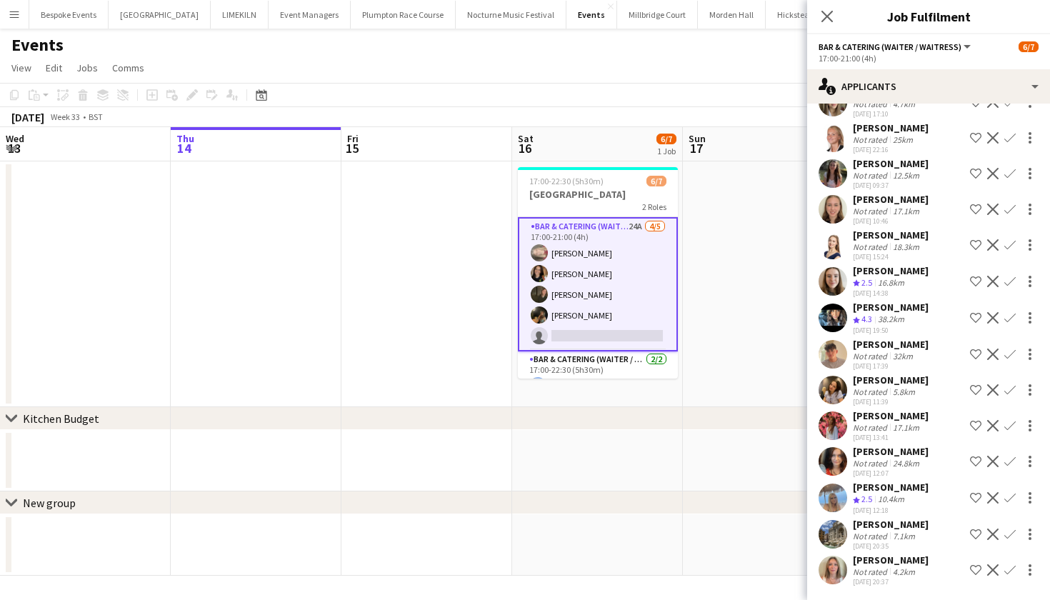
scroll to position [195, 0]
click at [840, 581] on app-user-avatar at bounding box center [833, 570] width 29 height 29
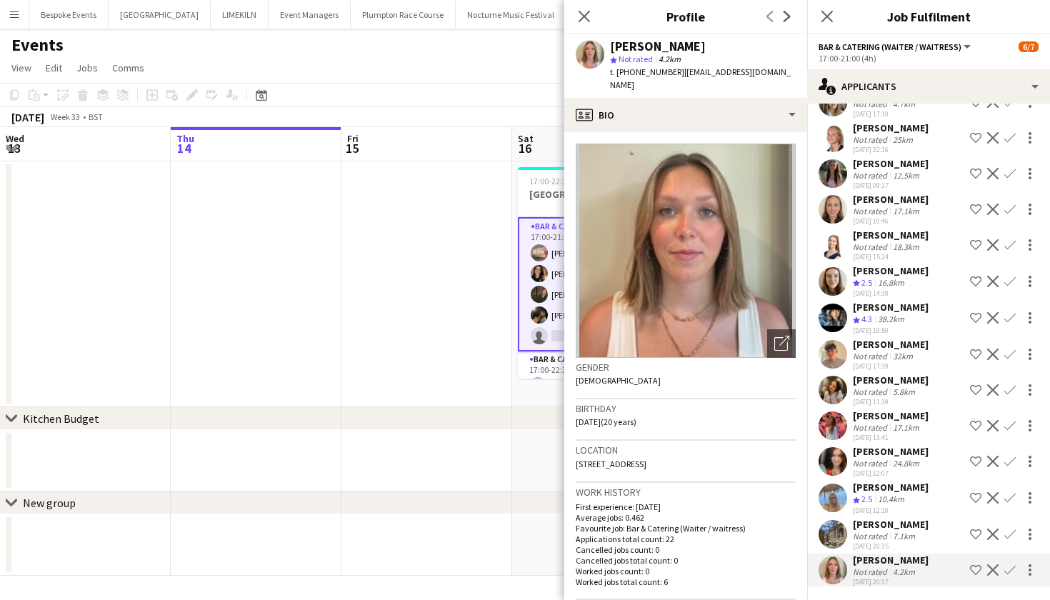
click at [1008, 574] on app-icon "Confirm" at bounding box center [1009, 569] width 11 height 11
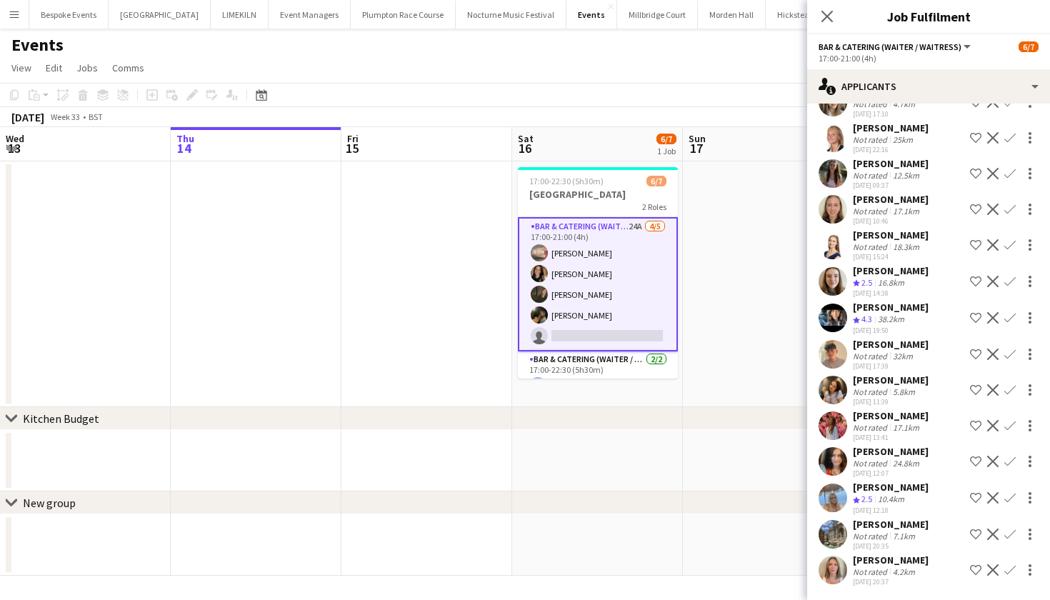
click at [1013, 569] on app-icon "Confirm" at bounding box center [1009, 569] width 11 height 11
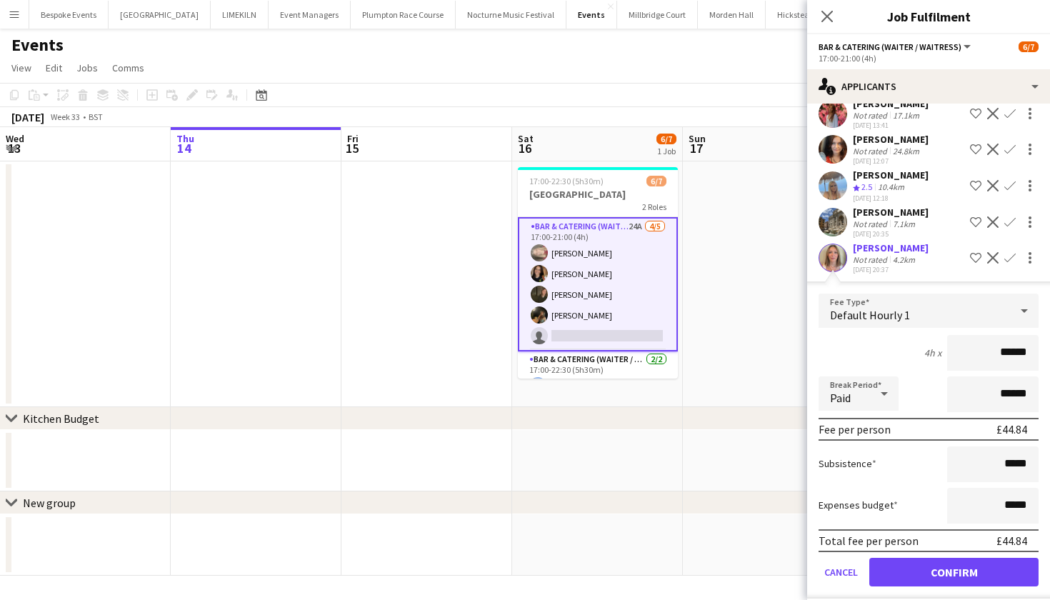
click at [951, 567] on button "Confirm" at bounding box center [953, 572] width 169 height 29
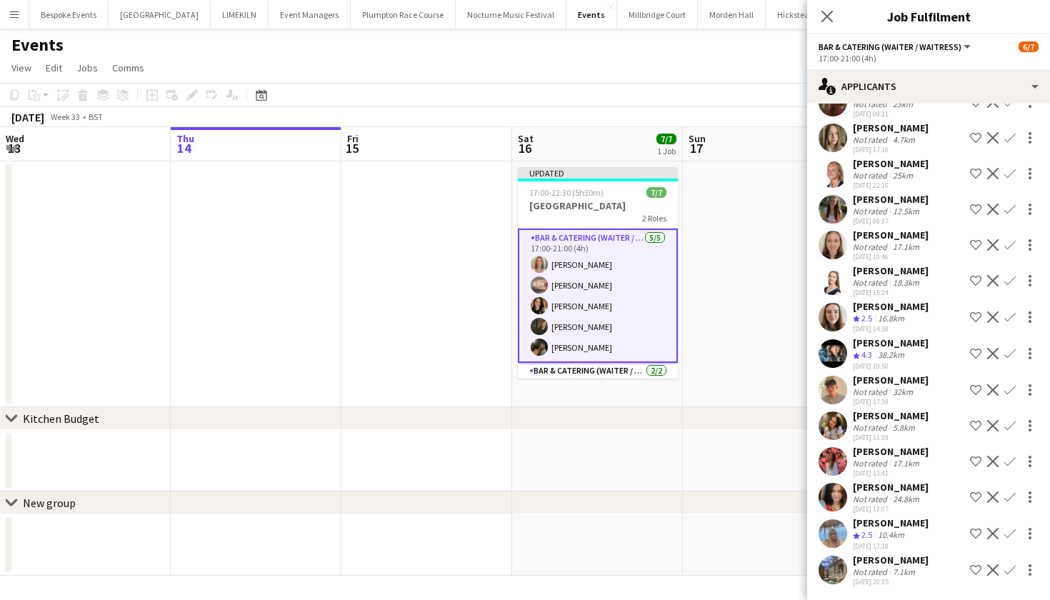
scroll to position [159, 0]
click at [700, 313] on app-date-cell at bounding box center [768, 284] width 171 height 246
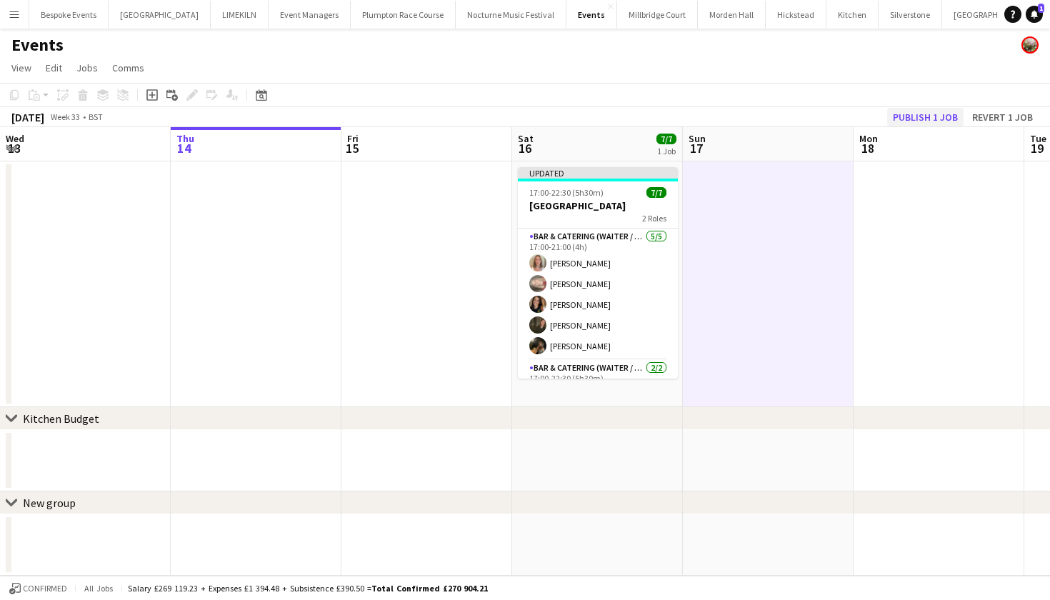
click at [919, 120] on button "Publish 1 job" at bounding box center [925, 117] width 76 height 19
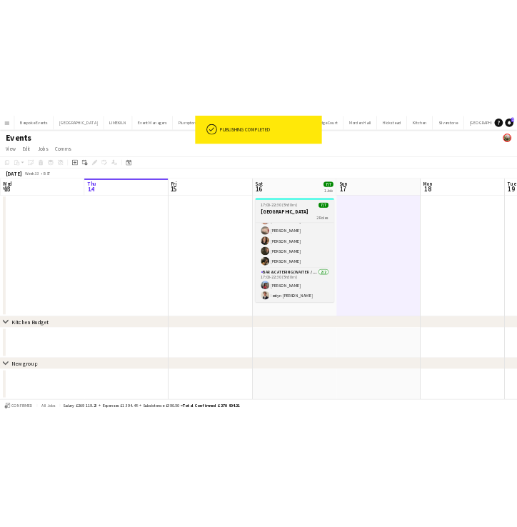
scroll to position [39, 0]
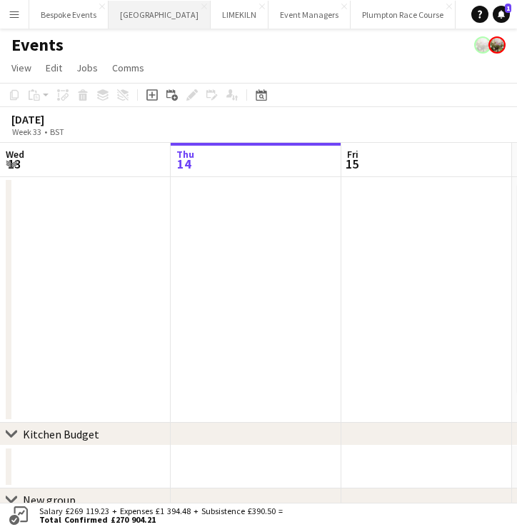
click at [159, 28] on button "[GEOGRAPHIC_DATA] Close" at bounding box center [160, 15] width 102 height 28
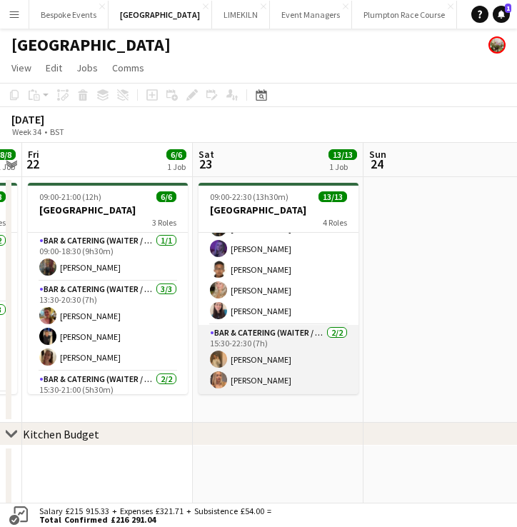
scroll to position [219, 0]
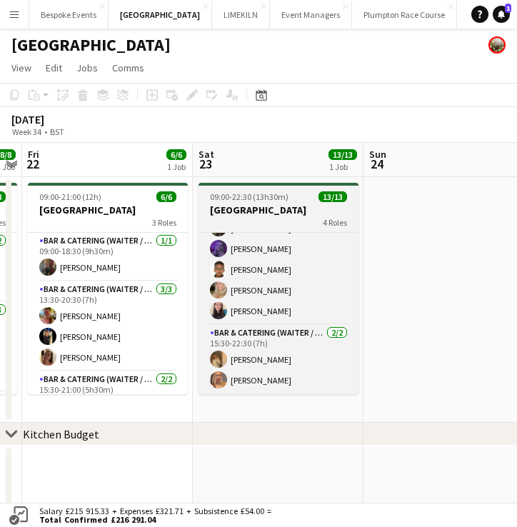
click at [274, 214] on h3 "[GEOGRAPHIC_DATA]" at bounding box center [279, 210] width 160 height 13
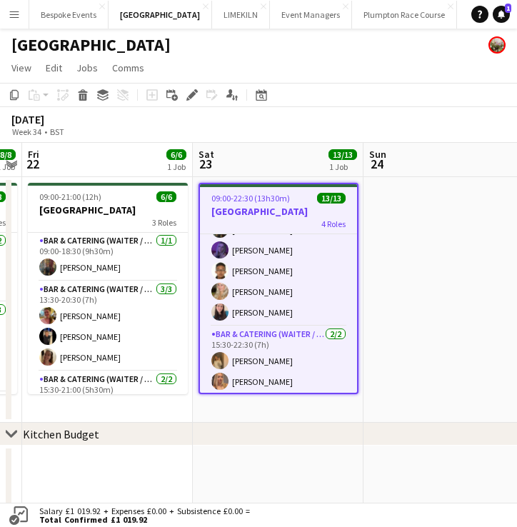
click at [414, 294] on app-date-cell at bounding box center [449, 300] width 171 height 246
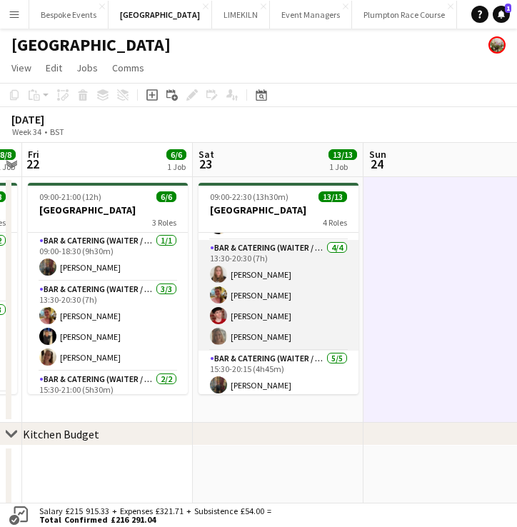
scroll to position [59, 0]
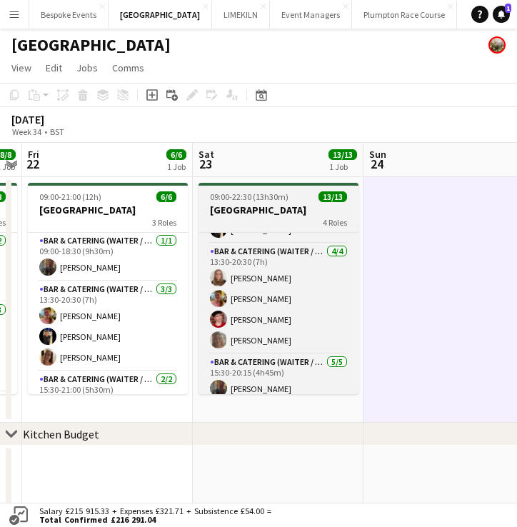
click at [270, 215] on h3 "[GEOGRAPHIC_DATA]" at bounding box center [279, 210] width 160 height 13
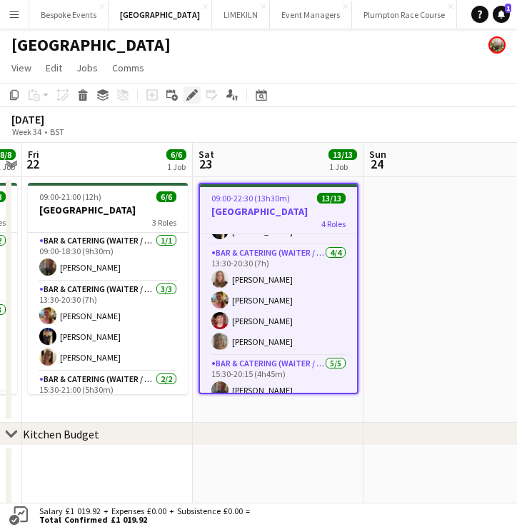
click at [194, 101] on div "Edit" at bounding box center [192, 94] width 17 height 17
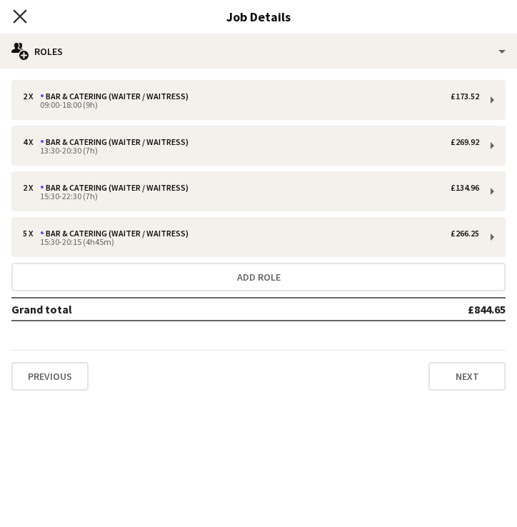
click at [15, 17] on icon "Close pop-in" at bounding box center [20, 16] width 14 height 14
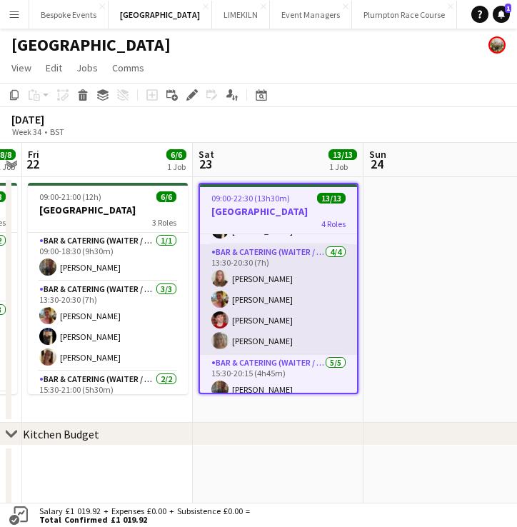
scroll to position [63, 0]
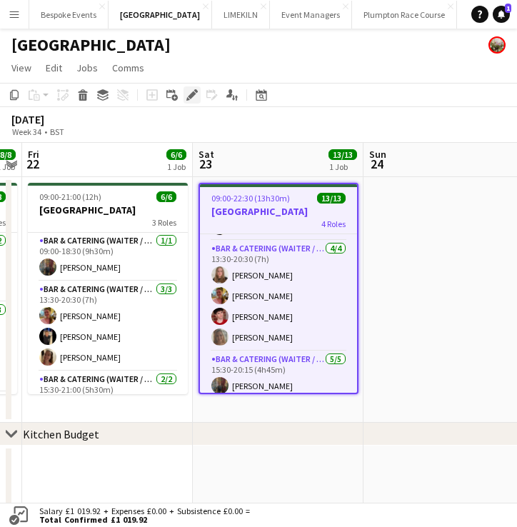
click at [191, 94] on icon at bounding box center [192, 95] width 8 height 8
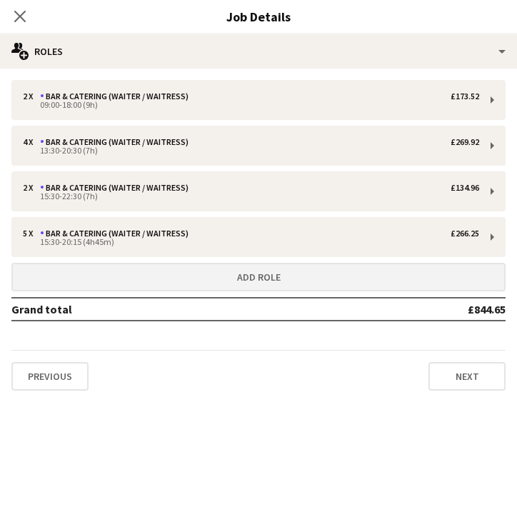
click at [257, 271] on button "Add role" at bounding box center [258, 277] width 494 height 29
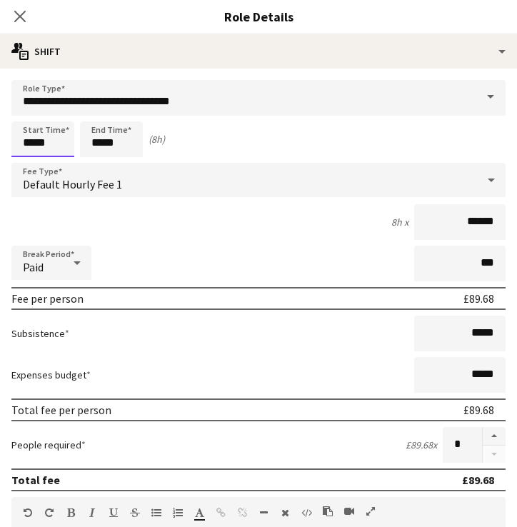
click at [35, 146] on input "*****" at bounding box center [42, 139] width 63 height 36
type input "*****"
click at [102, 145] on input "*****" at bounding box center [111, 139] width 63 height 36
type input "*****"
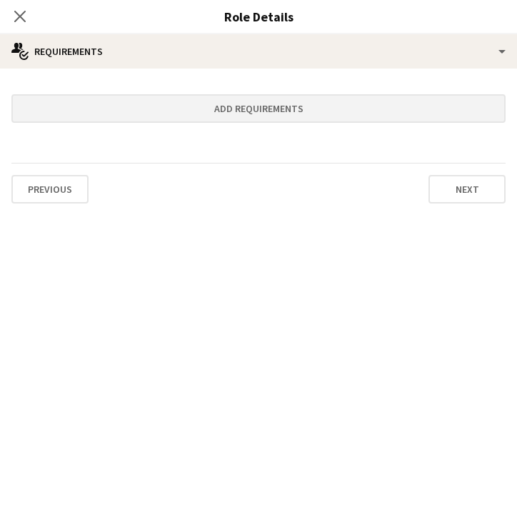
click at [126, 116] on button "Add requirements" at bounding box center [258, 108] width 494 height 29
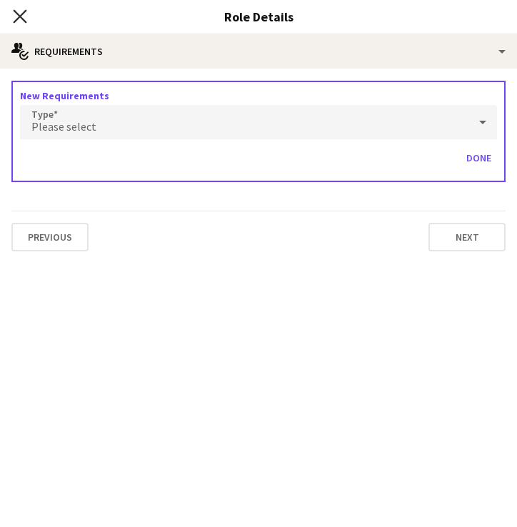
click at [16, 19] on icon at bounding box center [20, 16] width 14 height 14
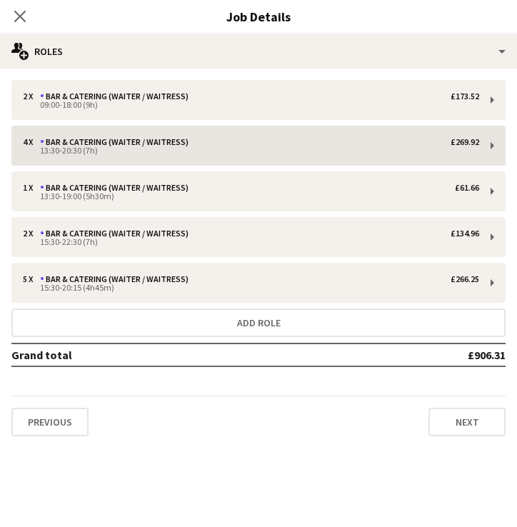
scroll to position [0, 0]
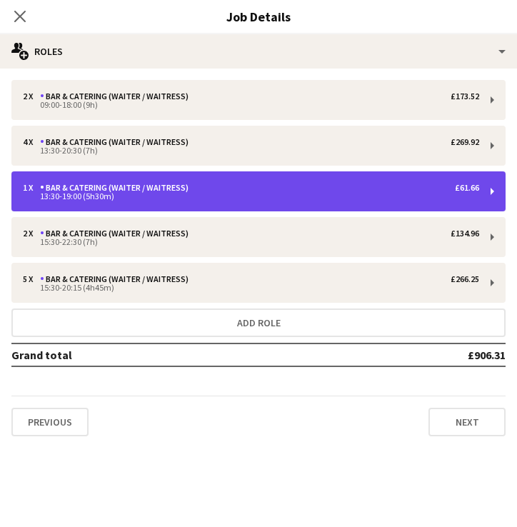
click at [96, 186] on div "Bar & Catering (Waiter / waitress)" at bounding box center [117, 188] width 154 height 10
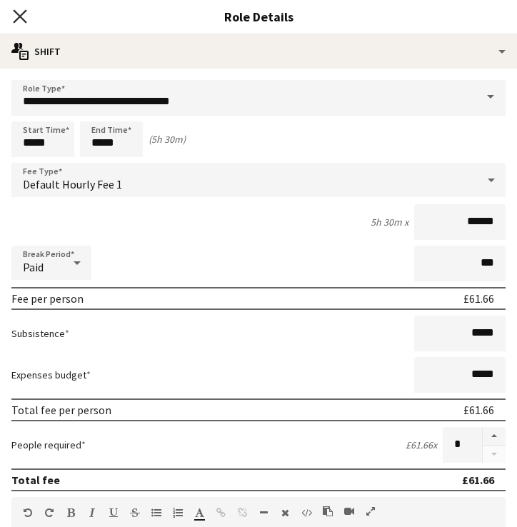
click at [18, 17] on icon "Close pop-in" at bounding box center [20, 16] width 14 height 14
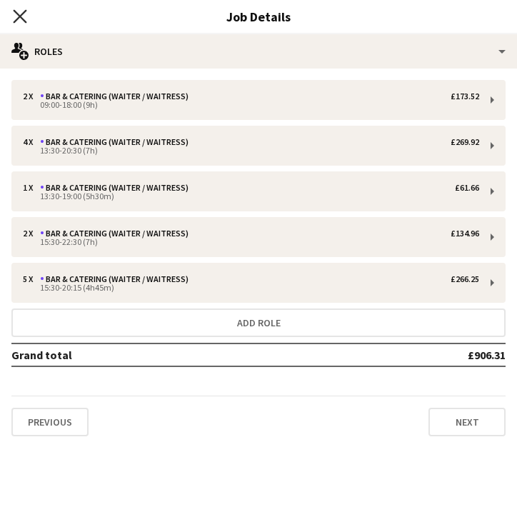
click at [22, 14] on icon at bounding box center [20, 16] width 14 height 14
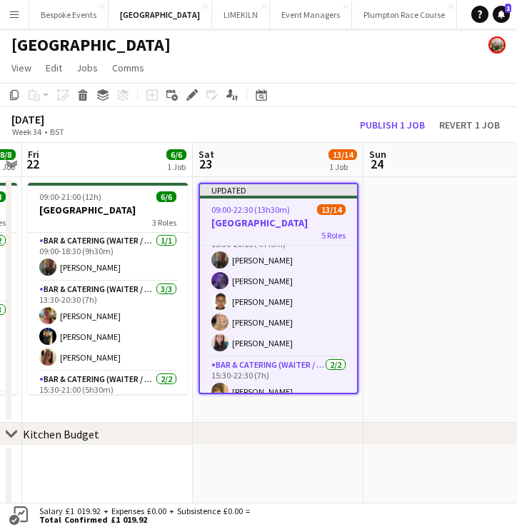
scroll to position [249, 0]
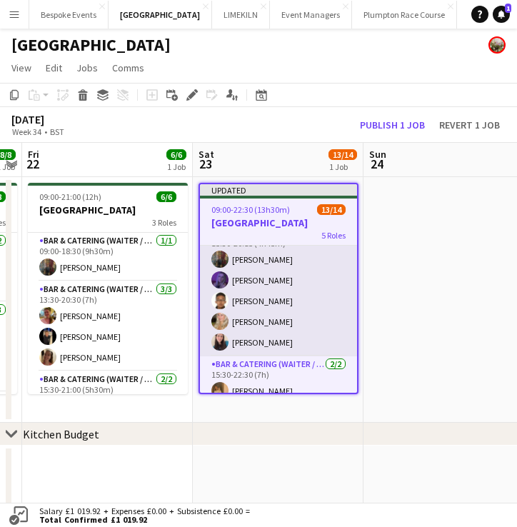
click at [296, 285] on app-card-role "Bar & Catering (Waiter / waitress) 5/5 15:30-20:15 (4h45m) Annabel Perry Layla …" at bounding box center [278, 290] width 157 height 131
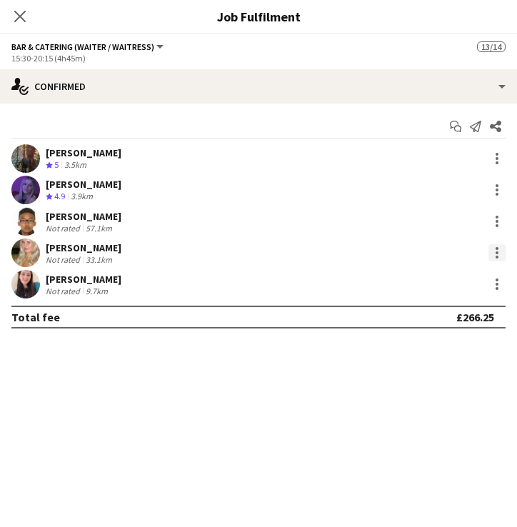
click at [498, 256] on div at bounding box center [497, 257] width 3 height 3
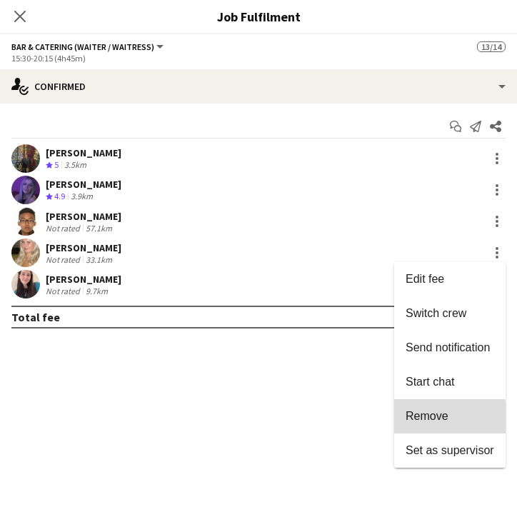
click at [417, 421] on span "Remove" at bounding box center [427, 416] width 43 height 12
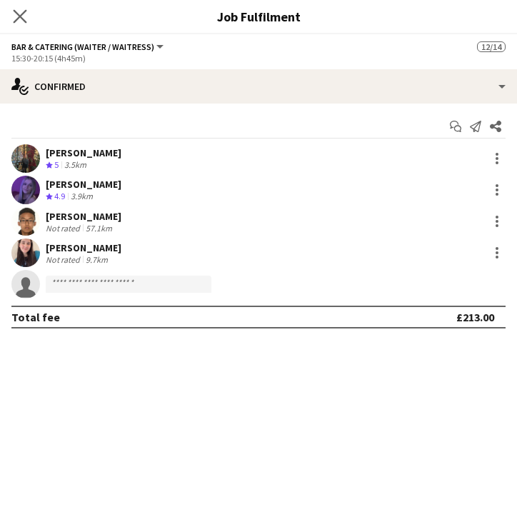
click at [19, 24] on app-icon "Close pop-in" at bounding box center [20, 16] width 21 height 21
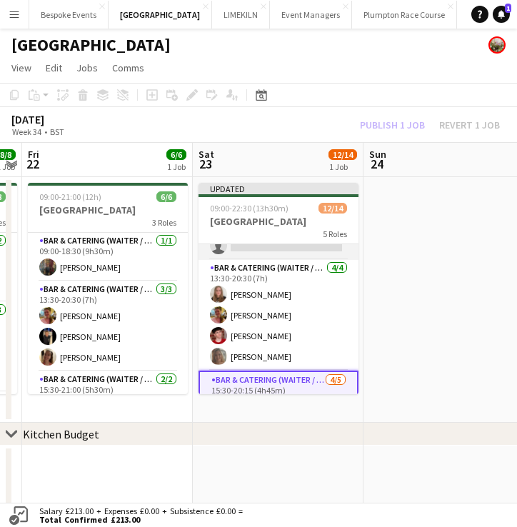
scroll to position [116, 0]
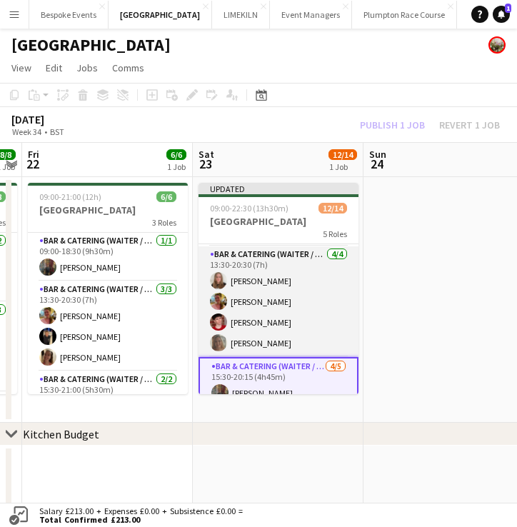
click at [251, 313] on app-card-role "Bar & Catering (Waiter / waitress) 4/4 13:30-20:30 (7h) Daisy Shaw Alexandra Wi…" at bounding box center [279, 301] width 160 height 111
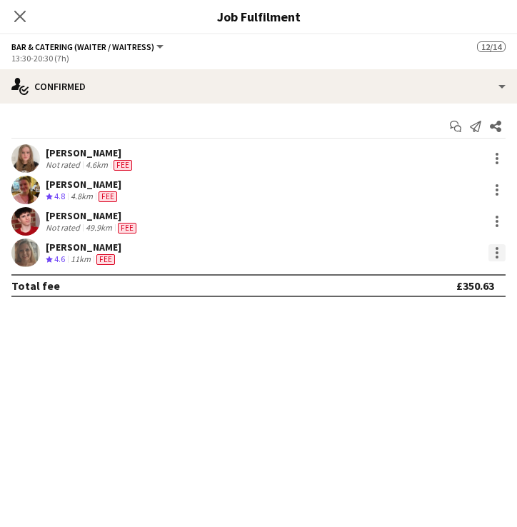
click at [502, 256] on div at bounding box center [497, 252] width 17 height 17
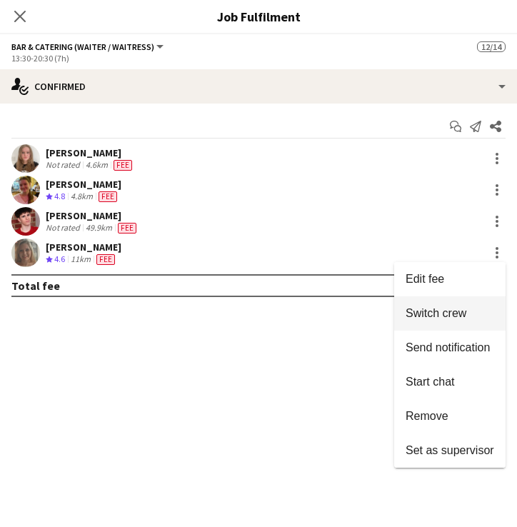
click at [416, 324] on button "Switch crew" at bounding box center [449, 313] width 111 height 34
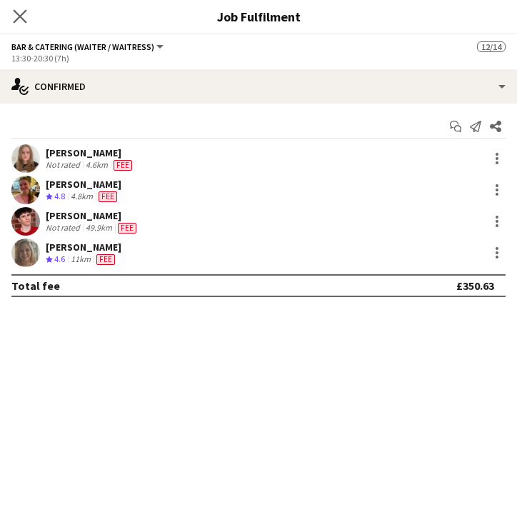
click at [15, 24] on app-icon "Close pop-in" at bounding box center [20, 16] width 21 height 21
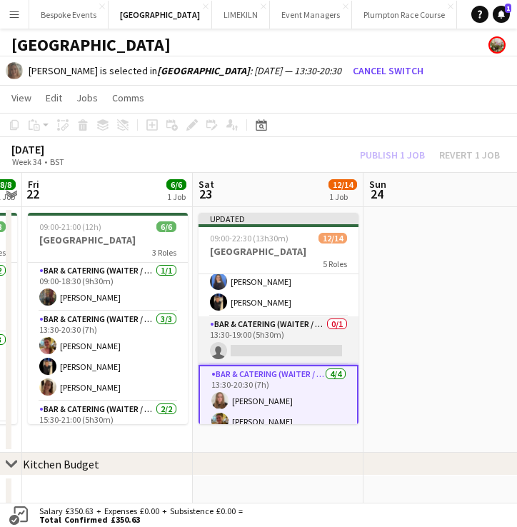
scroll to position [21, 0]
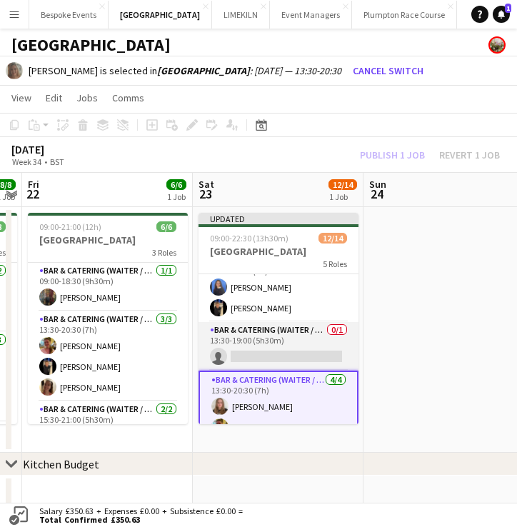
click at [302, 329] on app-card-role "Bar & Catering (Waiter / waitress) 0/1 13:30-19:00 (5h30m) single-neutral-actio…" at bounding box center [279, 346] width 160 height 49
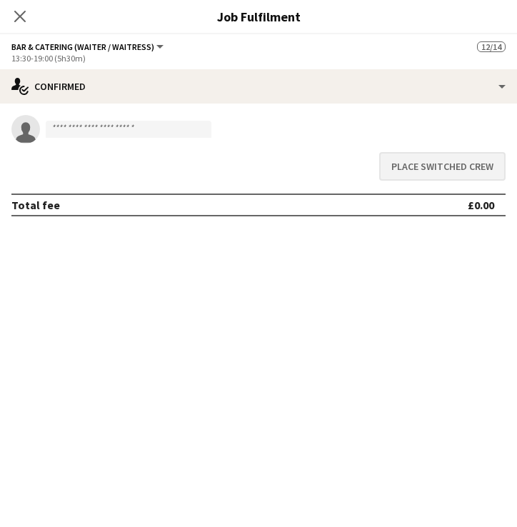
click at [456, 171] on button "Place switched crew" at bounding box center [442, 166] width 126 height 29
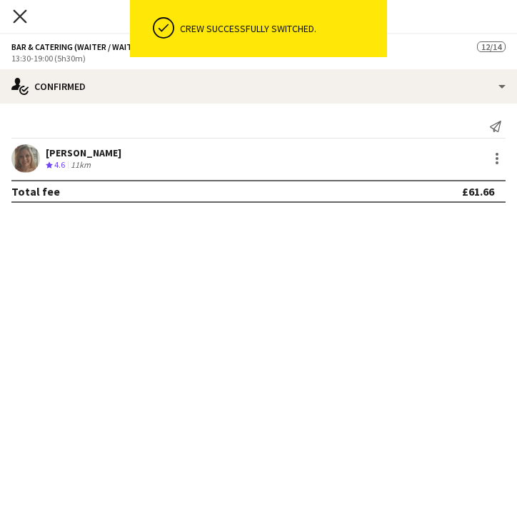
click at [24, 19] on icon "Close pop-in" at bounding box center [20, 16] width 14 height 14
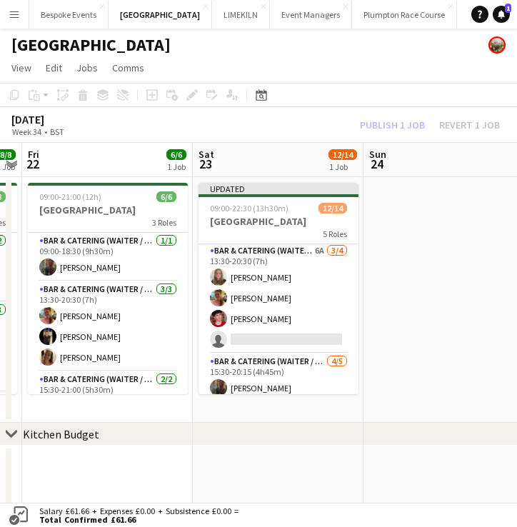
scroll to position [128, 0]
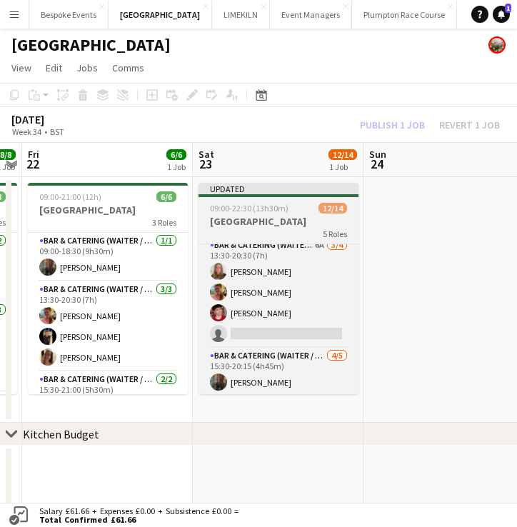
click at [248, 219] on h3 "[GEOGRAPHIC_DATA]" at bounding box center [279, 221] width 160 height 13
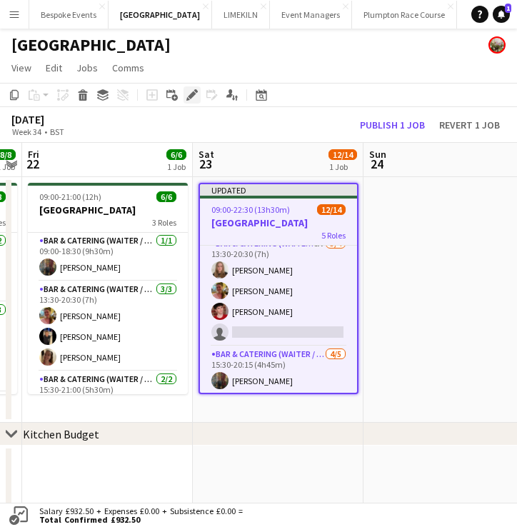
click at [193, 99] on icon "Edit" at bounding box center [191, 94] width 11 height 11
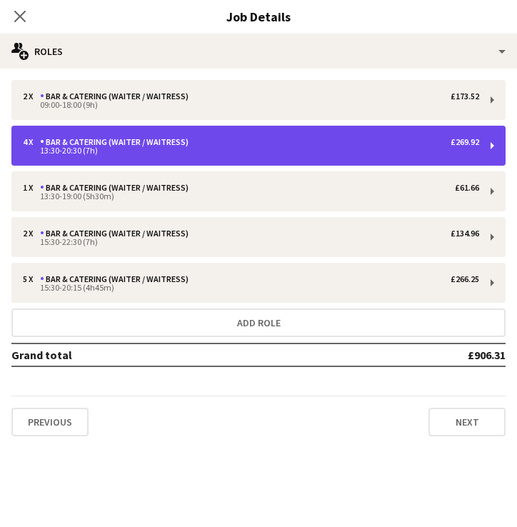
click at [288, 152] on div "13:30-20:30 (7h)" at bounding box center [251, 150] width 457 height 7
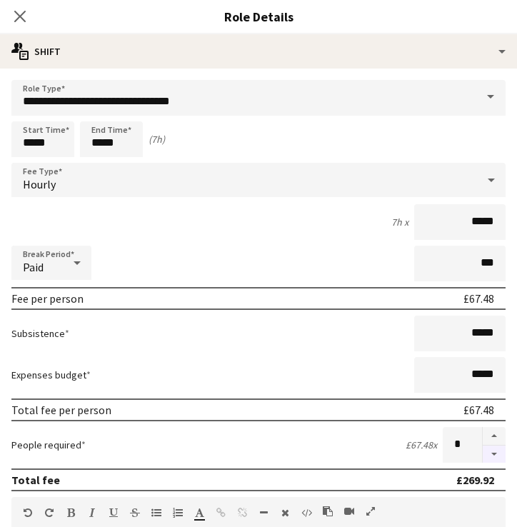
click at [496, 451] on button "button" at bounding box center [494, 455] width 23 height 18
type input "*"
click at [24, 25] on app-icon "Close pop-in" at bounding box center [20, 16] width 21 height 21
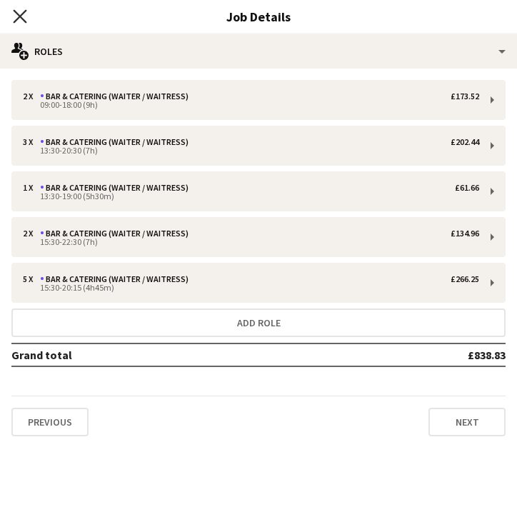
click at [21, 18] on icon at bounding box center [20, 16] width 14 height 14
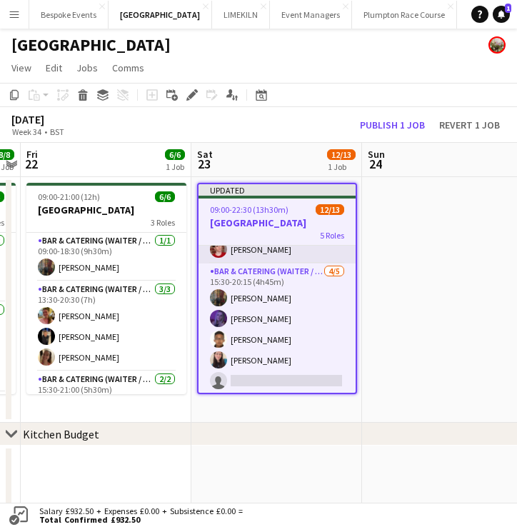
scroll to position [191, 0]
click at [236, 223] on h3 "[GEOGRAPHIC_DATA]" at bounding box center [277, 222] width 157 height 13
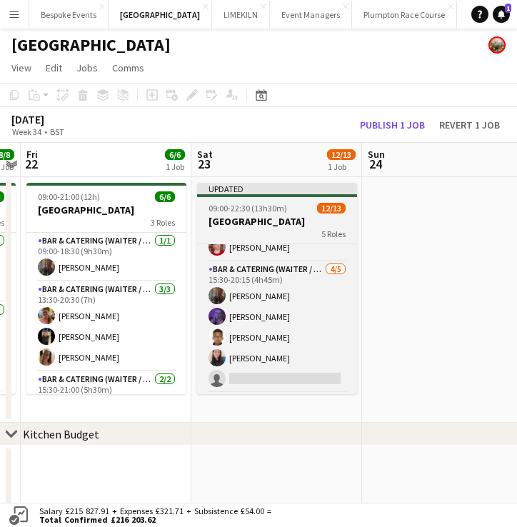
click at [226, 219] on h3 "[GEOGRAPHIC_DATA]" at bounding box center [277, 221] width 160 height 13
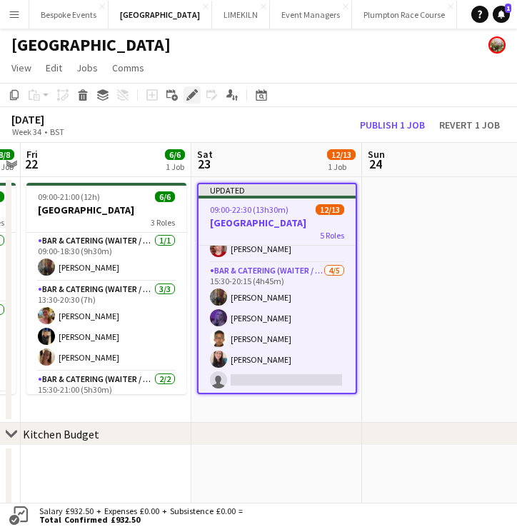
click at [191, 96] on icon at bounding box center [192, 95] width 8 height 8
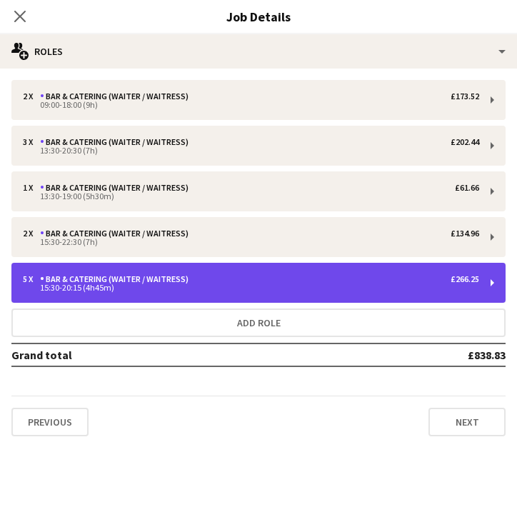
click at [316, 274] on div "5 x Bar & Catering (Waiter / waitress) £266.25 15:30-20:15 (4h45m)" at bounding box center [258, 283] width 494 height 40
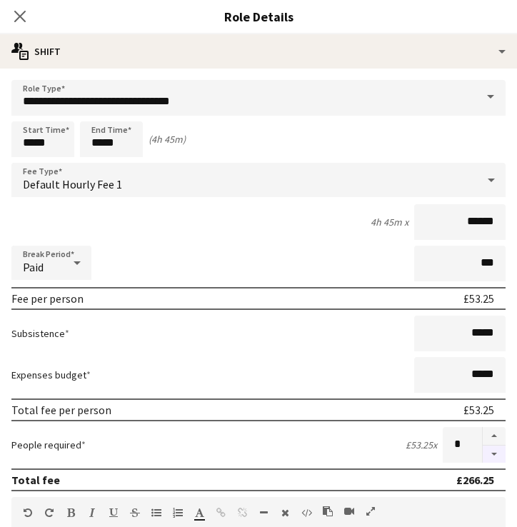
click at [494, 455] on button "button" at bounding box center [494, 455] width 23 height 18
type input "*"
click at [21, 22] on icon "Close pop-in" at bounding box center [20, 16] width 14 height 14
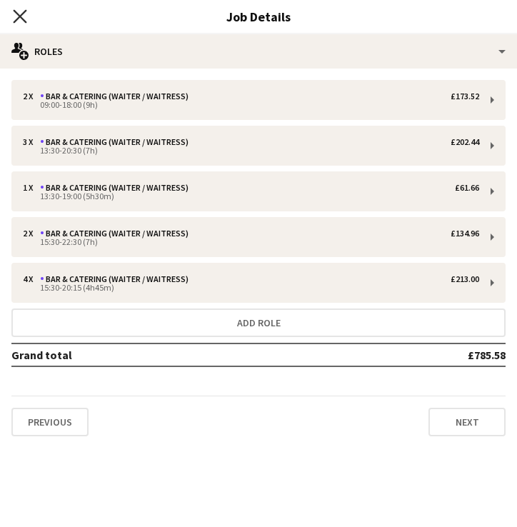
click at [17, 16] on icon "Close pop-in" at bounding box center [20, 16] width 14 height 14
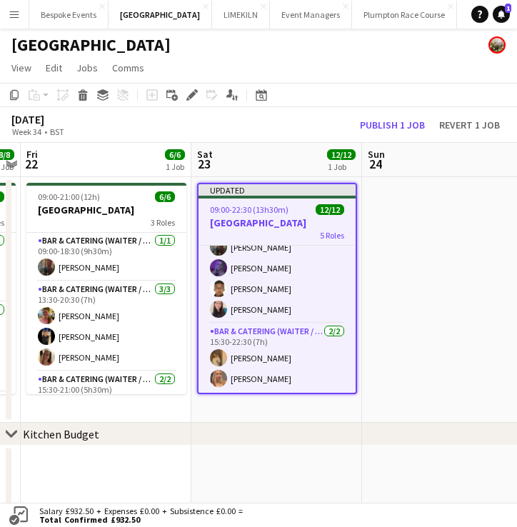
scroll to position [241, 0]
click at [382, 121] on button "Publish 1 job" at bounding box center [392, 125] width 76 height 16
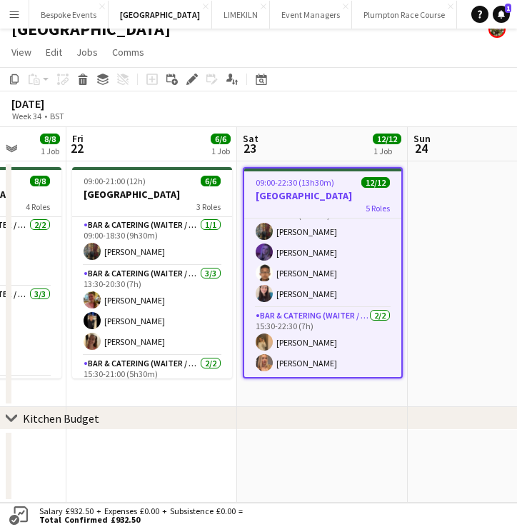
scroll to position [0, 444]
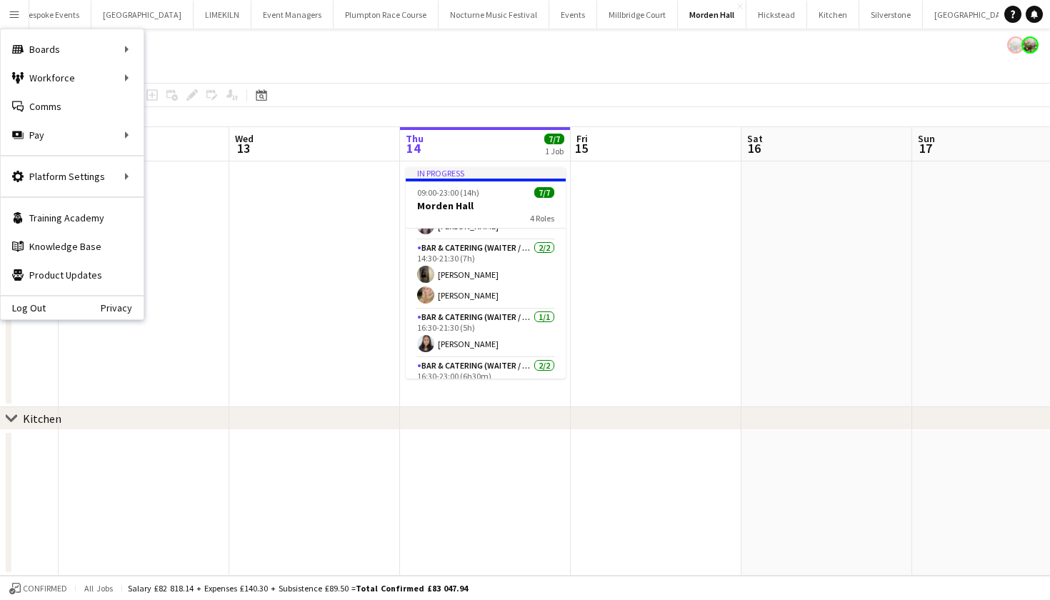
scroll to position [0, 438]
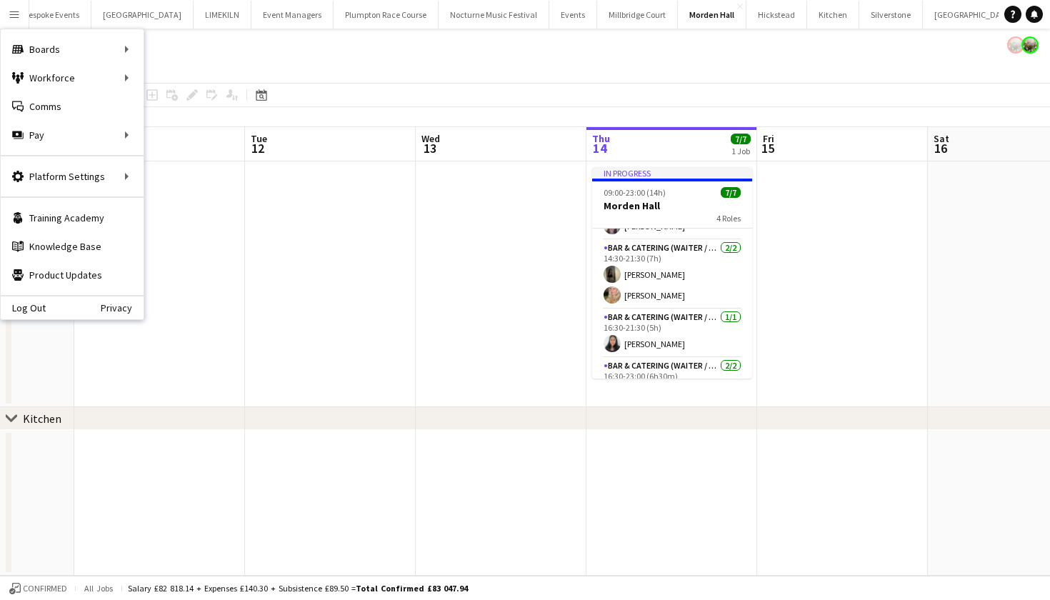
click at [642, 109] on div "August 2025 Week 32 • BST" at bounding box center [525, 117] width 1050 height 20
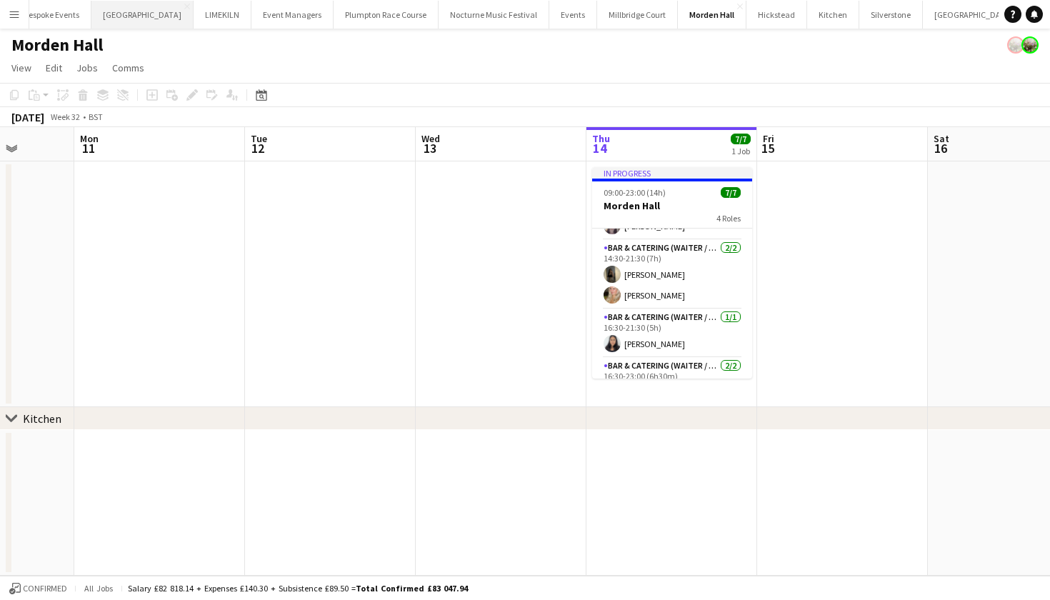
click at [149, 19] on button "[GEOGRAPHIC_DATA] Close" at bounding box center [142, 15] width 102 height 28
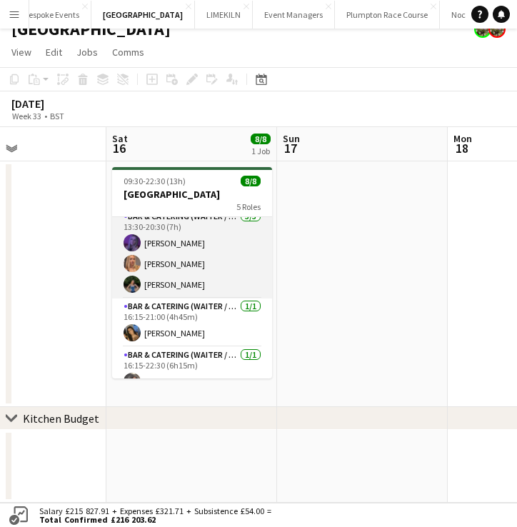
scroll to position [128, 0]
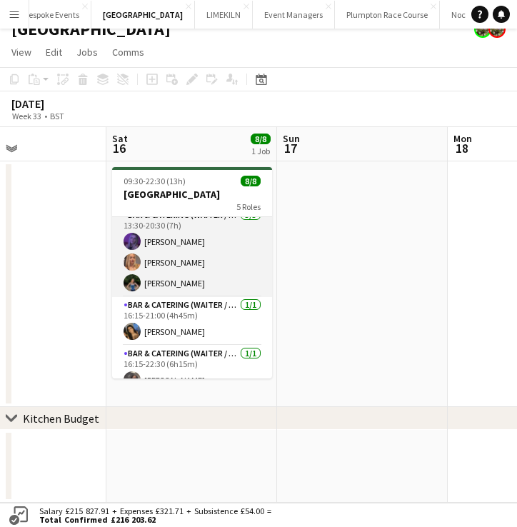
click at [223, 293] on app-card-role "Bar & Catering (Waiter / waitress) 3/3 13:30-20:30 (7h) Layla Ozcan Beatrice Va…" at bounding box center [192, 252] width 160 height 90
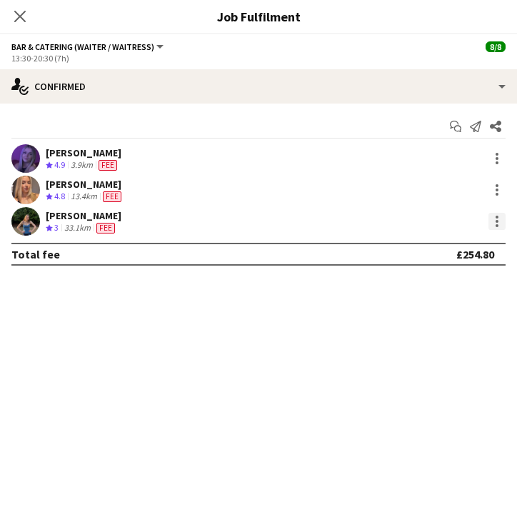
click at [500, 224] on div at bounding box center [497, 221] width 17 height 17
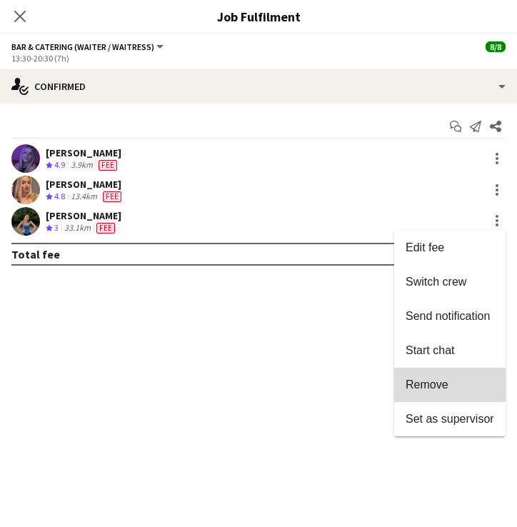
click at [426, 375] on button "Remove" at bounding box center [449, 385] width 111 height 34
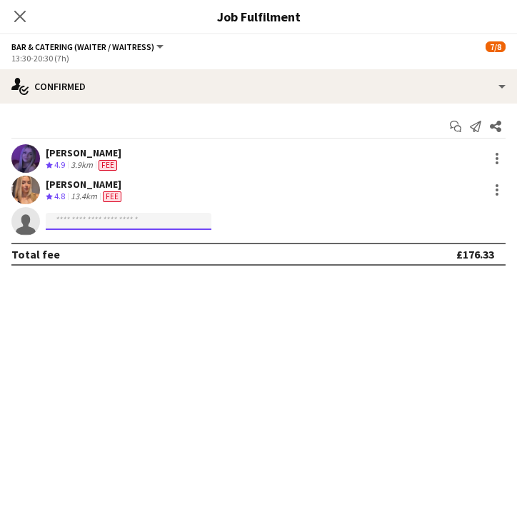
click at [192, 228] on input at bounding box center [129, 221] width 166 height 17
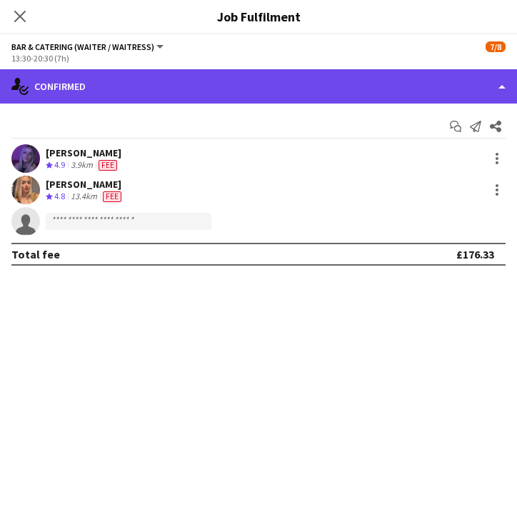
click at [43, 86] on div "single-neutral-actions-check-2 Confirmed" at bounding box center [258, 86] width 517 height 34
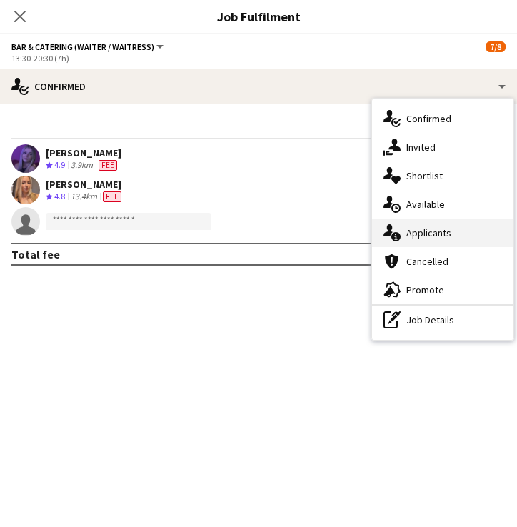
click at [408, 241] on div "single-neutral-actions-information Applicants" at bounding box center [442, 233] width 141 height 29
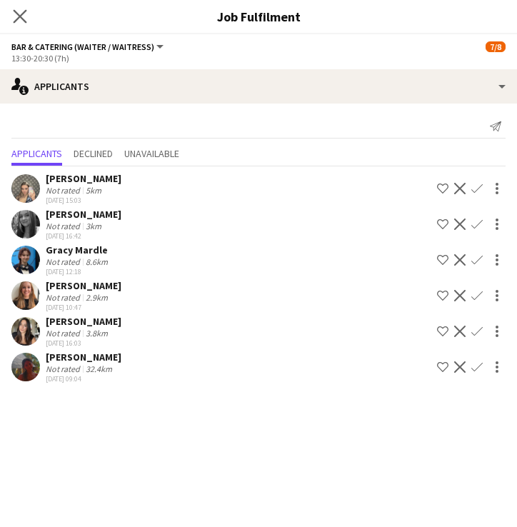
click at [15, 6] on app-icon "Close pop-in" at bounding box center [20, 16] width 21 height 21
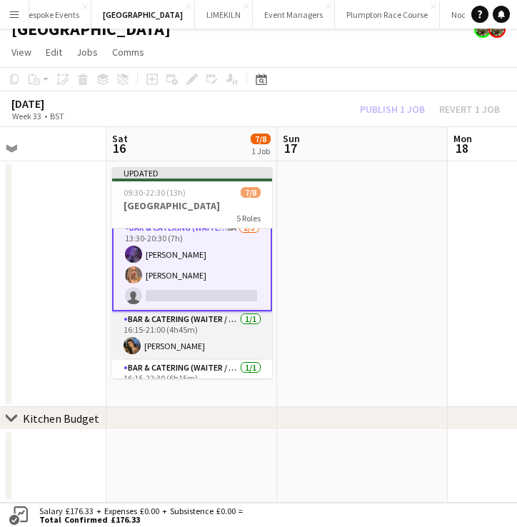
click at [166, 329] on app-card-role "Bar & Catering (Waiter / waitress) 1/1 16:15-21:00 (4h45m) Alisha Tailor" at bounding box center [192, 335] width 160 height 49
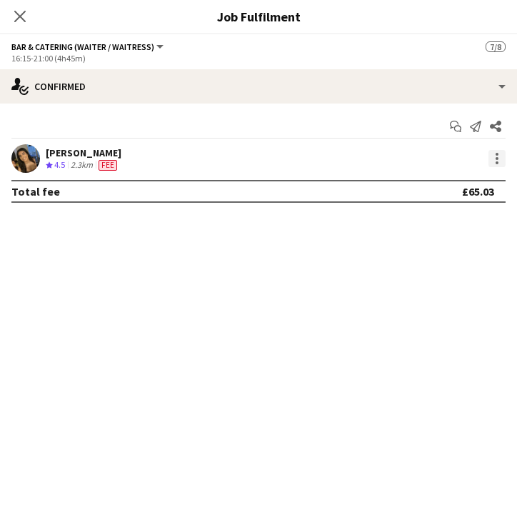
click at [501, 161] on div at bounding box center [497, 158] width 17 height 17
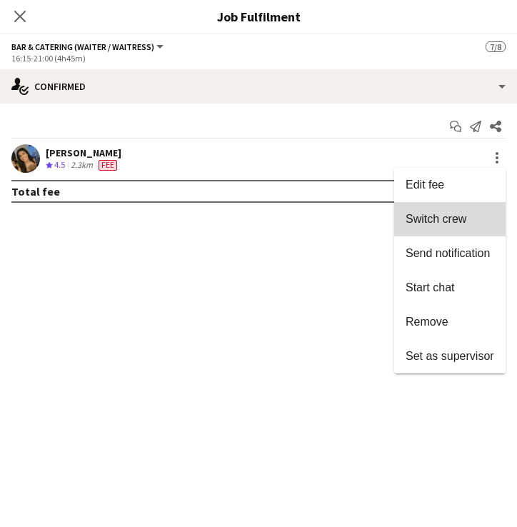
click at [464, 218] on span "Switch crew" at bounding box center [436, 219] width 61 height 12
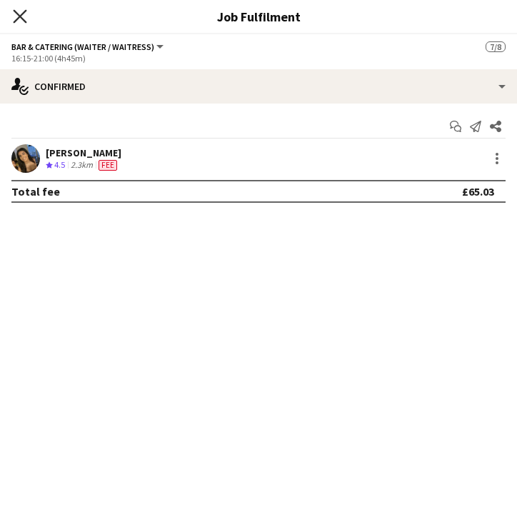
click at [21, 18] on icon at bounding box center [20, 16] width 14 height 14
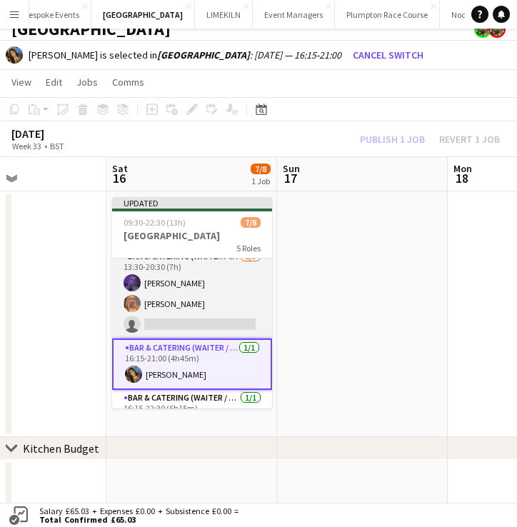
click at [172, 304] on app-card-role "Bar & Catering (Waiter / waitress) 8A 2/3 13:30-20:30 (7h) Layla Ozcan Beatrice…" at bounding box center [192, 294] width 160 height 90
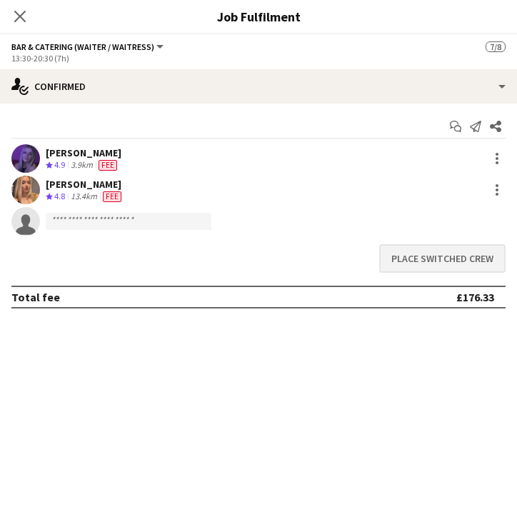
click at [403, 261] on button "Place switched crew" at bounding box center [442, 258] width 126 height 29
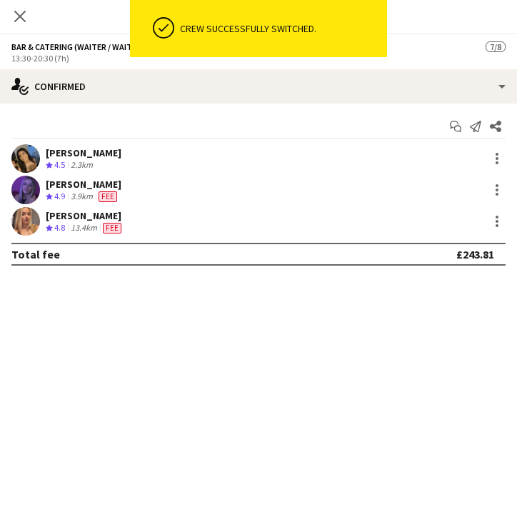
scroll to position [16, 0]
click at [18, 21] on icon "Close pop-in" at bounding box center [20, 16] width 14 height 14
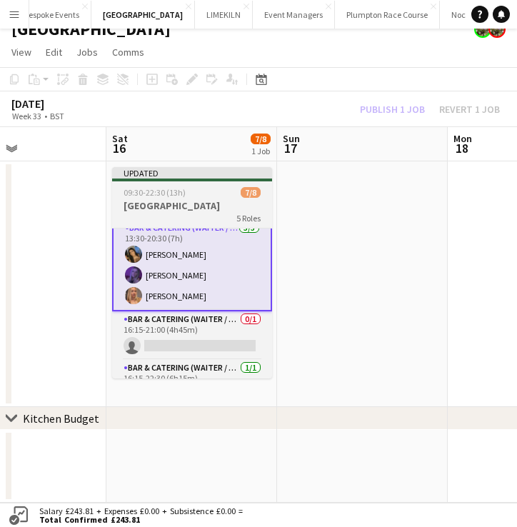
click at [187, 209] on h3 "[GEOGRAPHIC_DATA]" at bounding box center [192, 205] width 160 height 13
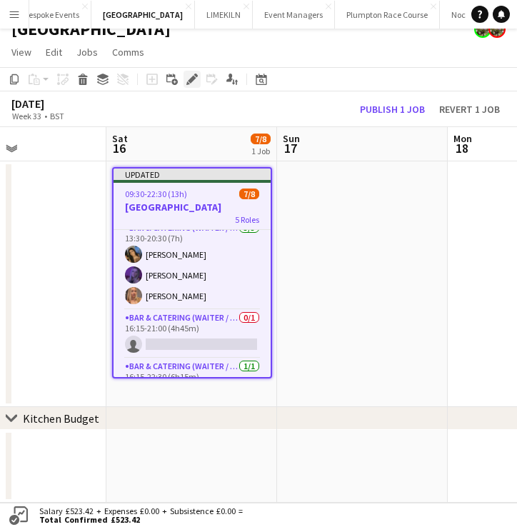
click at [191, 76] on icon "Edit" at bounding box center [191, 79] width 11 height 11
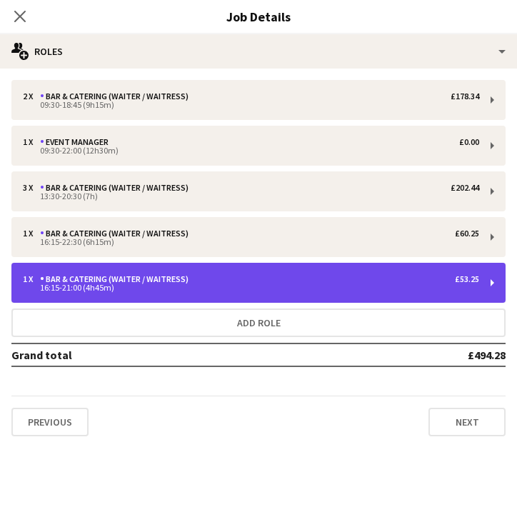
click at [186, 271] on div "1 x Bar & Catering (Waiter / waitress) £53.25 16:15-21:00 (4h45m)" at bounding box center [258, 283] width 494 height 40
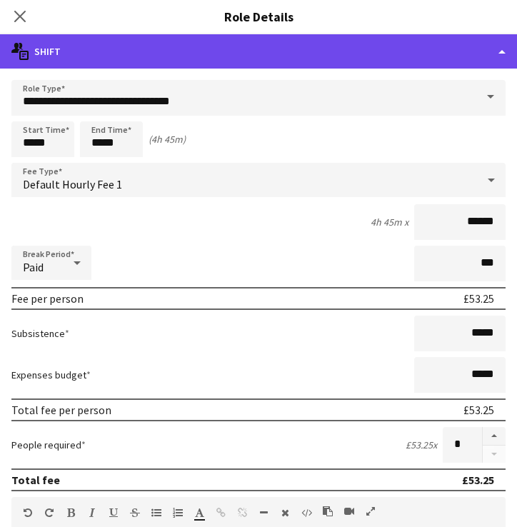
click at [164, 61] on div "multiple-actions-text Shift" at bounding box center [258, 51] width 517 height 34
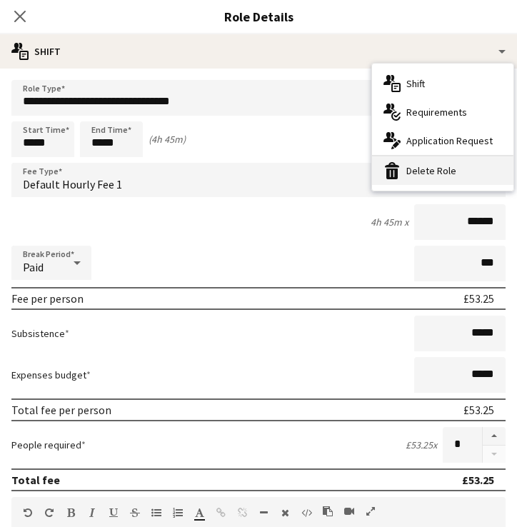
click at [410, 169] on div "bin-2 Delete Role" at bounding box center [442, 170] width 141 height 29
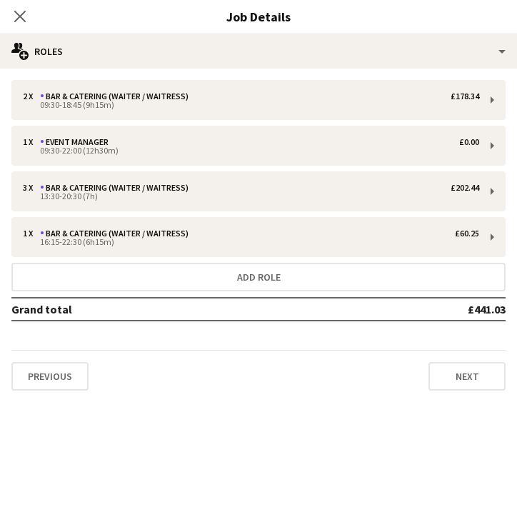
scroll to position [109, 0]
click at [18, 21] on icon "Close pop-in" at bounding box center [20, 16] width 14 height 14
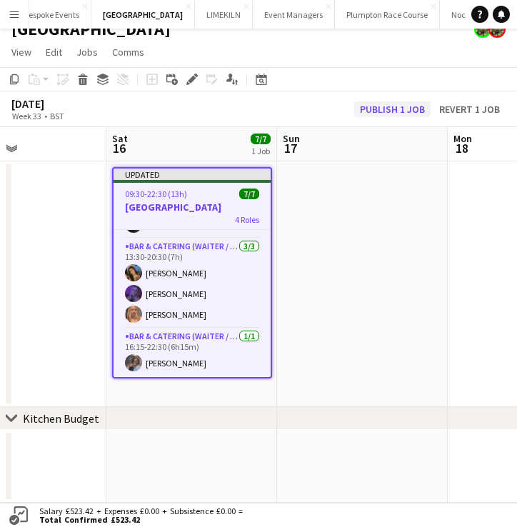
click at [412, 104] on button "Publish 1 job" at bounding box center [392, 109] width 76 height 16
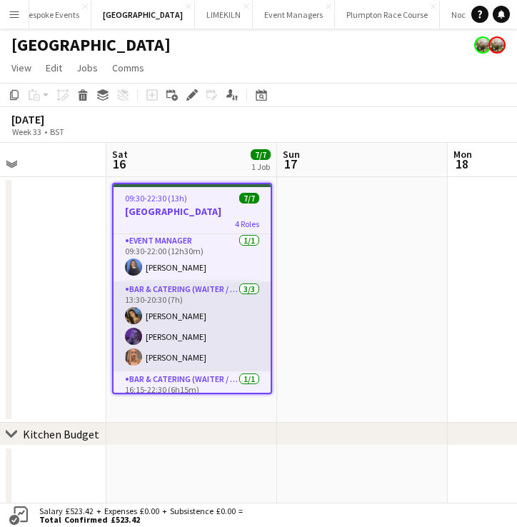
scroll to position [67, 0]
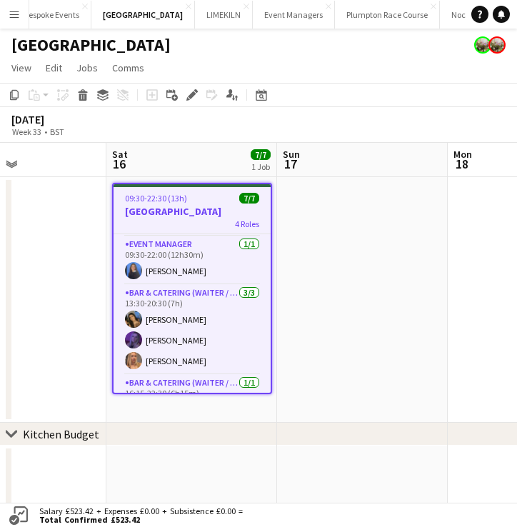
click at [166, 220] on div "4 Roles" at bounding box center [192, 223] width 157 height 11
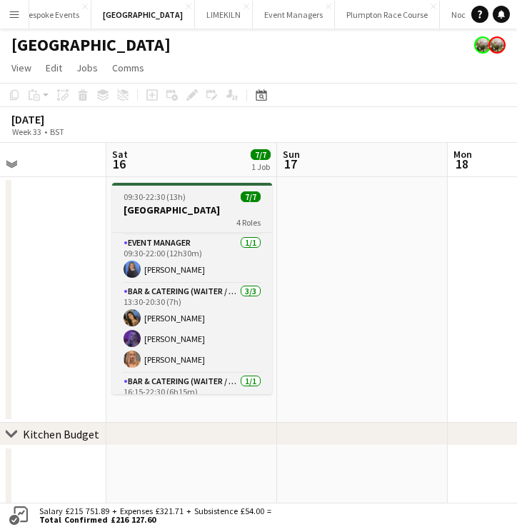
click at [166, 186] on app-job-card "09:30-22:30 (13h) 7/7 Micklefield Hall 4 Roles Bar & Catering (Waiter / waitres…" at bounding box center [192, 288] width 160 height 211
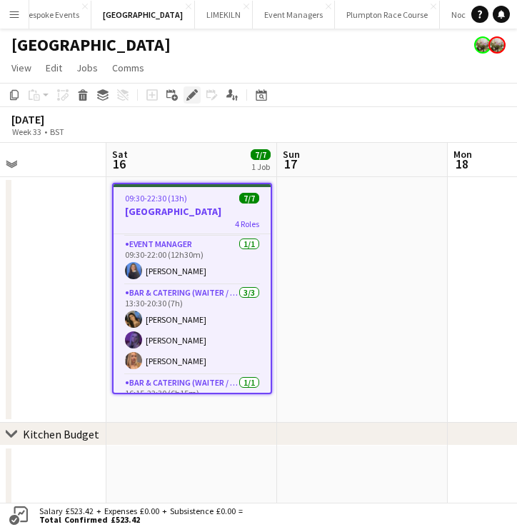
click at [190, 96] on icon at bounding box center [192, 95] width 8 height 8
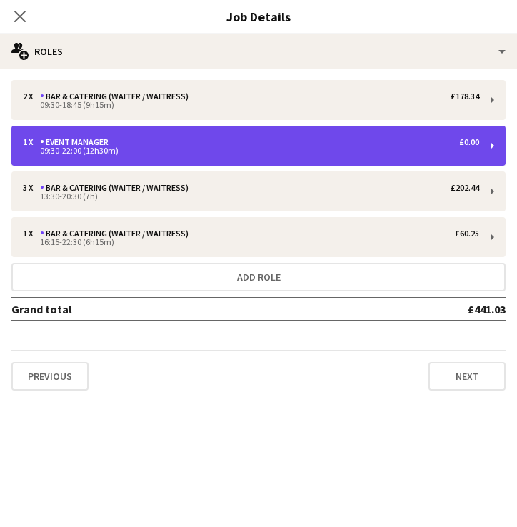
click at [208, 144] on div "1 x Event Manager £0.00" at bounding box center [251, 142] width 457 height 10
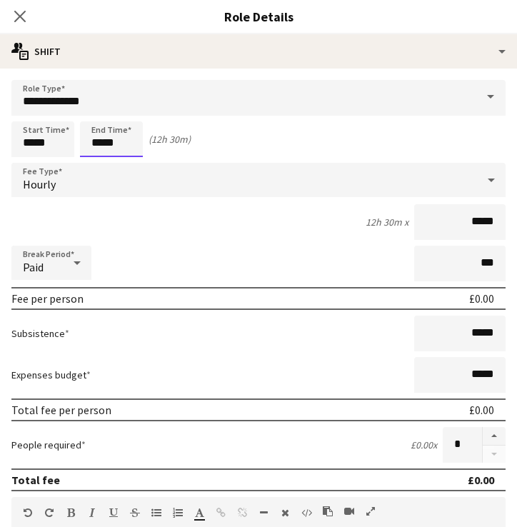
click at [111, 143] on input "*****" at bounding box center [111, 139] width 63 height 36
type input "*****"
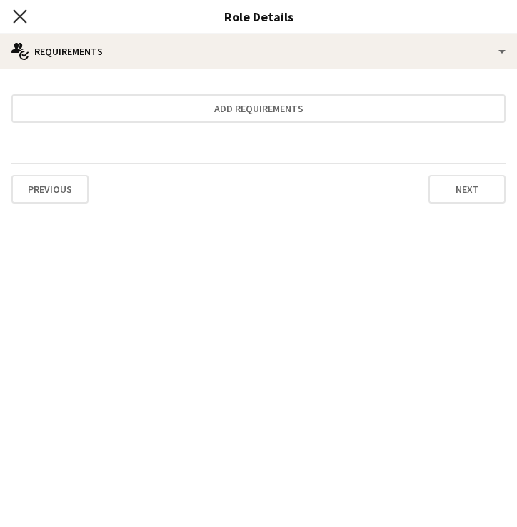
click at [19, 22] on icon "Close pop-in" at bounding box center [20, 16] width 14 height 14
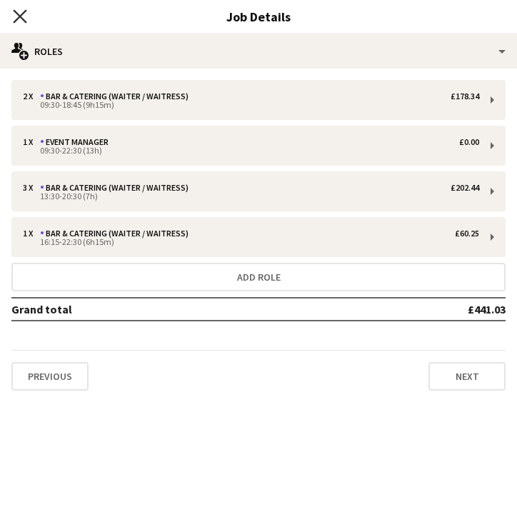
click at [16, 16] on icon "Close pop-in" at bounding box center [20, 16] width 14 height 14
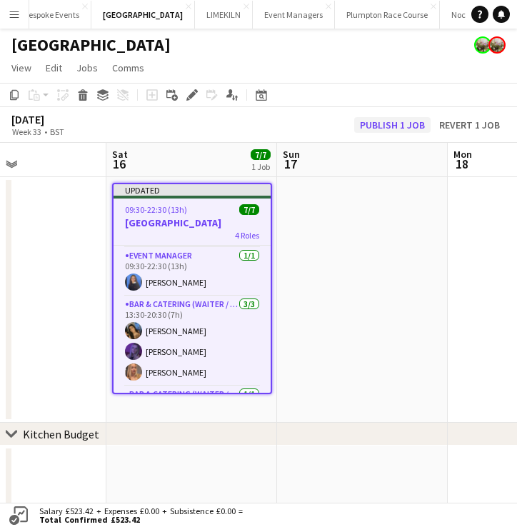
click at [405, 124] on button "Publish 1 job" at bounding box center [392, 125] width 76 height 16
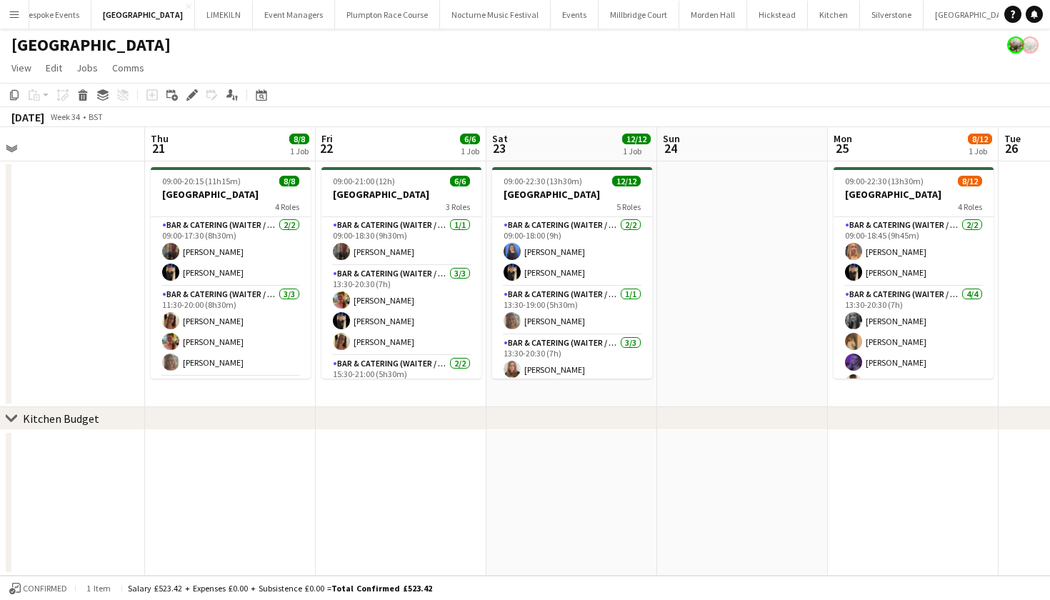
scroll to position [0, 419]
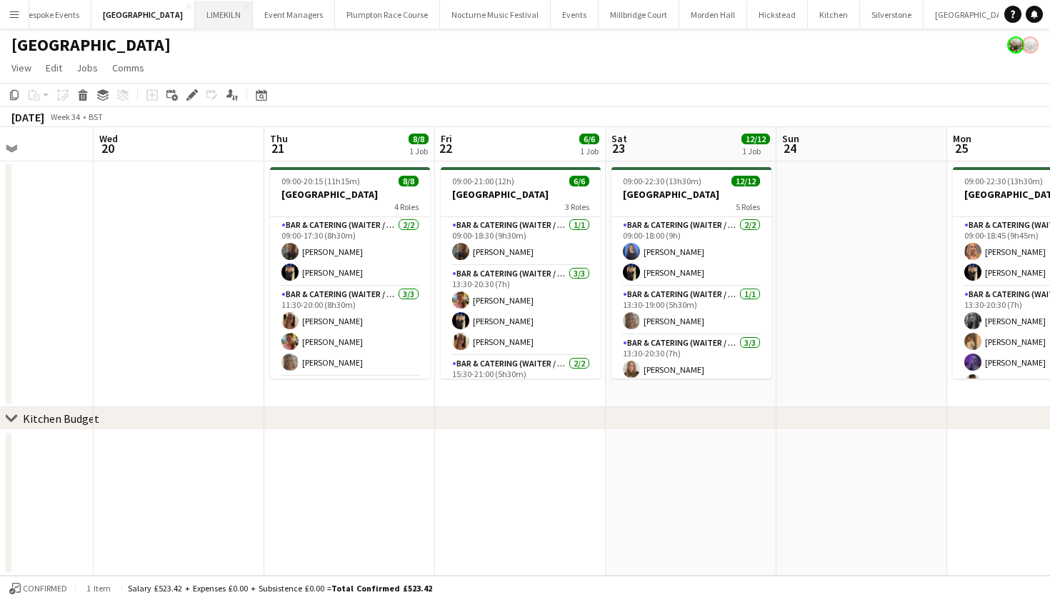
click at [196, 14] on button "LIMEKILN Close" at bounding box center [224, 15] width 58 height 28
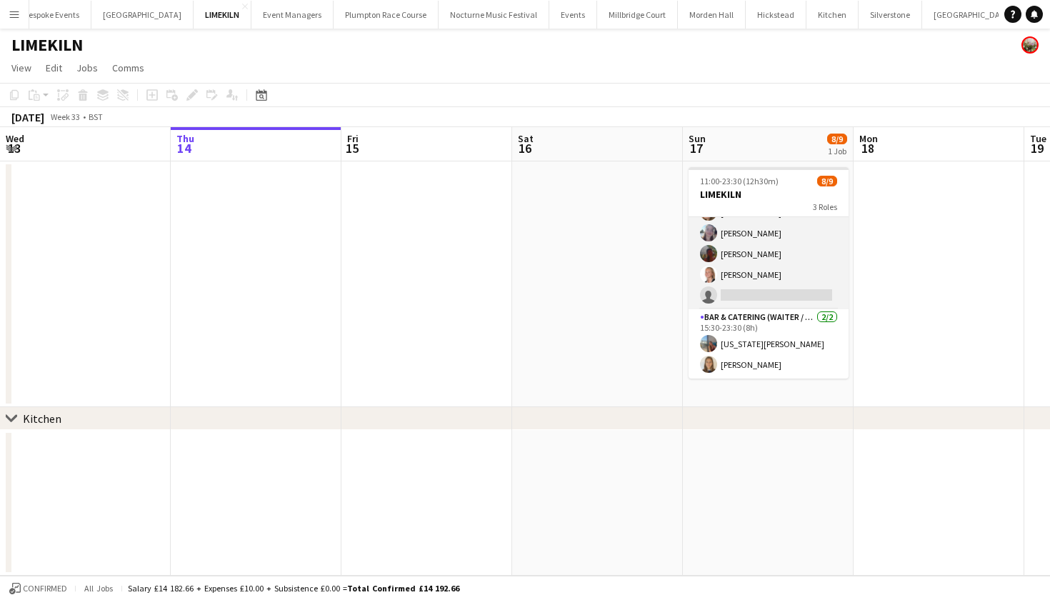
scroll to position [109, 0]
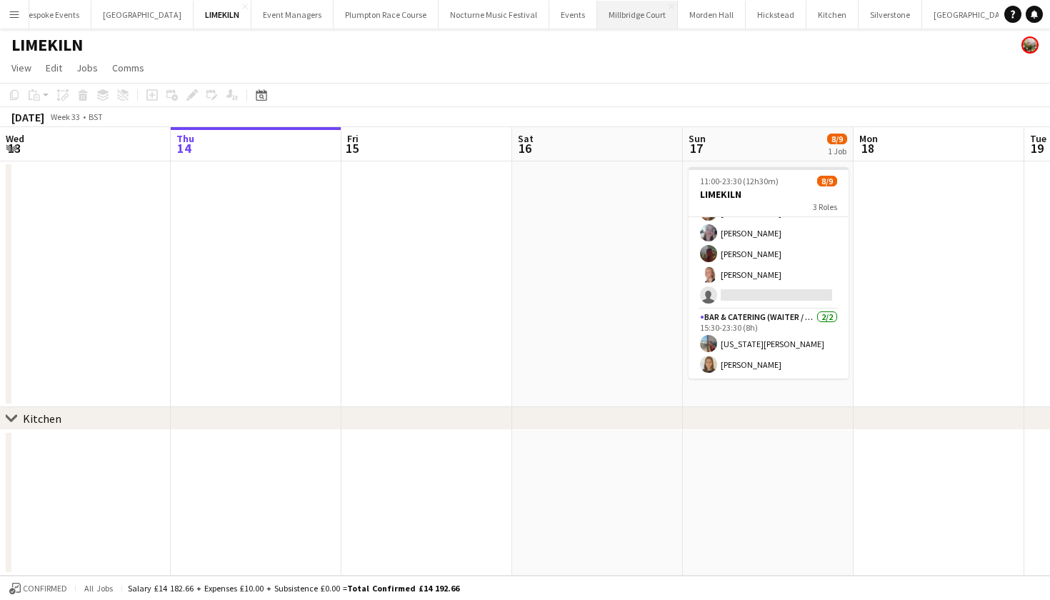
click at [602, 18] on button "Millbridge Court Close" at bounding box center [637, 15] width 81 height 28
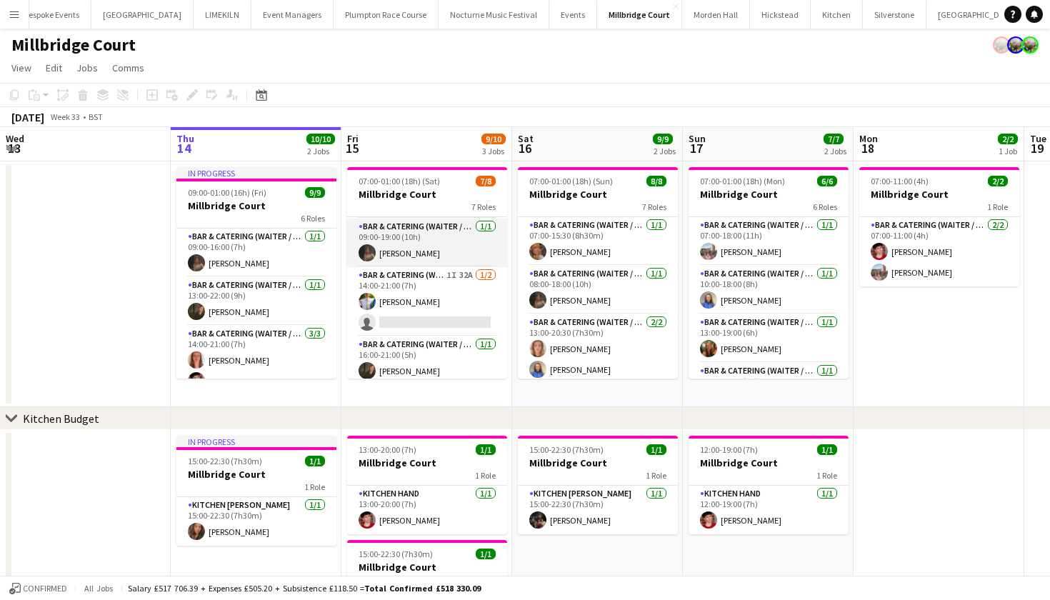
scroll to position [49, 0]
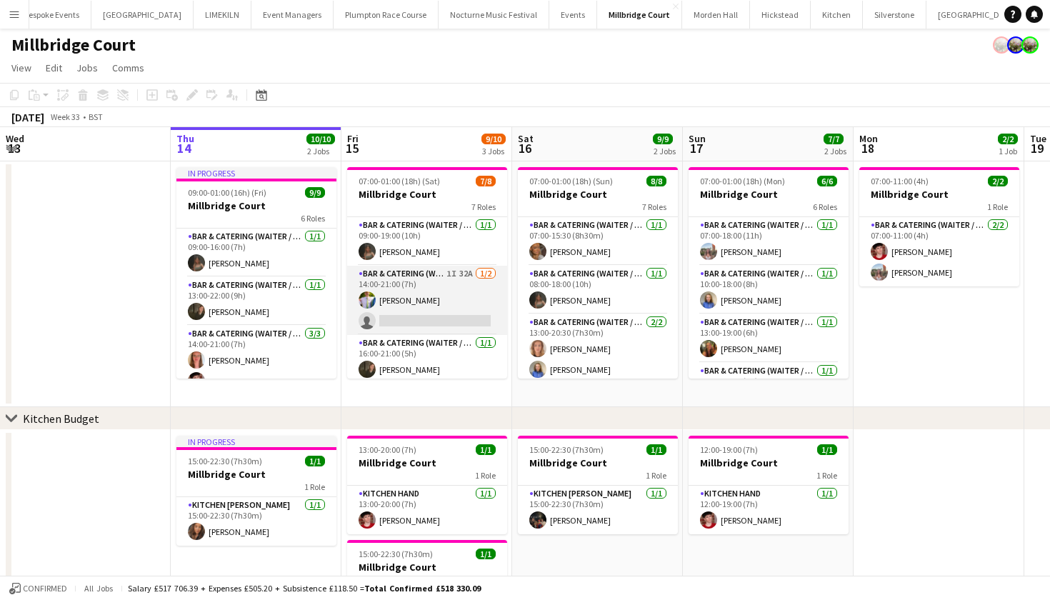
click at [406, 310] on app-card-role "Bar & Catering (Waiter / waitress) 1I 32A 1/2 14:00-21:00 (7h) James Mundy sing…" at bounding box center [427, 300] width 160 height 69
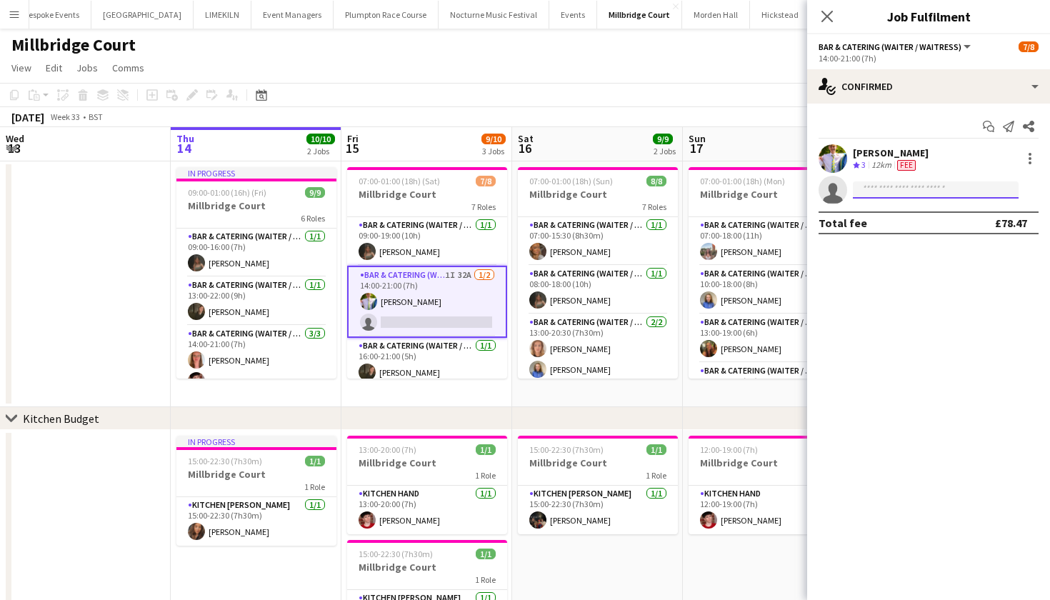
click at [903, 191] on input at bounding box center [936, 189] width 166 height 17
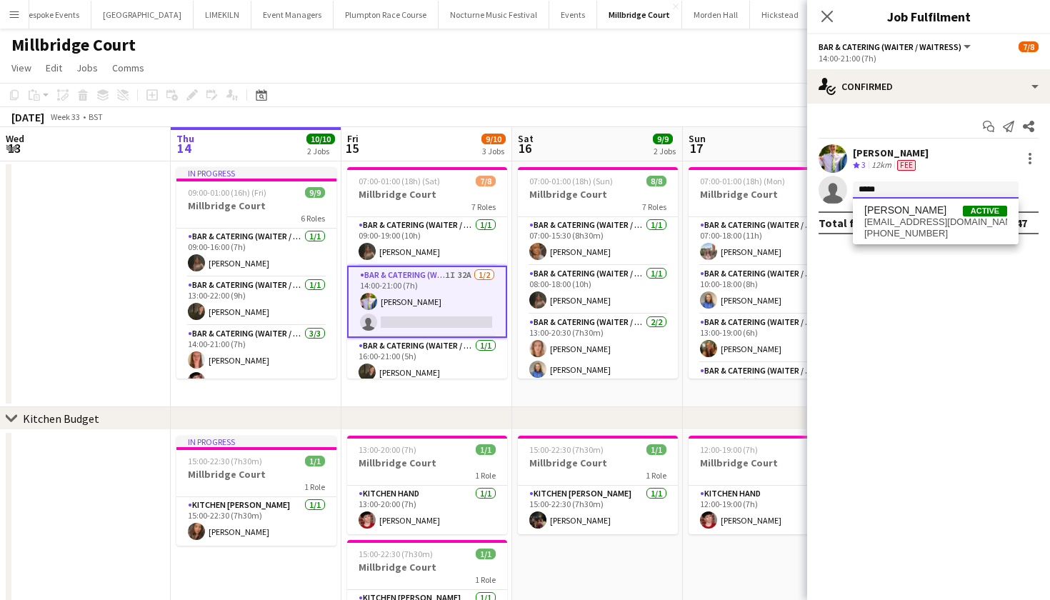
type input "*****"
click at [899, 239] on div "Luc Pressley Active lucpressley@hotmail.com +447516713722" at bounding box center [936, 222] width 166 height 46
click at [887, 221] on span "lucpressley@hotmail.com" at bounding box center [935, 221] width 143 height 11
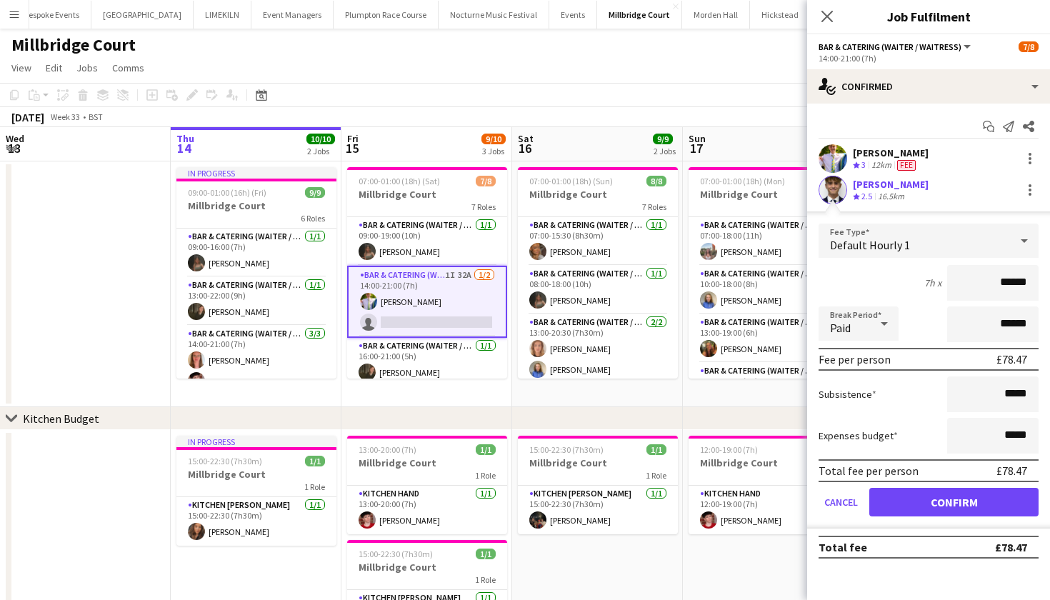
click at [939, 511] on button "Confirm" at bounding box center [953, 502] width 169 height 29
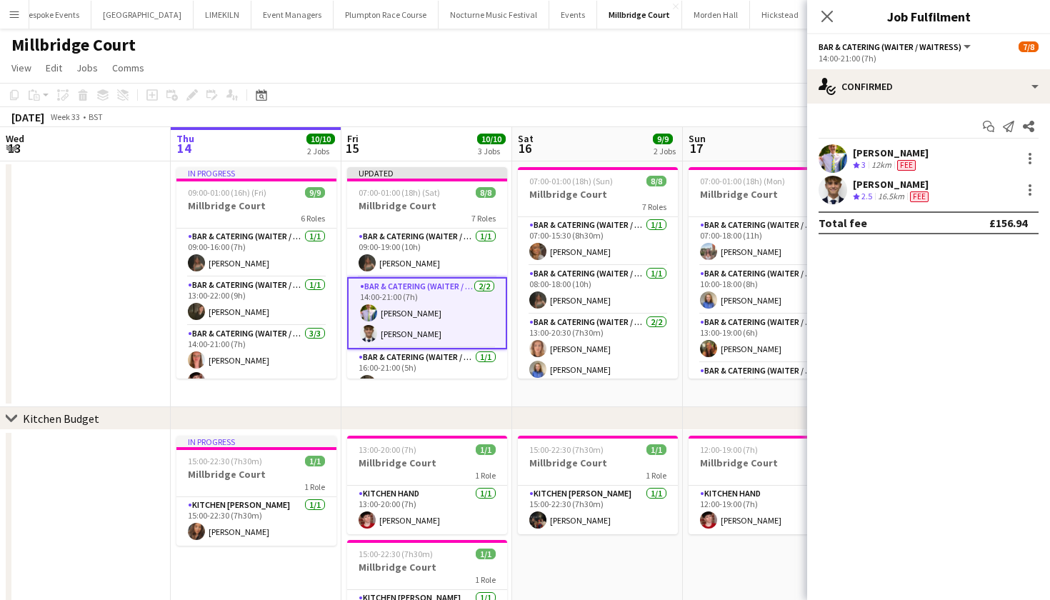
click at [741, 73] on app-page-menu "View Day view expanded Day view collapsed Month view Date picker Jump to today …" at bounding box center [525, 69] width 1050 height 27
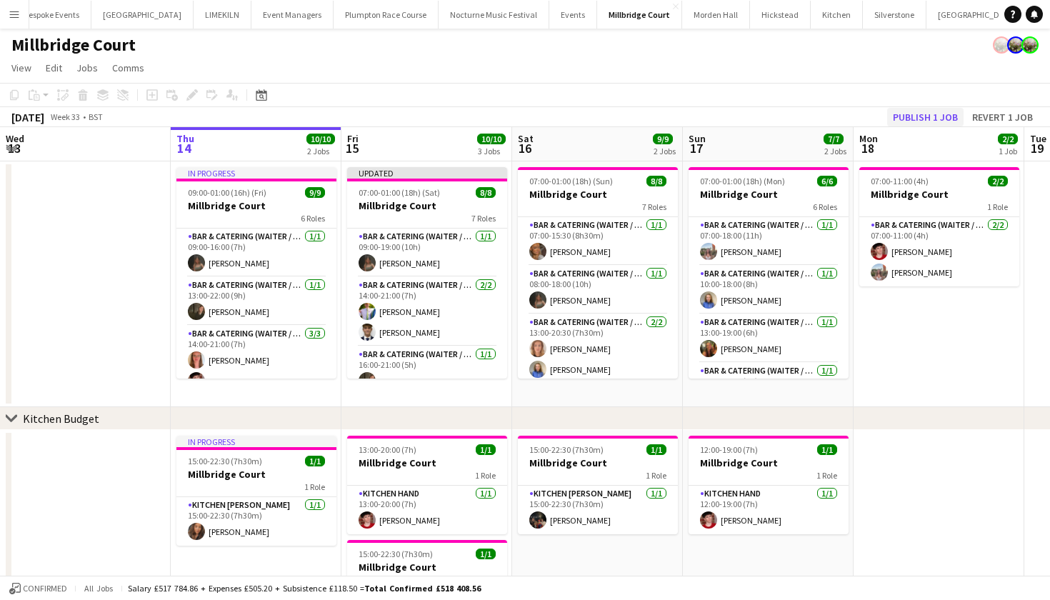
click at [940, 115] on button "Publish 1 job" at bounding box center [925, 117] width 76 height 19
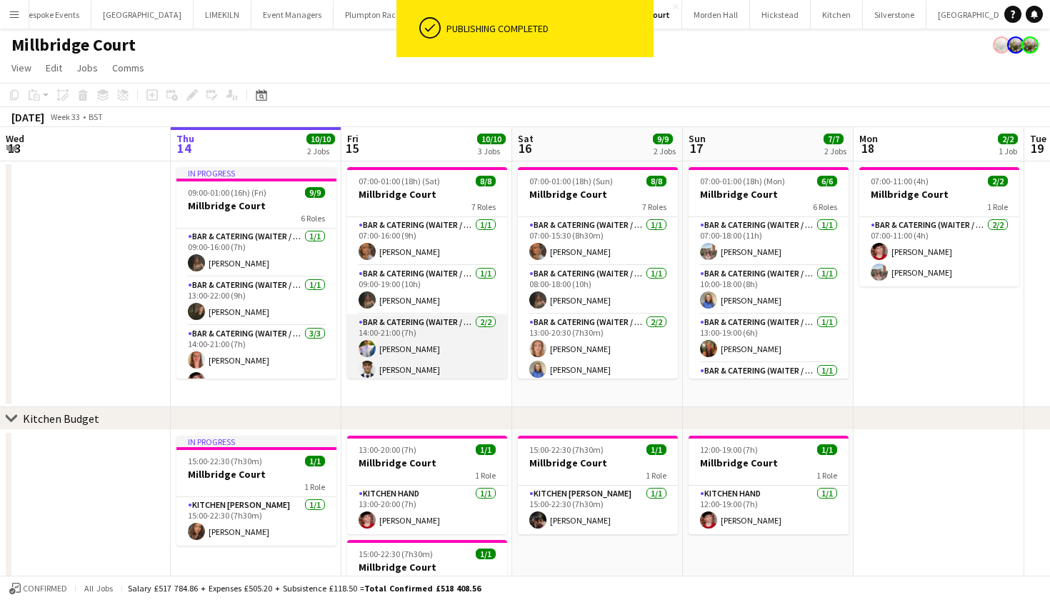
scroll to position [0, 0]
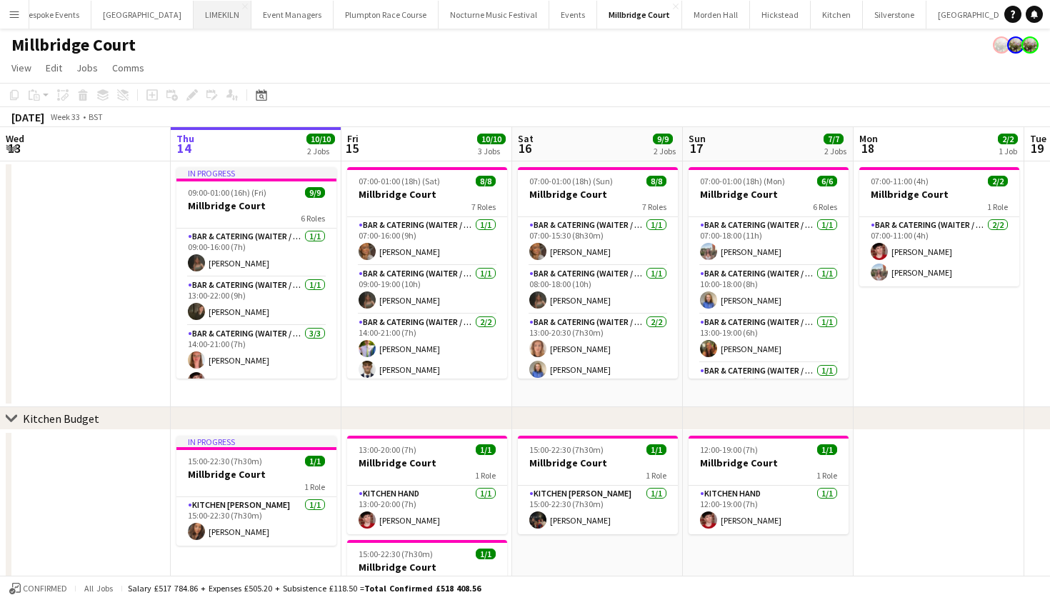
click at [209, 11] on button "LIMEKILN Close" at bounding box center [223, 15] width 58 height 28
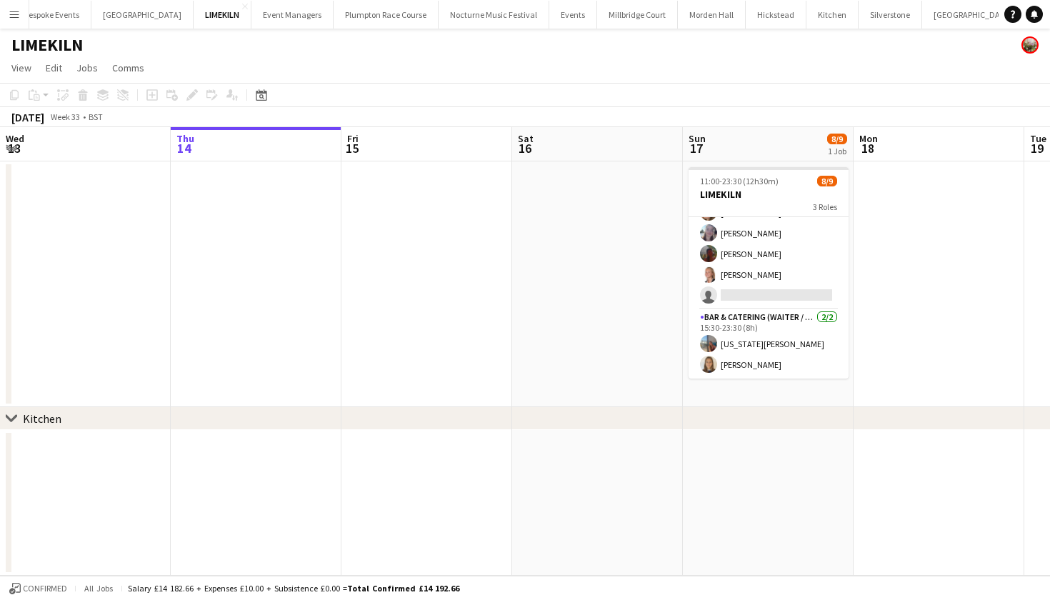
scroll to position [109, 0]
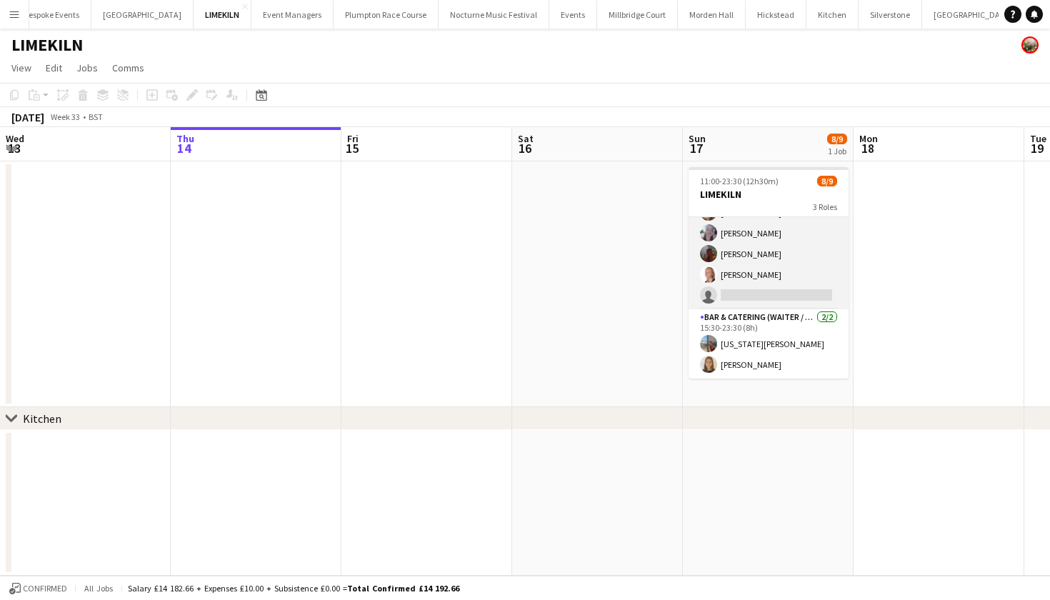
click at [775, 278] on app-card-role "Bar & Catering (Waiter / waitress) 1I 6A 4/5 15:30-22:00 (6h30m) Rosie Kenway E…" at bounding box center [769, 243] width 160 height 131
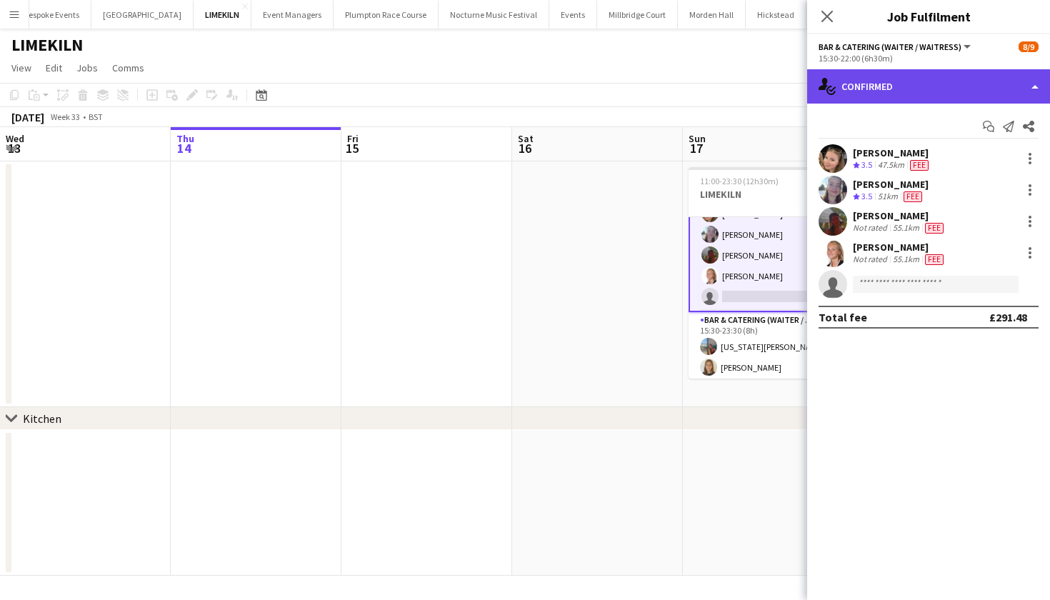
click at [926, 84] on div "single-neutral-actions-check-2 Confirmed" at bounding box center [928, 86] width 243 height 34
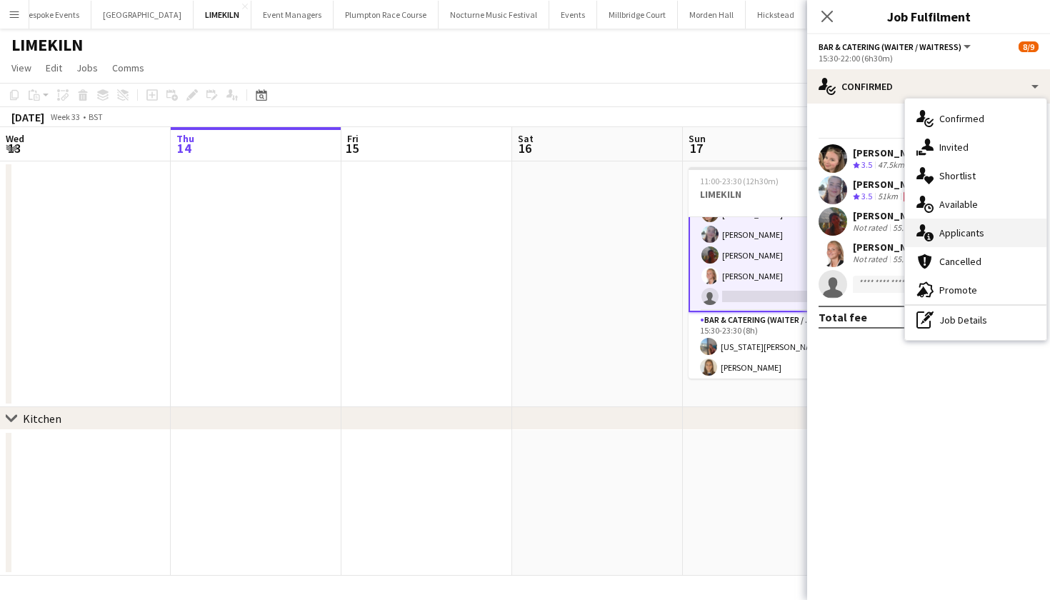
click at [946, 246] on div "single-neutral-actions-information Applicants" at bounding box center [975, 233] width 141 height 29
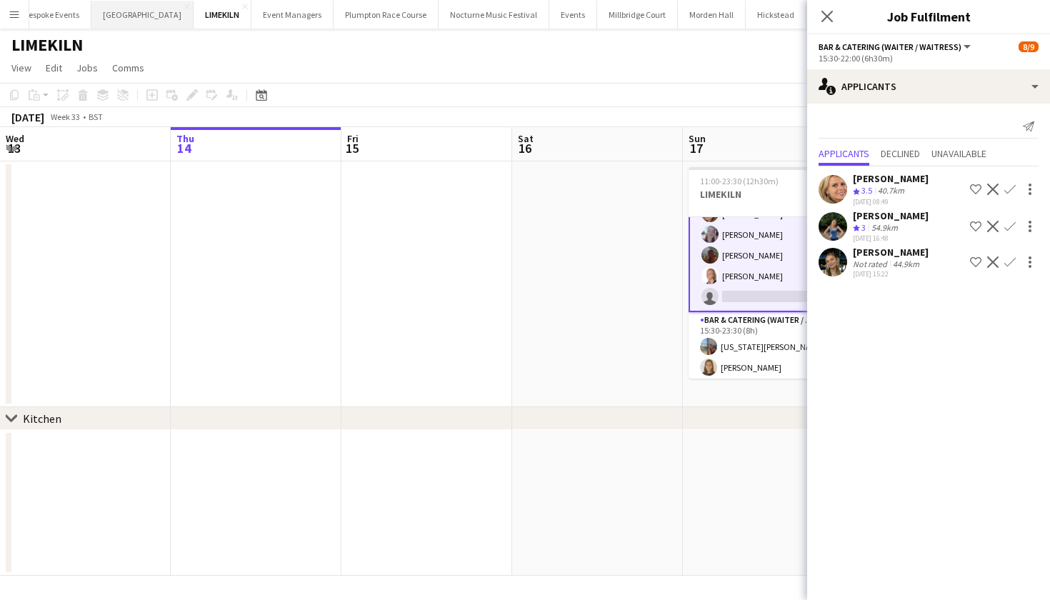
click at [149, 14] on button "Micklefield Hall Close" at bounding box center [142, 15] width 102 height 28
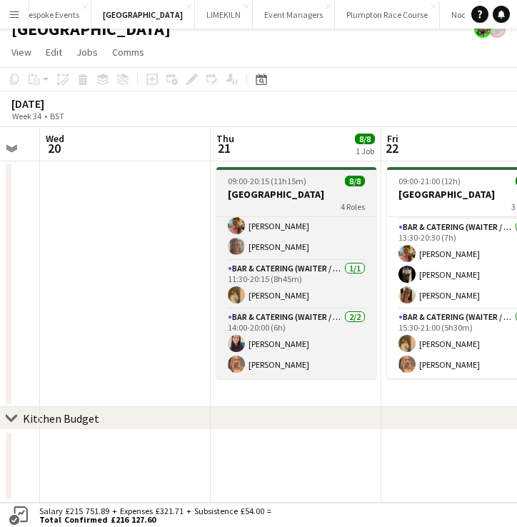
scroll to position [116, 0]
click at [268, 200] on h3 "[GEOGRAPHIC_DATA]" at bounding box center [296, 194] width 160 height 13
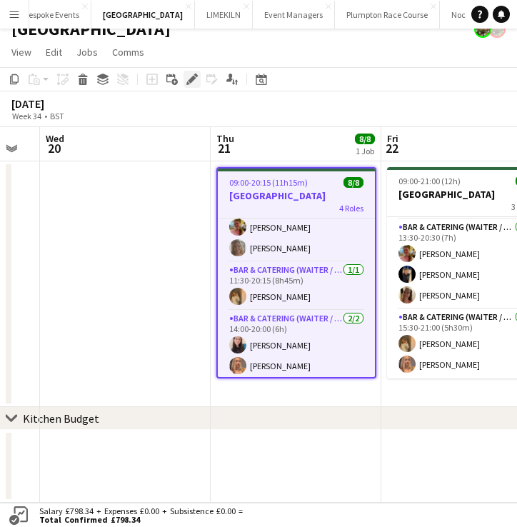
click at [189, 80] on icon at bounding box center [192, 80] width 8 height 8
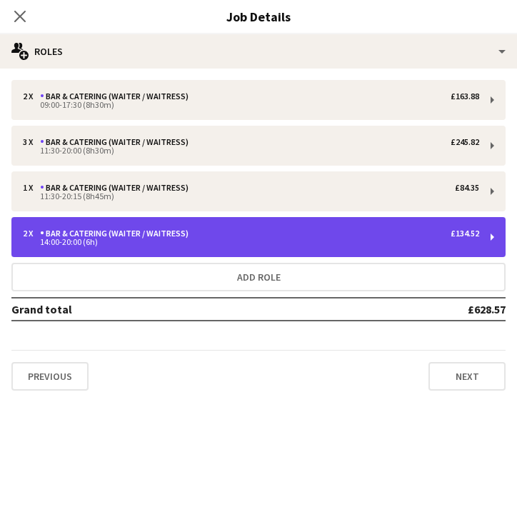
click at [211, 243] on div "14:00-20:00 (6h)" at bounding box center [251, 242] width 457 height 7
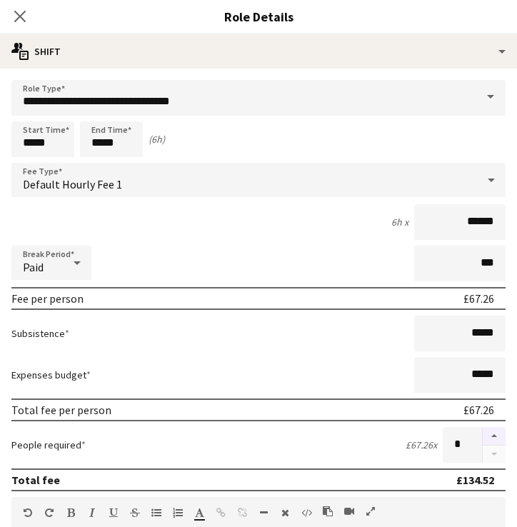
click at [490, 437] on button "button" at bounding box center [494, 436] width 23 height 19
type input "*"
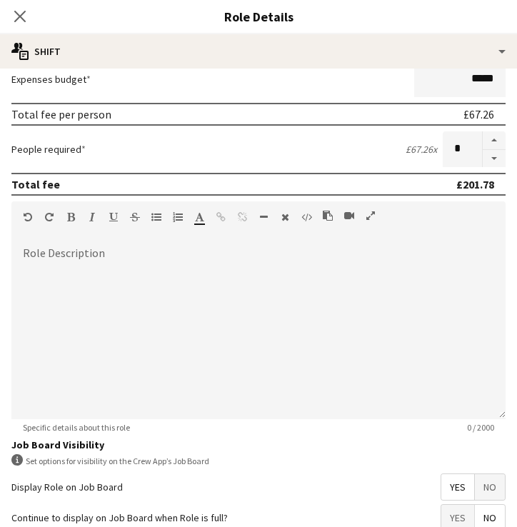
scroll to position [411, 0]
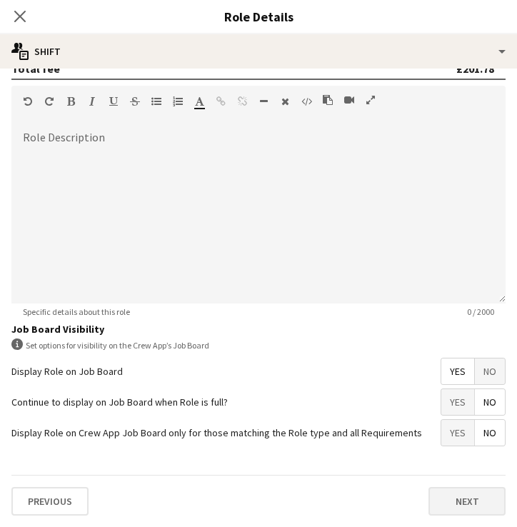
click at [457, 509] on button "Next" at bounding box center [467, 501] width 77 height 29
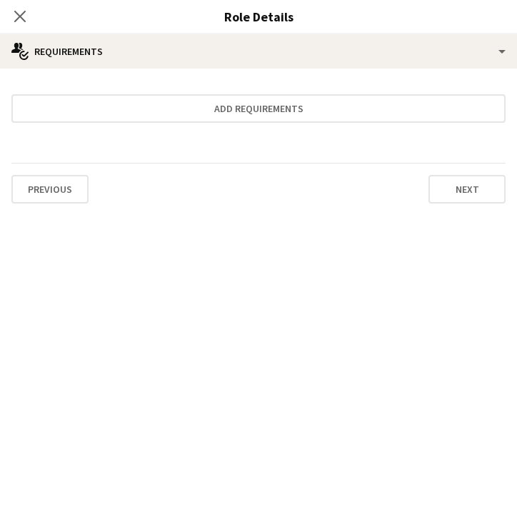
scroll to position [0, 0]
click at [19, 11] on icon "Close pop-in" at bounding box center [20, 16] width 14 height 14
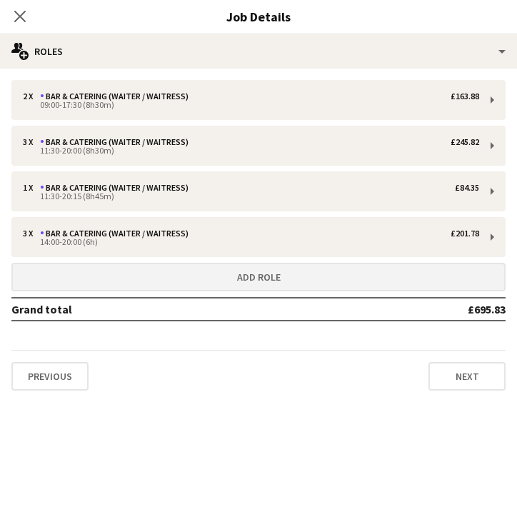
click at [177, 276] on button "Add role" at bounding box center [258, 277] width 494 height 29
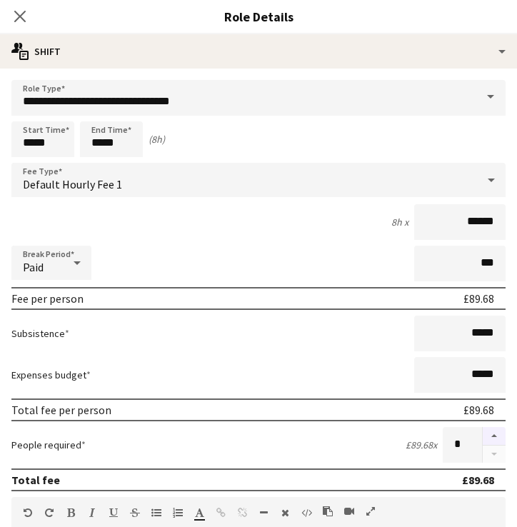
click at [491, 437] on button "button" at bounding box center [494, 436] width 23 height 19
type input "*"
click at [21, 15] on icon at bounding box center [20, 16] width 14 height 14
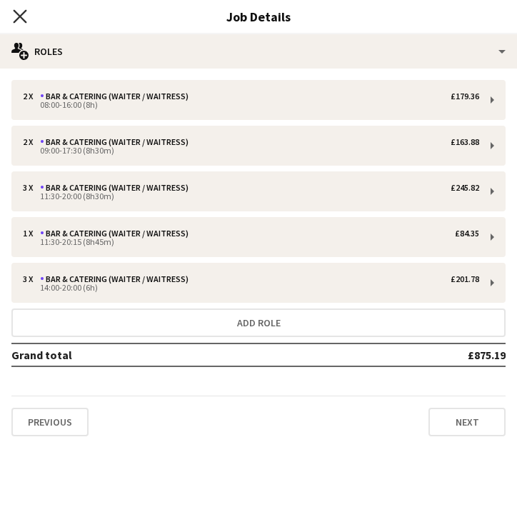
click at [23, 14] on icon at bounding box center [20, 16] width 14 height 14
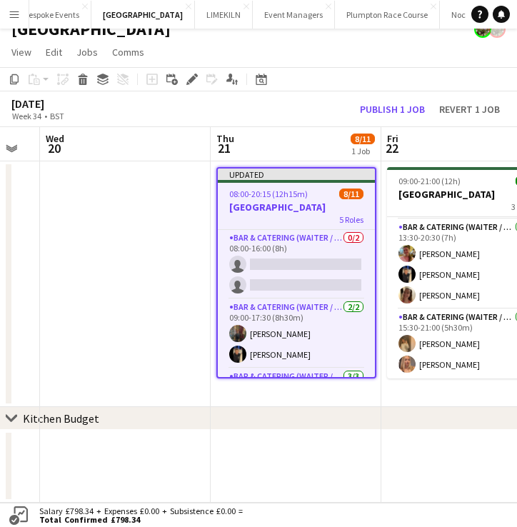
click at [294, 209] on h3 "[GEOGRAPHIC_DATA]" at bounding box center [296, 207] width 157 height 13
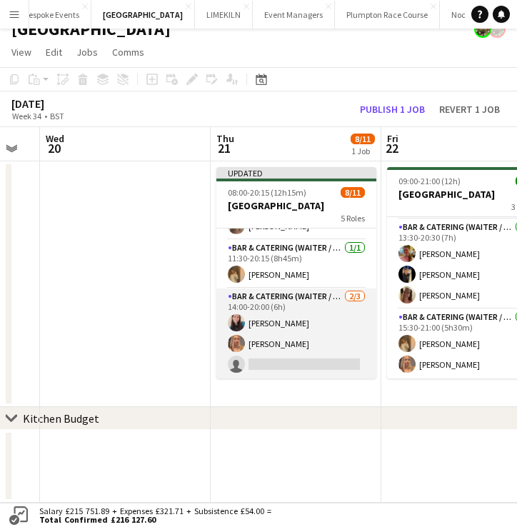
scroll to position [16, 0]
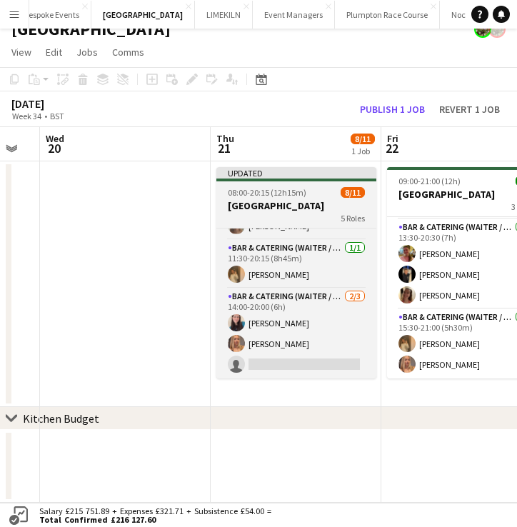
click at [270, 215] on div "5 Roles" at bounding box center [296, 217] width 160 height 11
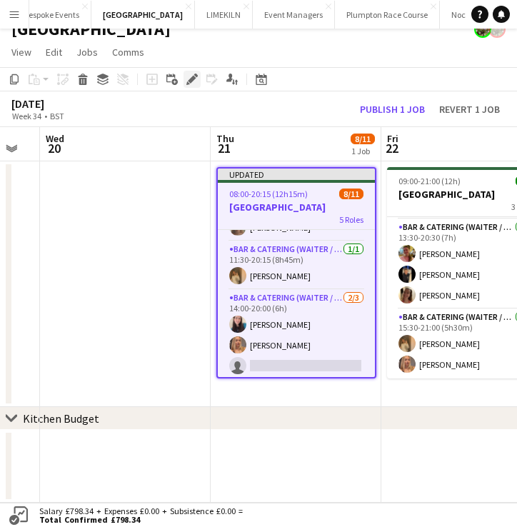
click at [190, 75] on icon "Edit" at bounding box center [191, 79] width 11 height 11
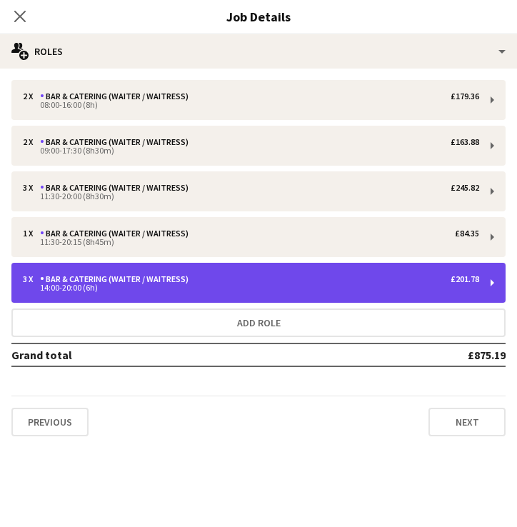
click at [254, 299] on div "3 x Bar & Catering (Waiter / waitress) £201.78 14:00-20:00 (6h)" at bounding box center [258, 283] width 494 height 40
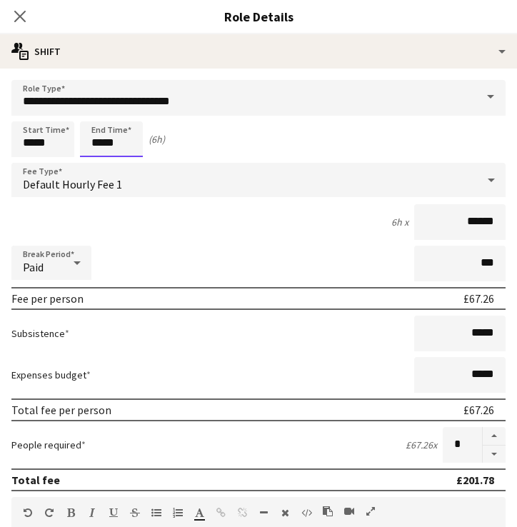
click at [102, 144] on input "*****" at bounding box center [111, 139] width 63 height 36
type input "*****"
click at [492, 431] on button "button" at bounding box center [494, 436] width 23 height 19
type input "*"
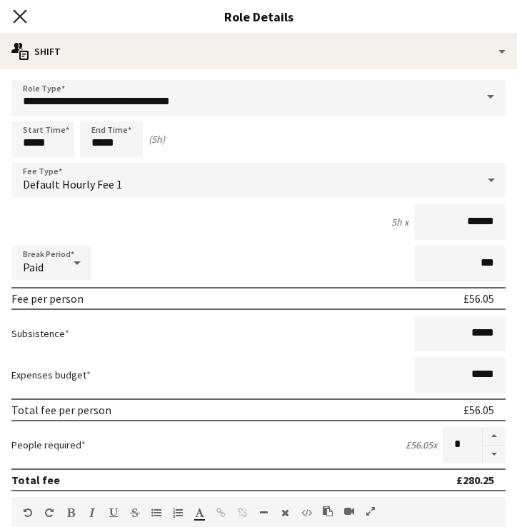
click at [23, 19] on icon at bounding box center [20, 16] width 14 height 14
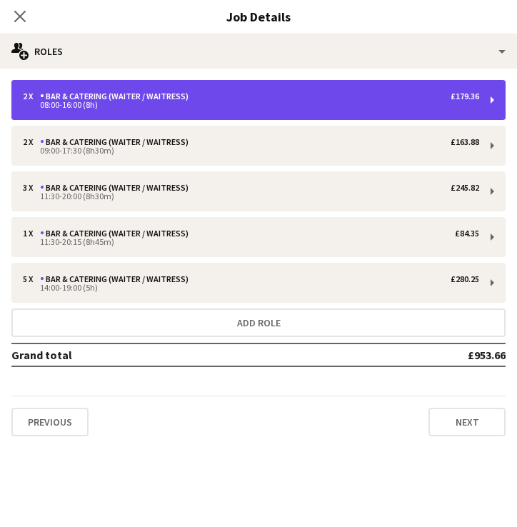
click at [150, 116] on div "2 x Bar & Catering (Waiter / waitress) £179.36 08:00-16:00 (8h)" at bounding box center [258, 100] width 494 height 40
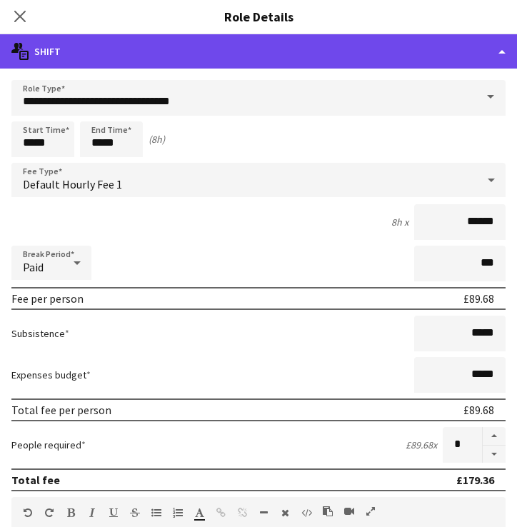
click at [123, 56] on div "multiple-actions-text Shift" at bounding box center [258, 51] width 517 height 34
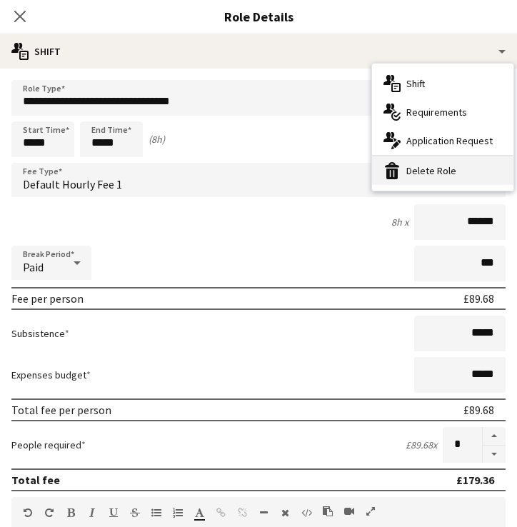
click at [399, 167] on icon at bounding box center [392, 164] width 14 height 5
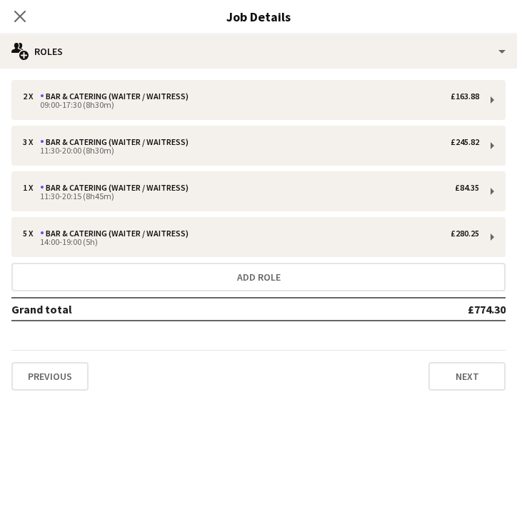
scroll to position [192, 0]
click at [20, 19] on icon "Close pop-in" at bounding box center [20, 16] width 14 height 14
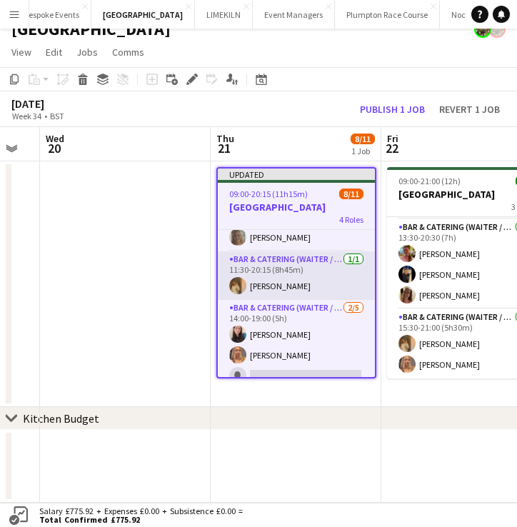
scroll to position [139, 0]
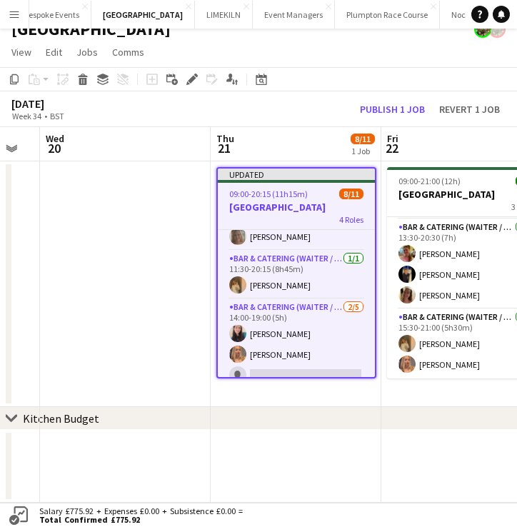
click at [266, 211] on h3 "[GEOGRAPHIC_DATA]" at bounding box center [296, 207] width 157 height 13
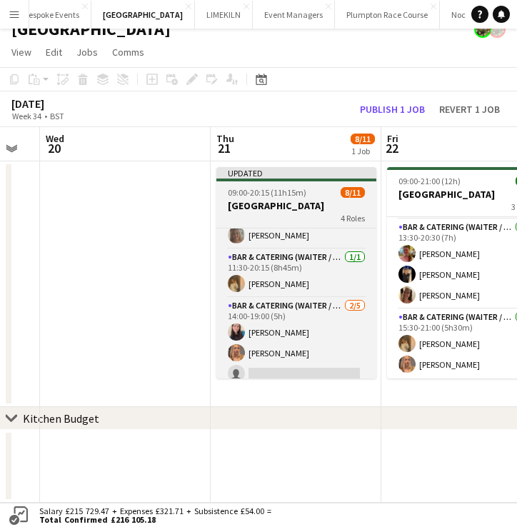
click at [239, 186] on app-job-card "Updated 09:00-20:15 (11h15m) 8/11 Micklefield Hall 4 Roles Bar & Catering (Wait…" at bounding box center [296, 272] width 160 height 211
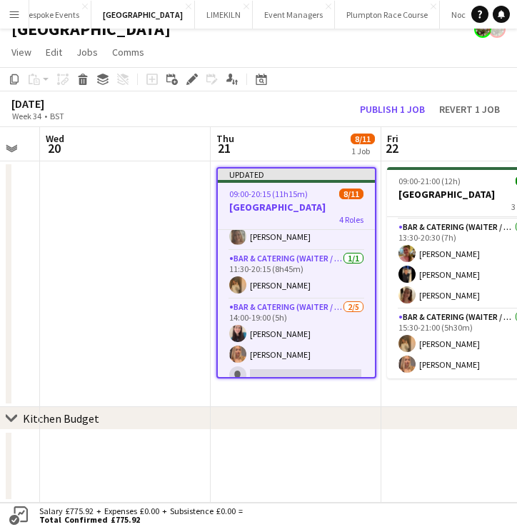
click at [288, 190] on span "09:00-20:15 (11h15m)" at bounding box center [268, 194] width 79 height 11
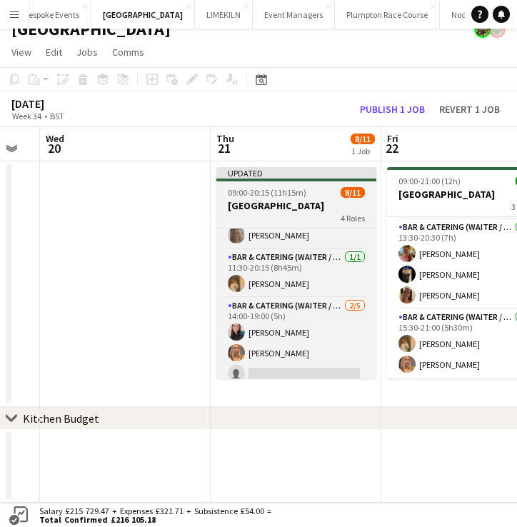
click at [288, 190] on span "09:00-20:15 (11h15m)" at bounding box center [267, 192] width 79 height 11
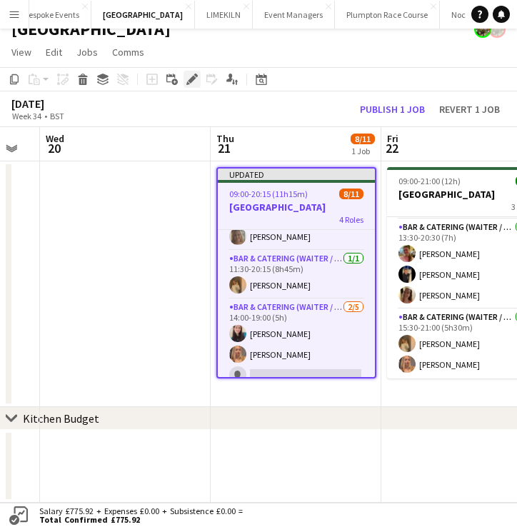
click at [189, 82] on icon "Edit" at bounding box center [191, 79] width 11 height 11
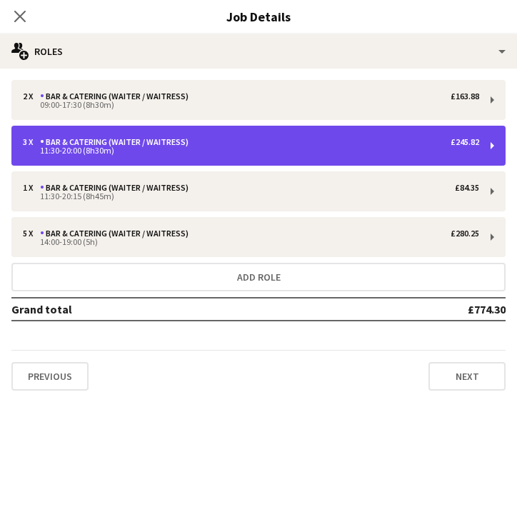
click at [242, 146] on div "3 x Bar & Catering (Waiter / waitress) £245.82" at bounding box center [251, 142] width 457 height 10
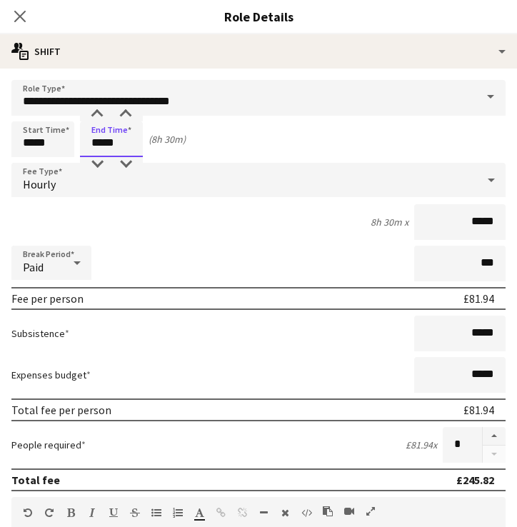
click at [100, 144] on input "*****" at bounding box center [111, 139] width 63 height 36
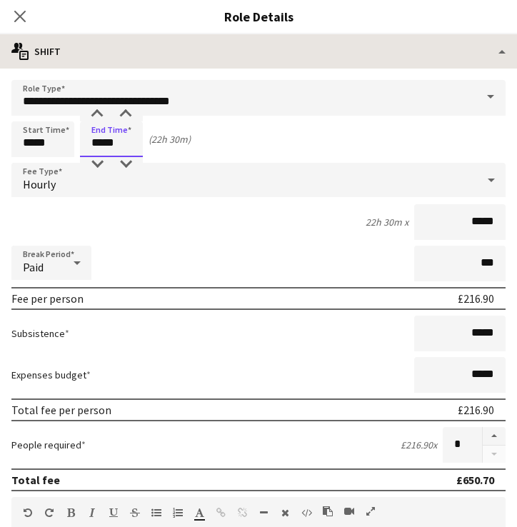
type input "*****"
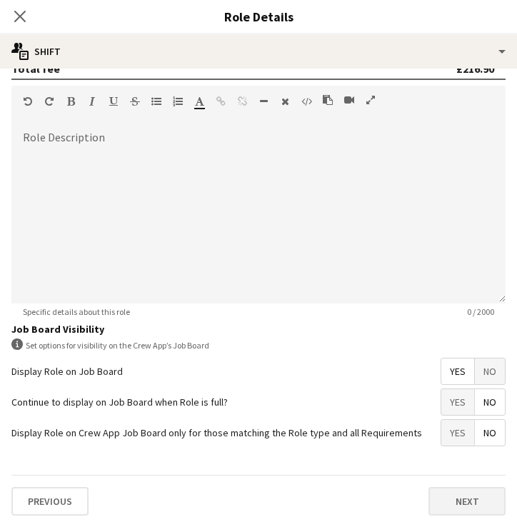
scroll to position [411, 0]
click at [447, 503] on button "Next" at bounding box center [467, 501] width 77 height 29
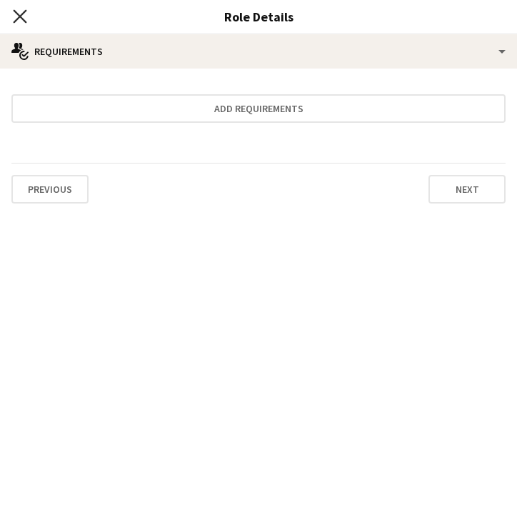
click at [23, 20] on icon at bounding box center [20, 16] width 14 height 14
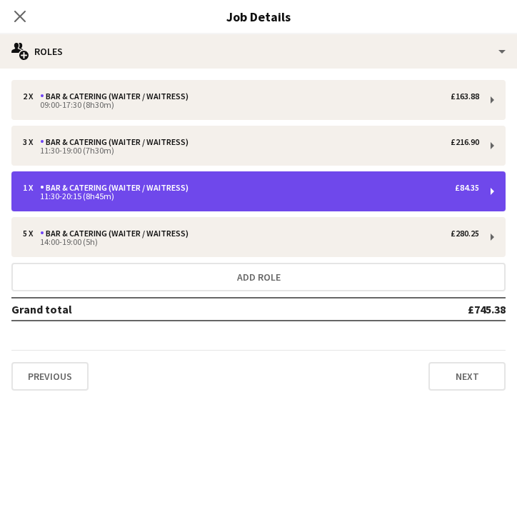
click at [104, 207] on div "1 x Bar & Catering (Waiter / waitress) £84.35 11:30-20:15 (8h45m)" at bounding box center [258, 191] width 494 height 40
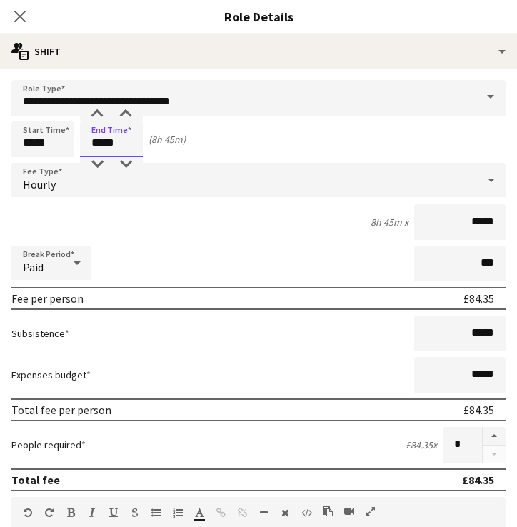
click at [102, 144] on input "*****" at bounding box center [111, 139] width 63 height 36
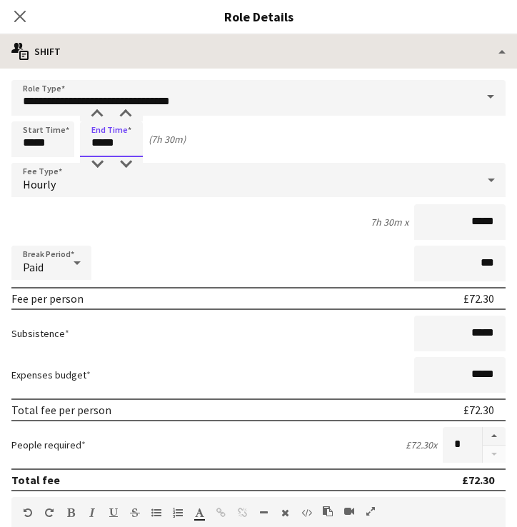
type input "*****"
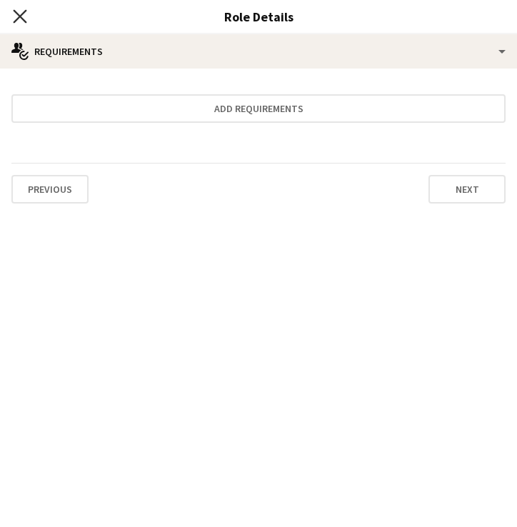
click at [26, 16] on icon "Close pop-in" at bounding box center [20, 16] width 14 height 14
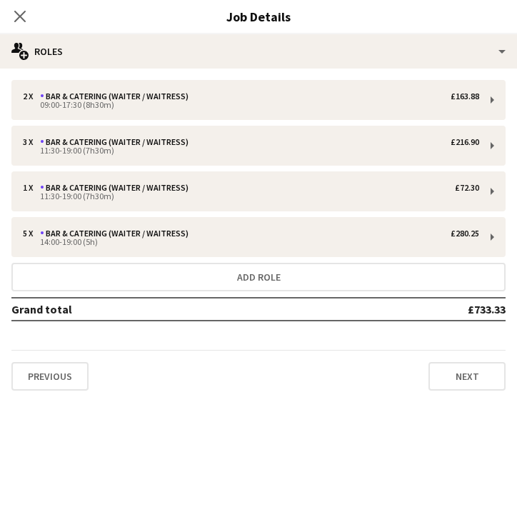
click at [20, 30] on div "Close pop-in" at bounding box center [20, 16] width 40 height 33
click at [21, 21] on icon "Close pop-in" at bounding box center [20, 16] width 14 height 14
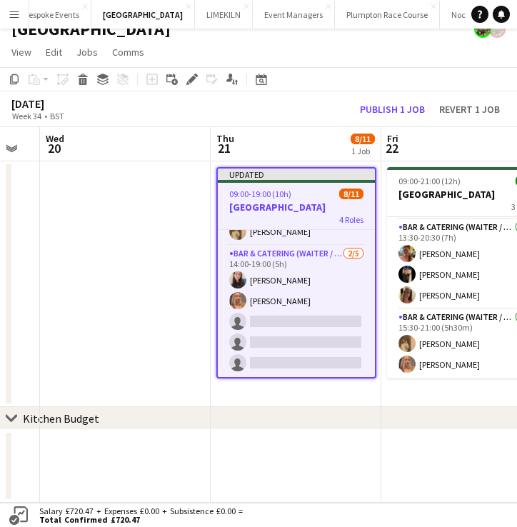
click at [297, 206] on h3 "[GEOGRAPHIC_DATA]" at bounding box center [296, 207] width 157 height 13
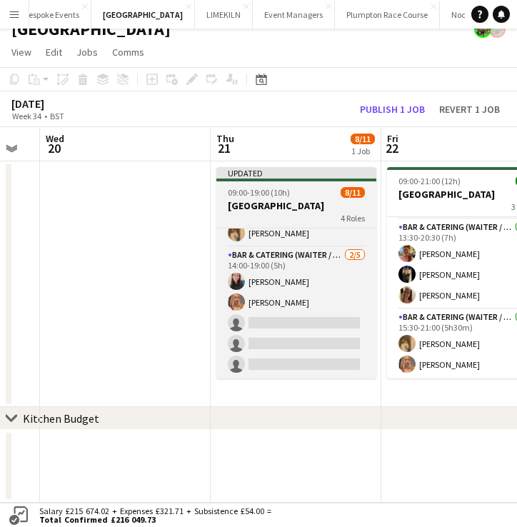
click at [274, 215] on div "4 Roles" at bounding box center [296, 217] width 160 height 11
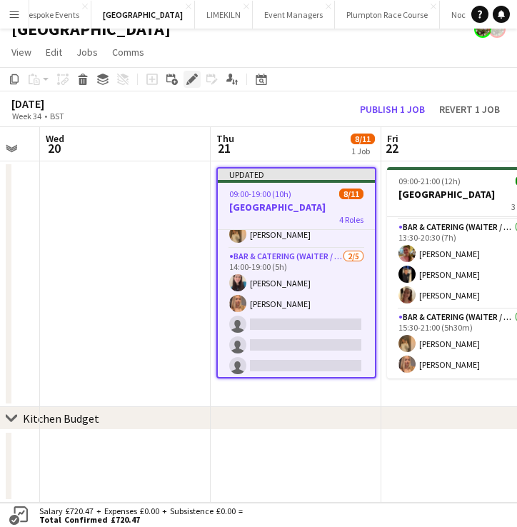
click at [190, 77] on icon "Edit" at bounding box center [191, 79] width 11 height 11
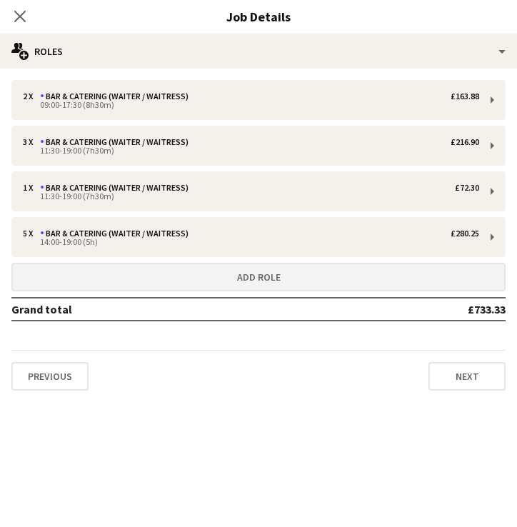
click at [331, 277] on button "Add role" at bounding box center [258, 277] width 494 height 29
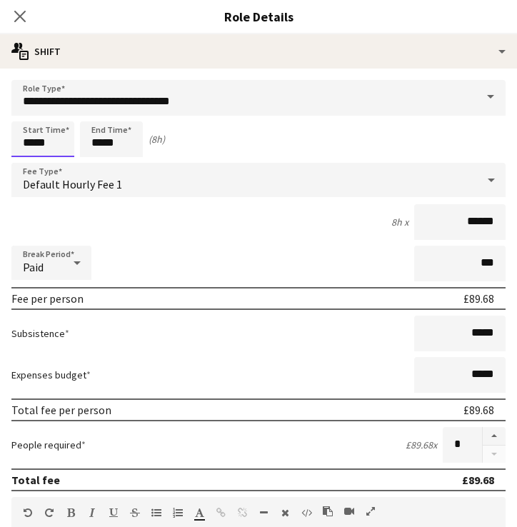
click at [33, 145] on input "*****" at bounding box center [42, 139] width 63 height 36
type input "*****"
click at [101, 146] on input "*****" at bounding box center [111, 139] width 63 height 36
type input "*****"
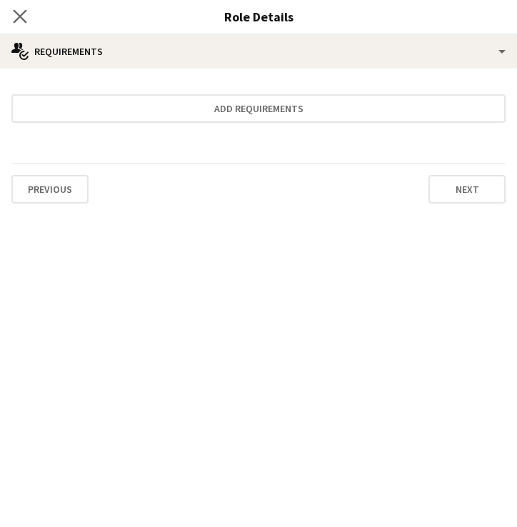
click at [26, 14] on icon "Close pop-in" at bounding box center [20, 16] width 14 height 14
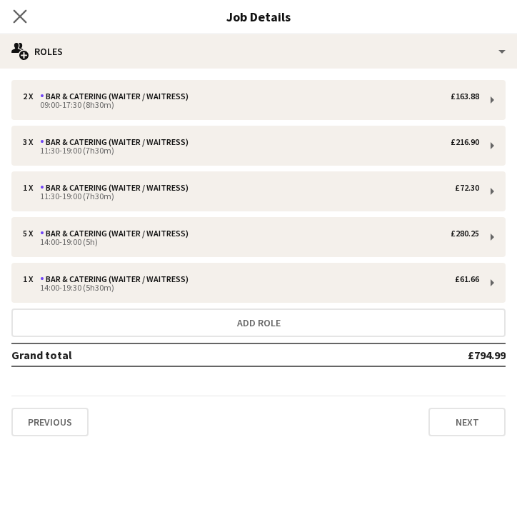
click at [20, 9] on app-icon "Close pop-in" at bounding box center [20, 16] width 21 height 21
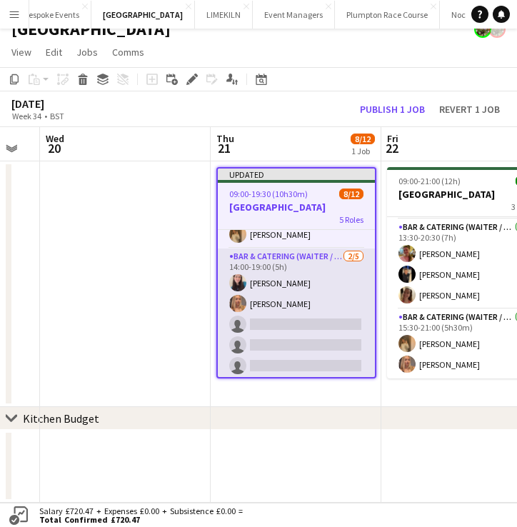
click at [288, 309] on app-card-role "Bar & Catering (Waiter / waitress) 2/5 14:00-19:00 (5h) Heidi Croucher Beatrice…" at bounding box center [296, 314] width 157 height 131
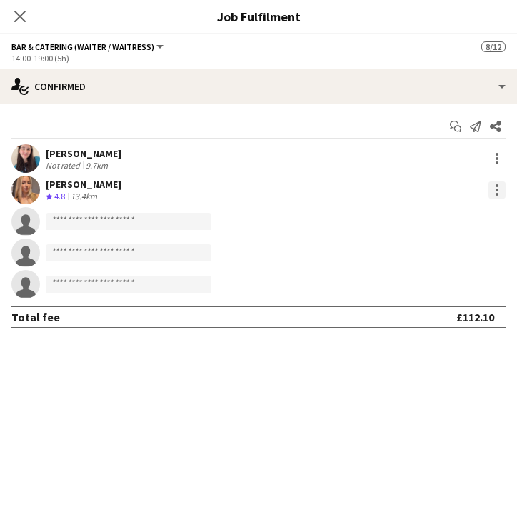
click at [499, 189] on div at bounding box center [497, 189] width 17 height 17
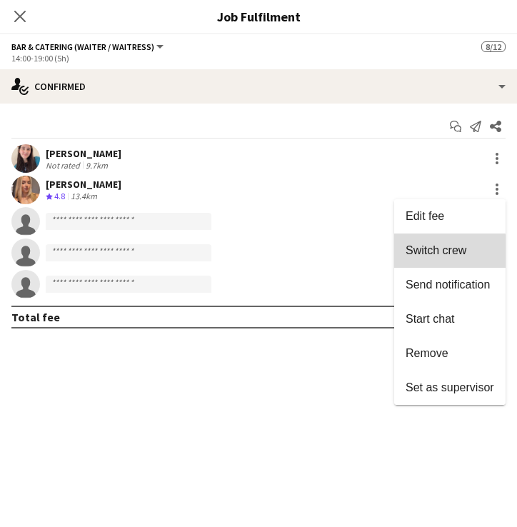
click at [431, 259] on button "Switch crew" at bounding box center [449, 251] width 111 height 34
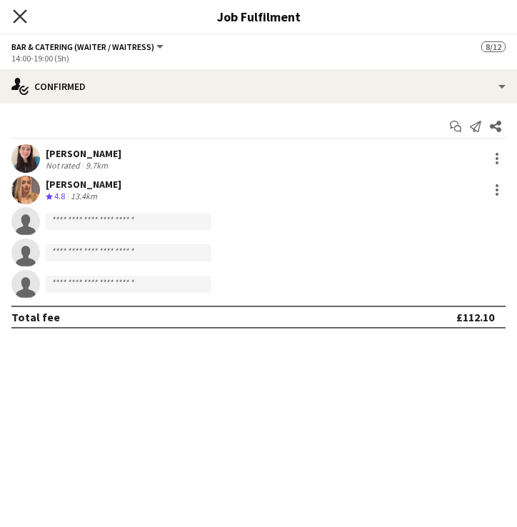
click at [20, 13] on icon "Close pop-in" at bounding box center [20, 16] width 14 height 14
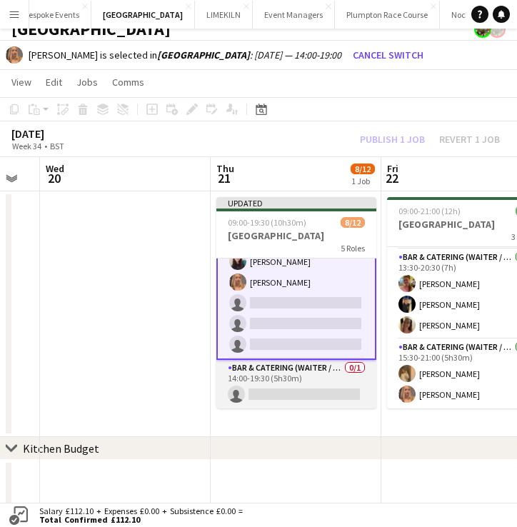
scroll to position [241, 0]
click at [282, 396] on app-card-role "Bar & Catering (Waiter / waitress) 0/1 14:00-19:30 (5h30m) single-neutral-actio…" at bounding box center [296, 384] width 160 height 49
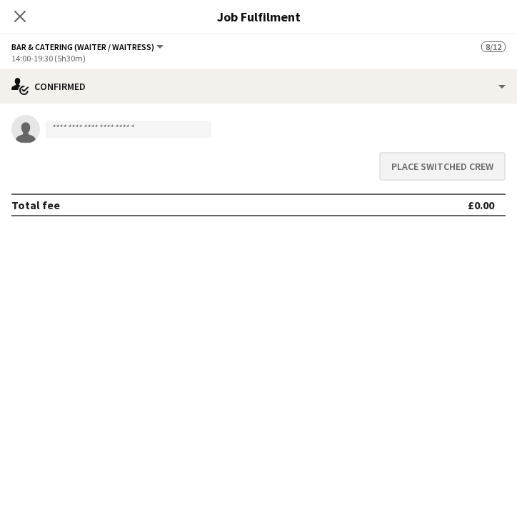
click at [474, 175] on button "Place switched crew" at bounding box center [442, 166] width 126 height 29
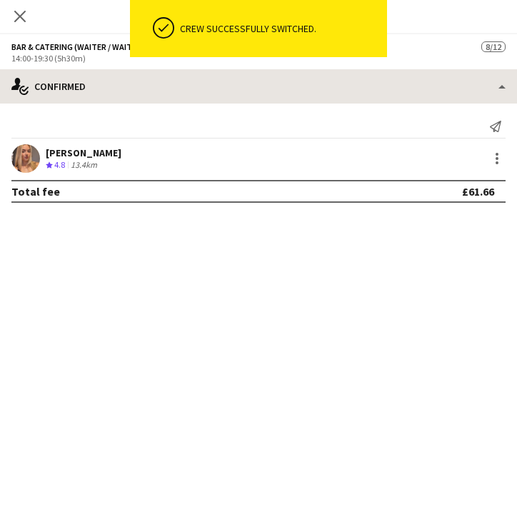
scroll to position [16, 0]
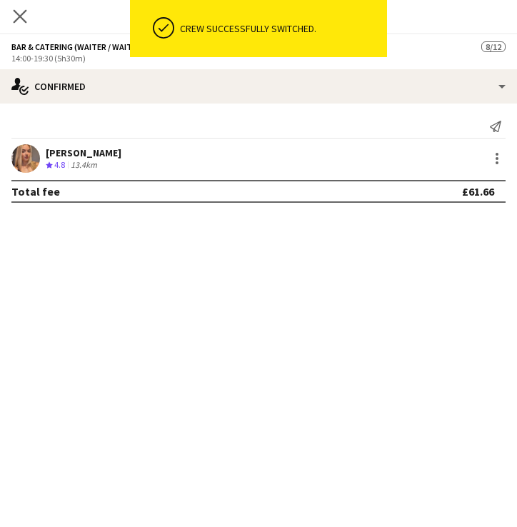
click at [19, 24] on app-icon "Close pop-in" at bounding box center [20, 16] width 21 height 21
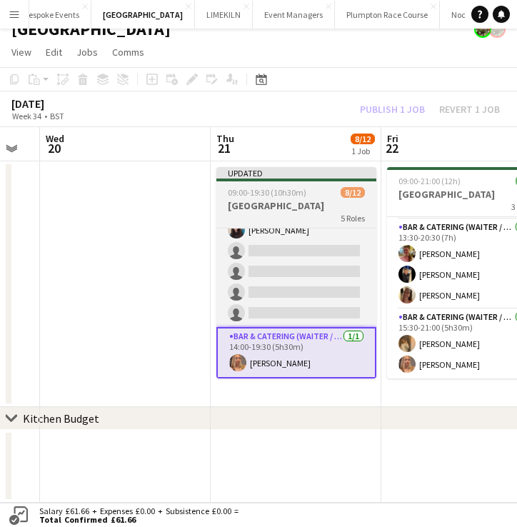
click at [259, 213] on div "5 Roles" at bounding box center [296, 217] width 160 height 11
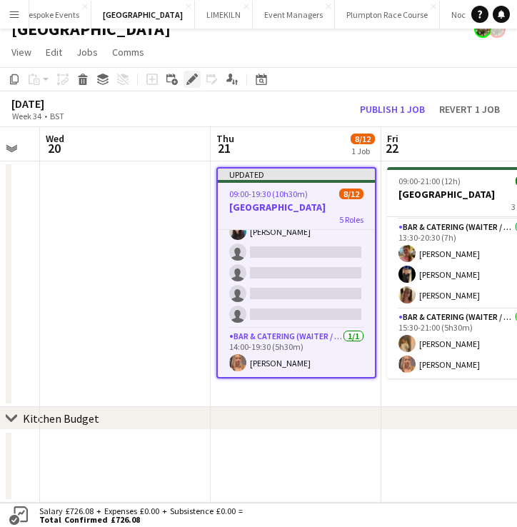
click at [193, 75] on icon "Edit" at bounding box center [191, 79] width 11 height 11
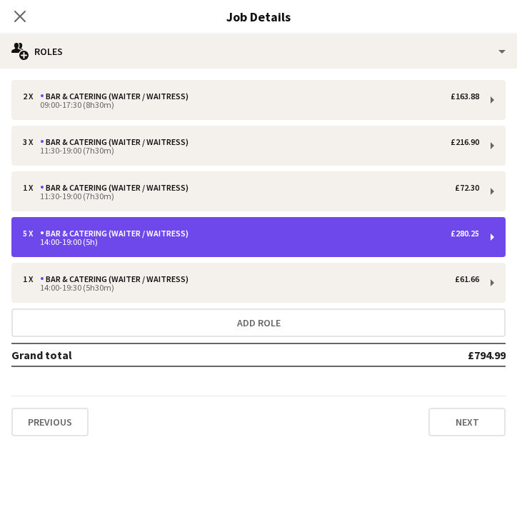
click at [192, 241] on div "14:00-19:00 (5h)" at bounding box center [251, 242] width 457 height 7
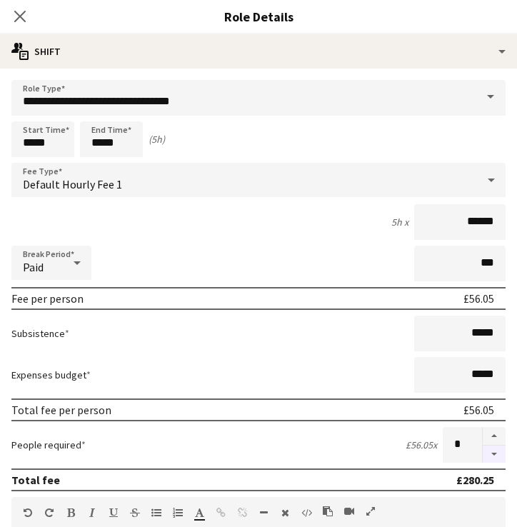
click at [492, 454] on button "button" at bounding box center [494, 455] width 23 height 18
type input "*"
click at [21, 14] on icon at bounding box center [20, 16] width 14 height 14
click at [21, 14] on icon at bounding box center [19, 16] width 11 height 11
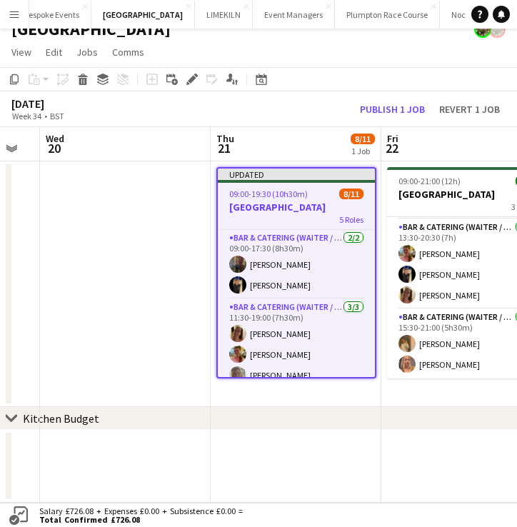
scroll to position [0, 0]
click at [271, 201] on h3 "[GEOGRAPHIC_DATA]" at bounding box center [296, 207] width 157 height 13
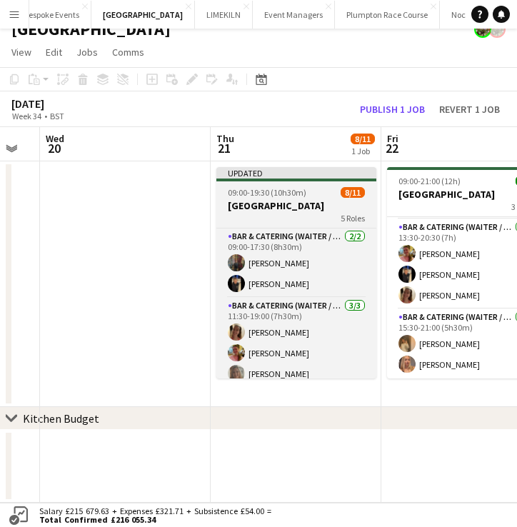
click at [271, 201] on h3 "[GEOGRAPHIC_DATA]" at bounding box center [296, 205] width 160 height 13
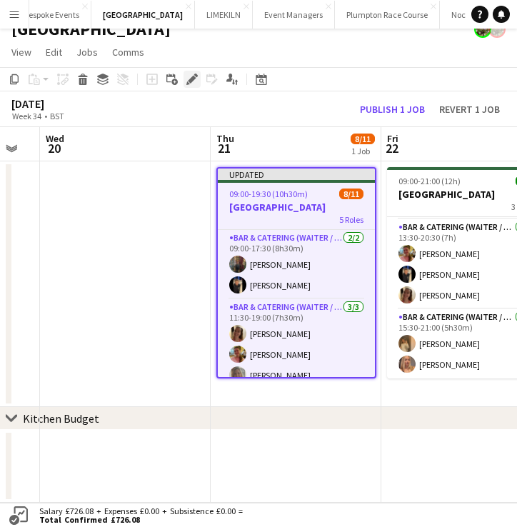
click at [191, 81] on icon at bounding box center [192, 80] width 8 height 8
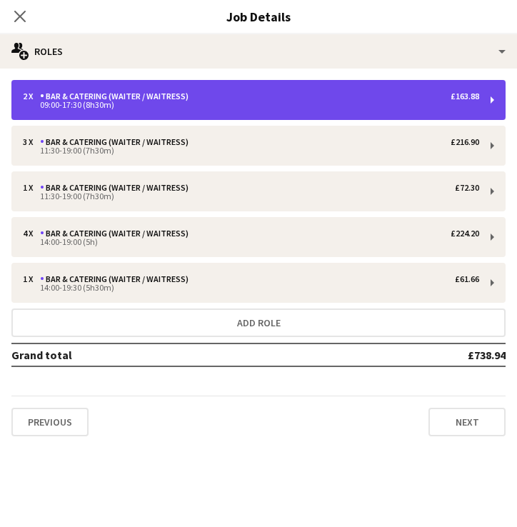
click at [187, 106] on div "09:00-17:30 (8h30m)" at bounding box center [251, 104] width 457 height 7
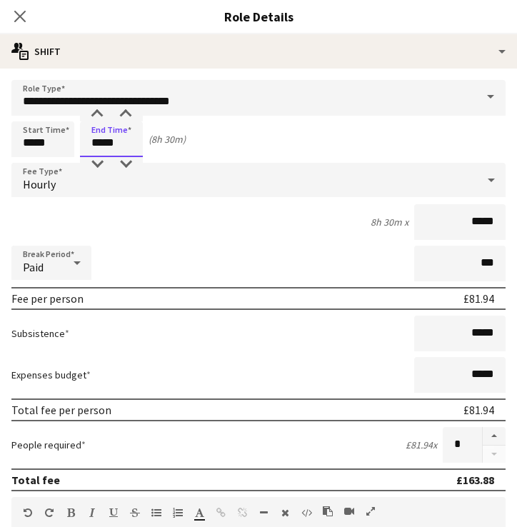
click at [111, 144] on input "*****" at bounding box center [111, 139] width 63 height 36
type input "*****"
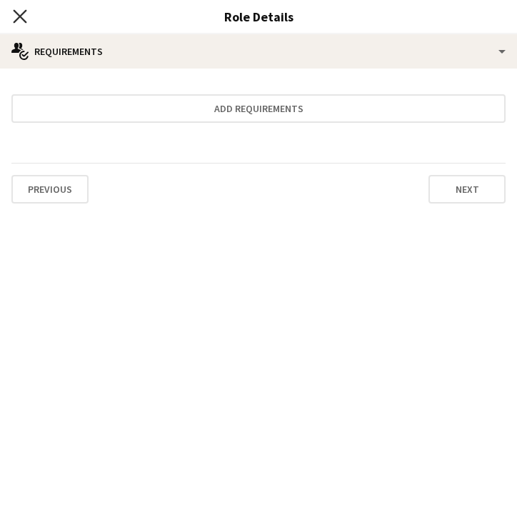
click at [24, 19] on icon "Close pop-in" at bounding box center [20, 16] width 14 height 14
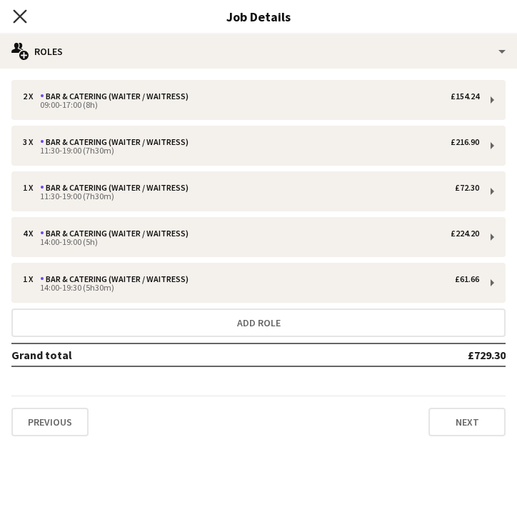
click at [25, 17] on icon "Close pop-in" at bounding box center [20, 16] width 14 height 14
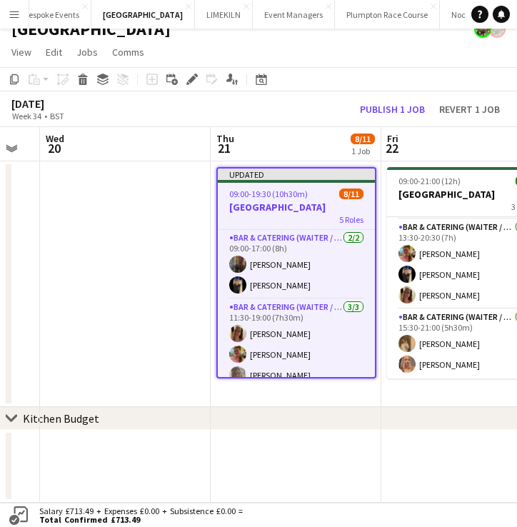
click at [279, 208] on h3 "[GEOGRAPHIC_DATA]" at bounding box center [296, 207] width 157 height 13
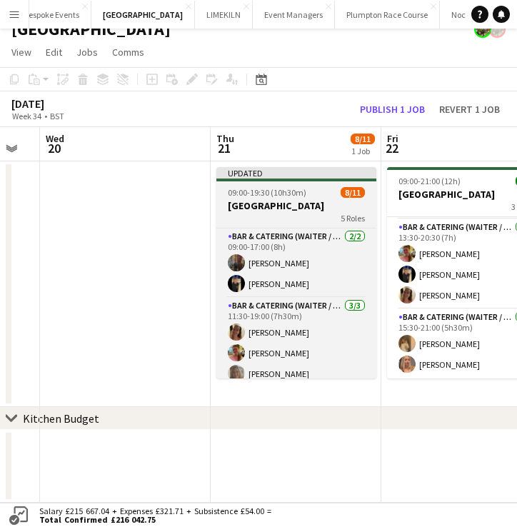
click at [246, 206] on h3 "[GEOGRAPHIC_DATA]" at bounding box center [296, 205] width 160 height 13
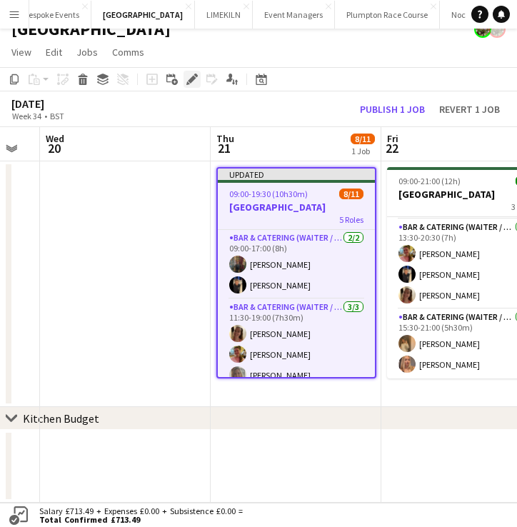
click at [185, 79] on div "Edit" at bounding box center [192, 79] width 17 height 17
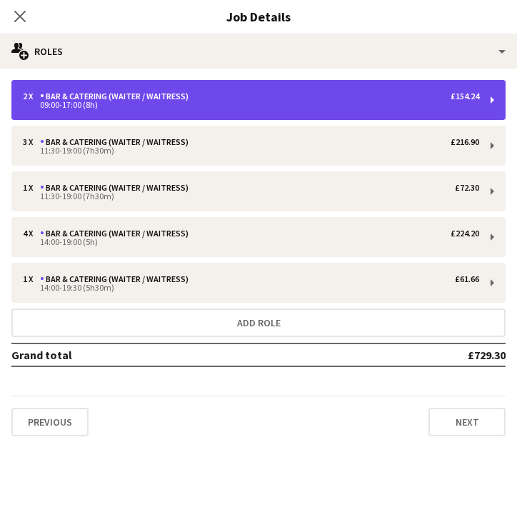
click at [205, 102] on div "09:00-17:00 (8h)" at bounding box center [251, 104] width 457 height 7
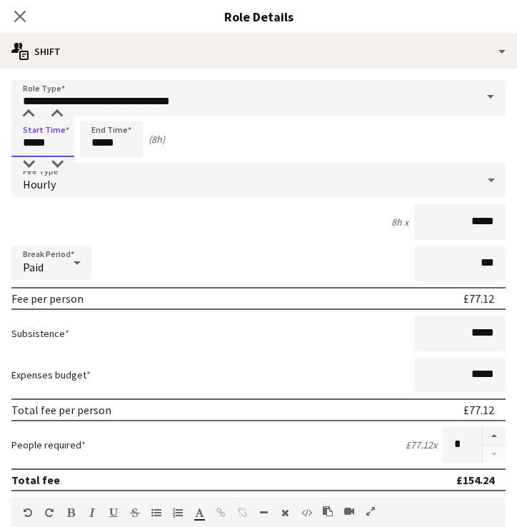
click at [32, 143] on input "*****" at bounding box center [42, 139] width 63 height 36
type input "*****"
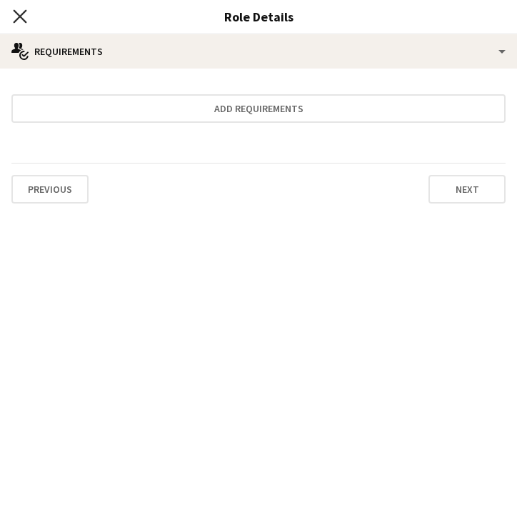
click at [19, 14] on icon "Close pop-in" at bounding box center [20, 16] width 14 height 14
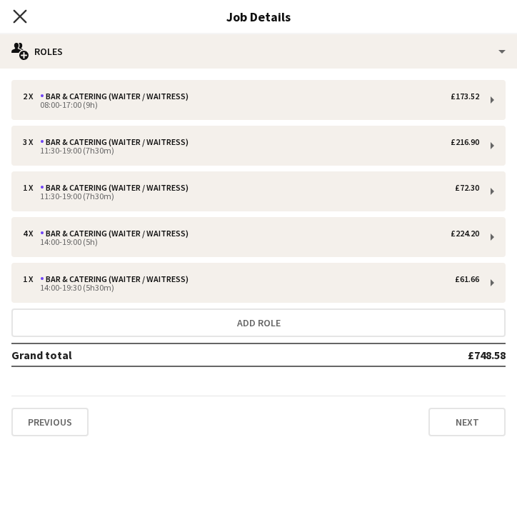
click at [21, 18] on icon at bounding box center [20, 16] width 14 height 14
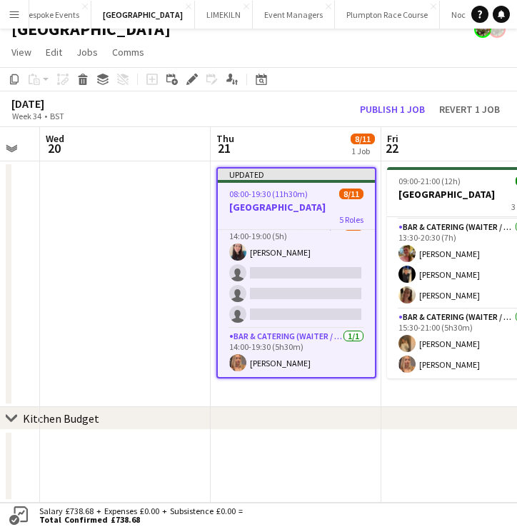
scroll to position [220, 0]
click at [370, 111] on button "Publish 1 job" at bounding box center [392, 109] width 76 height 16
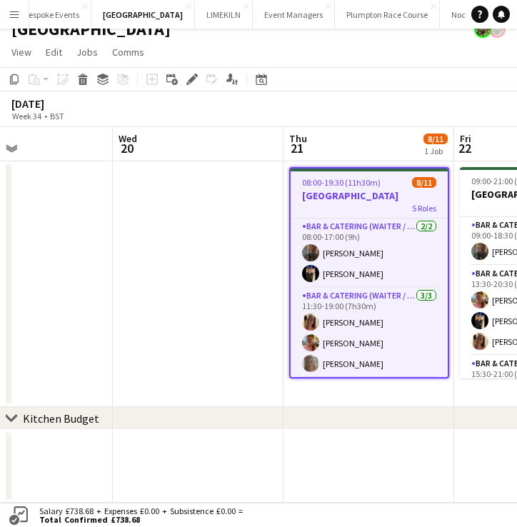
scroll to position [0, 342]
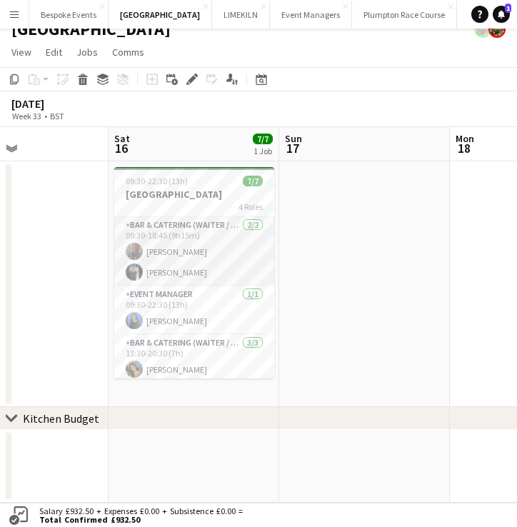
click at [159, 260] on app-card-role "Bar & Catering (Waiter / waitress) [DATE] 09:30-18:45 (9h15m) [PERSON_NAME]" at bounding box center [194, 251] width 160 height 69
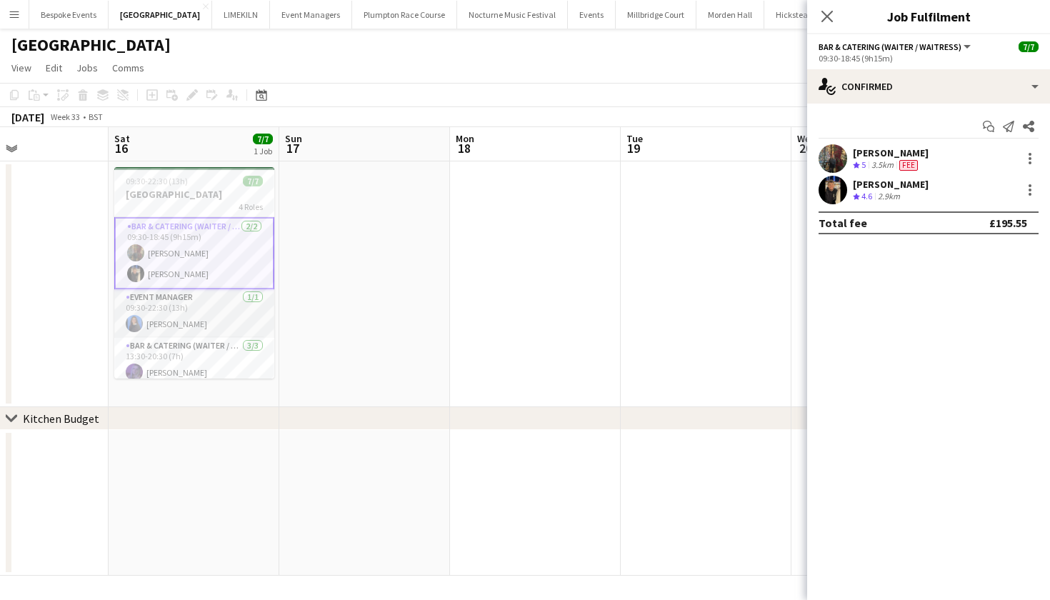
click at [228, 299] on app-card-role "Event Manager [DATE] 09:30-22:30 (13h) [PERSON_NAME]" at bounding box center [194, 313] width 160 height 49
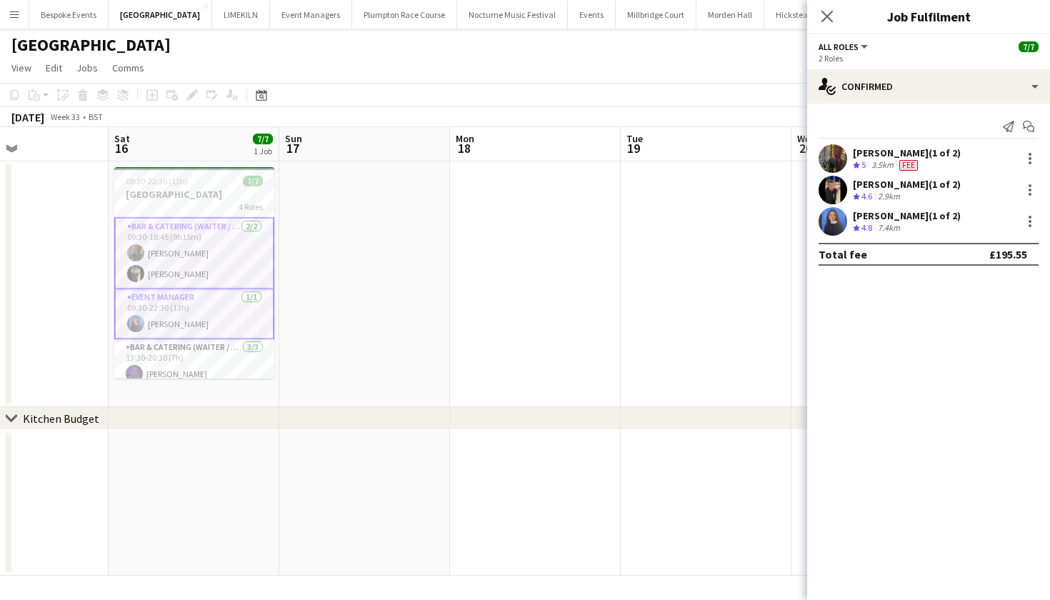
click at [200, 332] on app-card-role "Event Manager [DATE] 09:30-22:30 (13h) [PERSON_NAME]" at bounding box center [194, 314] width 160 height 50
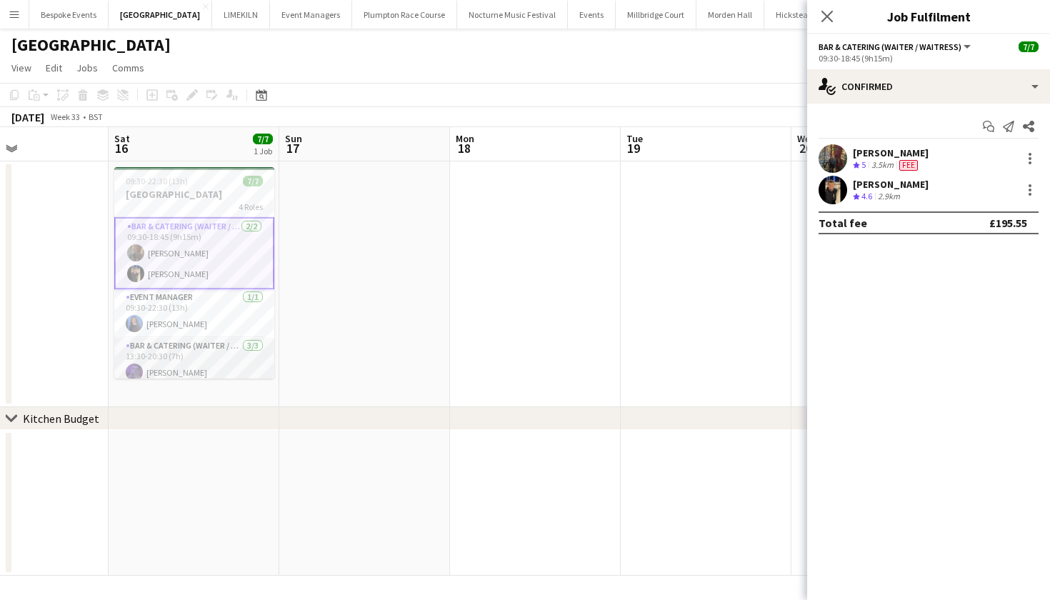
click at [200, 353] on app-card-role "Bar & Catering (Waiter / waitress) [DATE] 13:30-20:30 (7h) [PERSON_NAME] [PERSO…" at bounding box center [194, 383] width 160 height 90
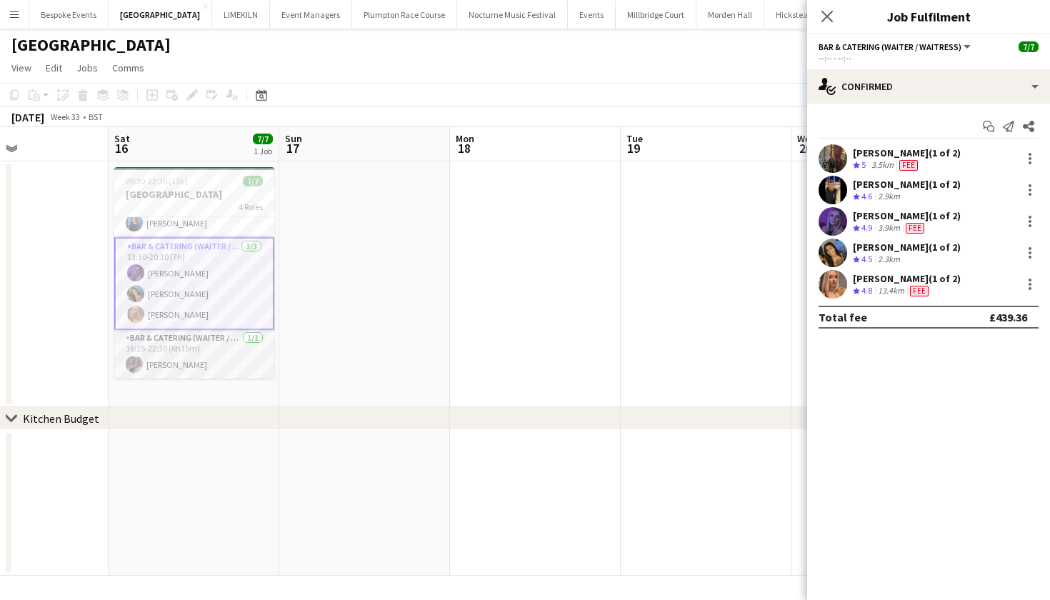
scroll to position [101, 0]
click at [200, 353] on app-card-role "Bar & Catering (Waiter / waitress) [DATE] 16:15-22:30 (6h15m) [PERSON_NAME]" at bounding box center [194, 354] width 160 height 49
